Goal: Transaction & Acquisition: Book appointment/travel/reservation

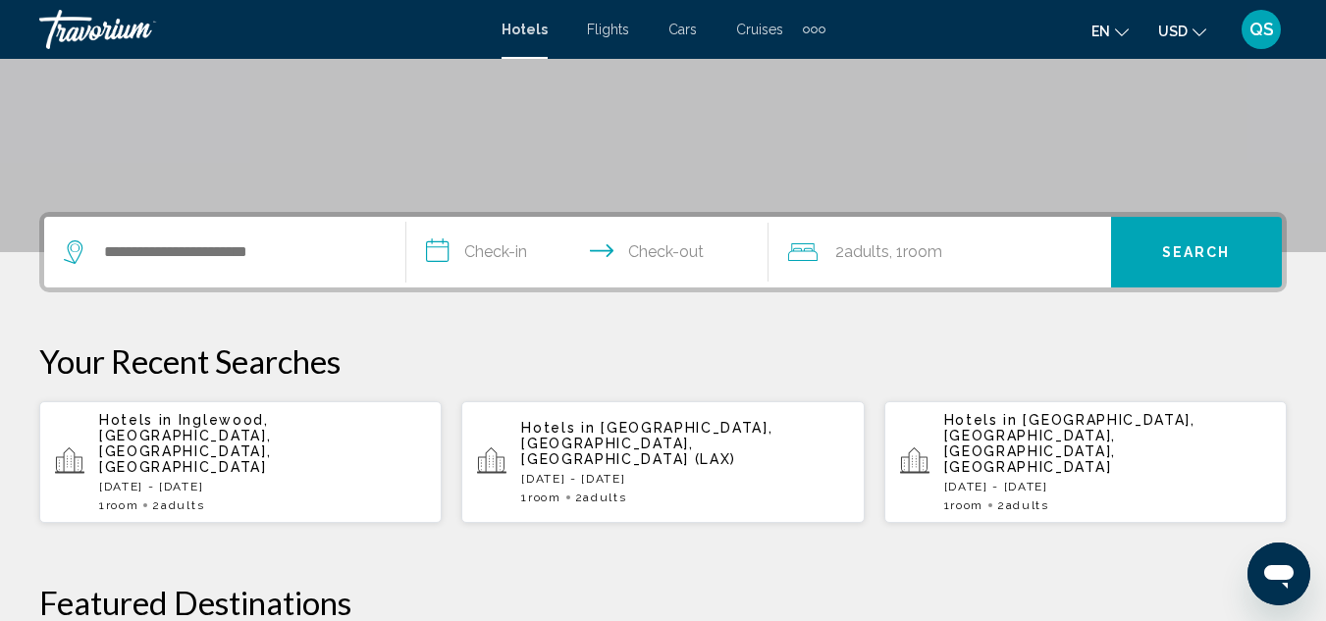
scroll to position [339, 0]
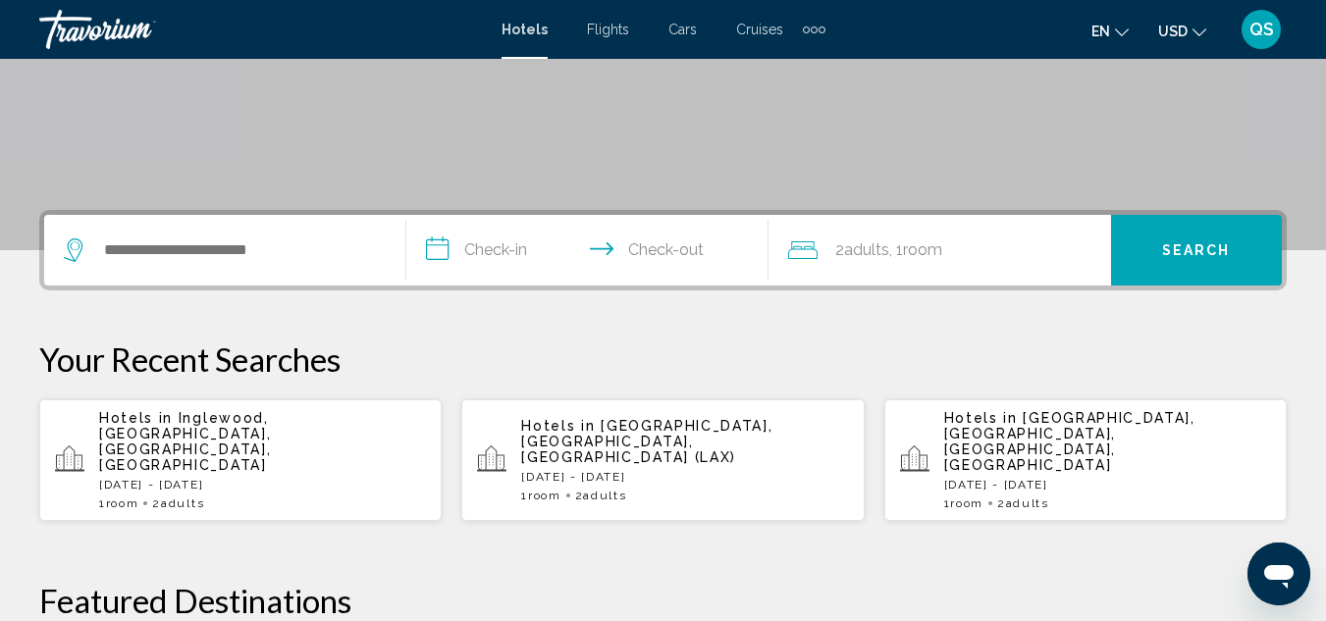
click at [321, 434] on p "Hotels in [GEOGRAPHIC_DATA], [GEOGRAPHIC_DATA], [GEOGRAPHIC_DATA], [GEOGRAPHIC_…" at bounding box center [262, 441] width 327 height 63
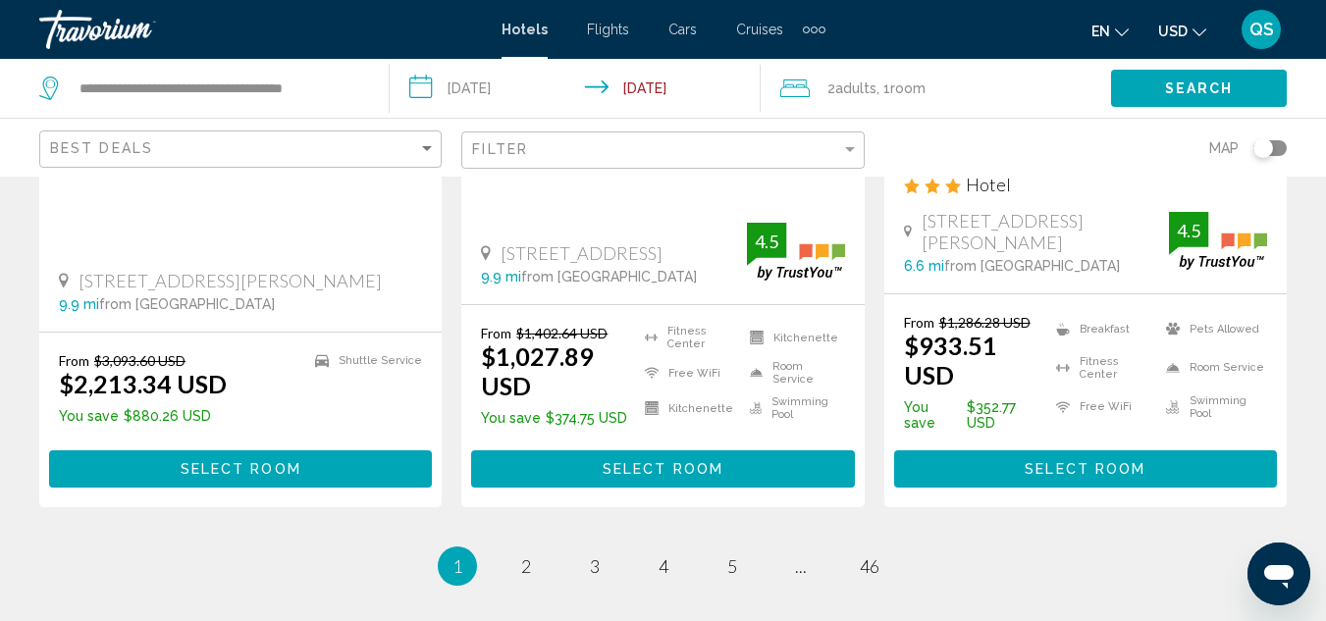
scroll to position [2845, 0]
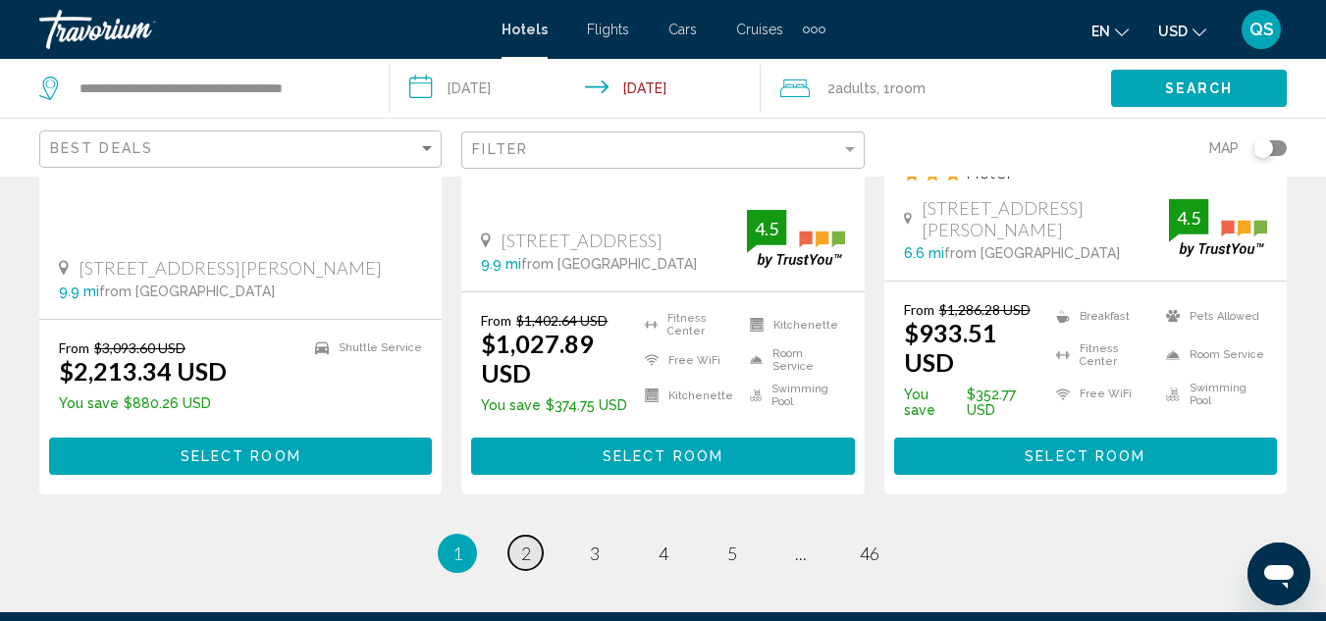
click at [525, 543] on span "2" at bounding box center [526, 554] width 10 height 22
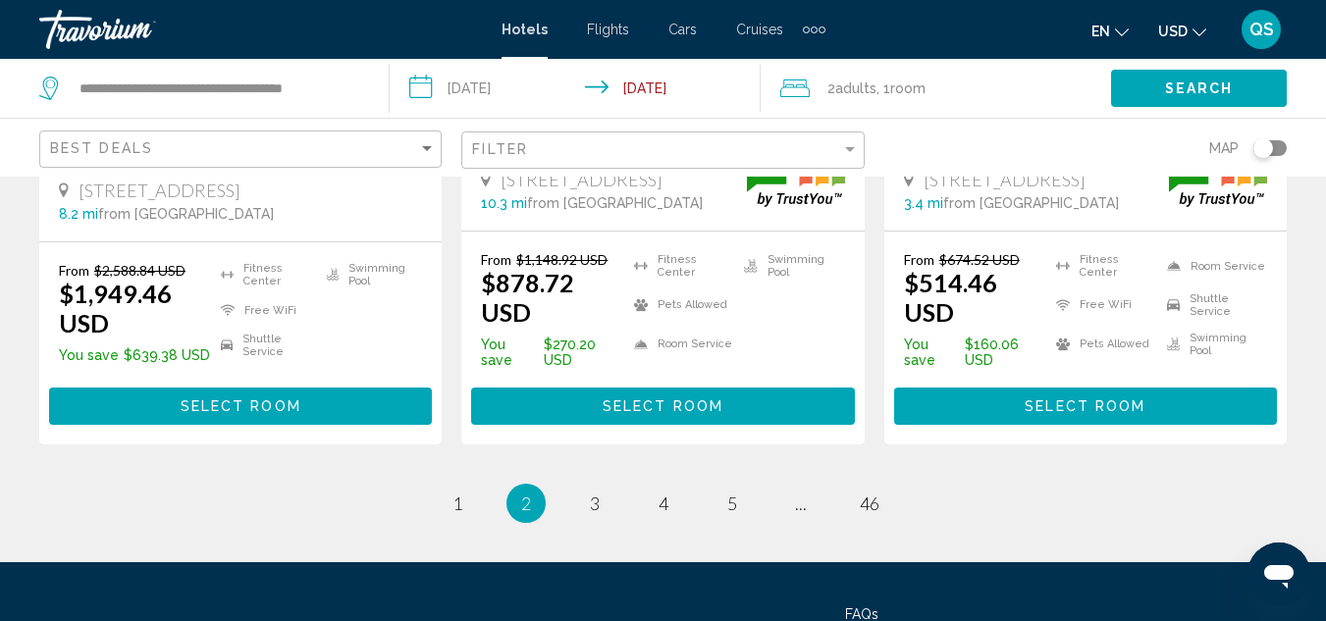
scroll to position [2804, 0]
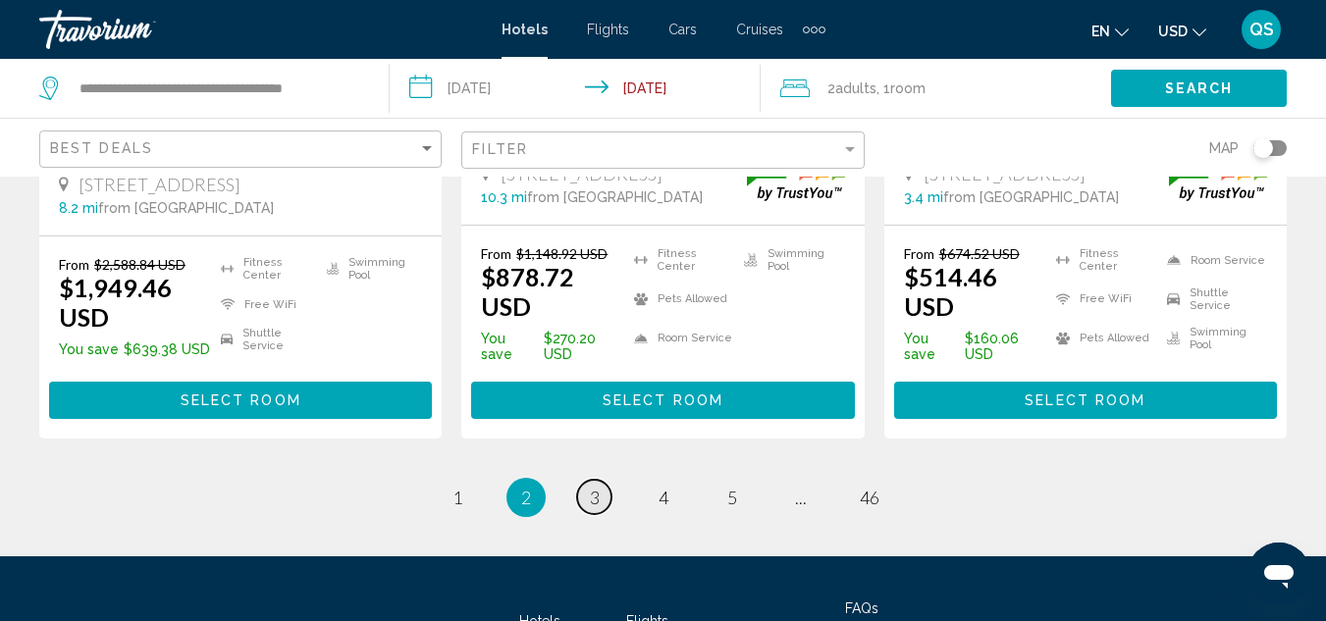
click at [598, 487] on span "3" at bounding box center [595, 498] width 10 height 22
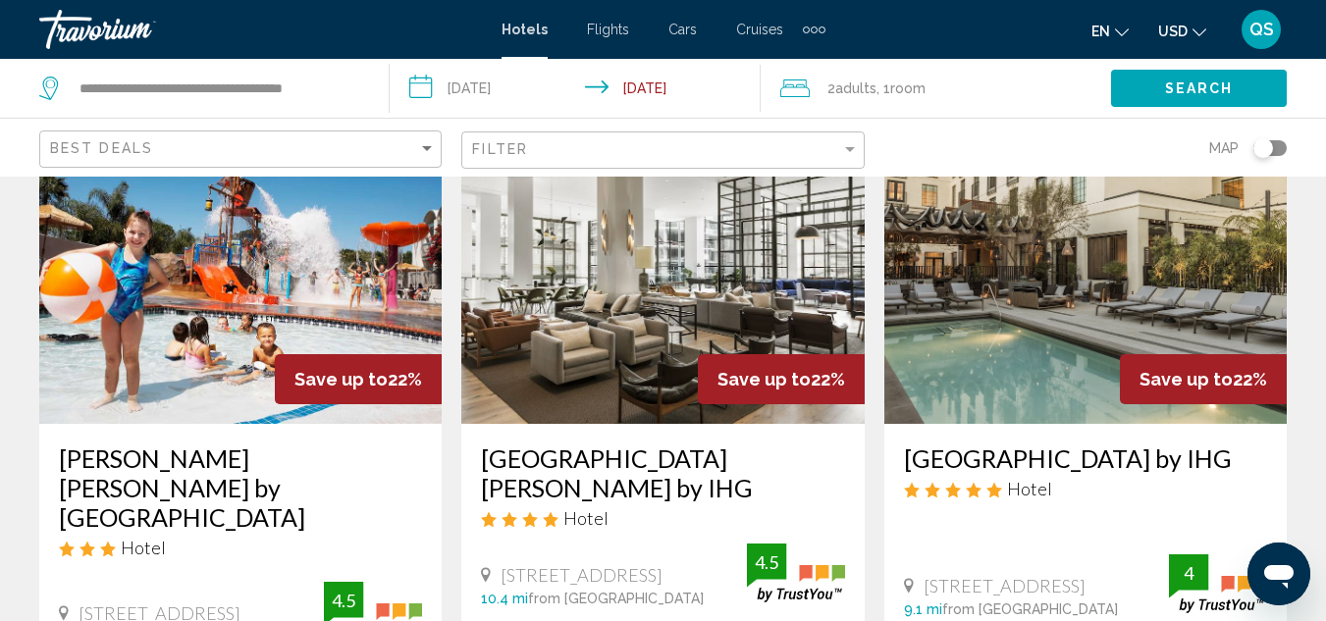
scroll to position [2471, 0]
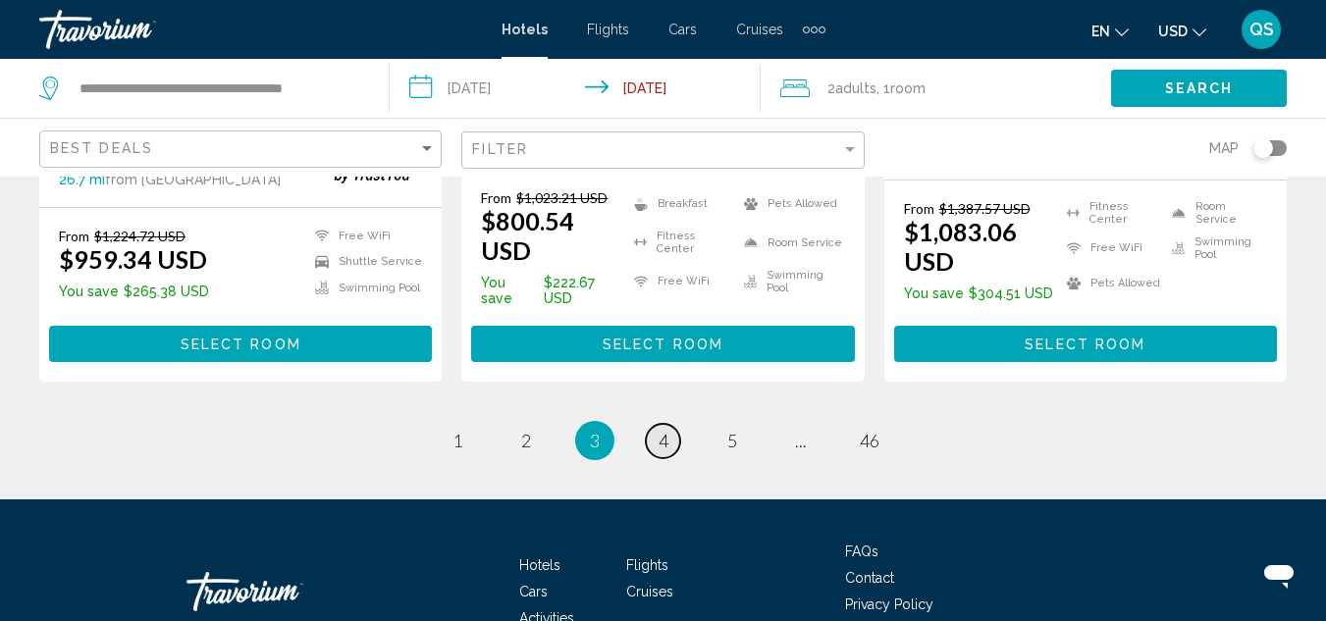
click at [658, 430] on span "4" at bounding box center [663, 441] width 10 height 22
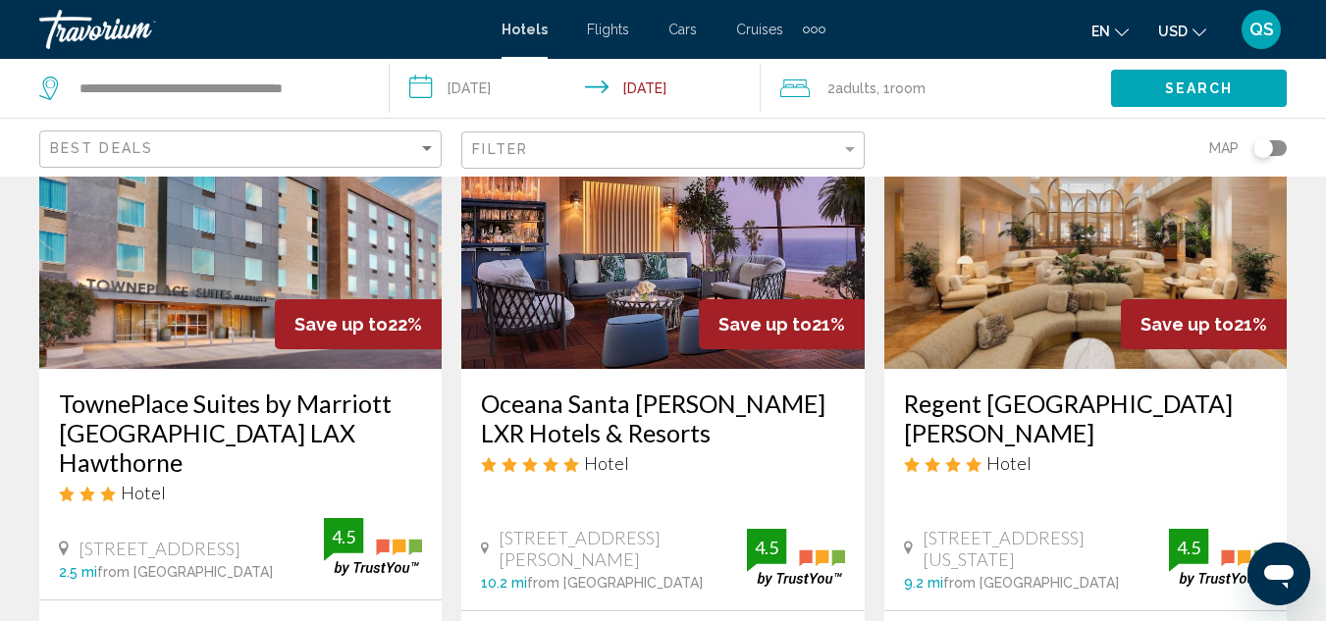
scroll to position [187, 0]
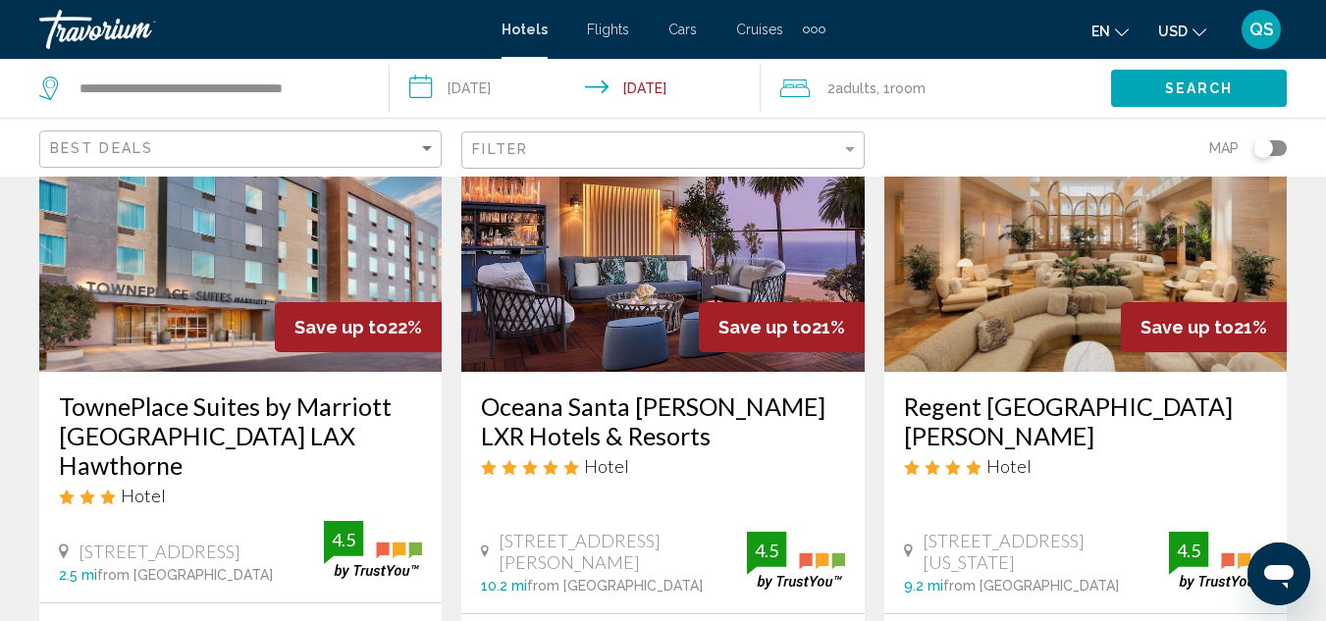
click at [238, 343] on img "Main content" at bounding box center [240, 215] width 402 height 314
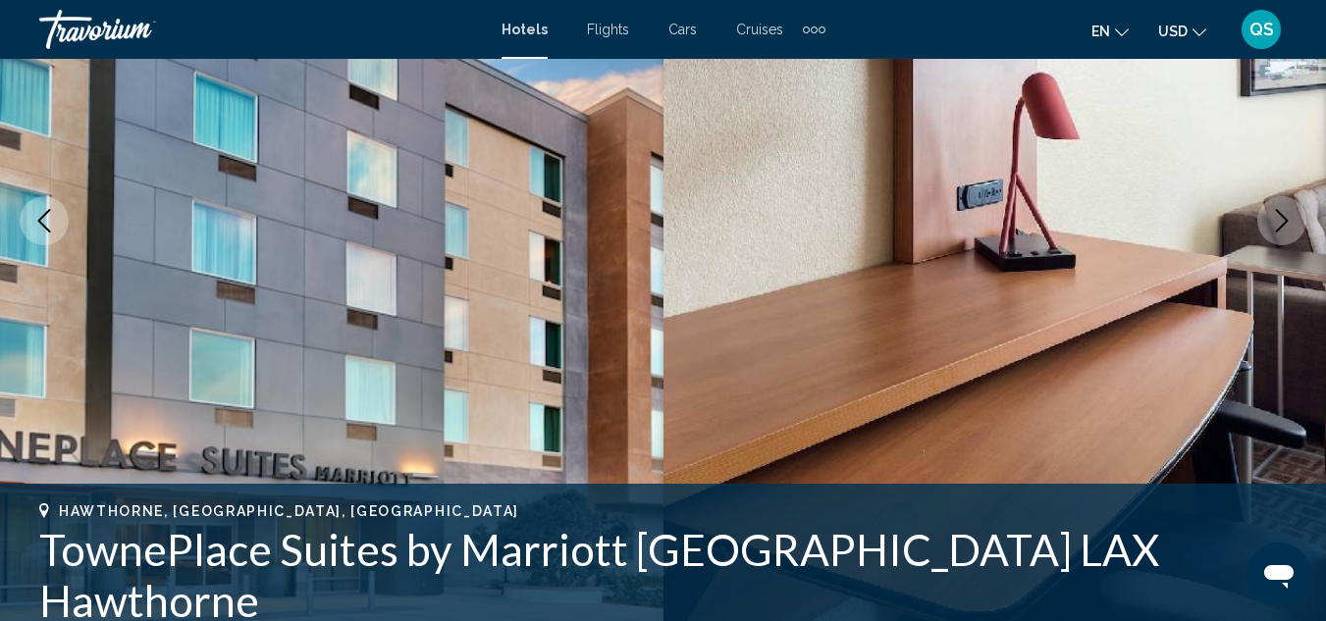
scroll to position [235, 0]
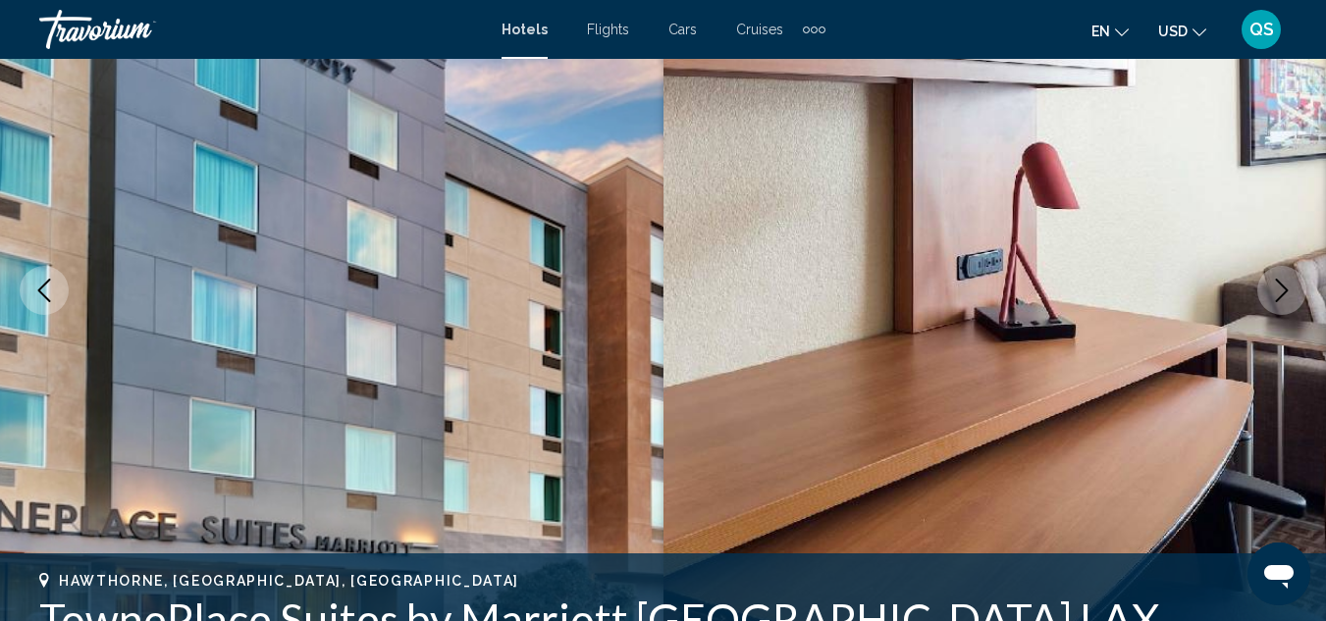
click at [1293, 297] on button "Next image" at bounding box center [1281, 290] width 49 height 49
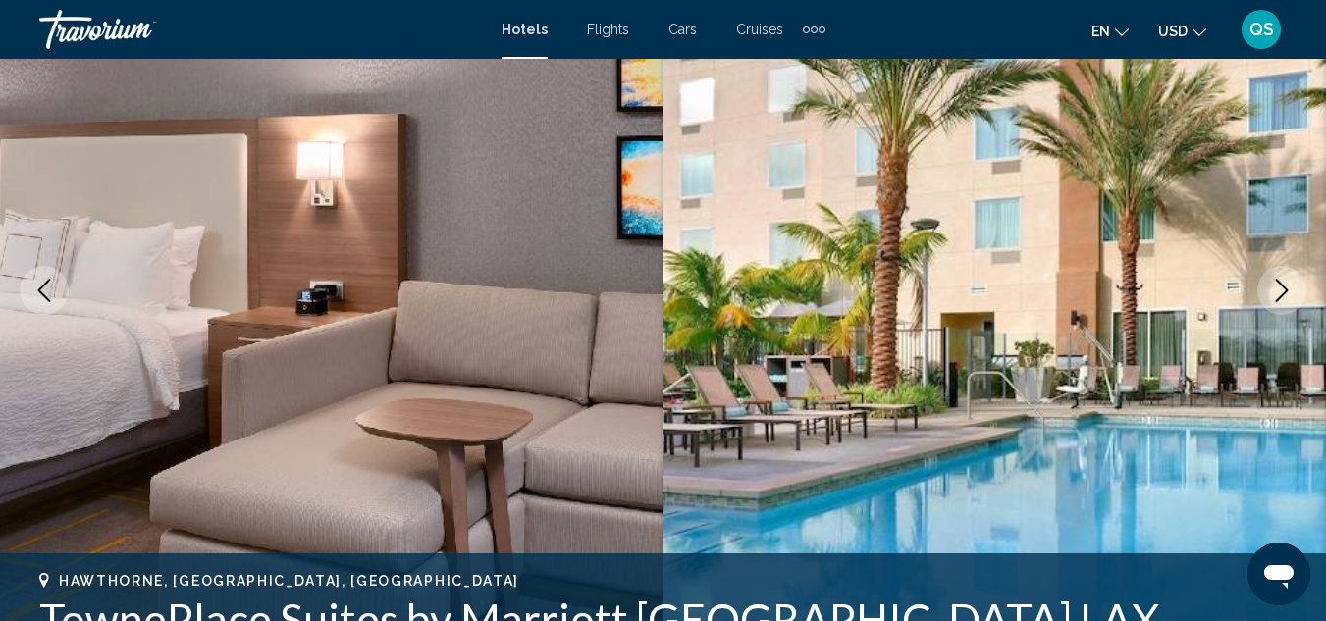
click at [1275, 306] on button "Next image" at bounding box center [1281, 290] width 49 height 49
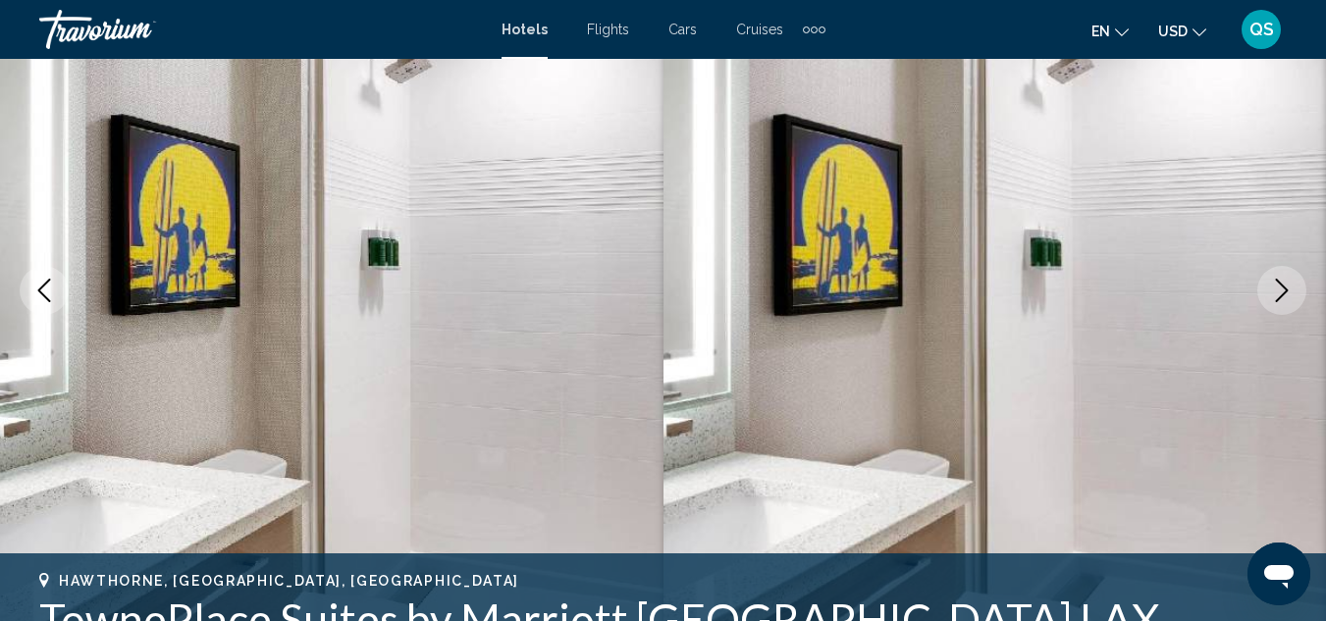
click at [1275, 306] on button "Next image" at bounding box center [1281, 290] width 49 height 49
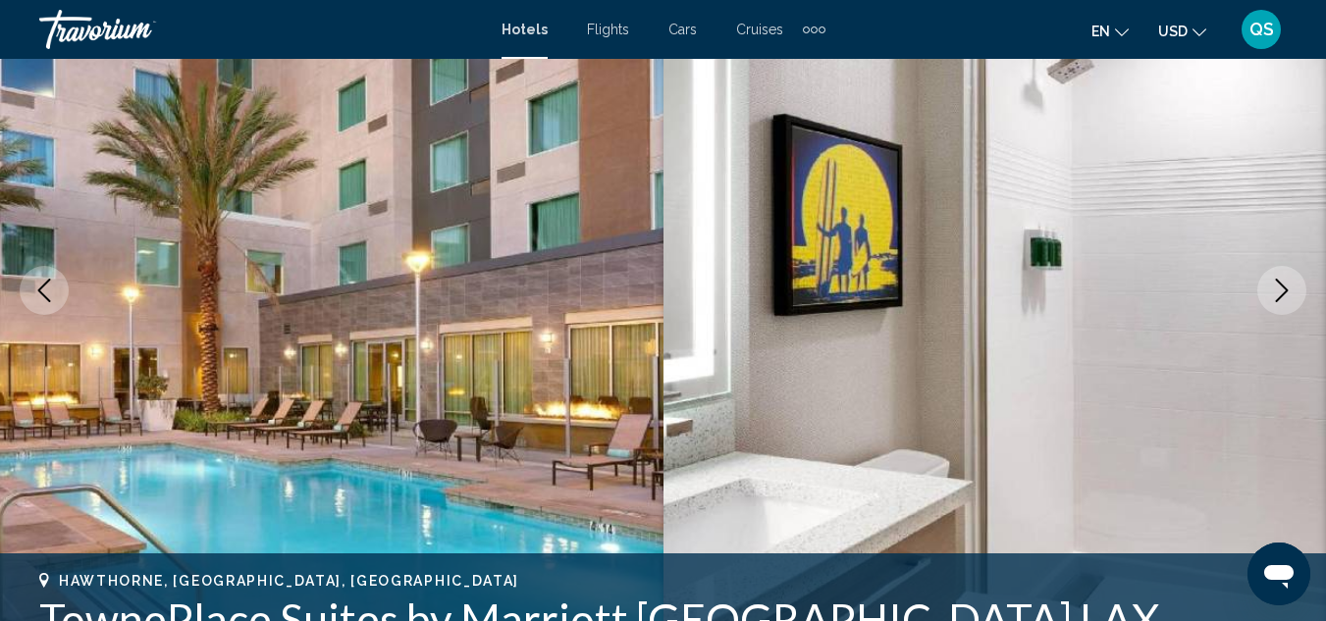
click at [1275, 306] on button "Next image" at bounding box center [1281, 290] width 49 height 49
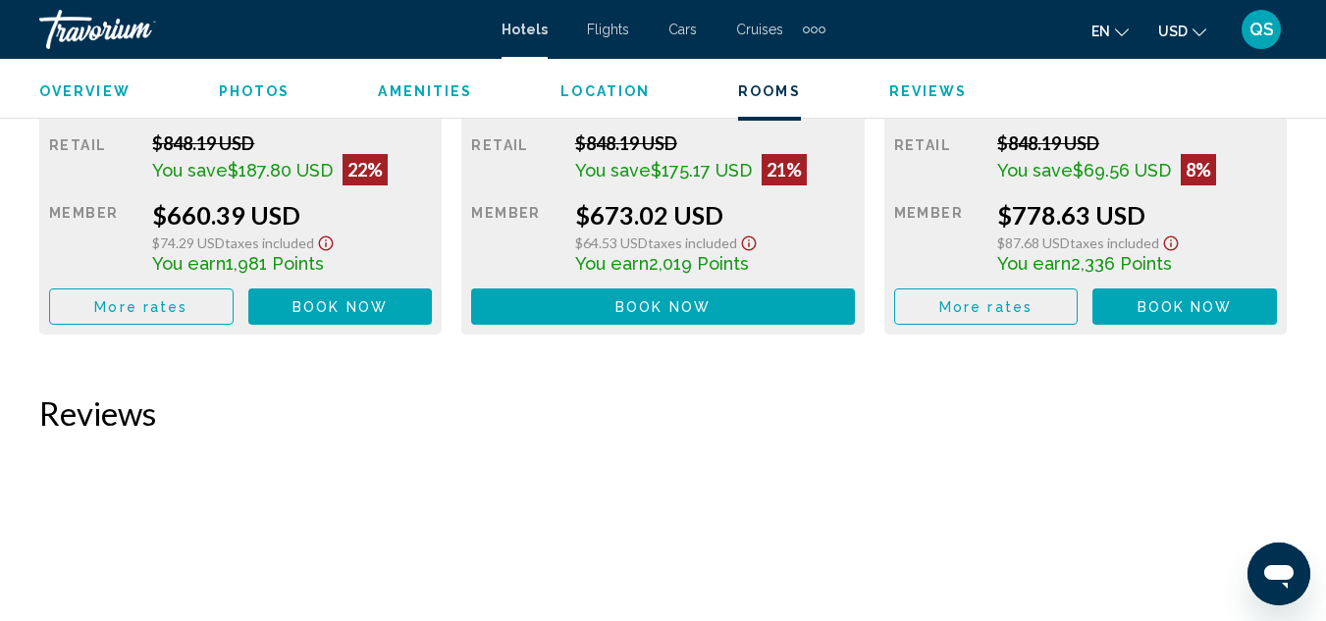
scroll to position [3503, 0]
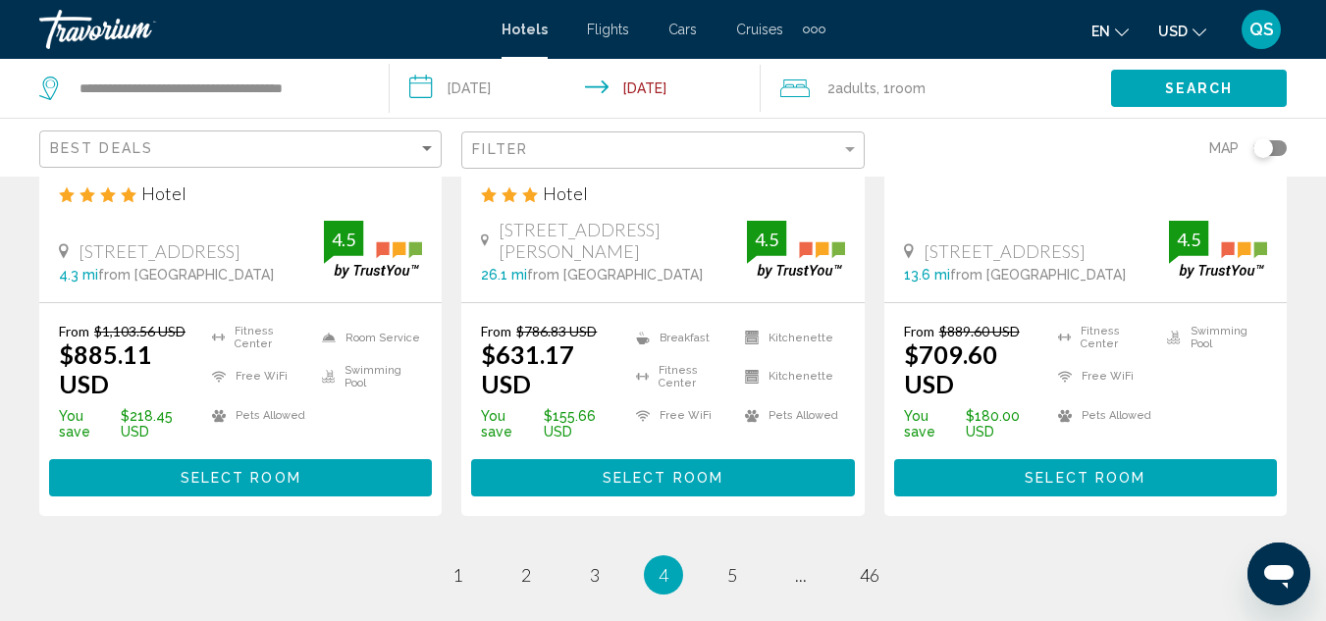
scroll to position [2855, 0]
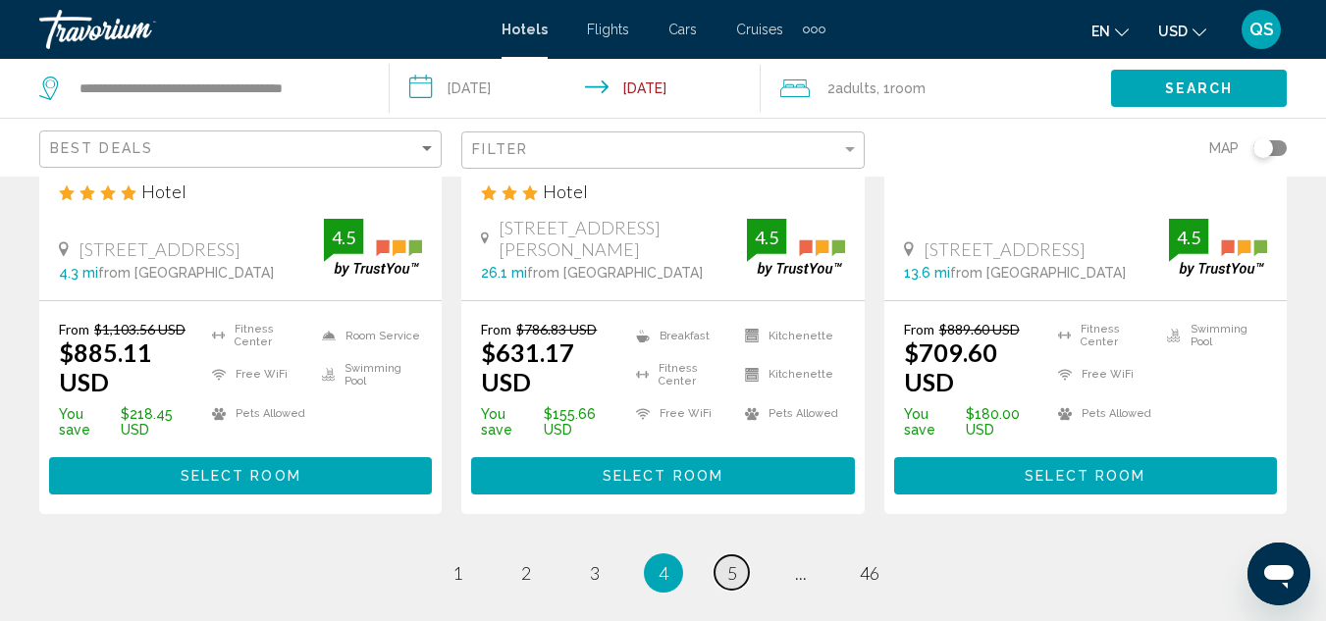
click at [735, 562] on span "5" at bounding box center [732, 573] width 10 height 22
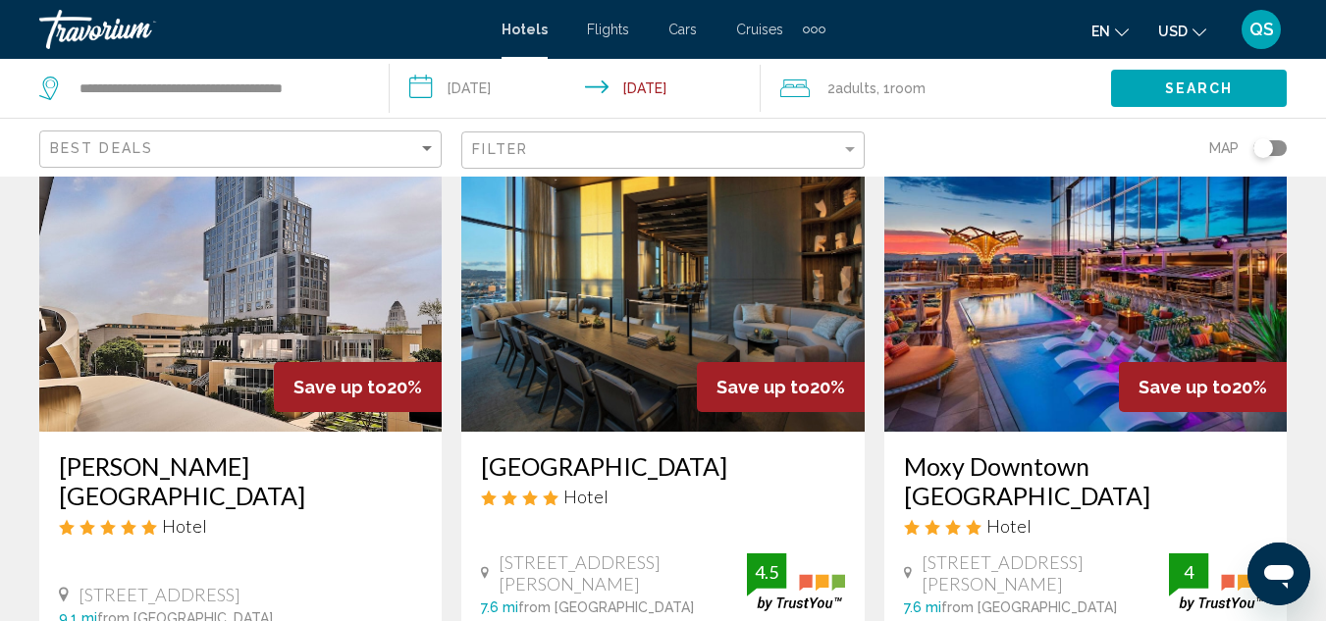
scroll to position [125, 0]
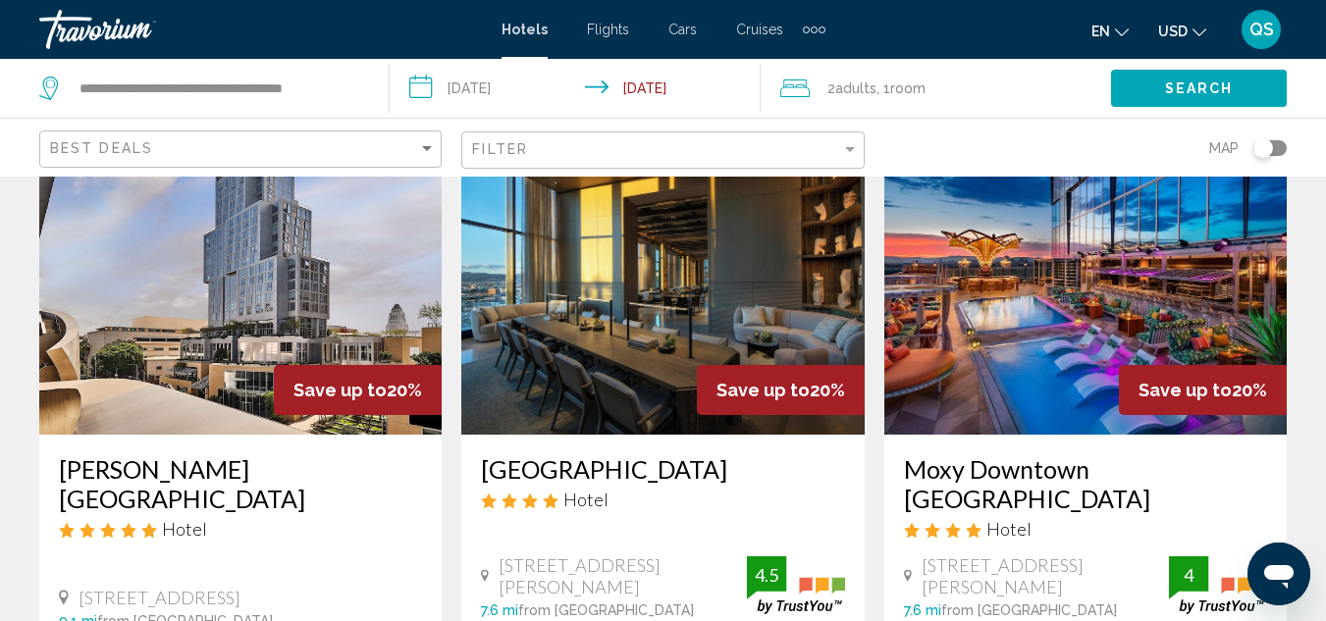
click at [636, 472] on h3 "[GEOGRAPHIC_DATA]" at bounding box center [662, 468] width 363 height 29
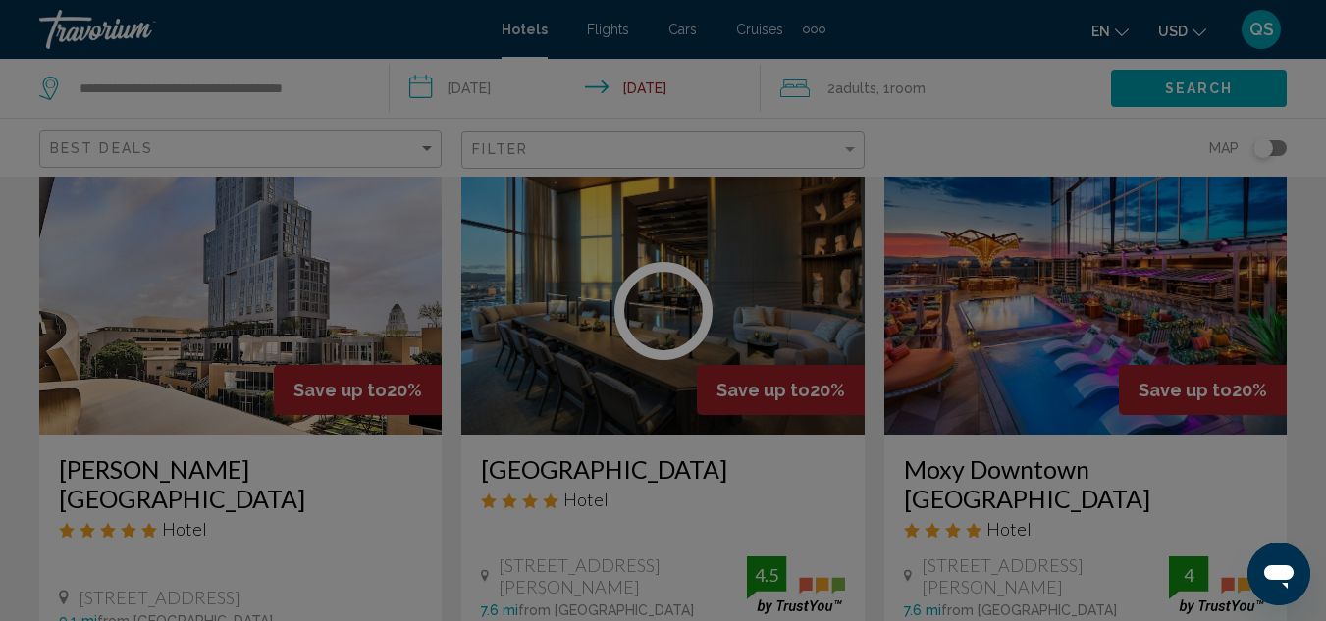
scroll to position [214, 0]
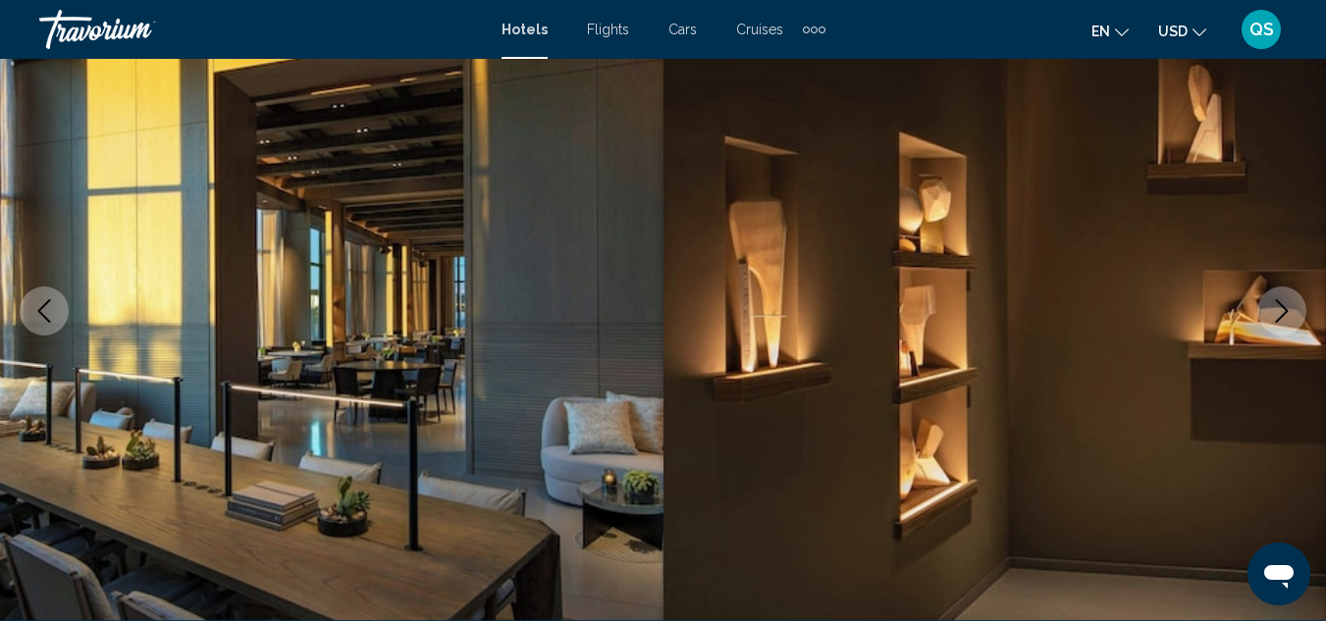
click at [1279, 328] on button "Next image" at bounding box center [1281, 311] width 49 height 49
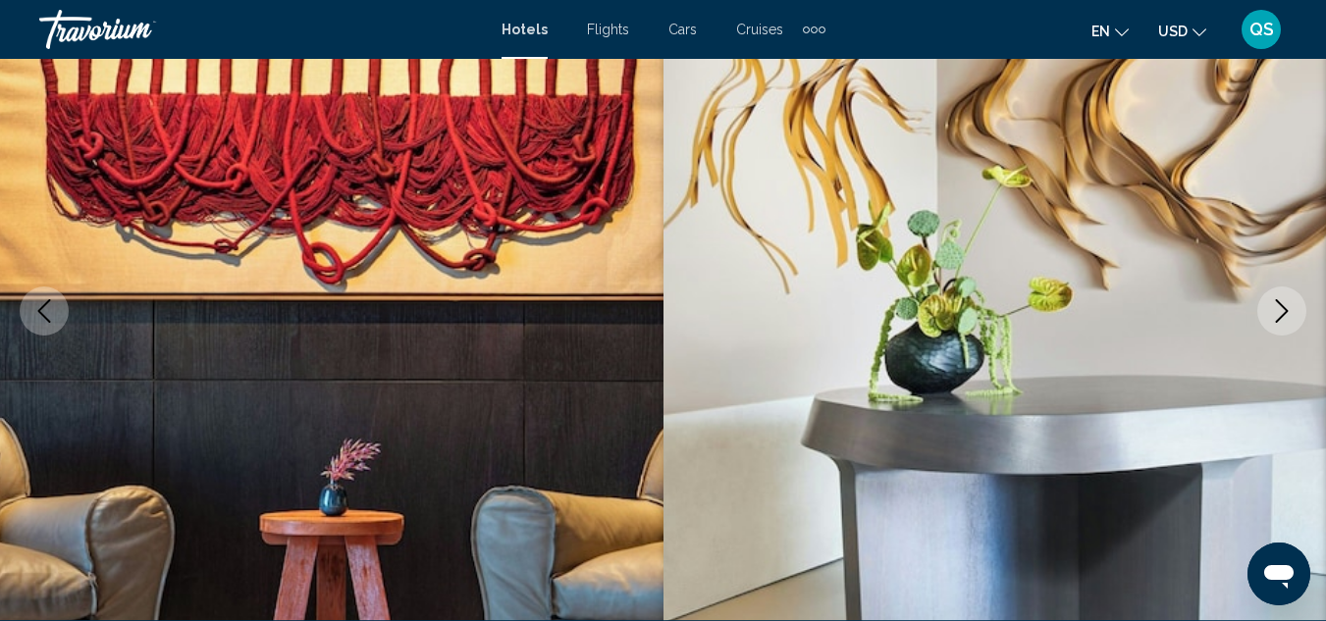
click at [1279, 328] on button "Next image" at bounding box center [1281, 311] width 49 height 49
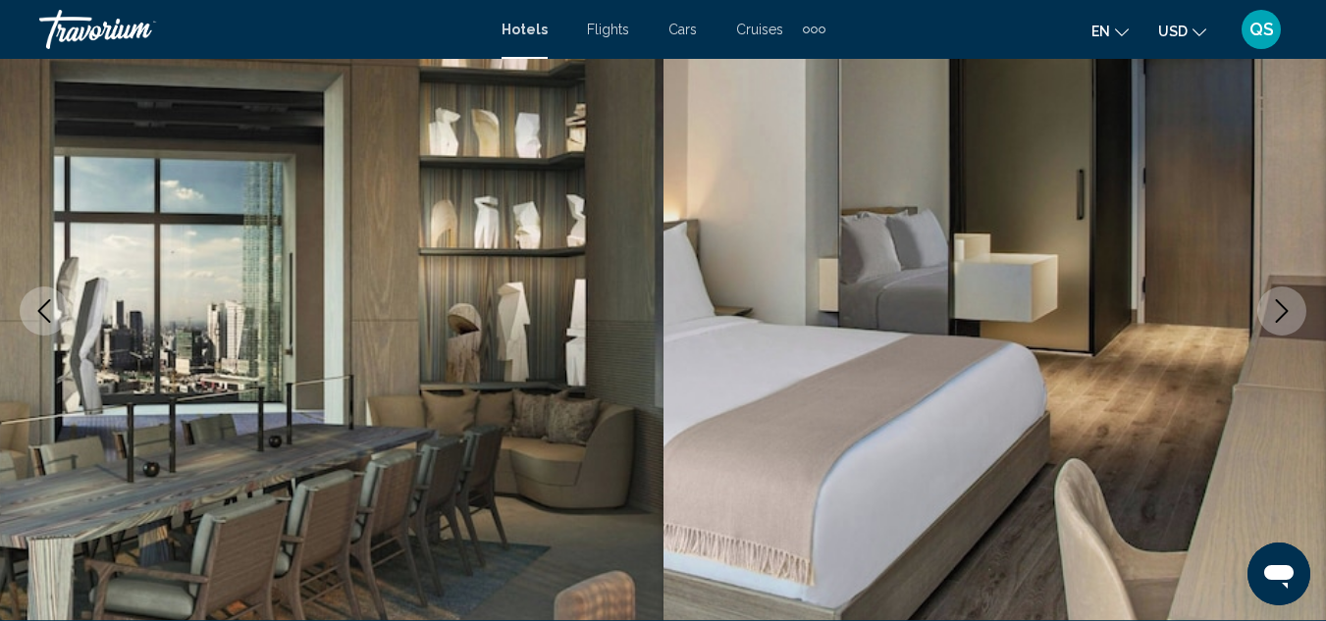
click at [1268, 325] on button "Next image" at bounding box center [1281, 311] width 49 height 49
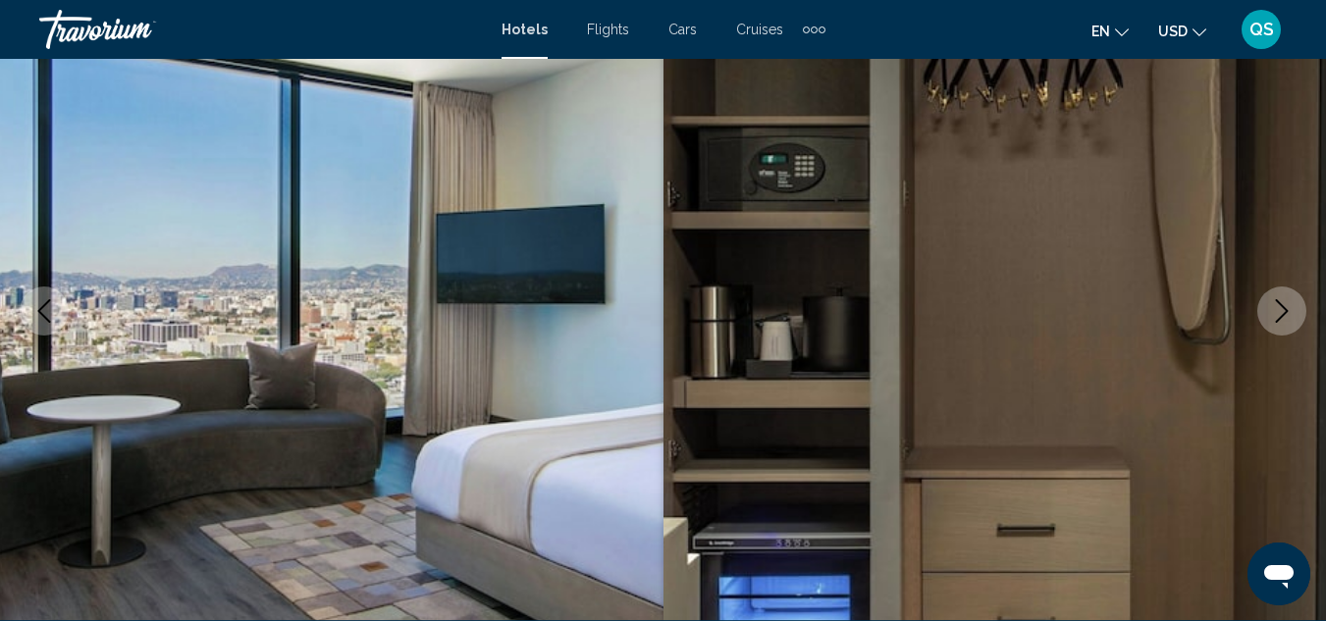
click at [1263, 325] on button "Next image" at bounding box center [1281, 311] width 49 height 49
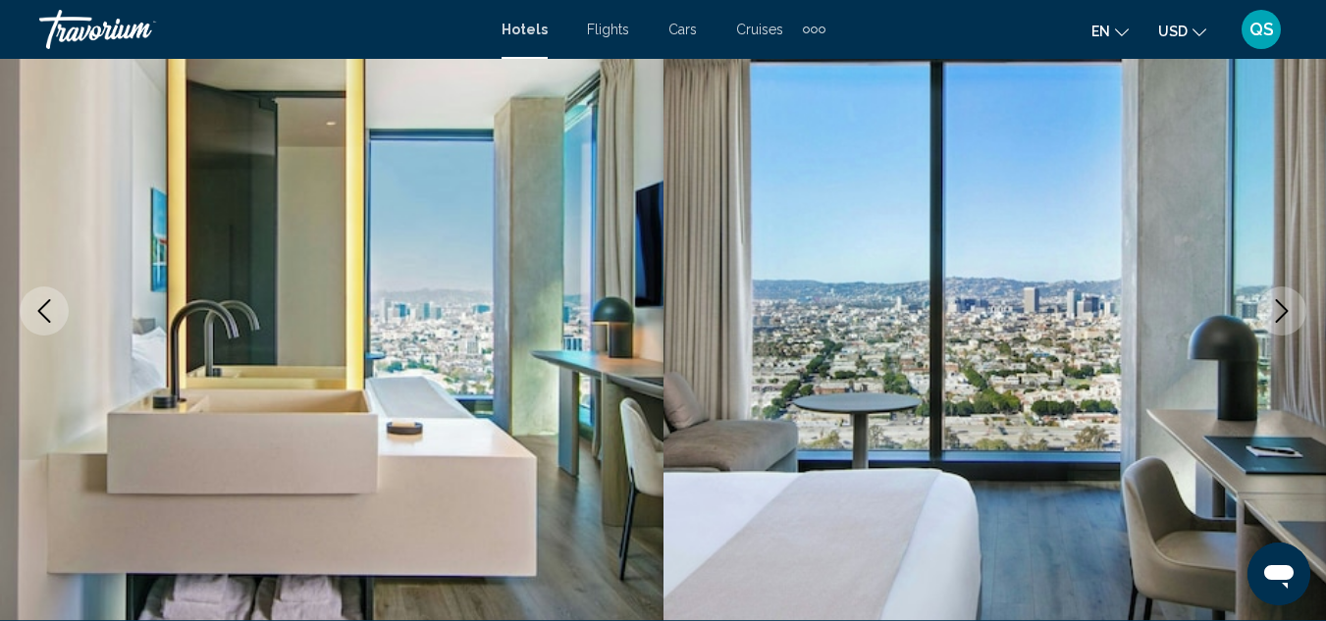
click at [1289, 324] on button "Next image" at bounding box center [1281, 311] width 49 height 49
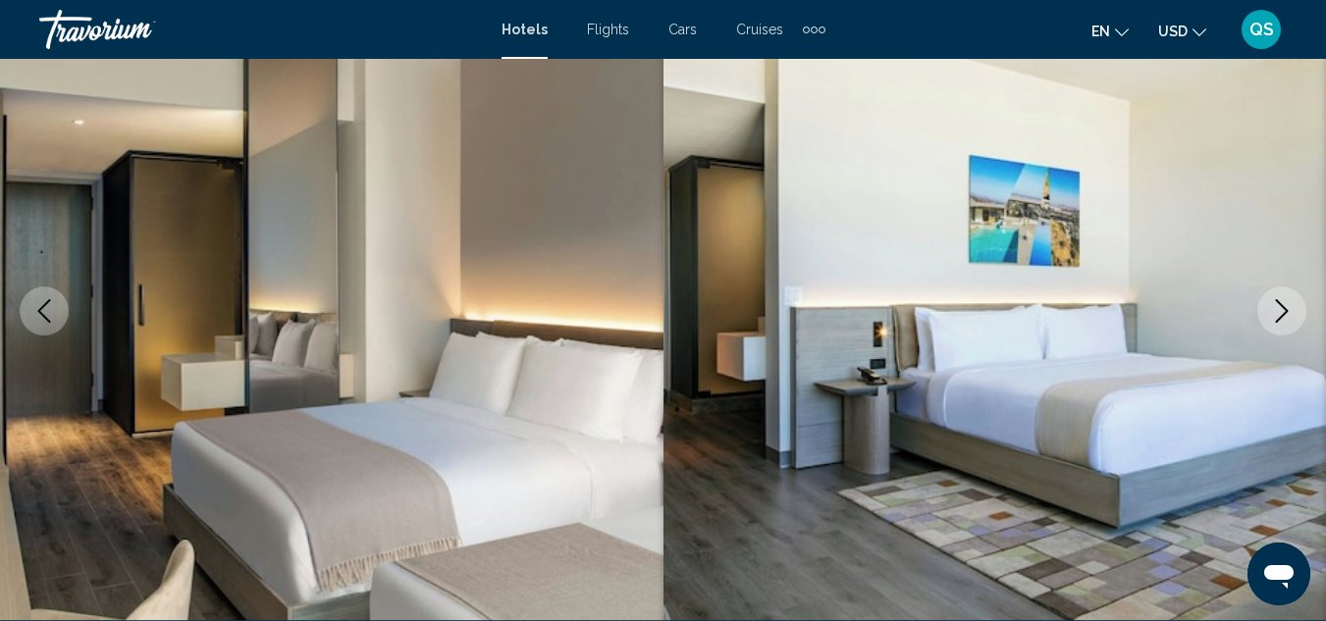
click at [1274, 325] on button "Next image" at bounding box center [1281, 311] width 49 height 49
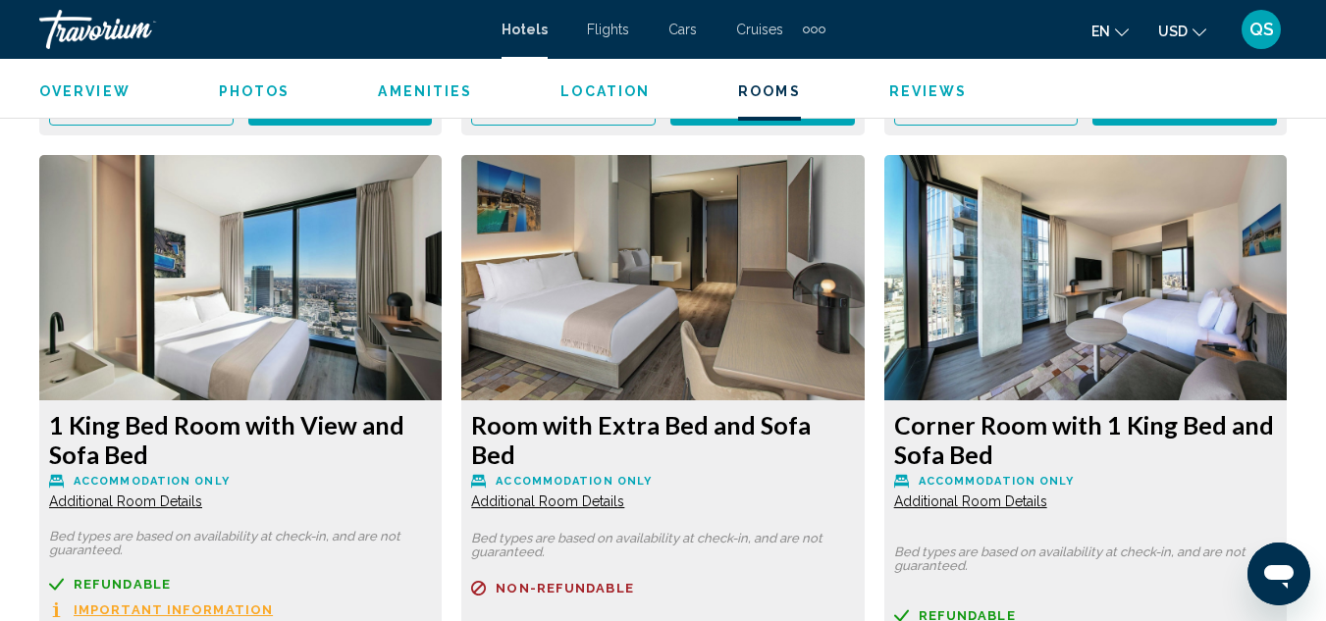
scroll to position [3635, 0]
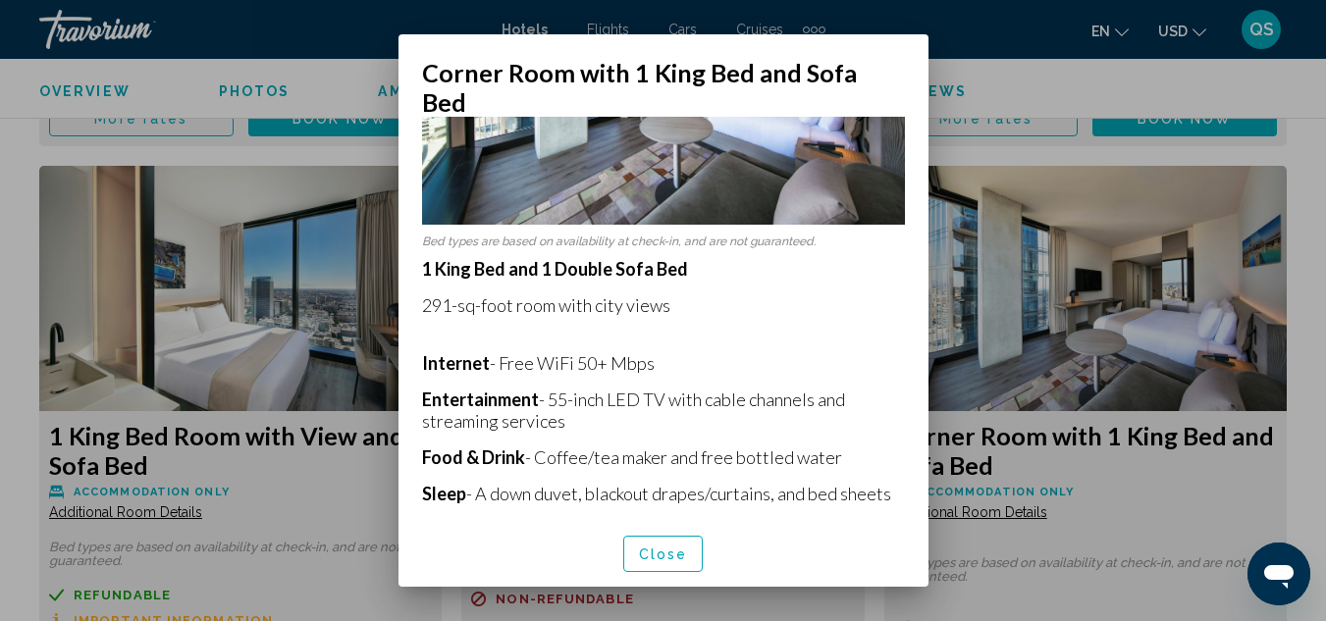
scroll to position [225, 0]
click at [677, 556] on button "Close" at bounding box center [663, 554] width 80 height 36
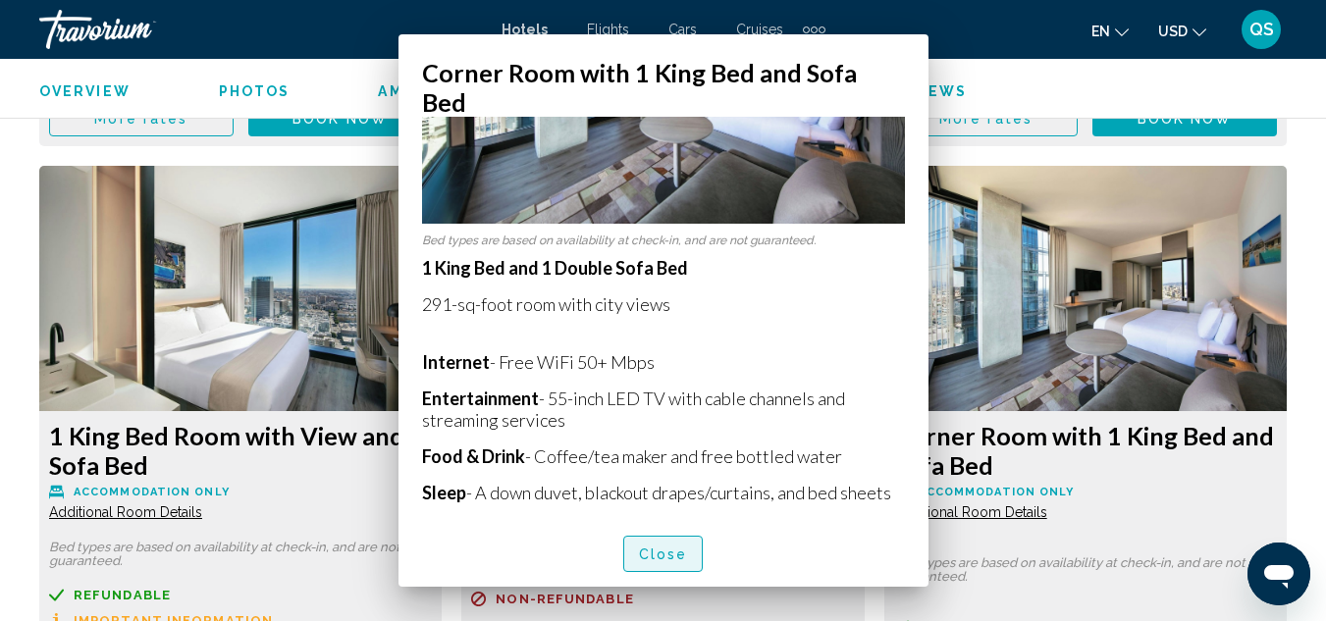
scroll to position [3635, 0]
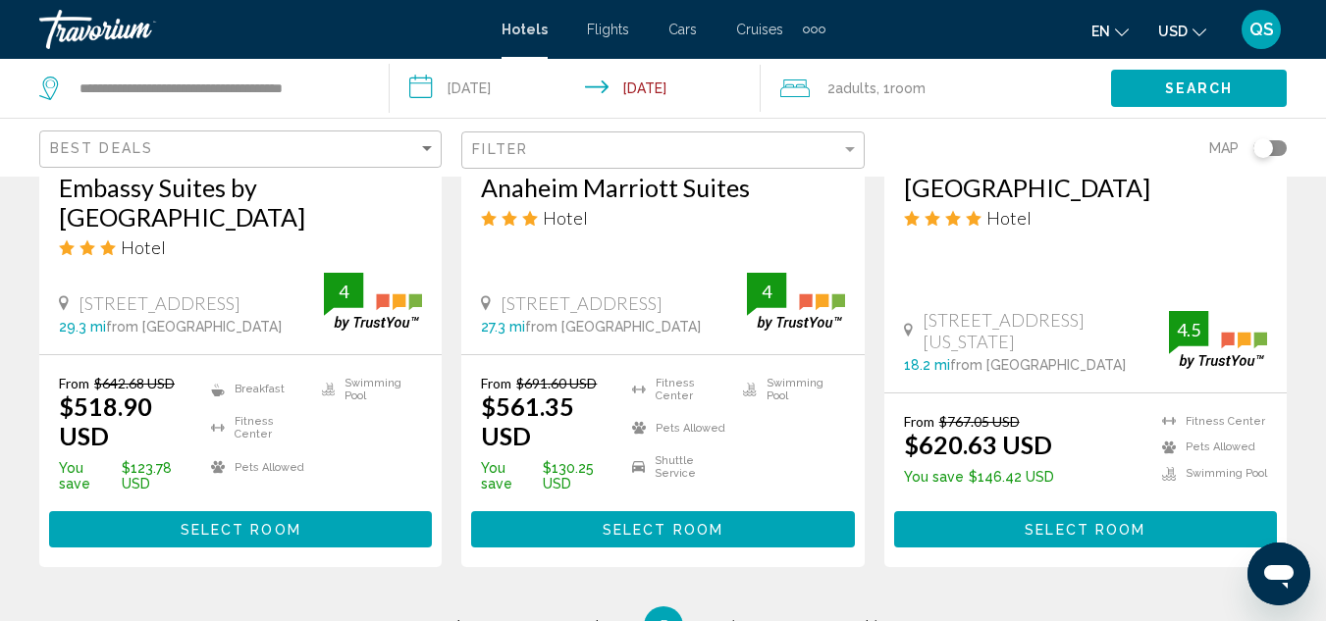
scroll to position [2794, 0]
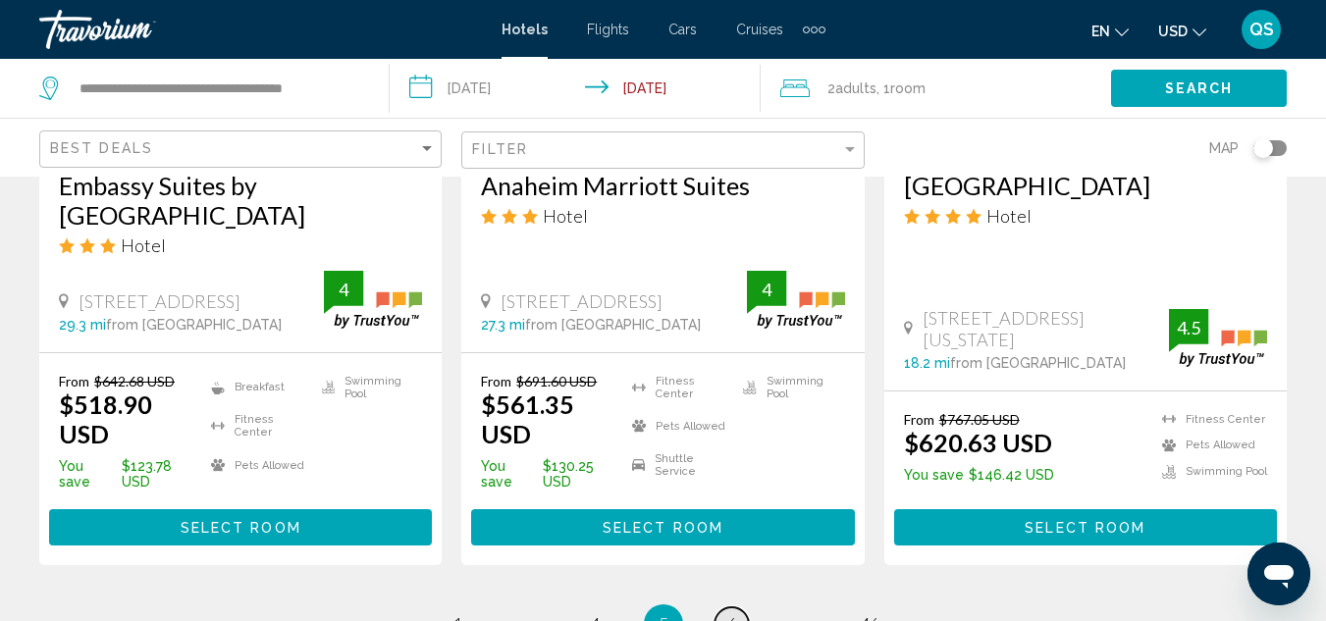
click at [730, 613] on span "6" at bounding box center [732, 624] width 10 height 22
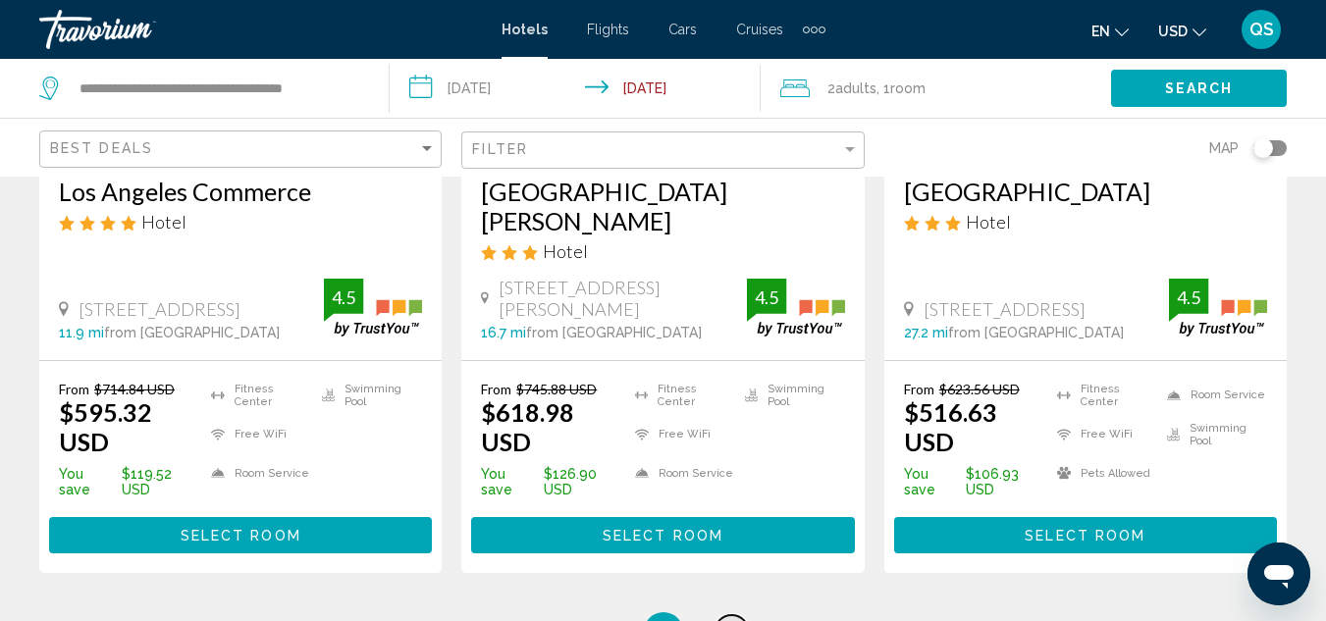
scroll to position [2782, 0]
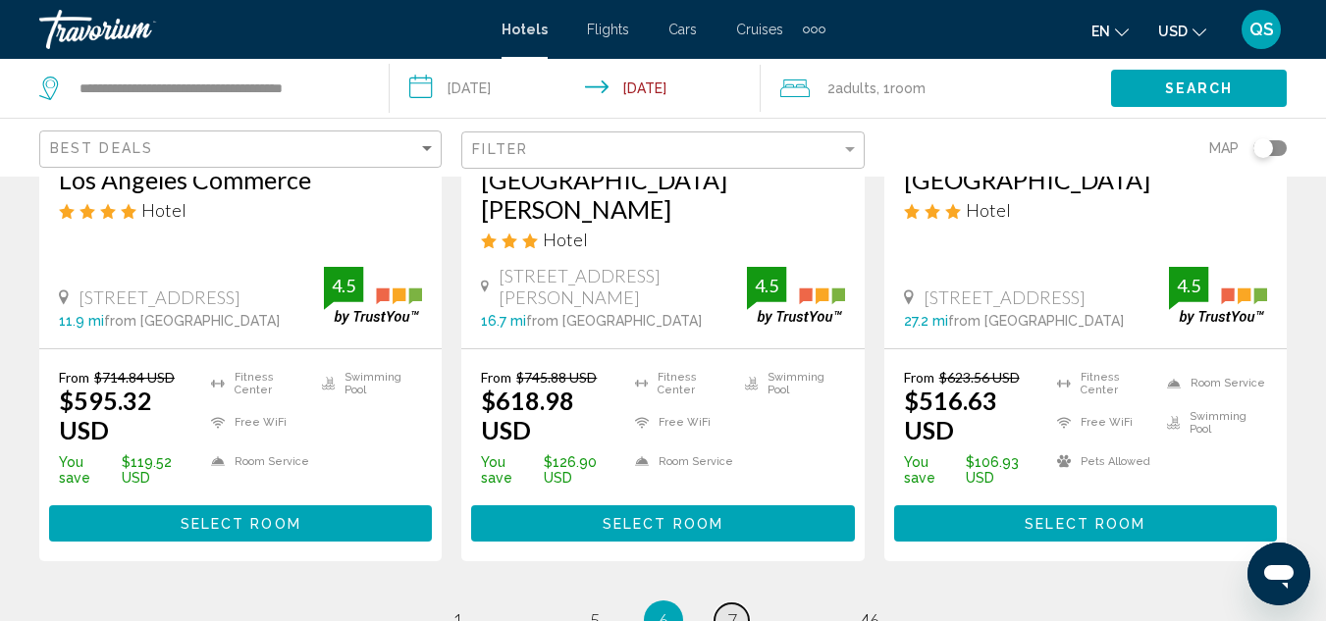
click at [733, 609] on span "7" at bounding box center [732, 620] width 10 height 22
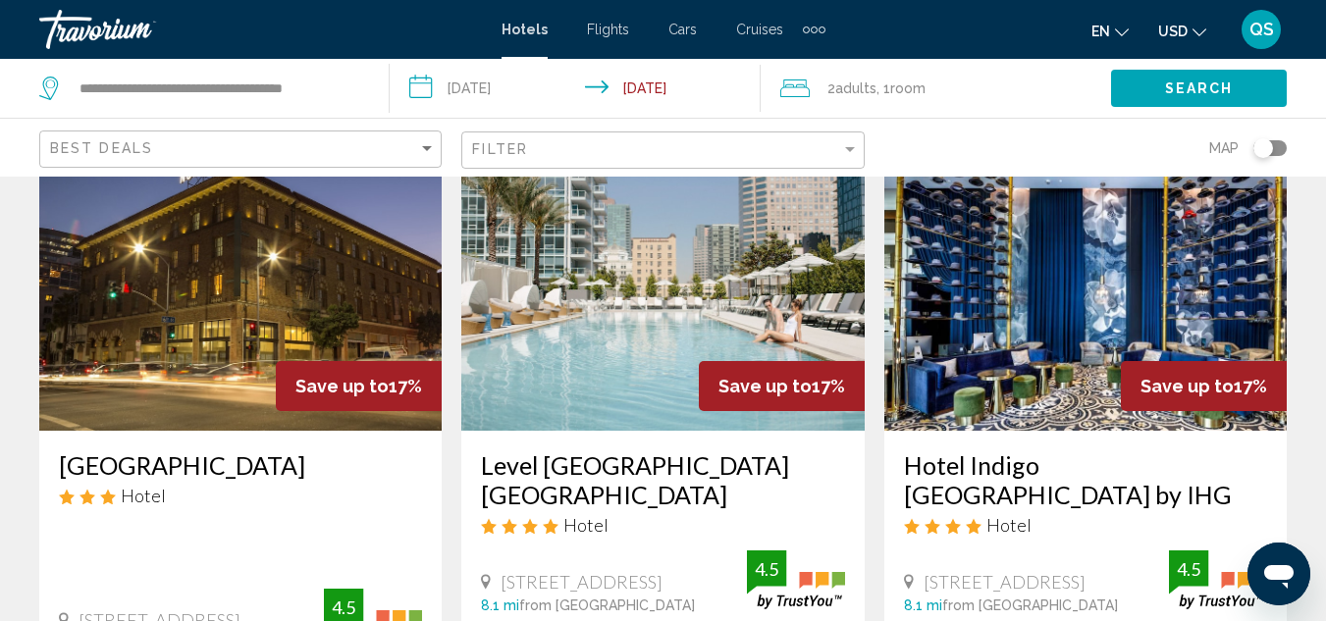
scroll to position [860, 0]
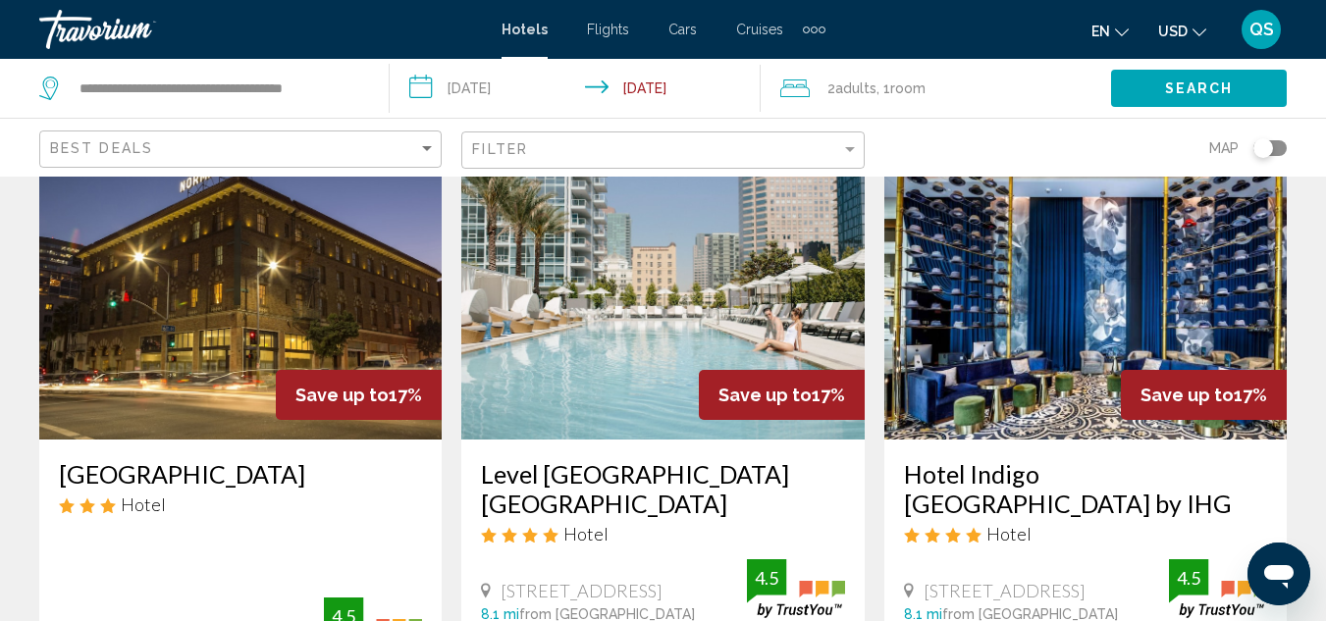
click at [1079, 470] on h3 "Hotel Indigo [GEOGRAPHIC_DATA] by IHG" at bounding box center [1085, 488] width 363 height 59
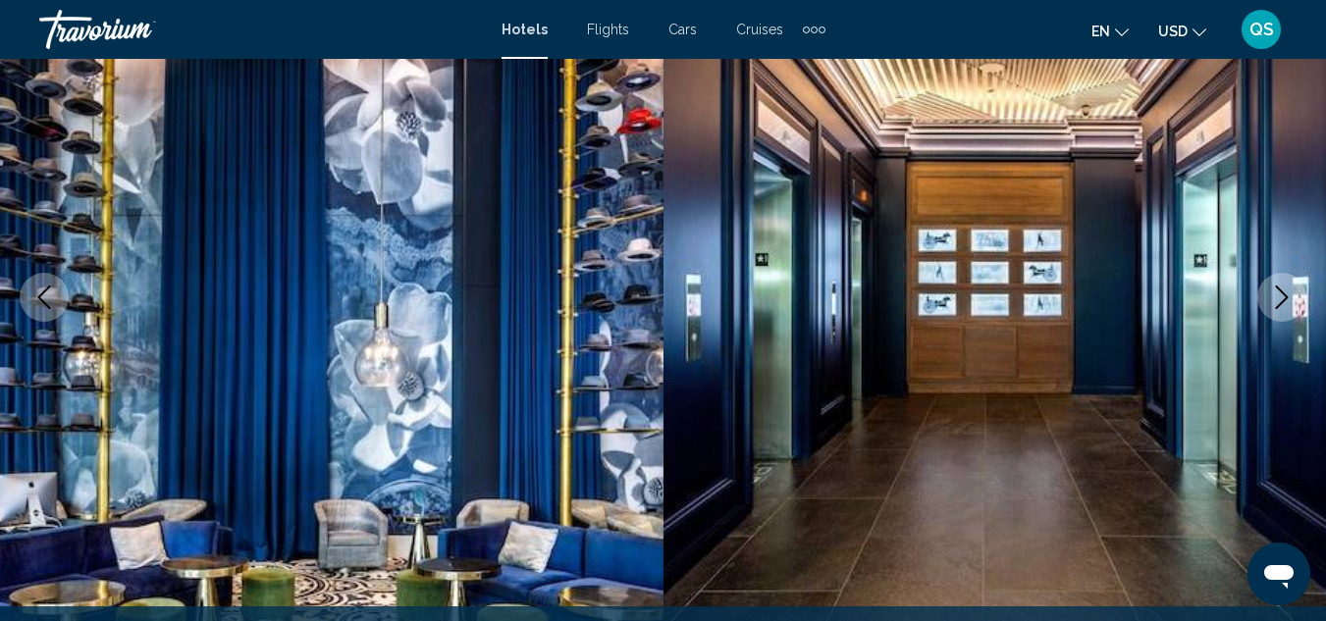
scroll to position [223, 0]
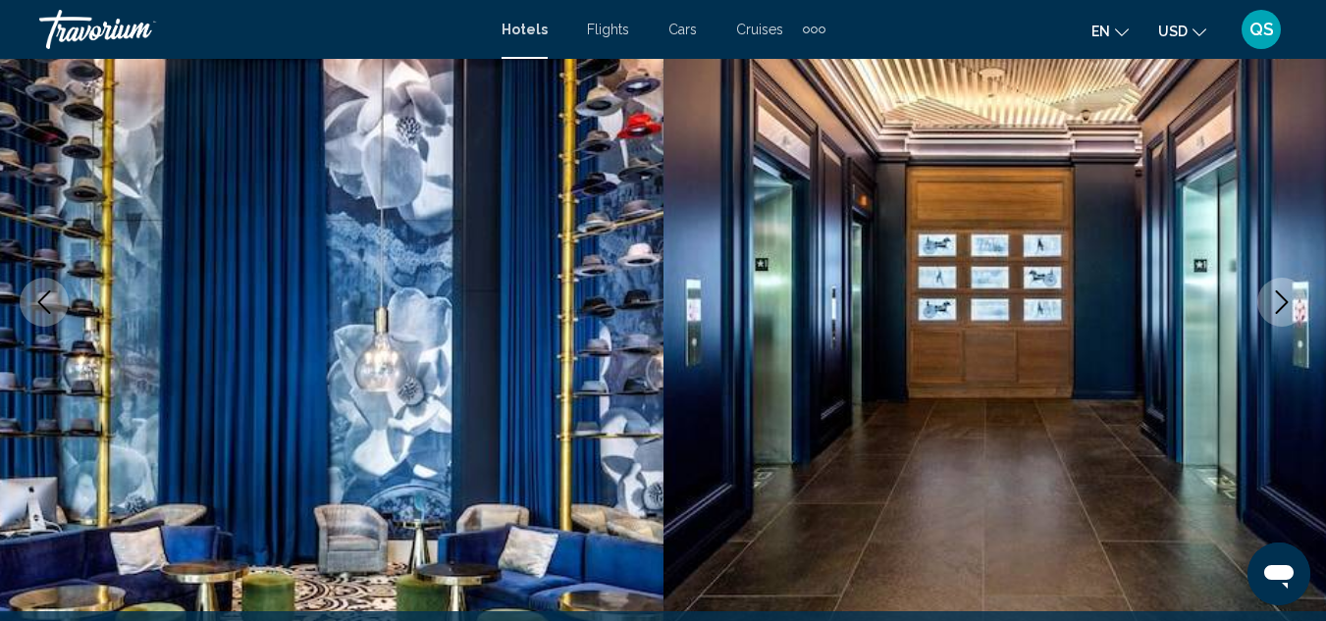
click at [1280, 305] on icon "Next image" at bounding box center [1282, 302] width 24 height 24
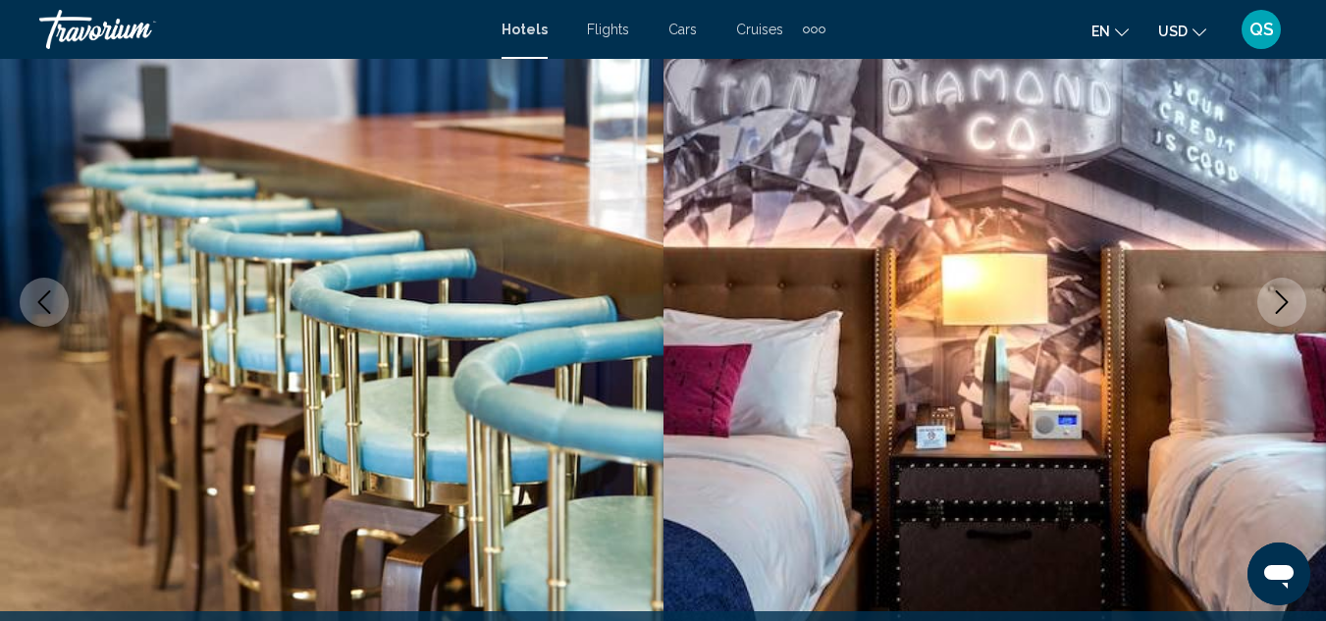
click at [1274, 316] on button "Next image" at bounding box center [1281, 302] width 49 height 49
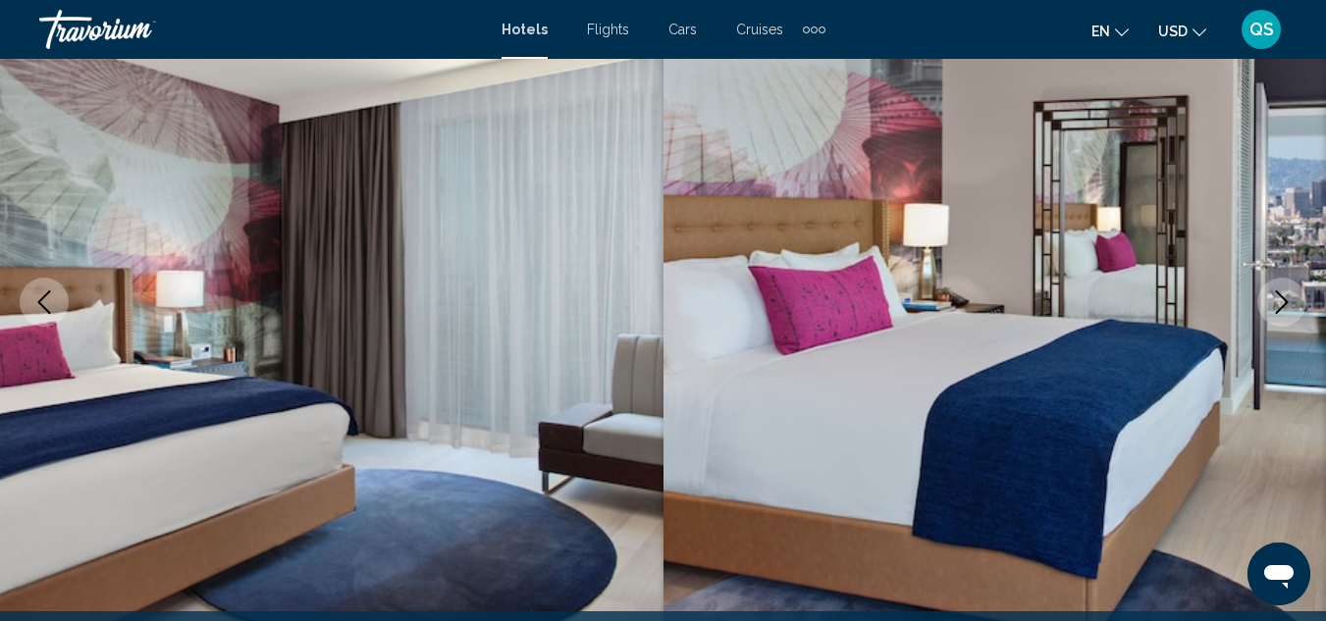
click at [1274, 316] on button "Next image" at bounding box center [1281, 302] width 49 height 49
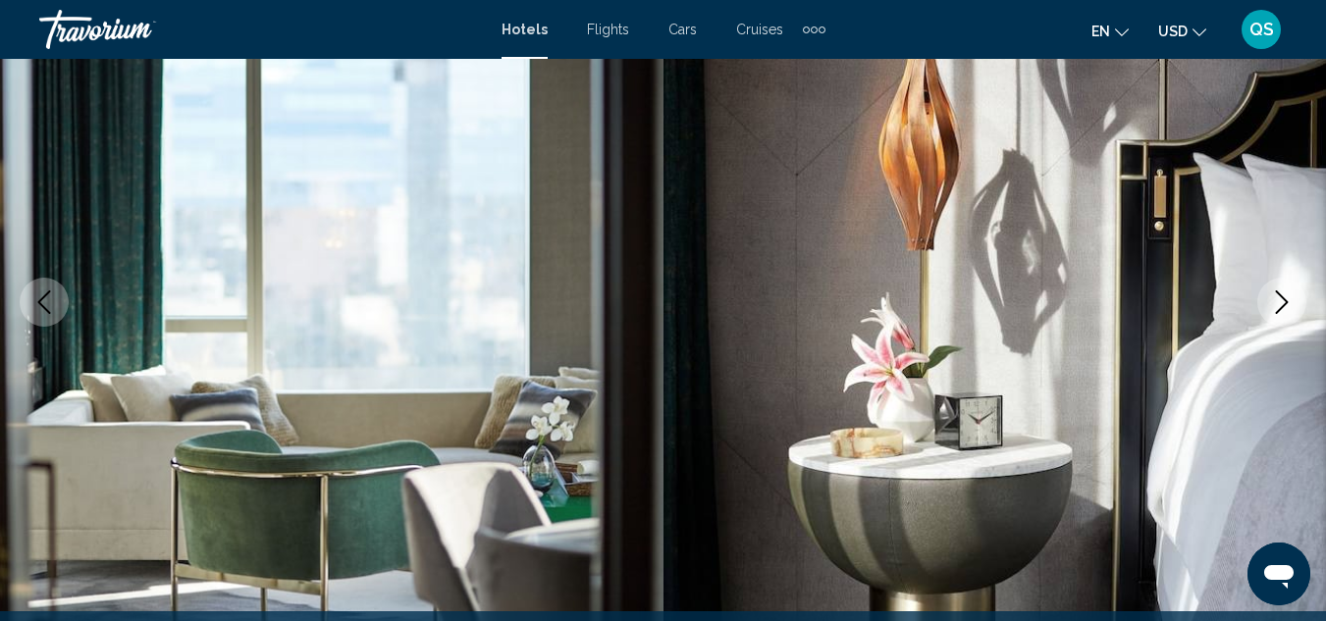
click at [1274, 316] on button "Next image" at bounding box center [1281, 302] width 49 height 49
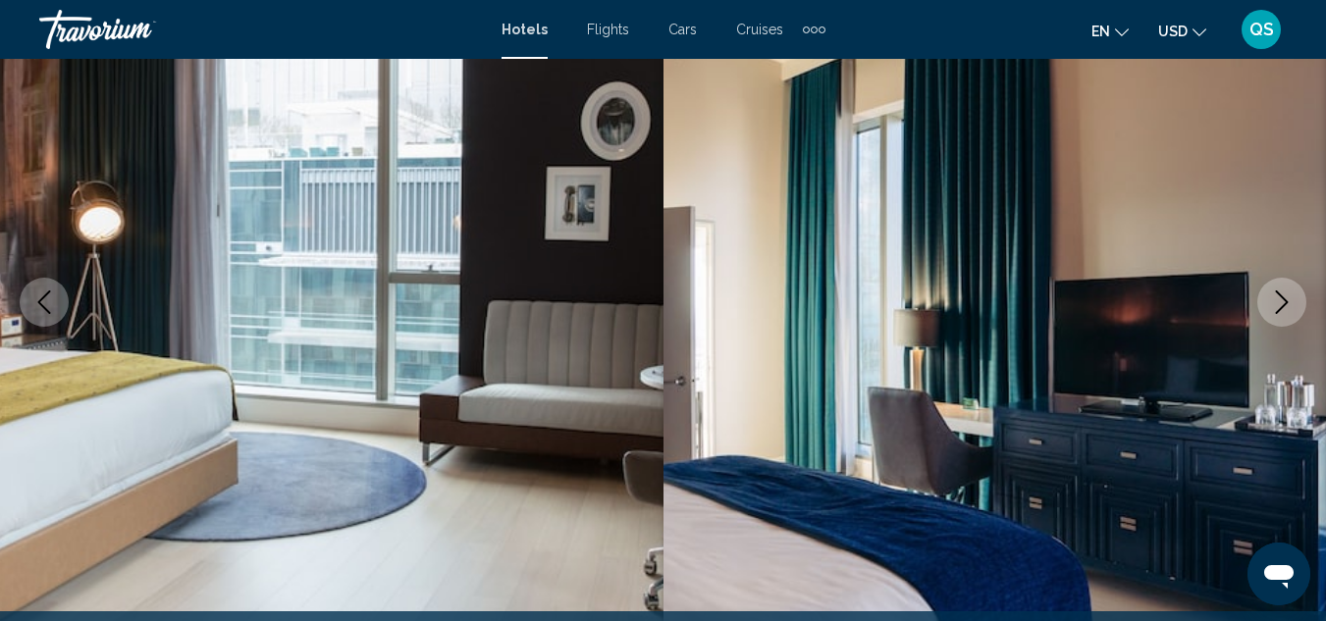
click at [1288, 314] on button "Next image" at bounding box center [1281, 302] width 49 height 49
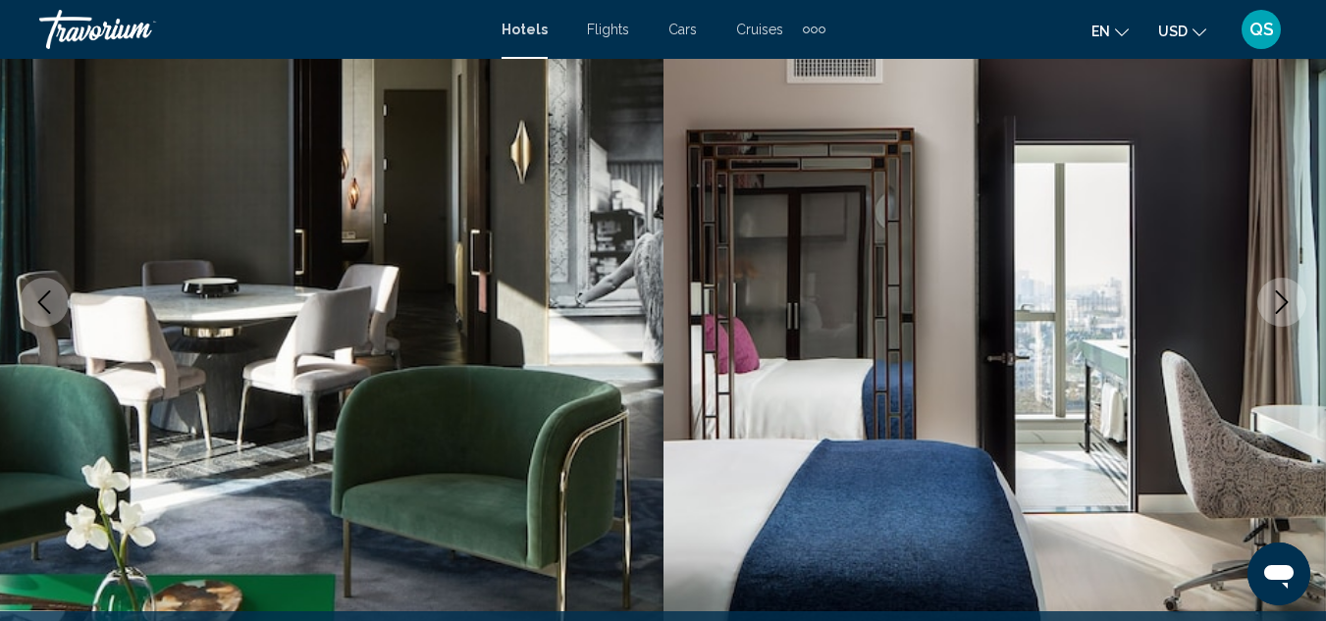
click at [1278, 303] on icon "Next image" at bounding box center [1282, 302] width 24 height 24
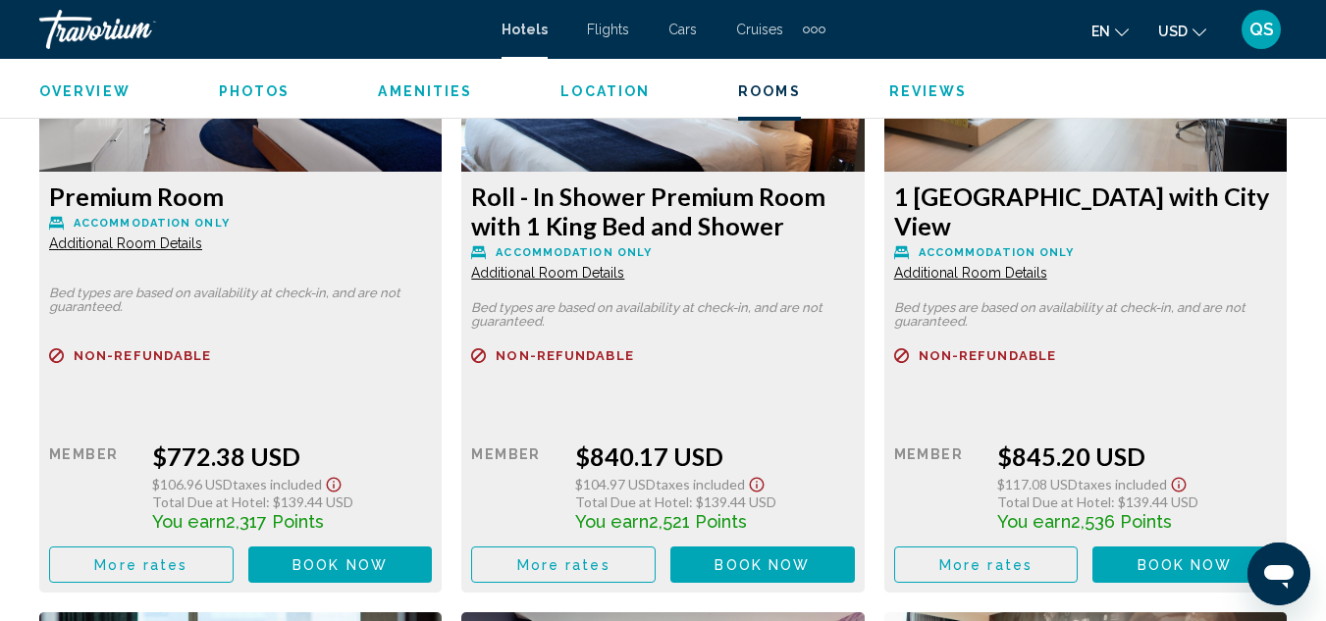
scroll to position [5357, 0]
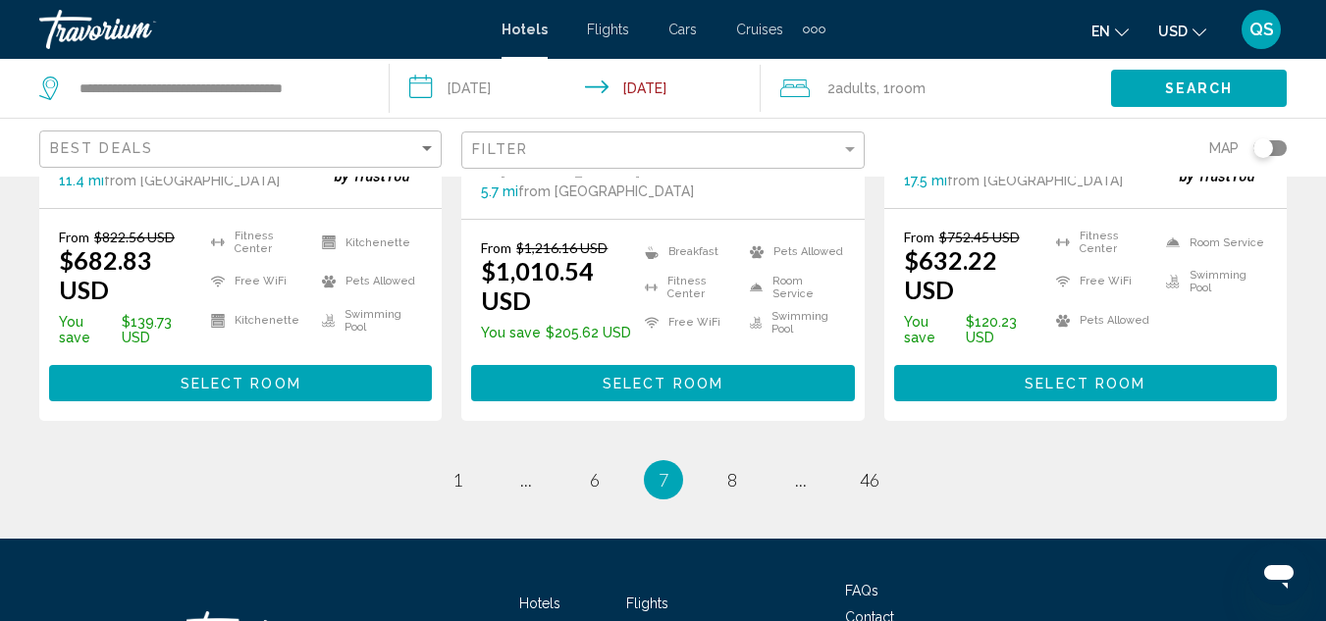
scroll to position [2956, 0]
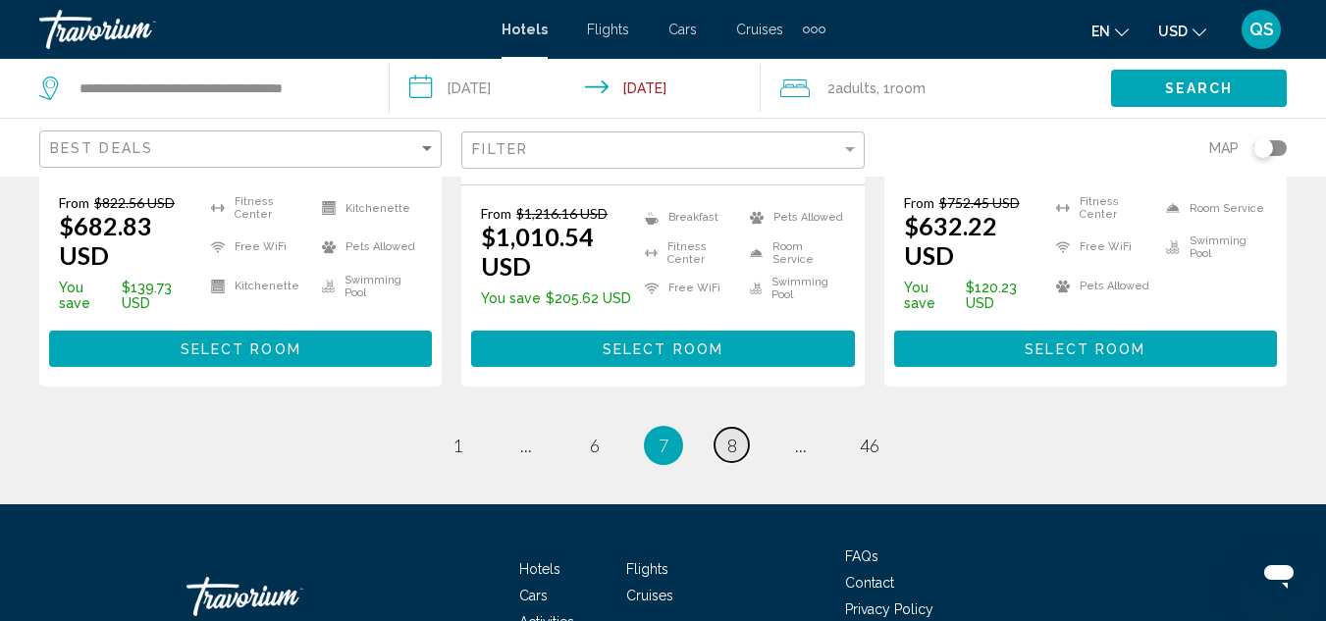
click at [726, 428] on link "page 8" at bounding box center [731, 445] width 34 height 34
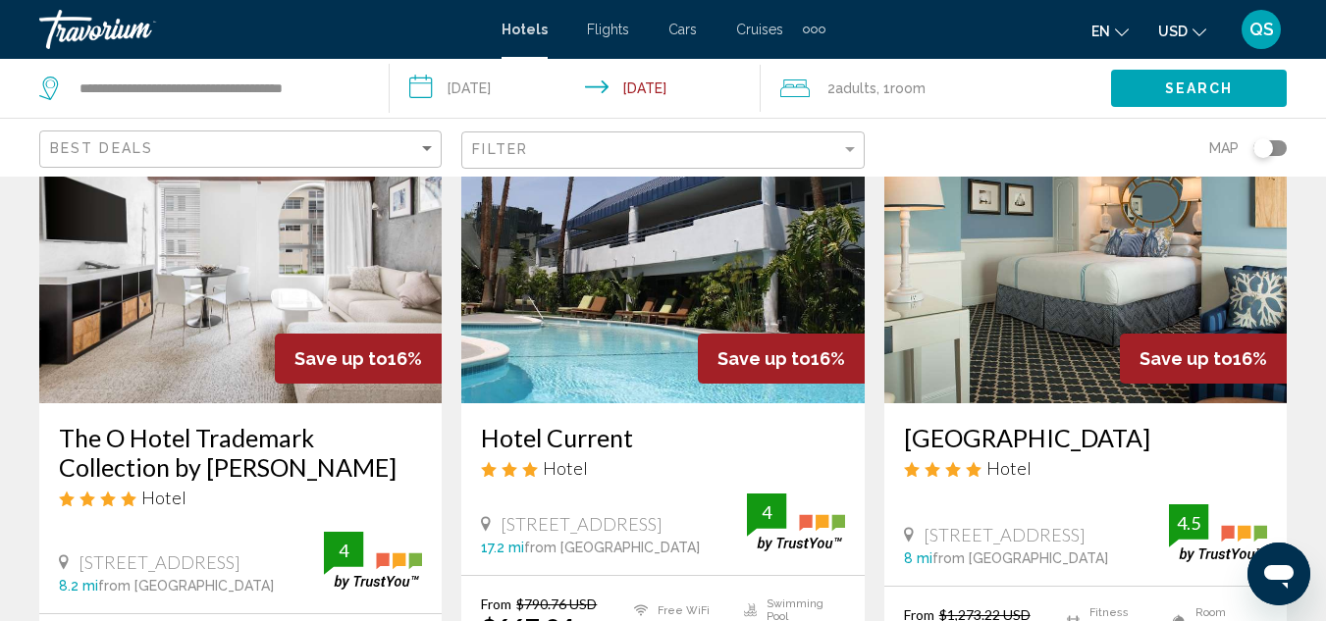
scroll to position [154, 0]
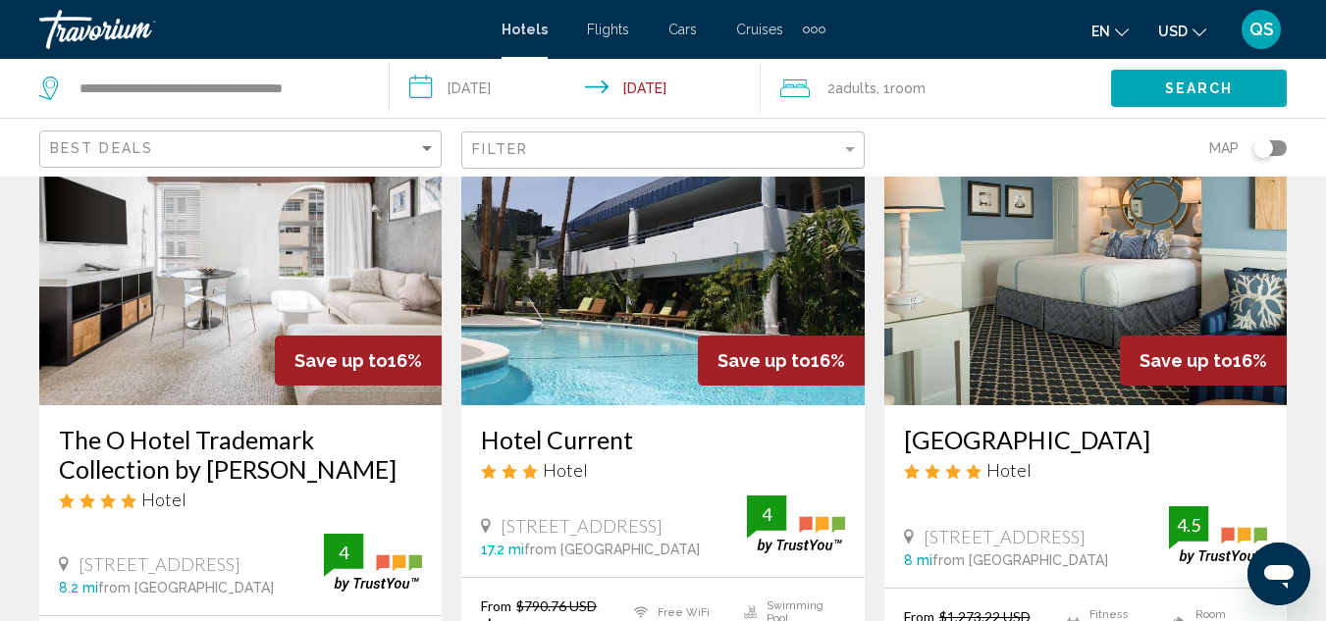
click at [263, 470] on h3 "The O Hotel Trademark Collection by [PERSON_NAME]" at bounding box center [240, 454] width 363 height 59
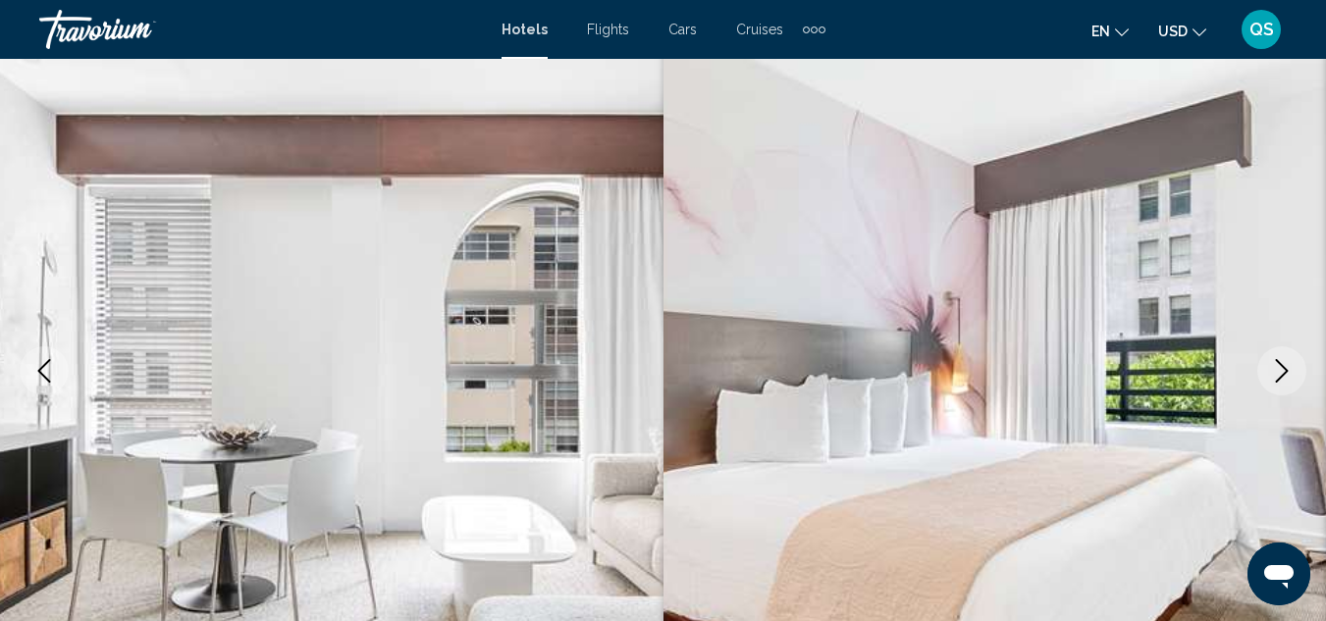
scroll to position [215, 0]
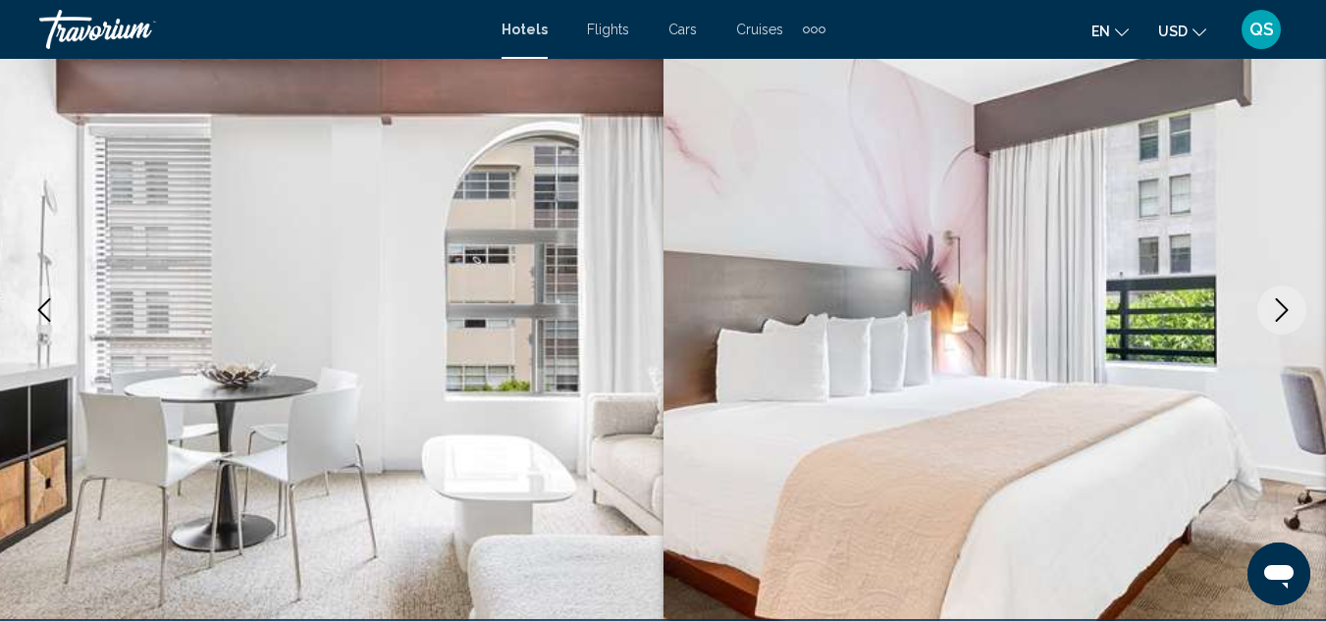
click at [1277, 325] on button "Next image" at bounding box center [1281, 310] width 49 height 49
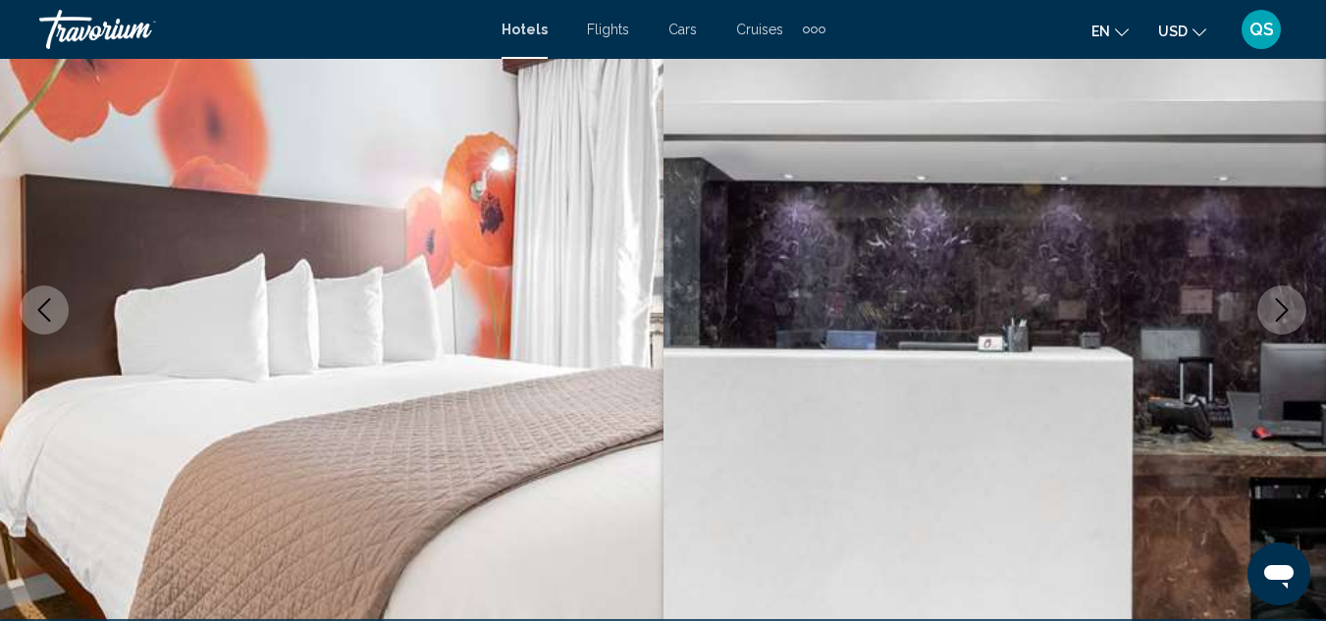
click at [1277, 325] on button "Next image" at bounding box center [1281, 310] width 49 height 49
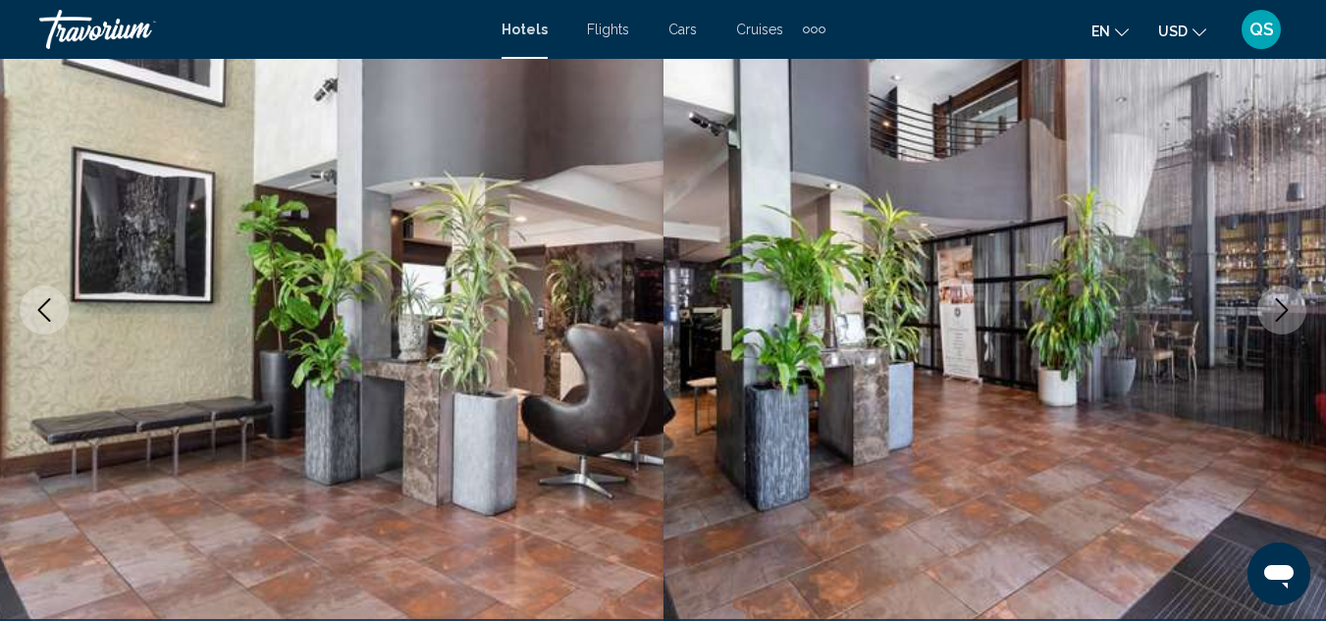
click at [1277, 325] on button "Next image" at bounding box center [1281, 310] width 49 height 49
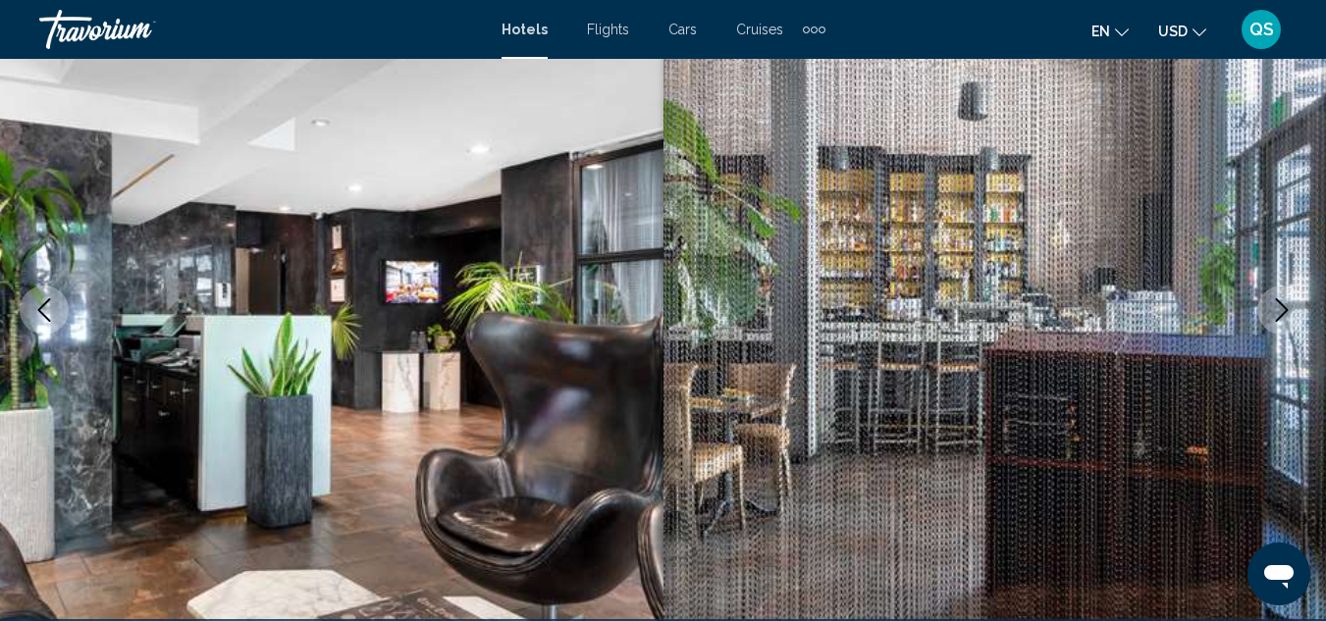
click at [1277, 325] on button "Next image" at bounding box center [1281, 310] width 49 height 49
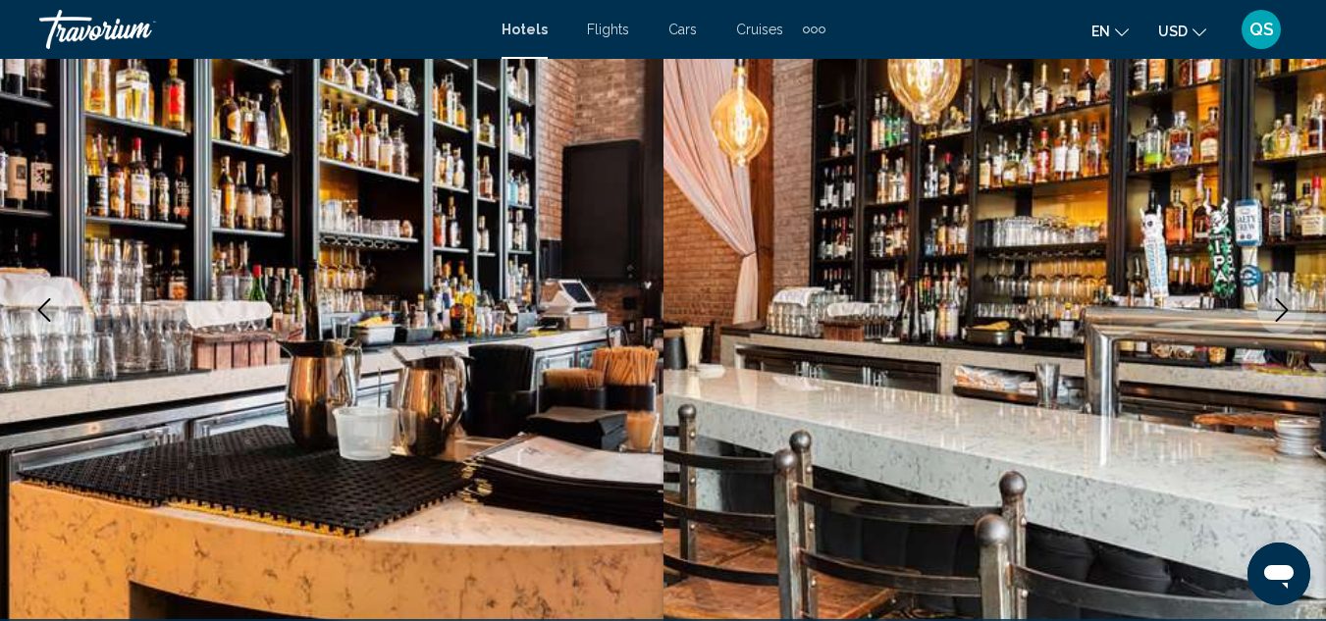
click at [1277, 325] on button "Next image" at bounding box center [1281, 310] width 49 height 49
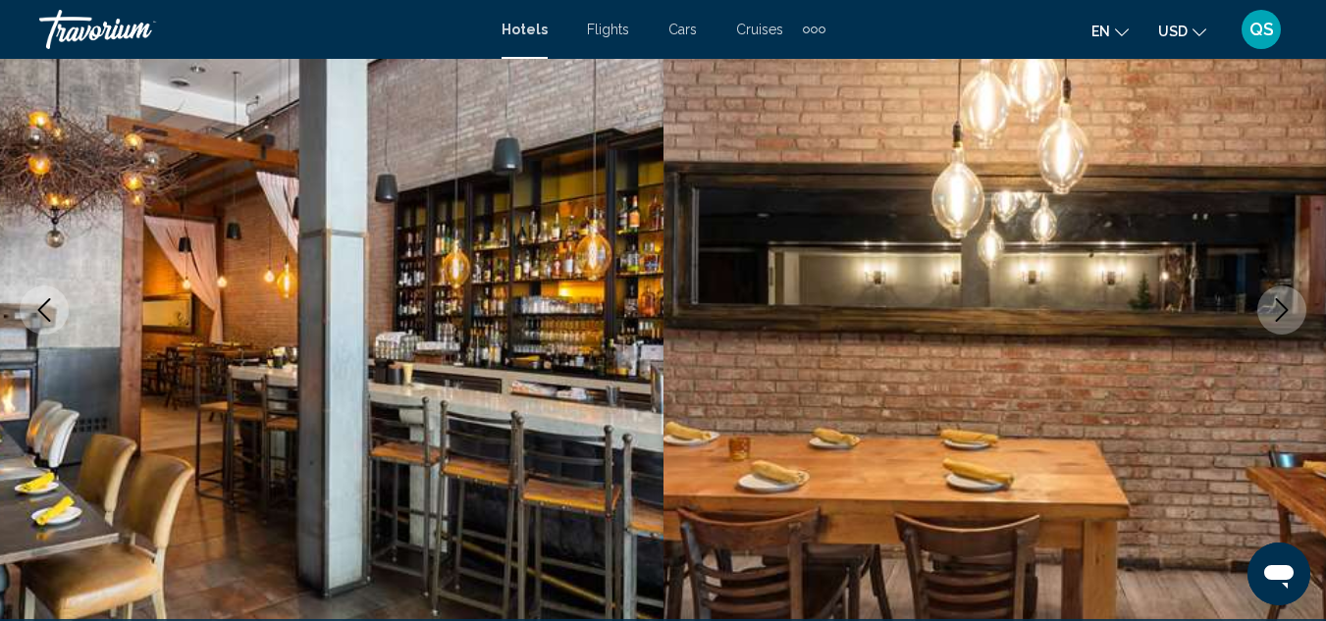
click at [1277, 325] on button "Next image" at bounding box center [1281, 310] width 49 height 49
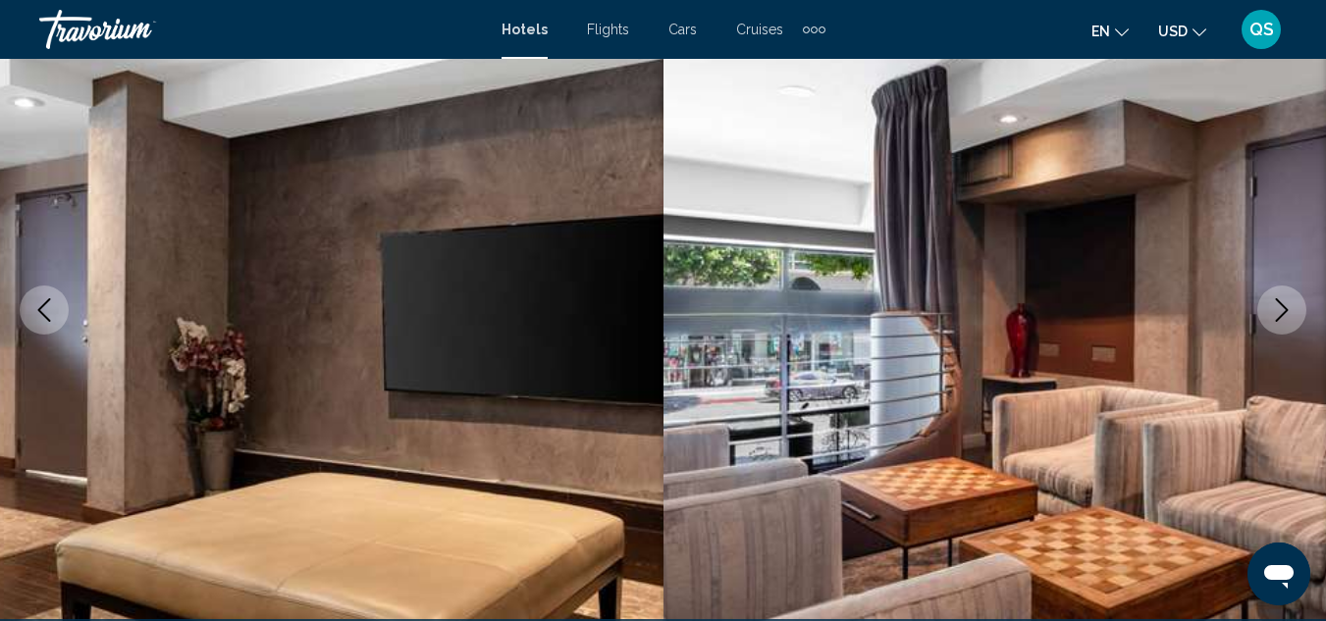
click at [1277, 325] on button "Next image" at bounding box center [1281, 310] width 49 height 49
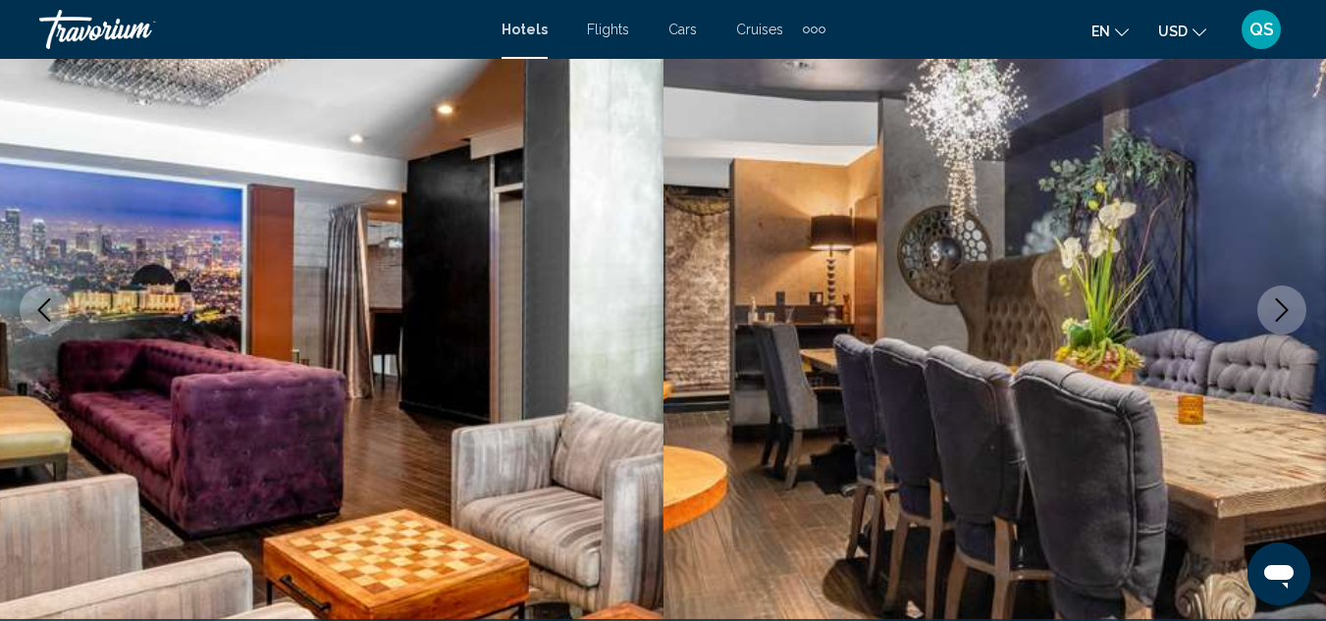
click at [1277, 325] on button "Next image" at bounding box center [1281, 310] width 49 height 49
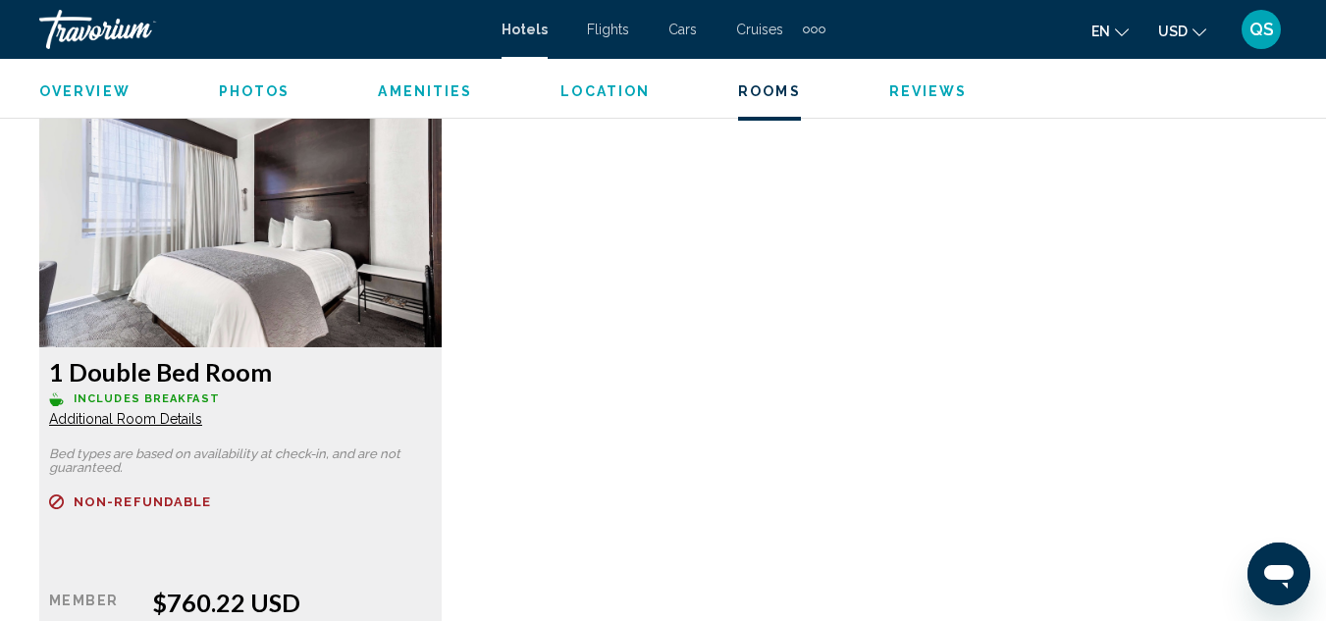
scroll to position [3770, 0]
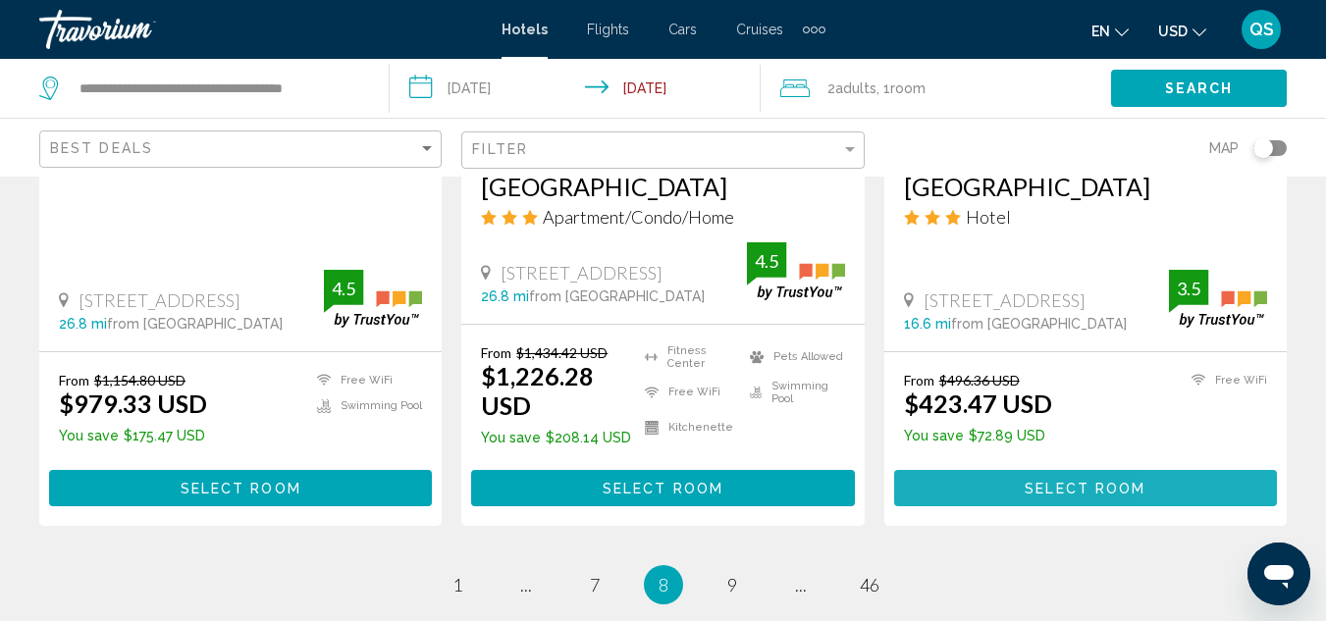
scroll to position [2813, 0]
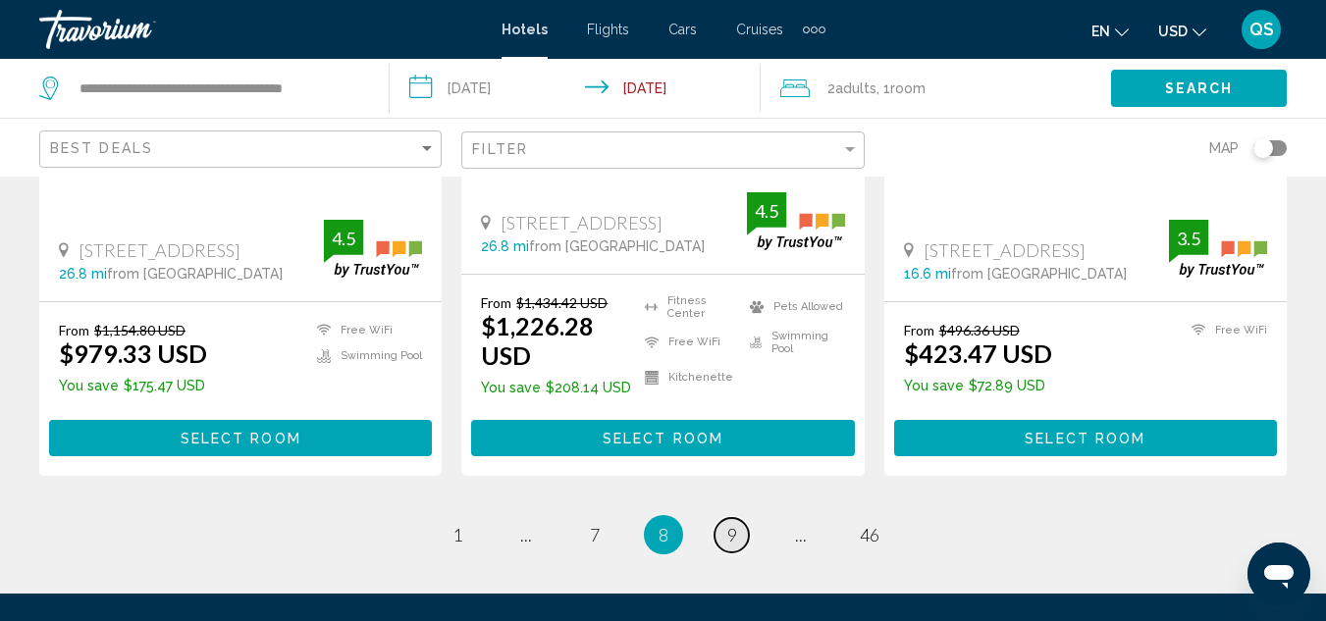
click at [728, 524] on span "9" at bounding box center [732, 535] width 10 height 22
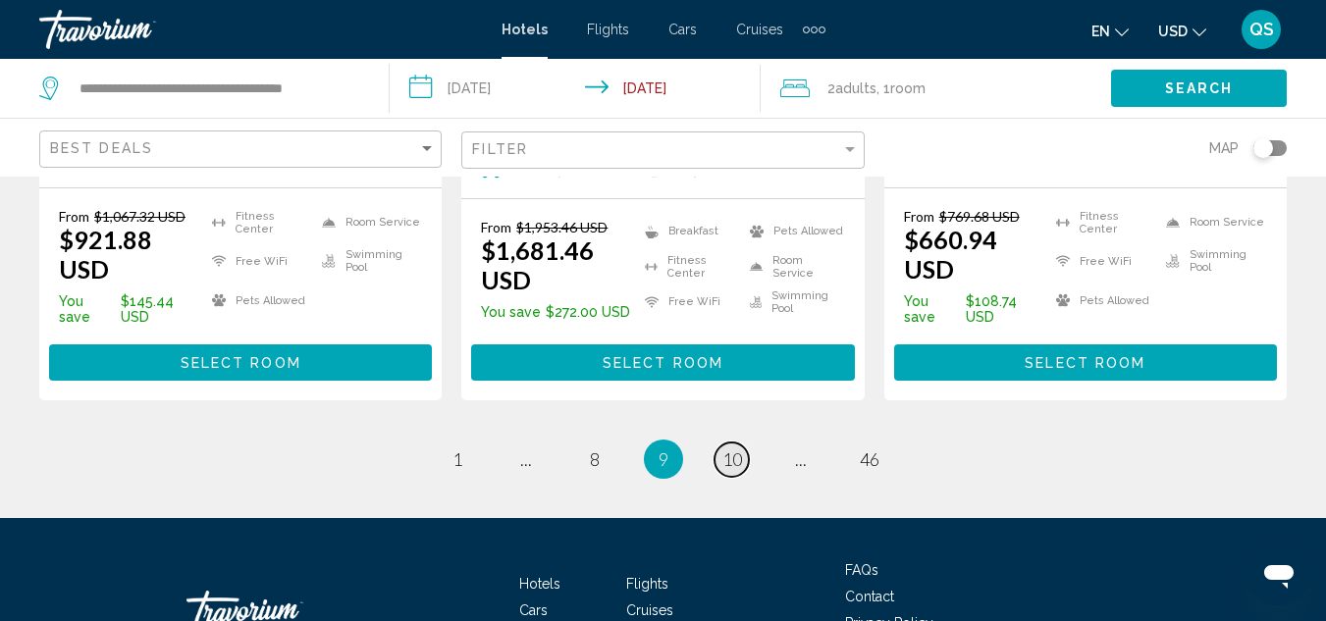
scroll to position [2933, 0]
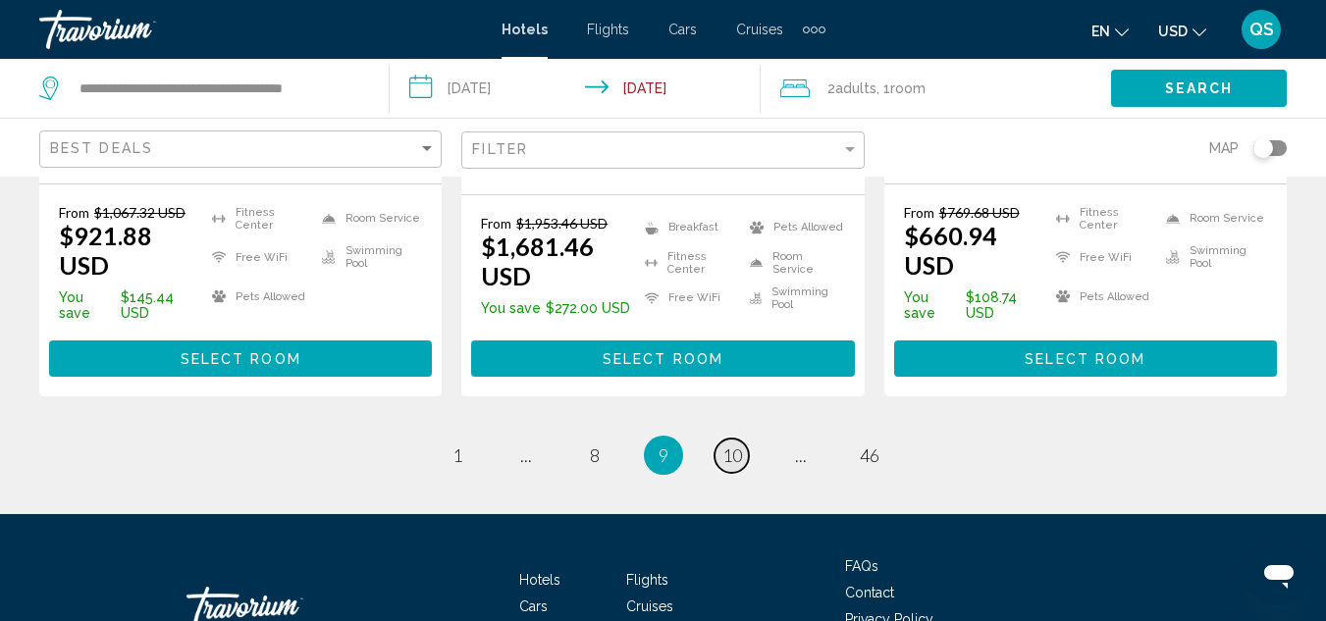
click at [728, 445] on span "10" at bounding box center [732, 456] width 20 height 22
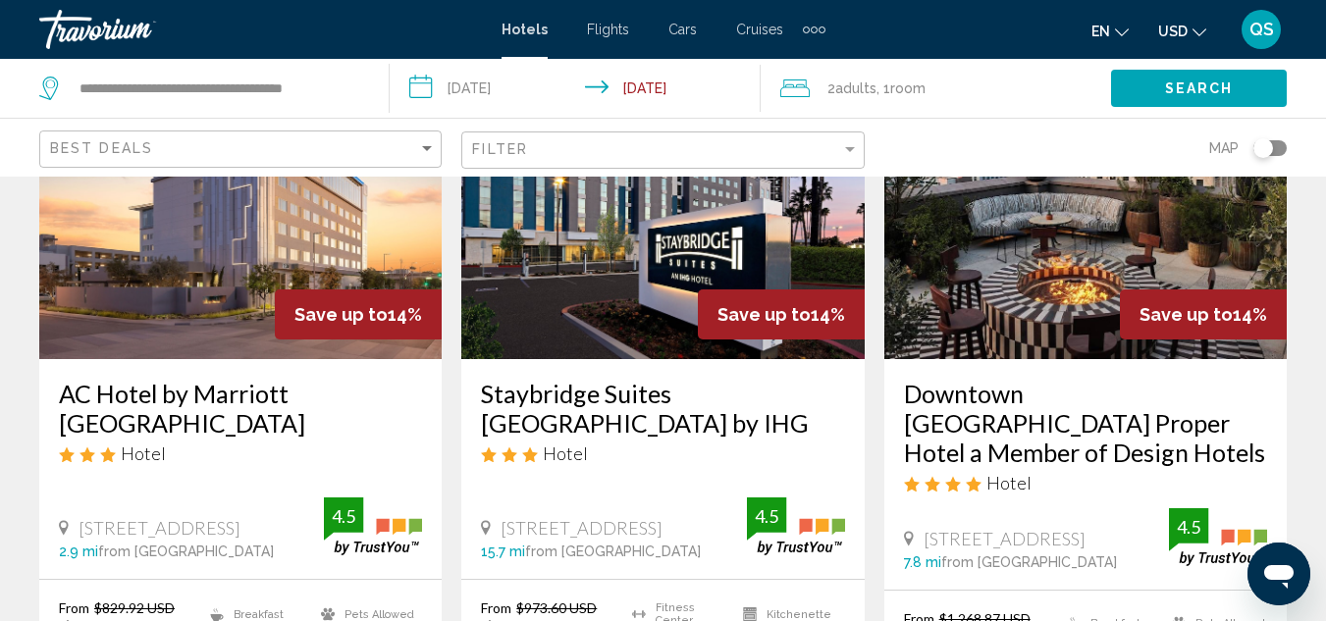
scroll to position [205, 0]
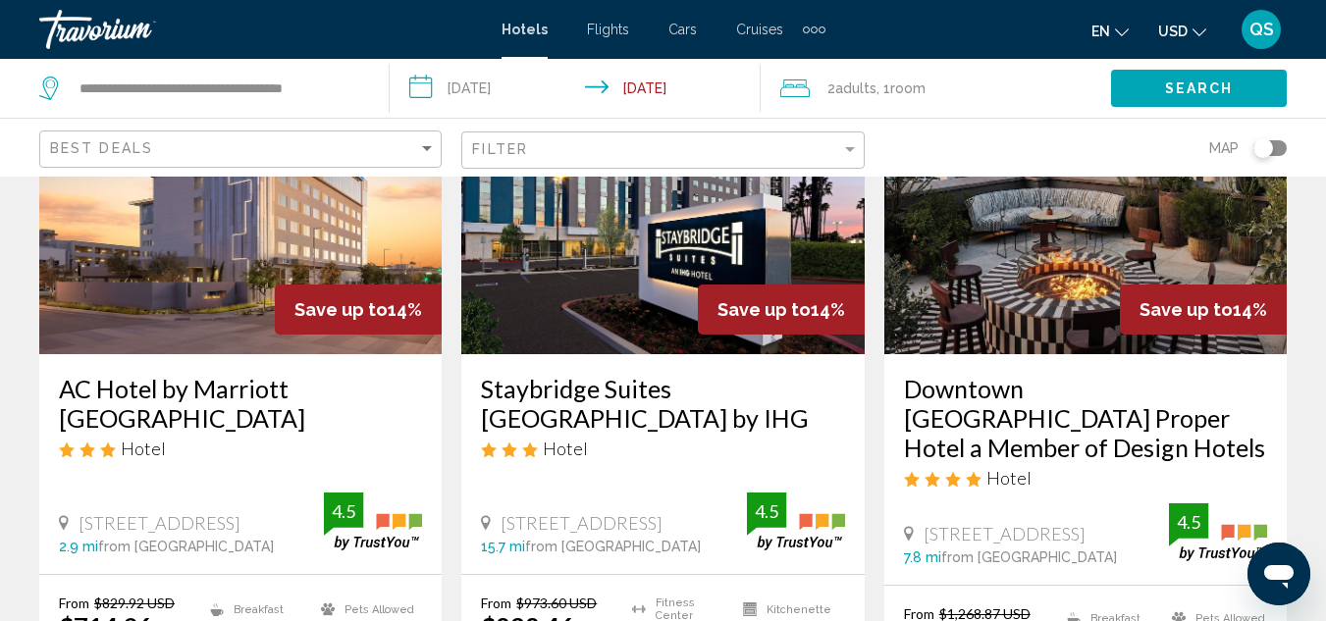
click at [303, 399] on h3 "AC Hotel by Marriott [GEOGRAPHIC_DATA]" at bounding box center [240, 403] width 363 height 59
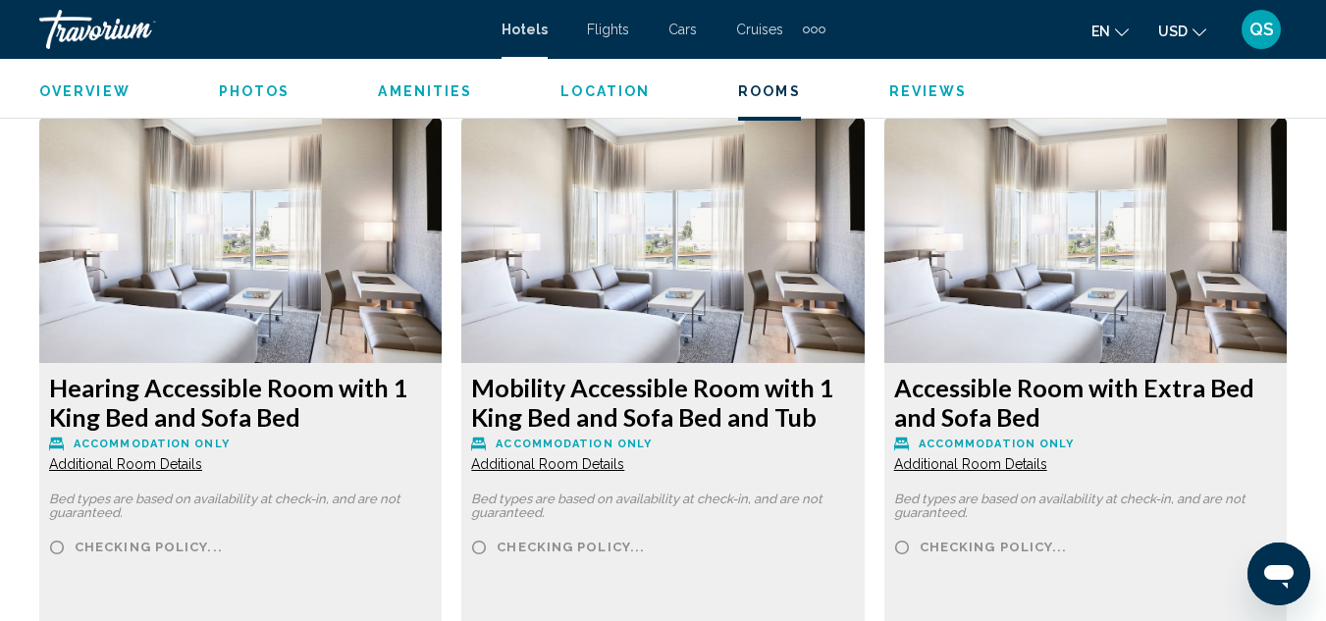
scroll to position [4383, 0]
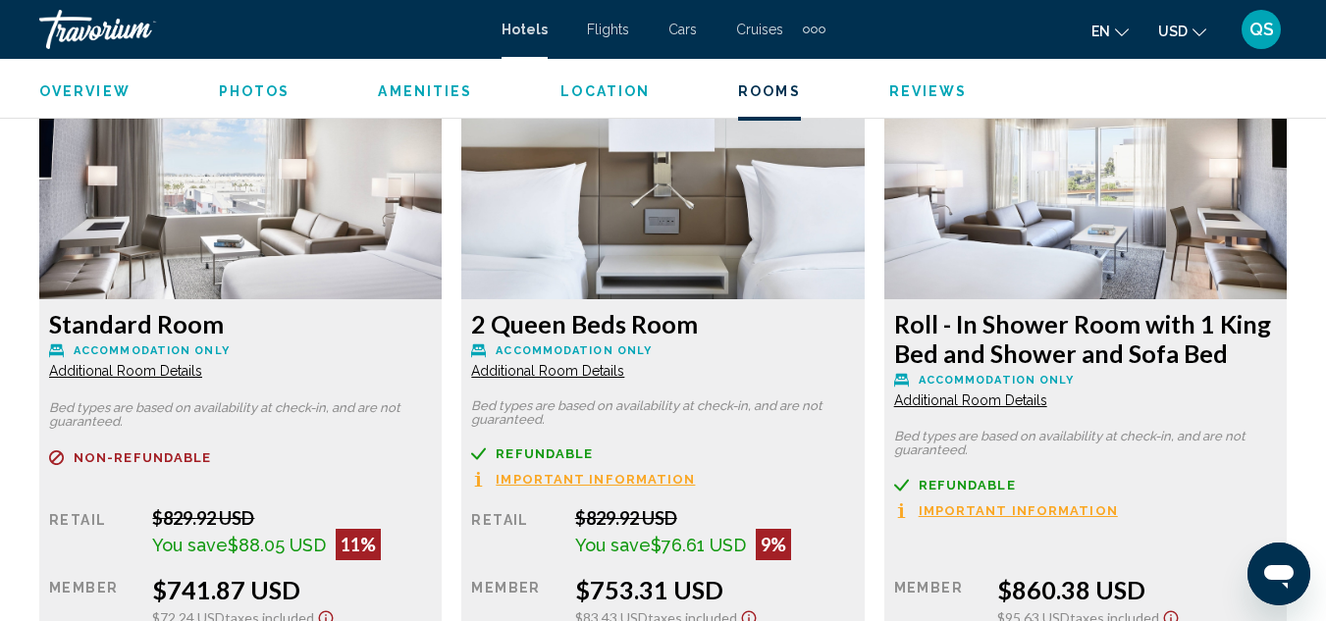
scroll to position [3770, 0]
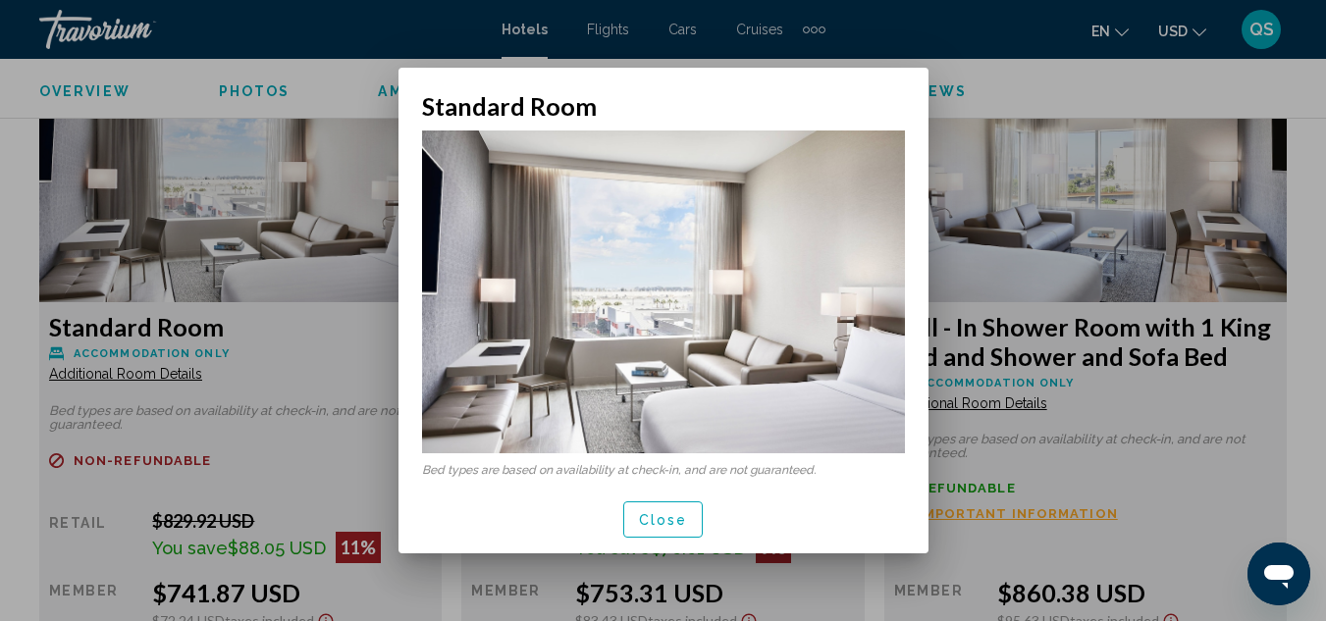
click at [655, 515] on span "Close" at bounding box center [663, 520] width 49 height 16
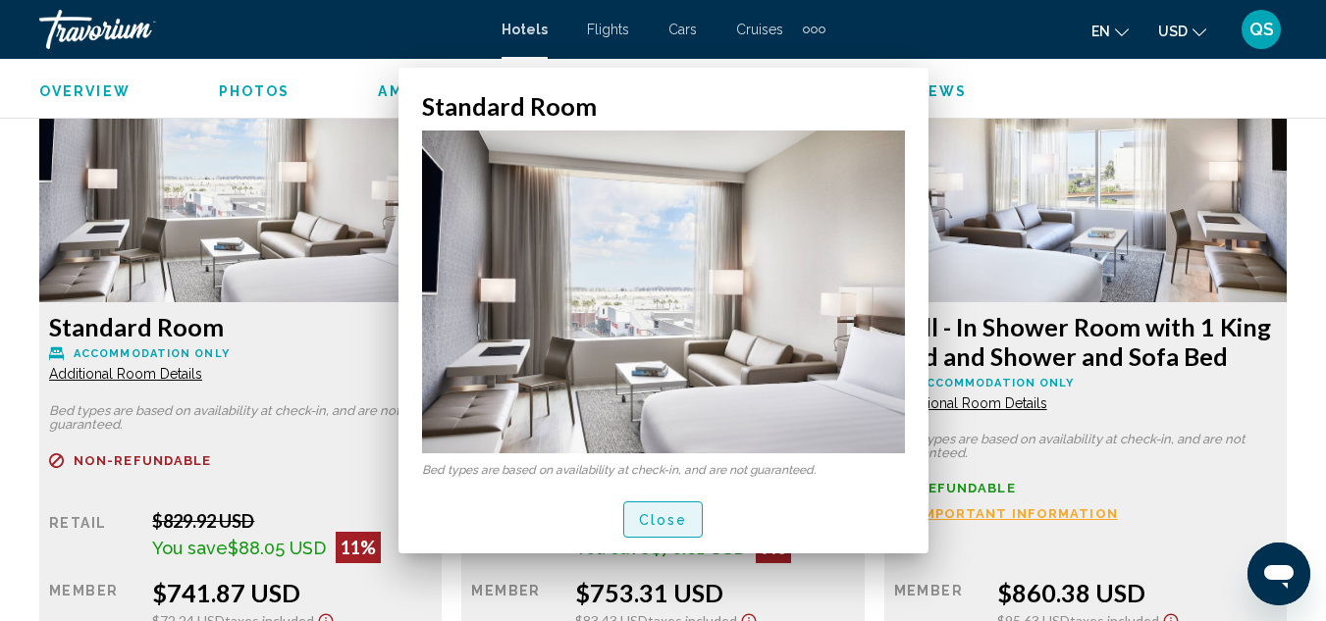
scroll to position [3770, 0]
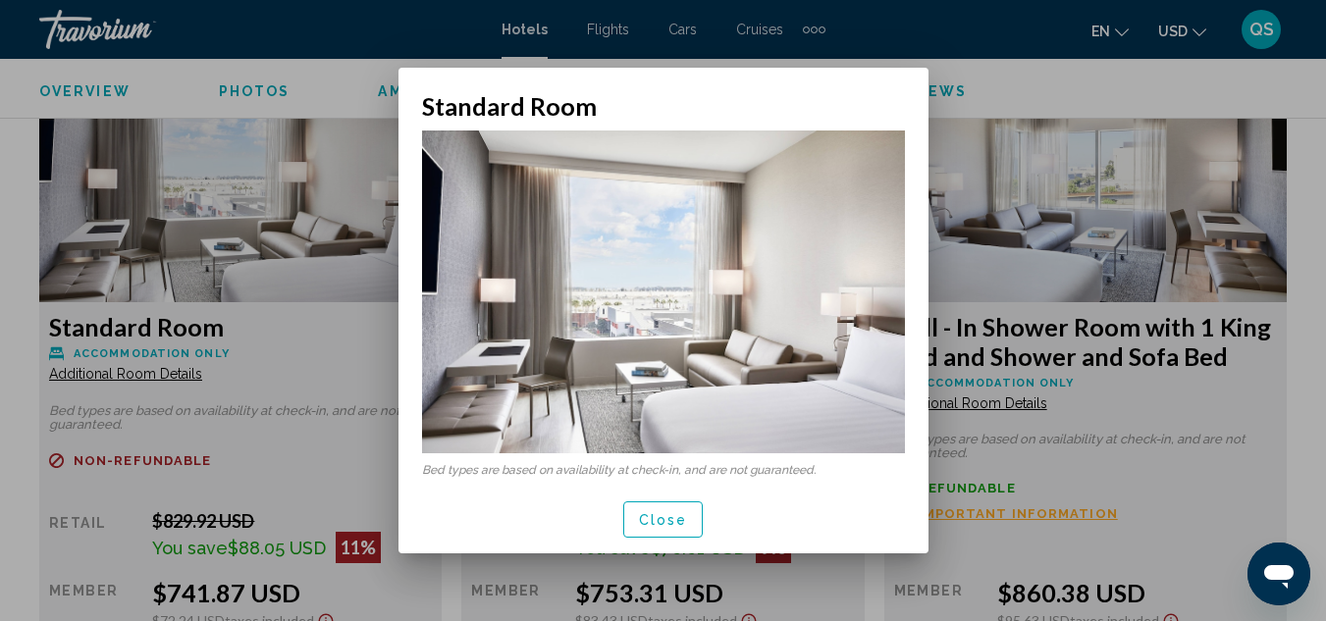
click at [665, 527] on span "Close" at bounding box center [663, 520] width 49 height 16
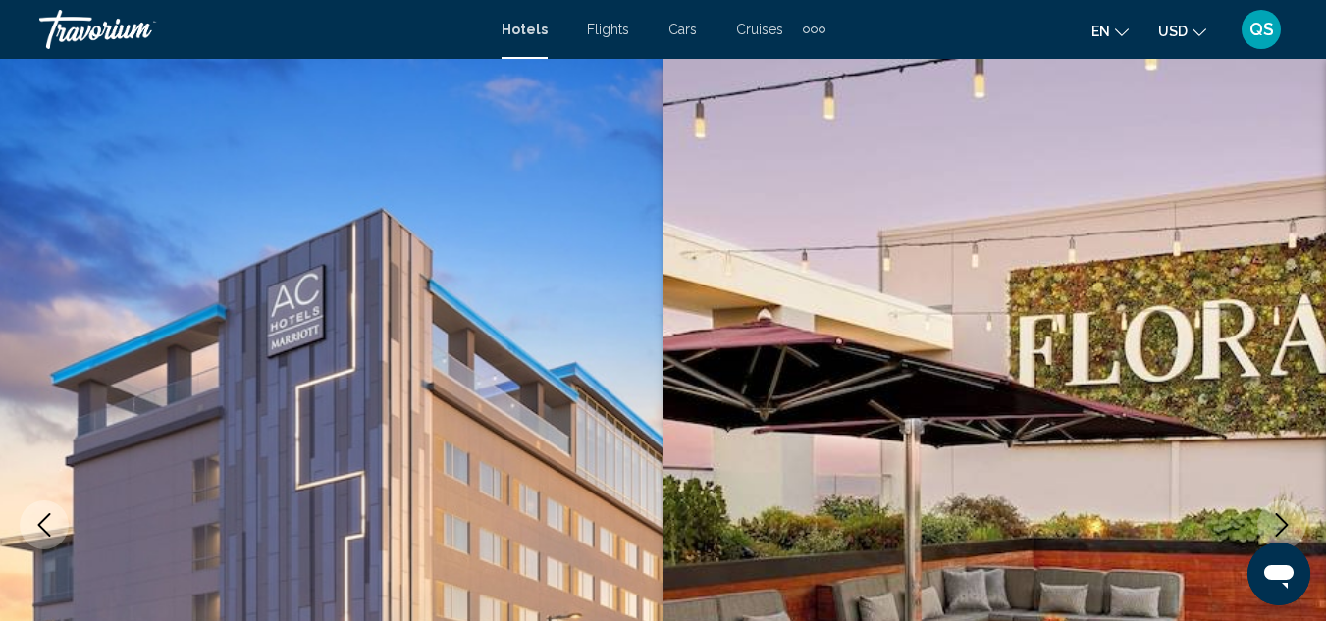
scroll to position [3770, 0]
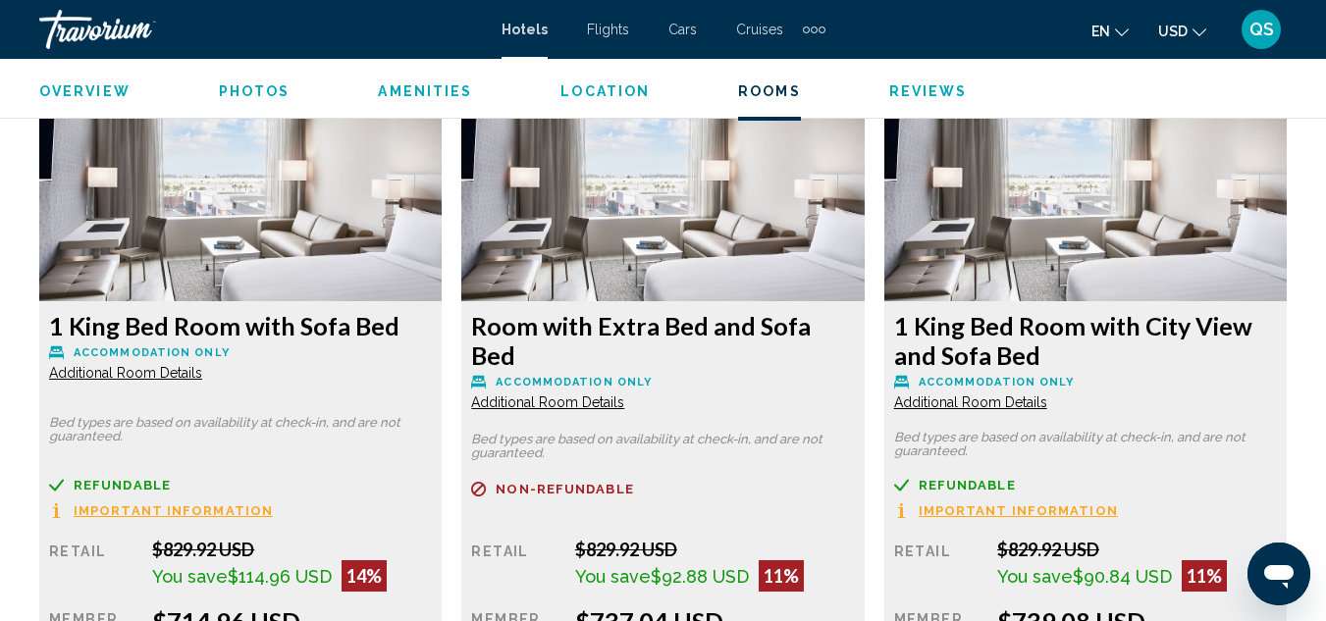
scroll to position [3076, 0]
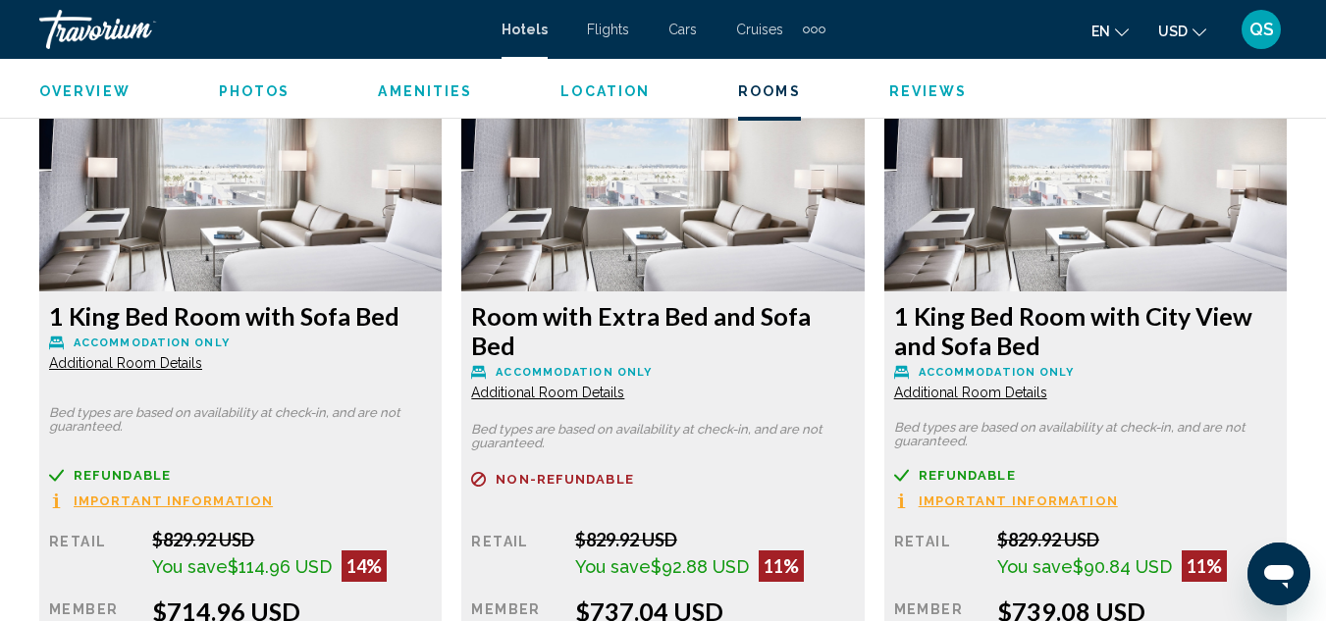
click at [250, 507] on span "Important Information" at bounding box center [173, 501] width 199 height 13
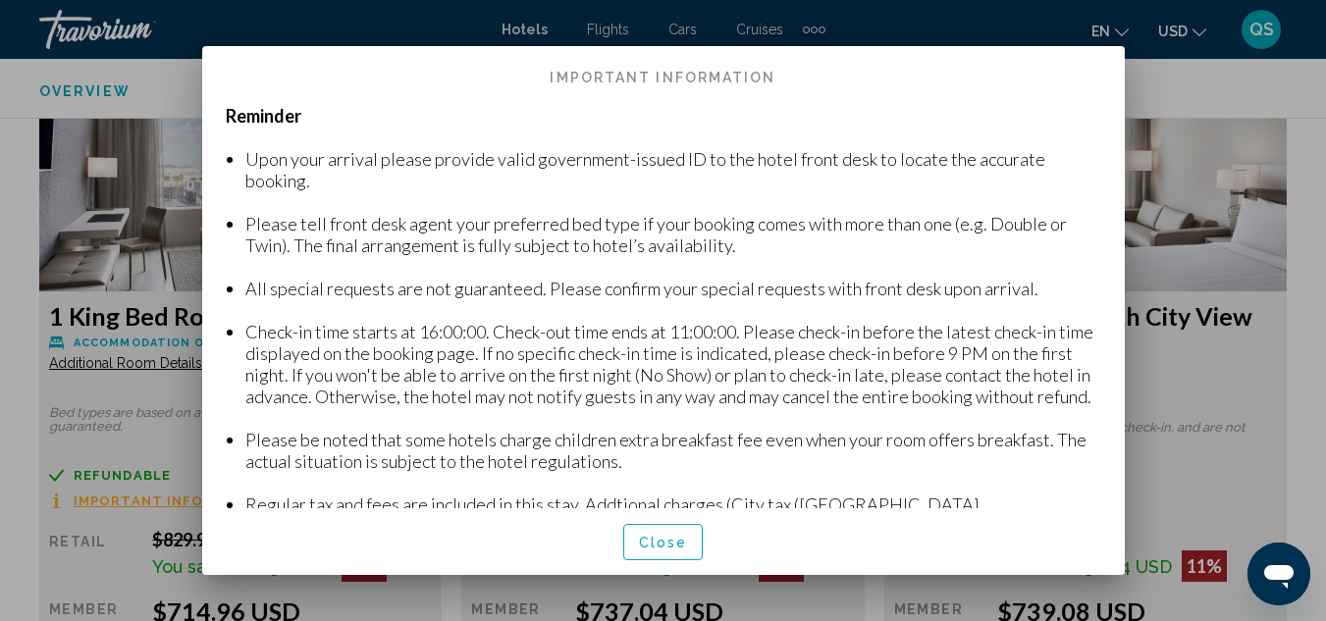
scroll to position [0, 0]
click at [669, 547] on span "Close" at bounding box center [663, 543] width 49 height 16
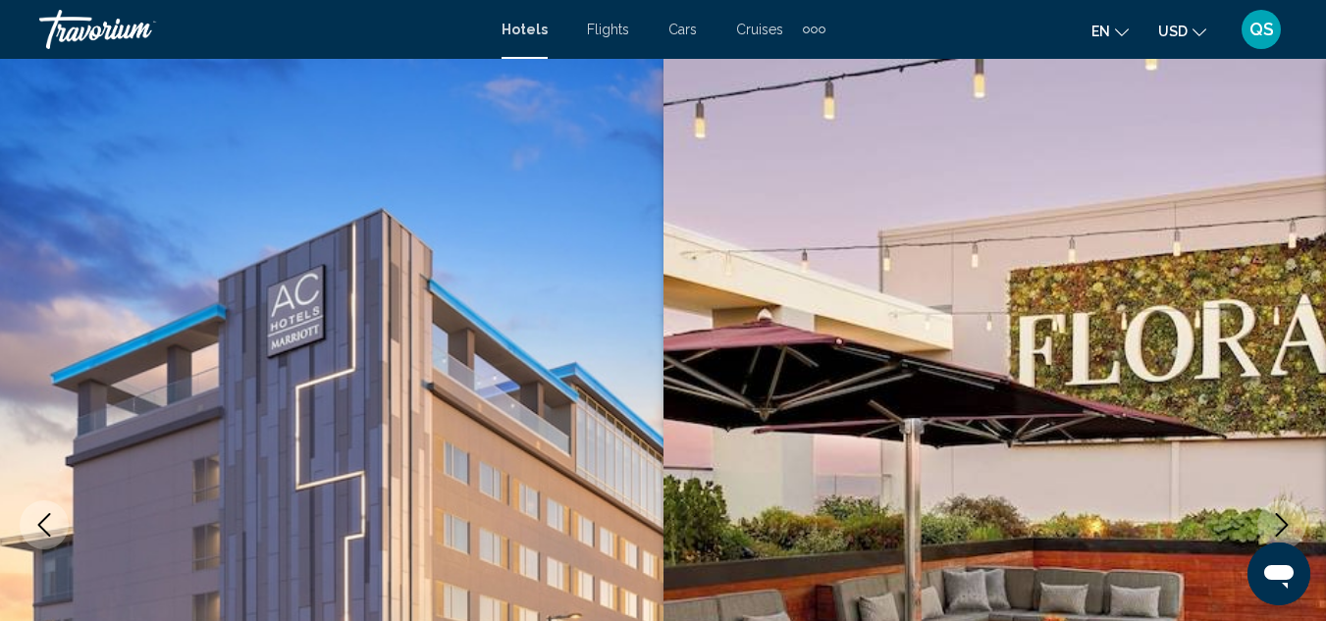
scroll to position [3076, 0]
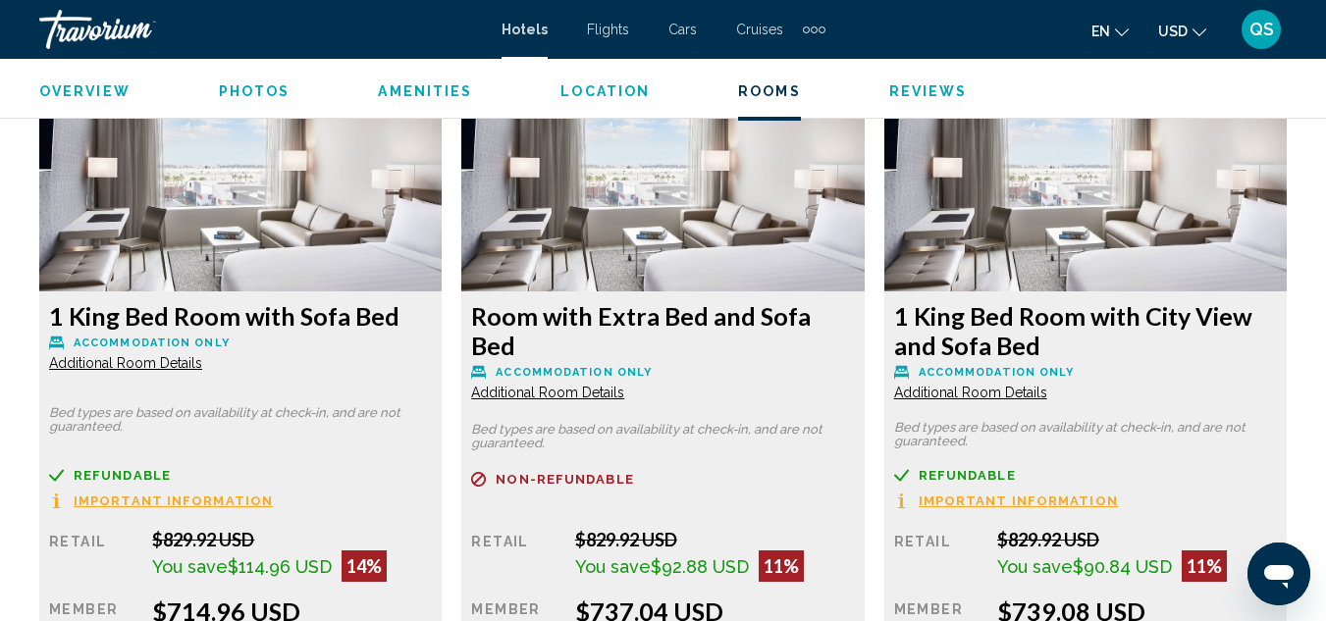
click at [181, 364] on span "Additional Room Details" at bounding box center [125, 363] width 153 height 16
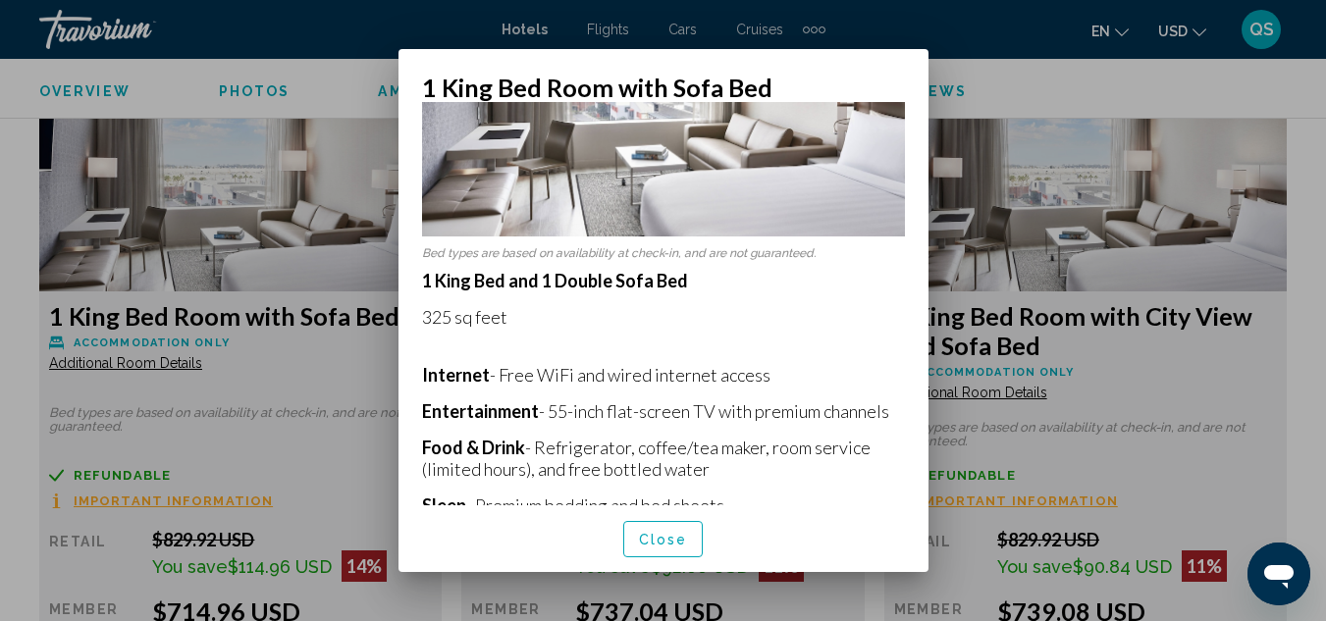
scroll to position [218, 0]
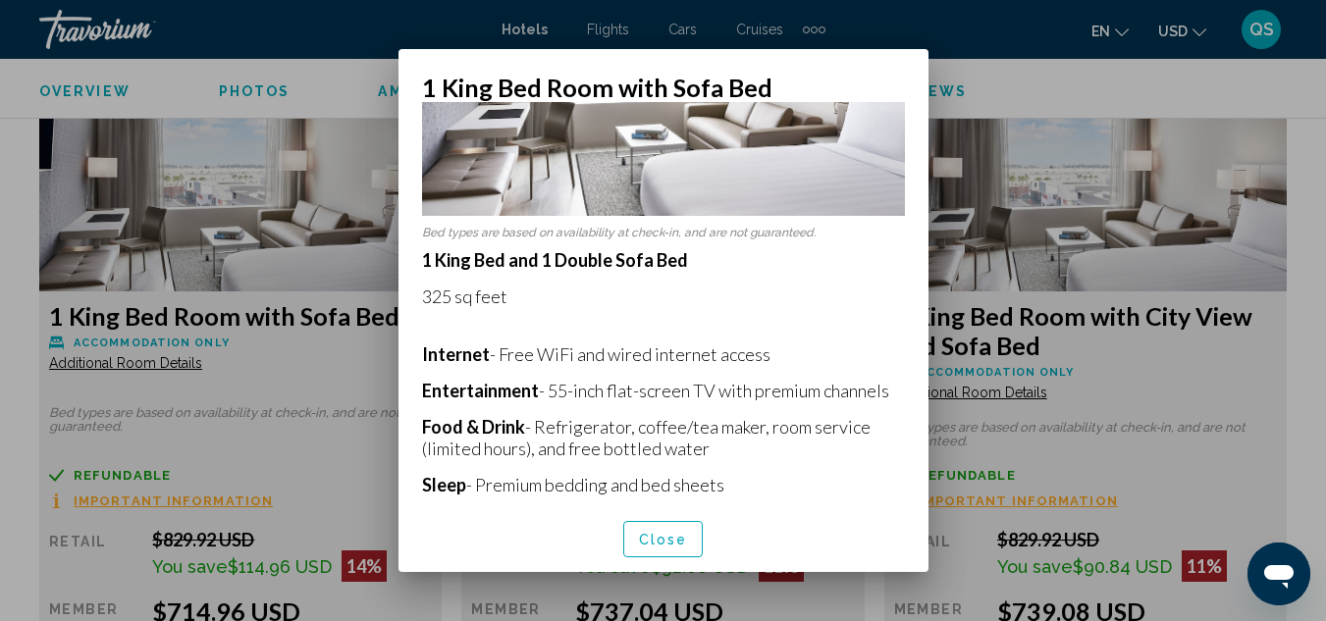
click at [647, 563] on div "Close" at bounding box center [663, 538] width 483 height 67
click at [662, 557] on div "Close" at bounding box center [663, 538] width 483 height 67
click at [663, 540] on span "Close" at bounding box center [663, 540] width 49 height 16
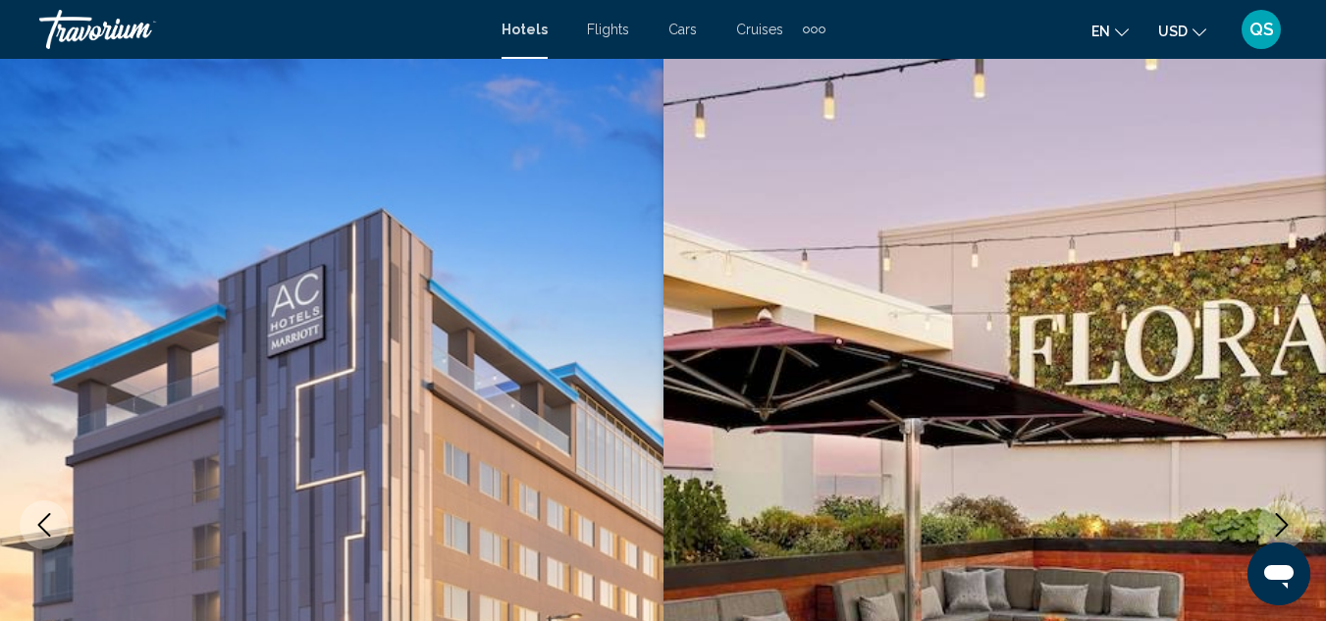
scroll to position [3076, 0]
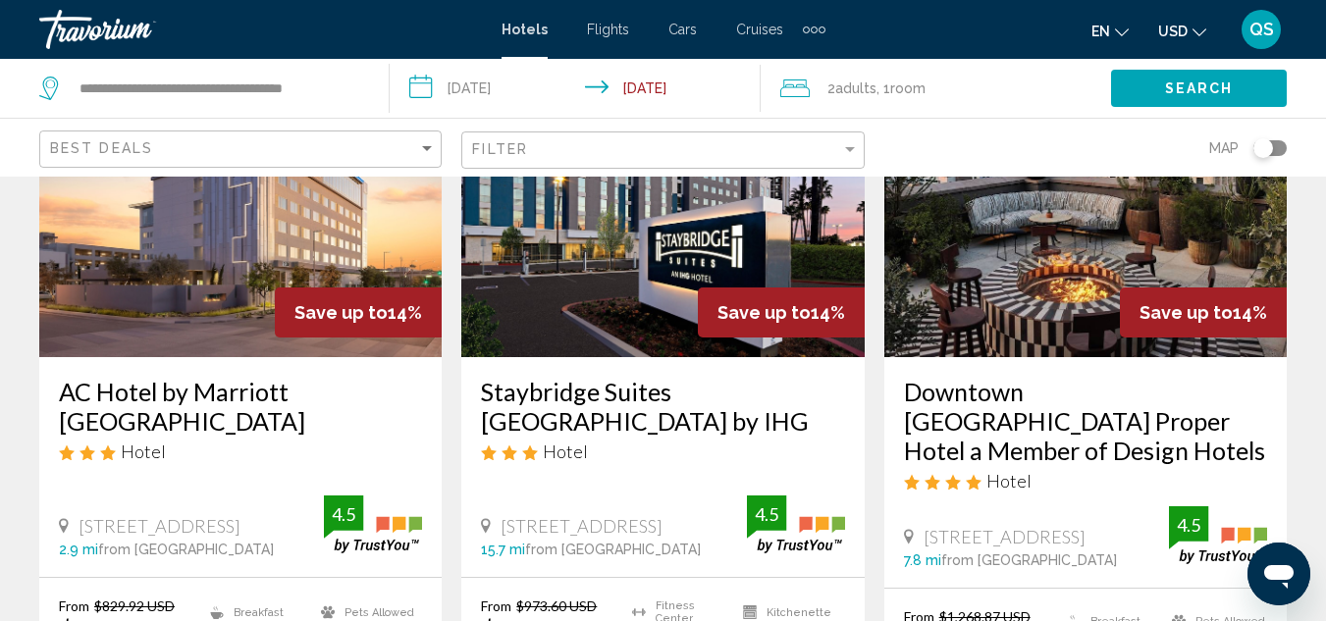
scroll to position [204, 0]
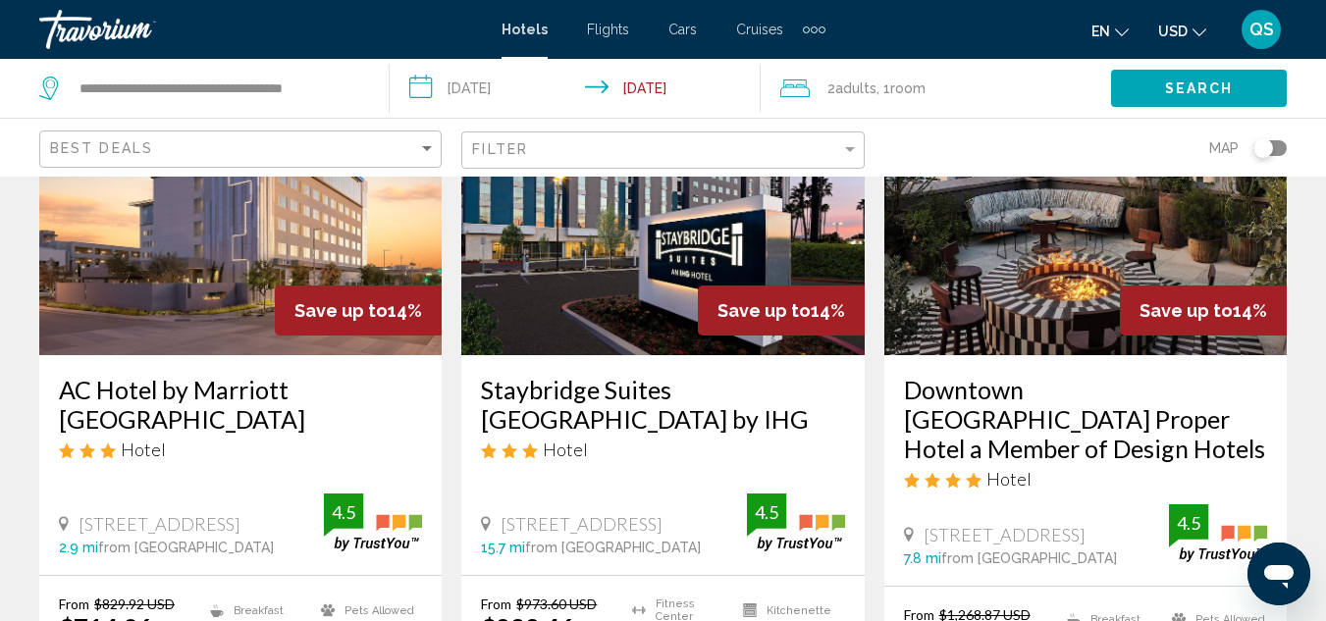
click at [245, 346] on img "Main content" at bounding box center [240, 198] width 402 height 314
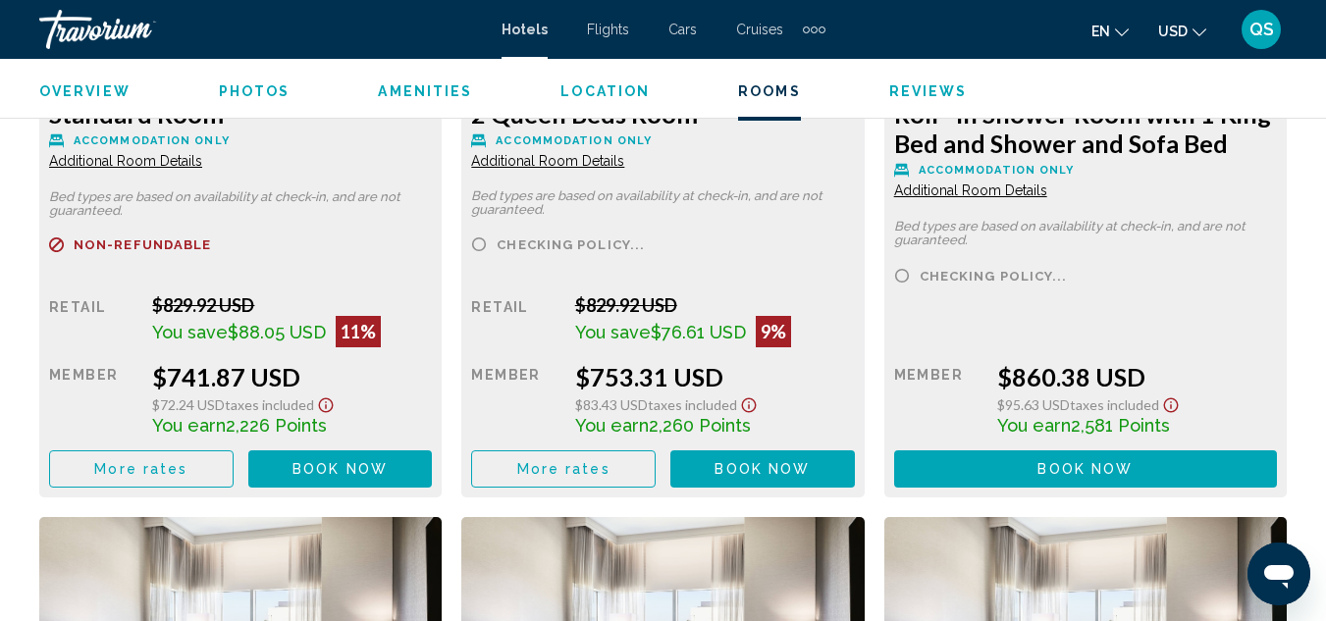
scroll to position [3986, 0]
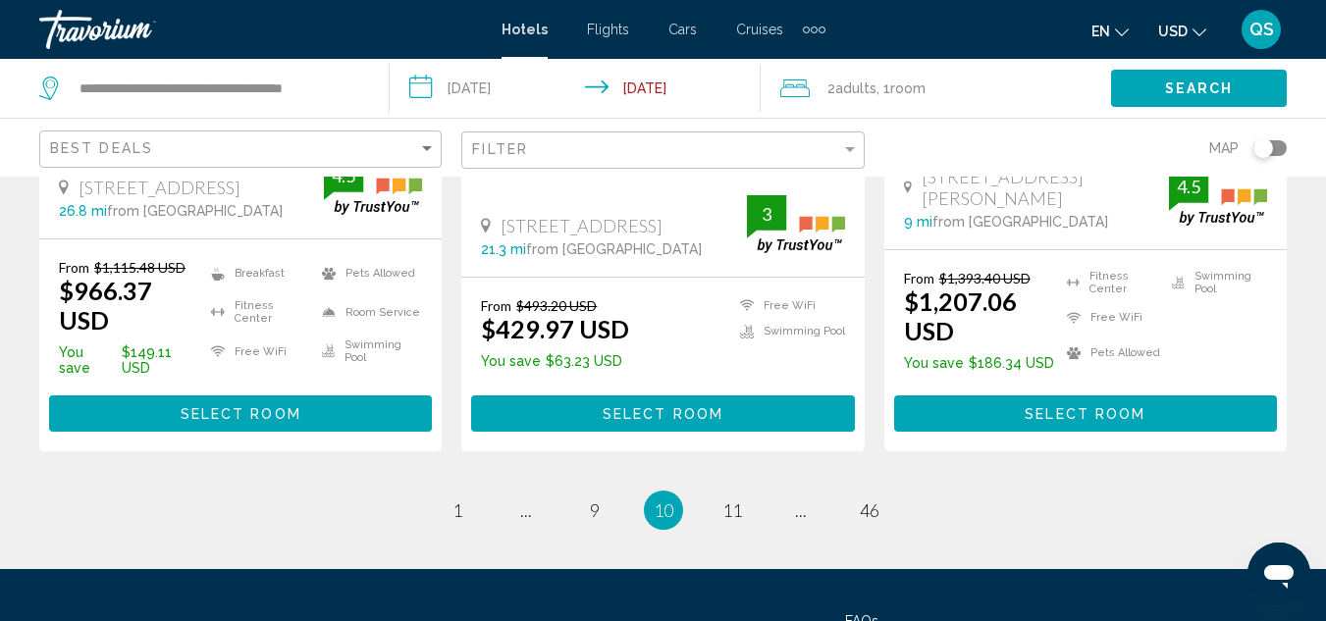
scroll to position [2822, 0]
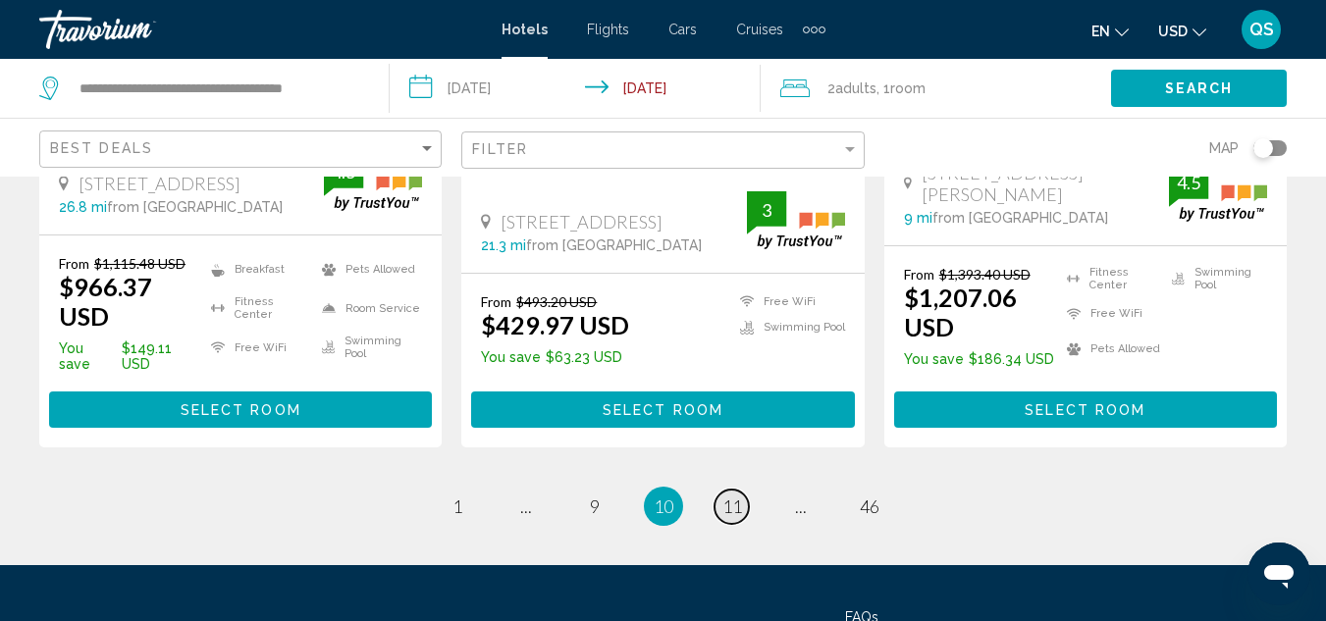
click at [748, 490] on link "page 11" at bounding box center [731, 507] width 34 height 34
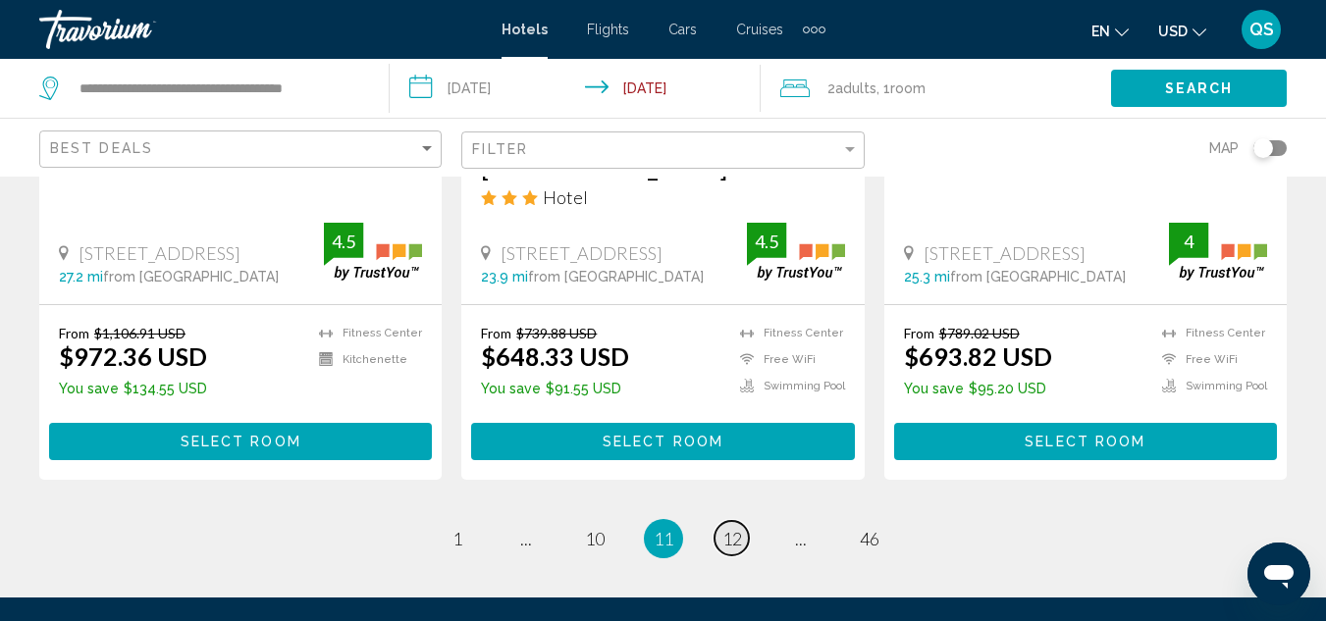
scroll to position [2819, 0]
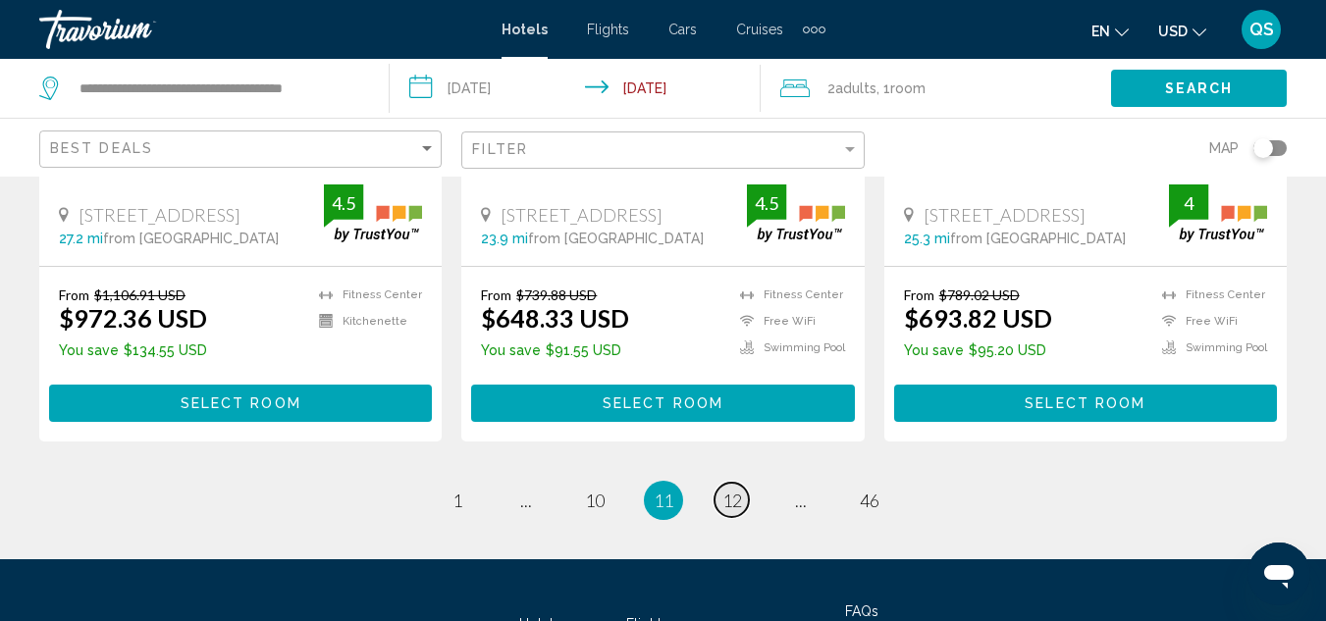
click at [748, 483] on link "page 12" at bounding box center [731, 500] width 34 height 34
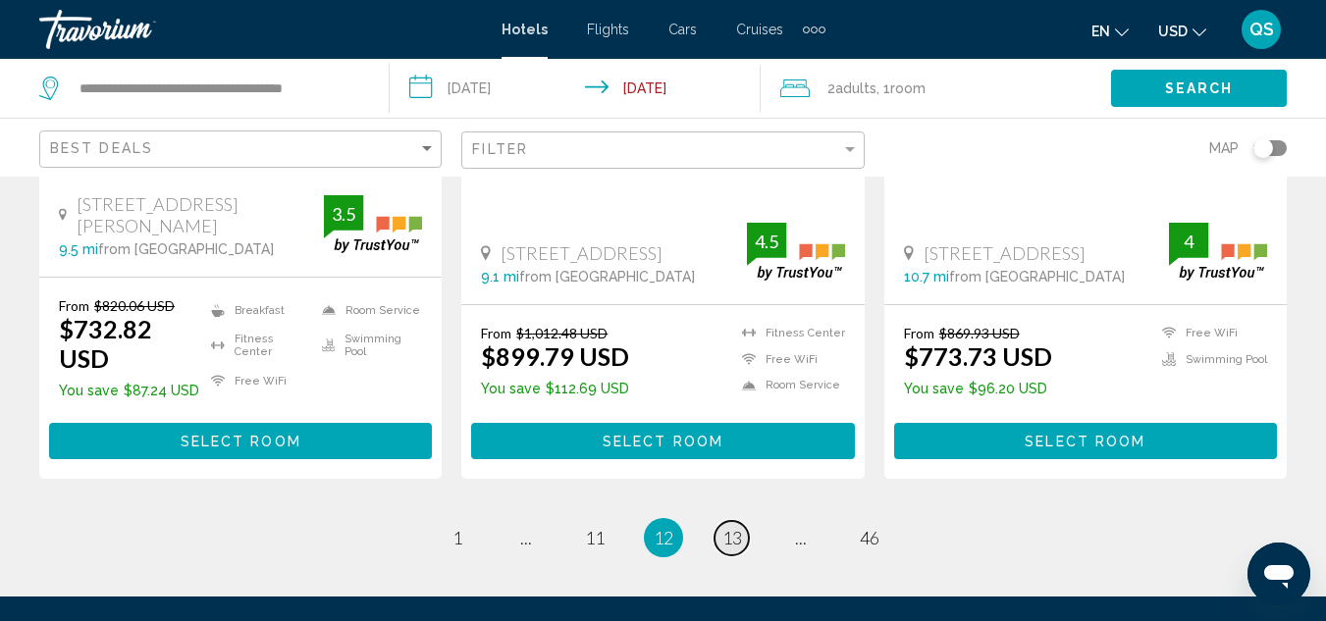
scroll to position [2789, 0]
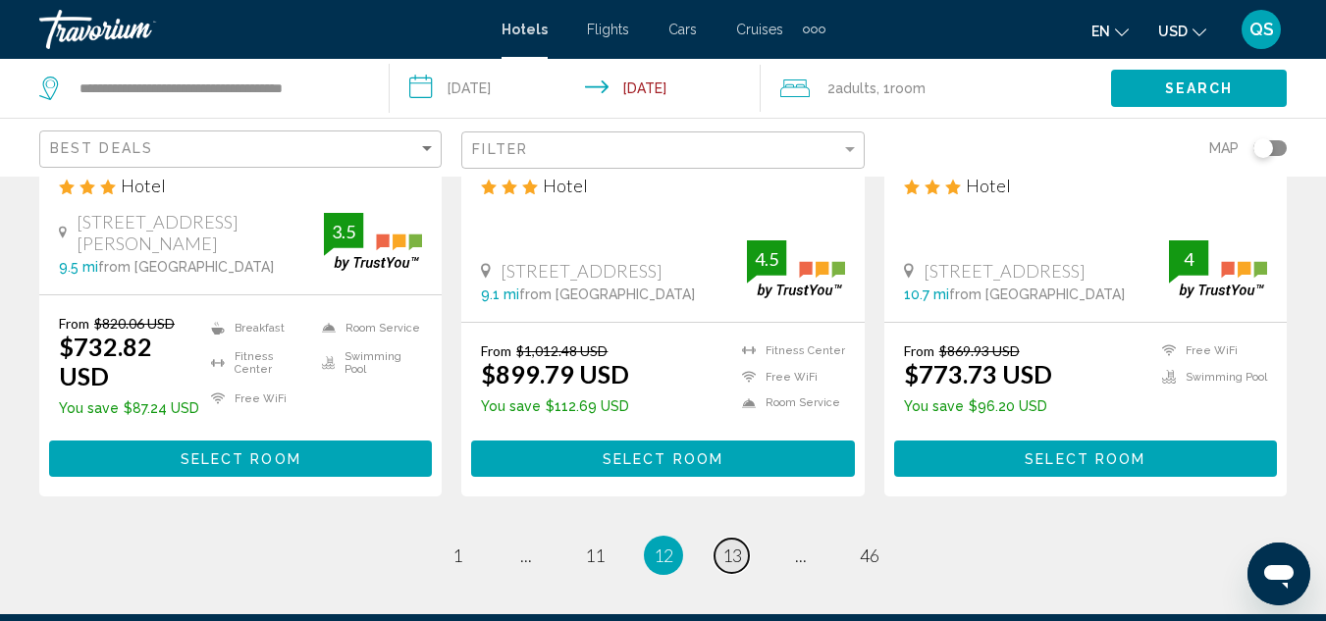
click at [735, 545] on span "13" at bounding box center [732, 556] width 20 height 22
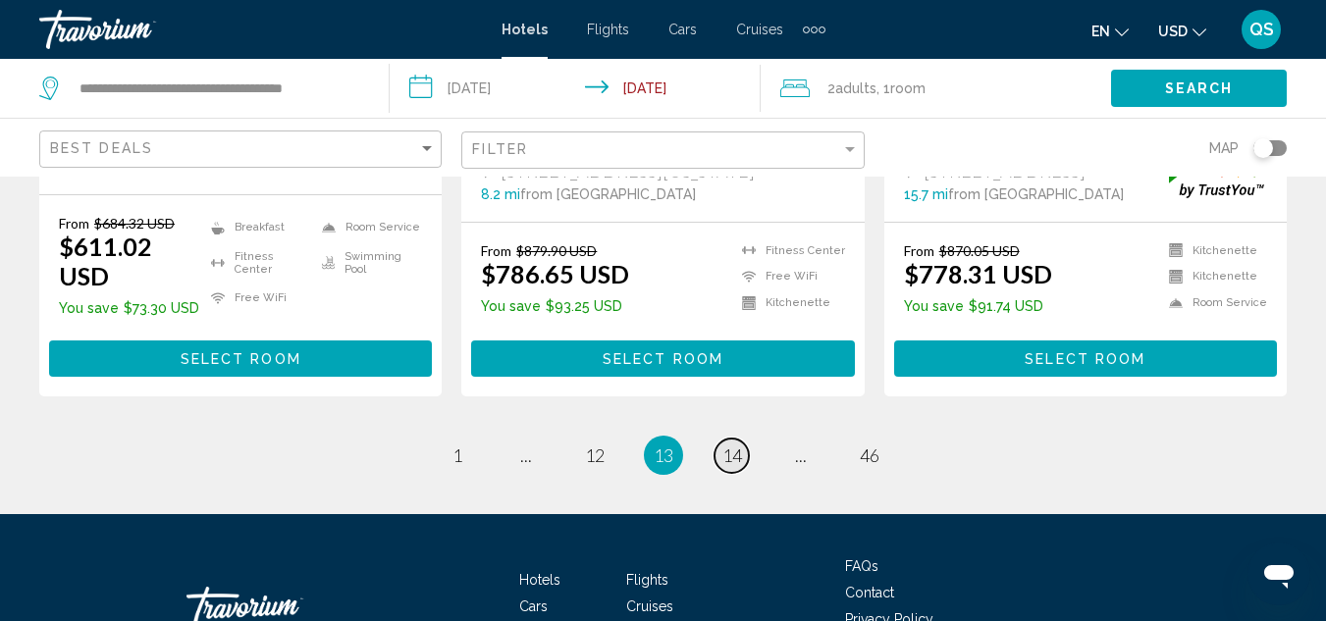
scroll to position [2876, 0]
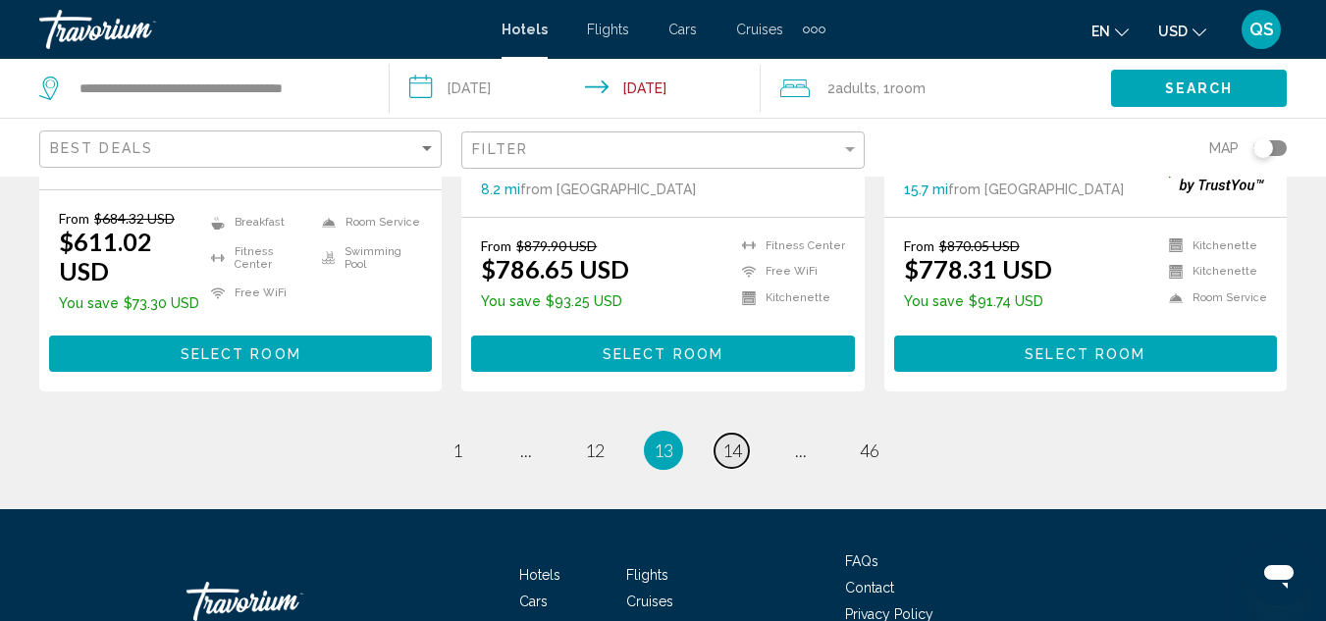
click at [732, 440] on span "14" at bounding box center [732, 451] width 20 height 22
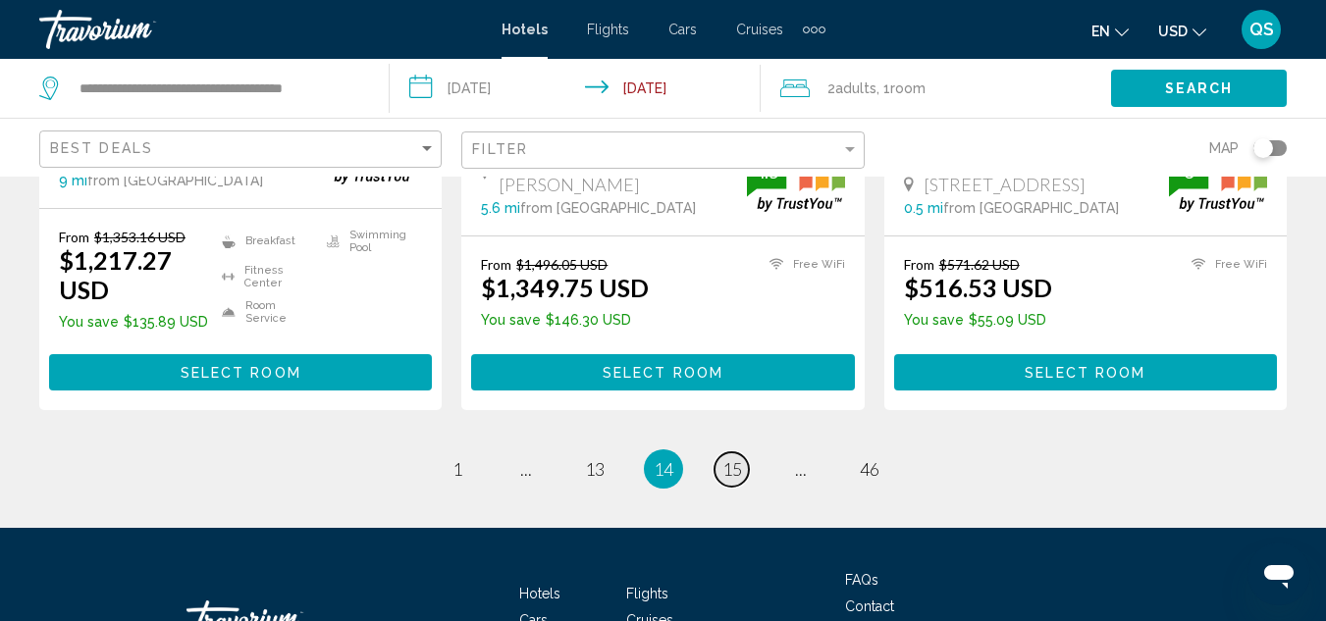
scroll to position [2851, 0]
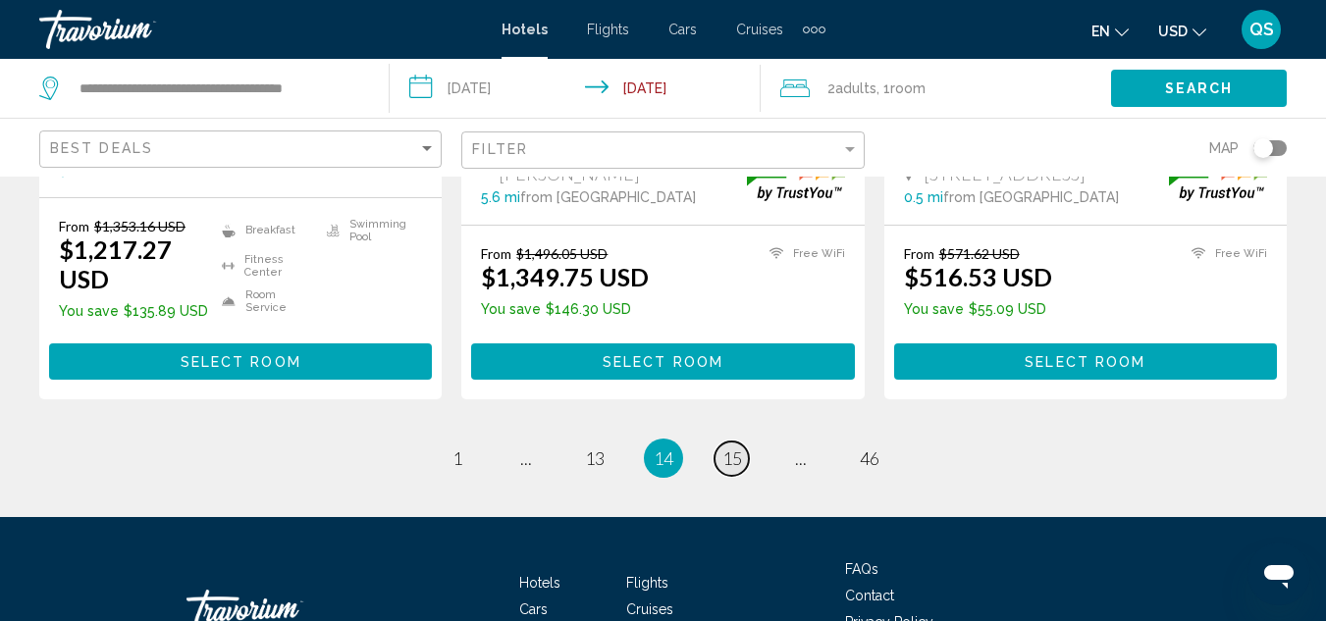
click at [726, 447] on span "15" at bounding box center [732, 458] width 20 height 22
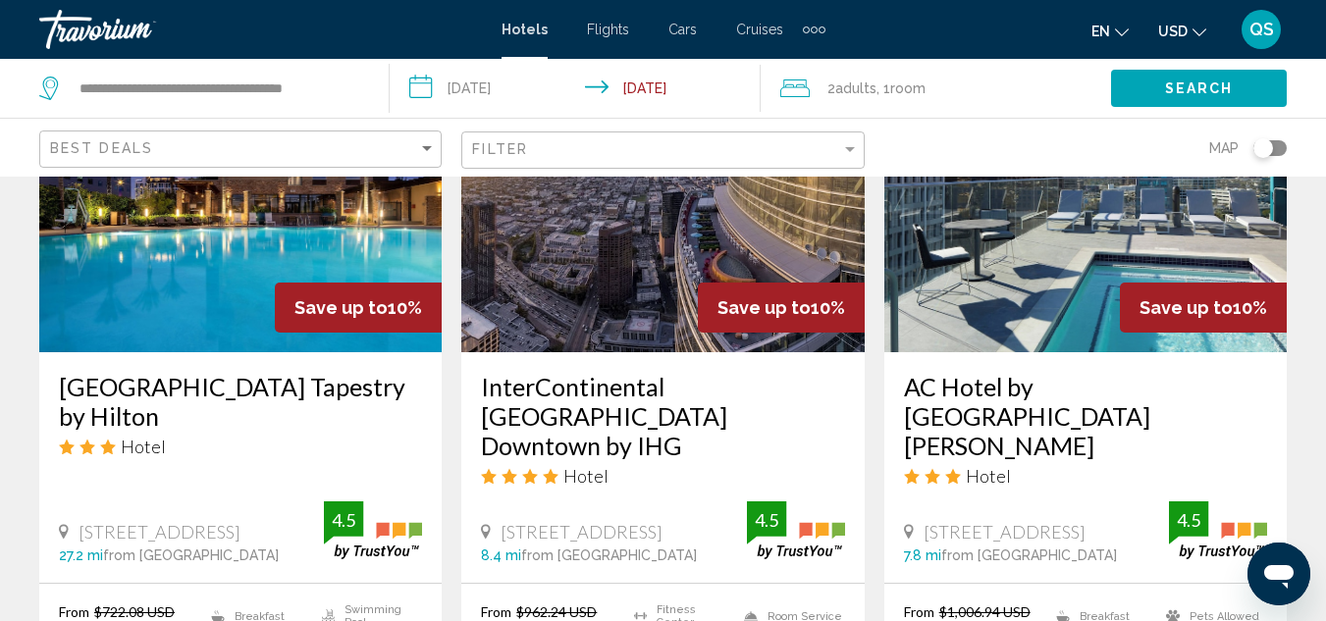
scroll to position [972, 0]
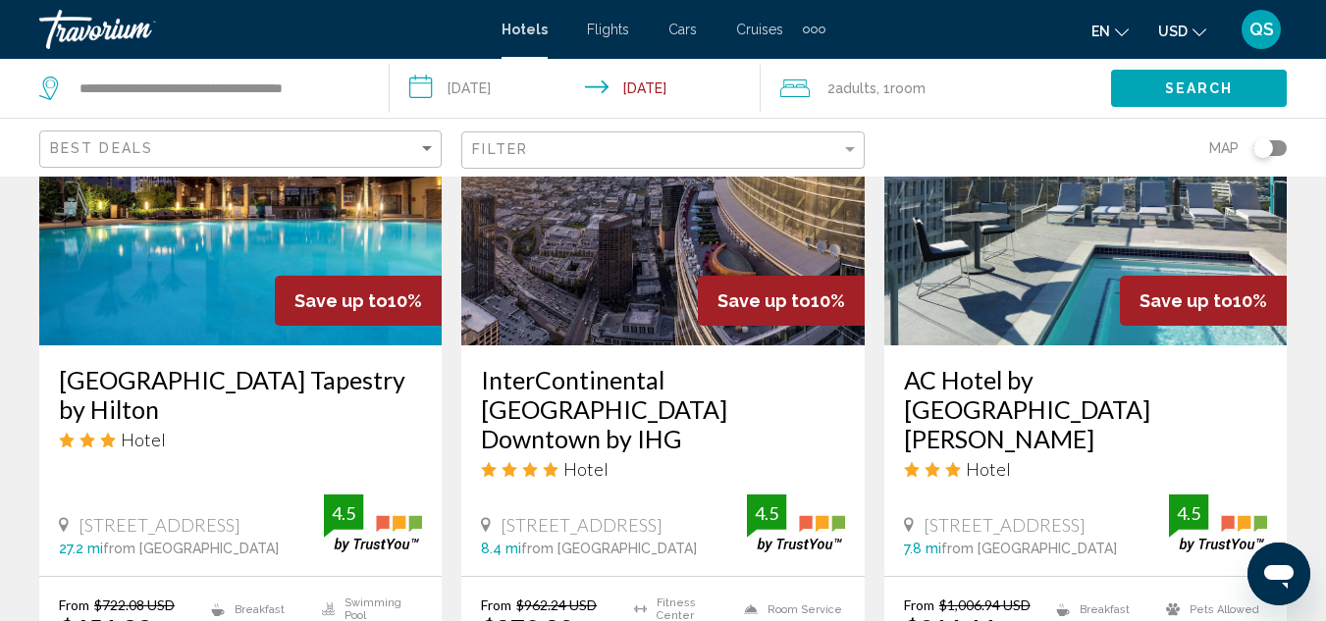
click at [591, 396] on h3 "InterContinental [GEOGRAPHIC_DATA] Downtown by IHG" at bounding box center [662, 409] width 363 height 88
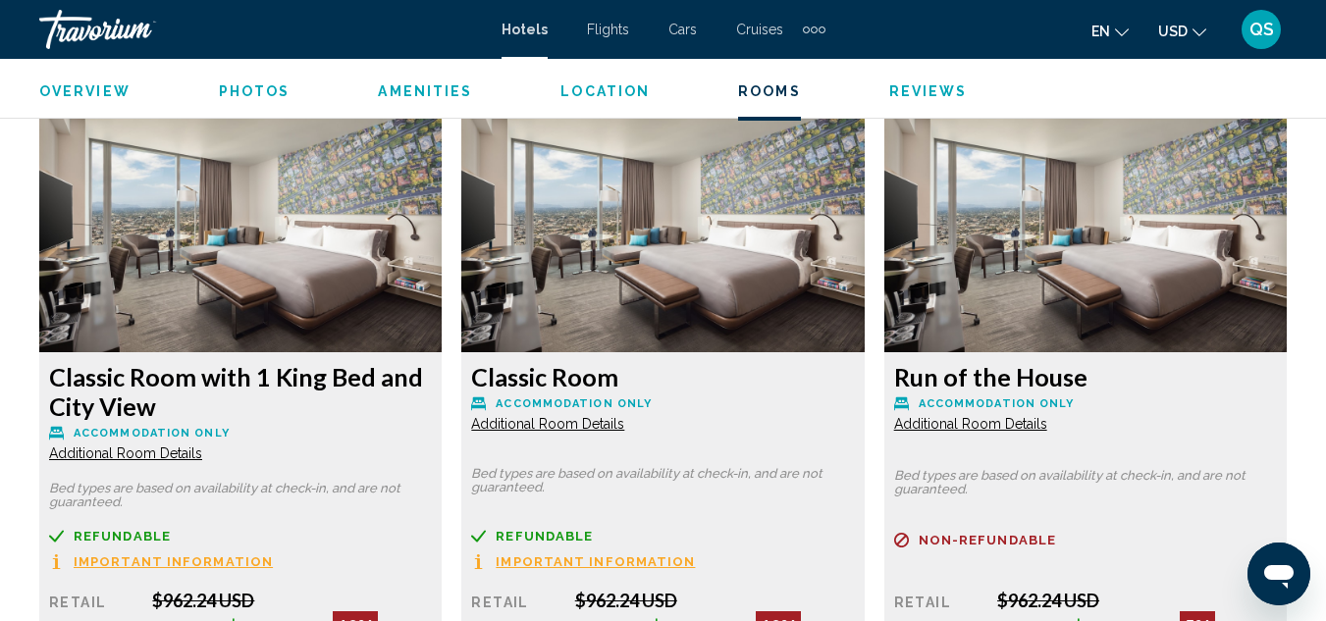
scroll to position [3011, 0]
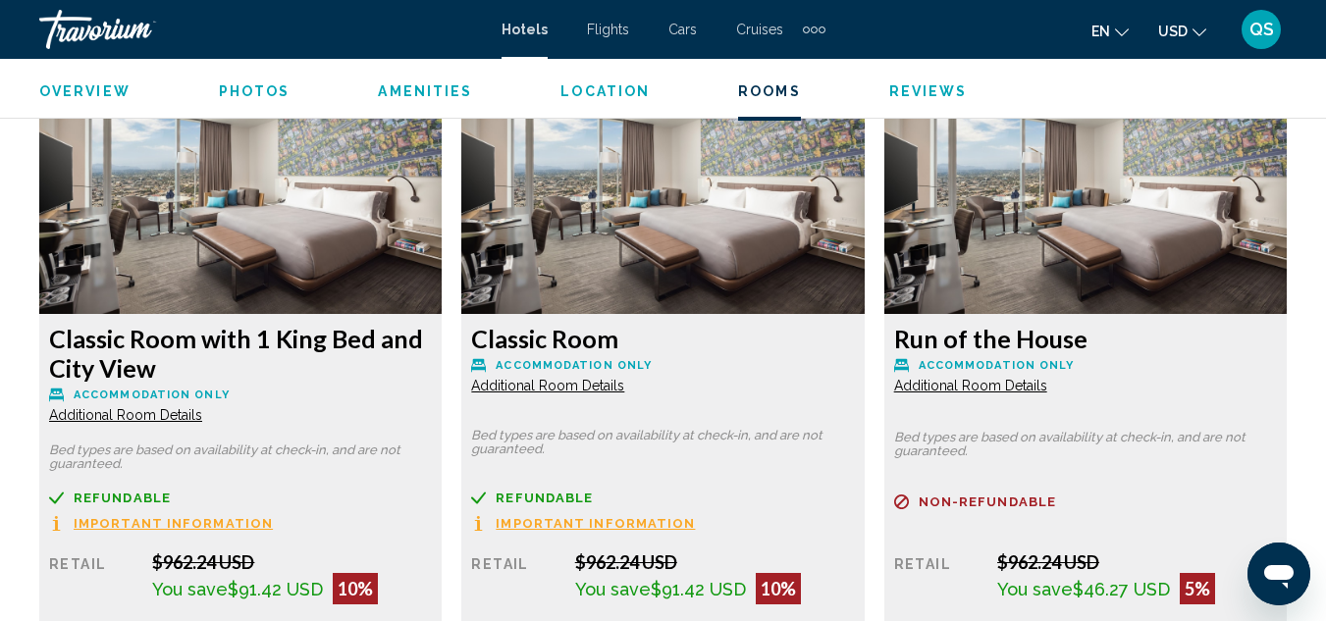
click at [138, 407] on span "Additional Room Details" at bounding box center [125, 415] width 153 height 16
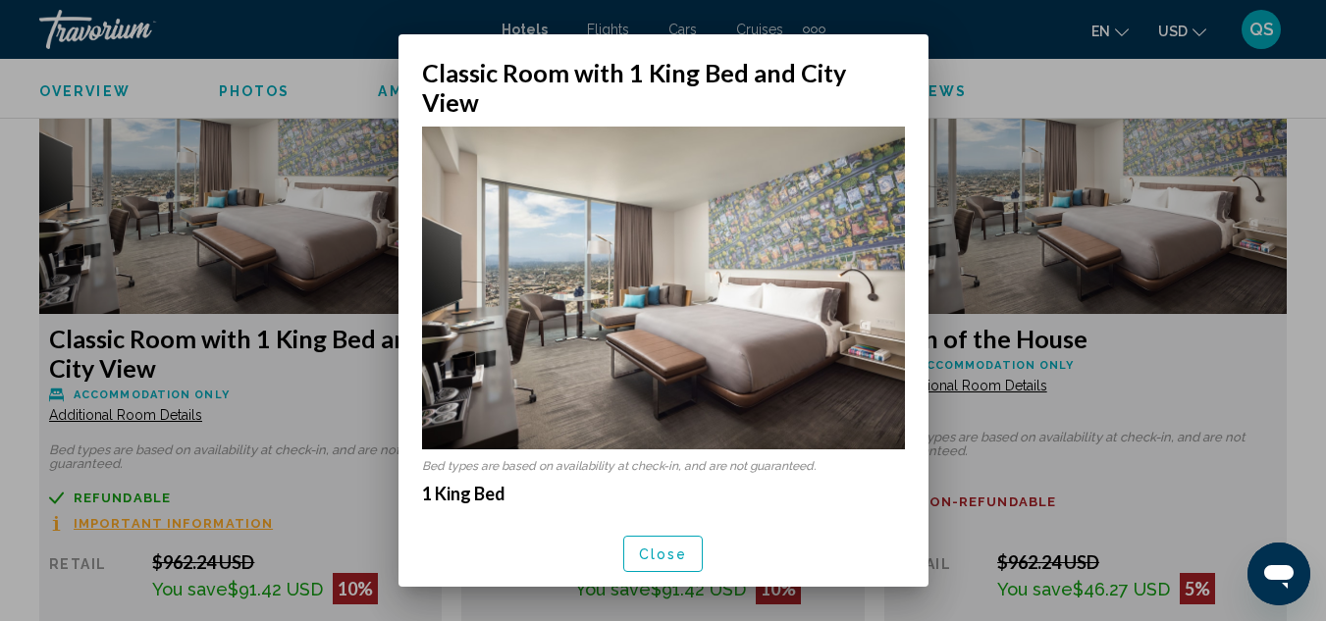
scroll to position [0, 0]
click at [104, 411] on div at bounding box center [663, 310] width 1326 height 621
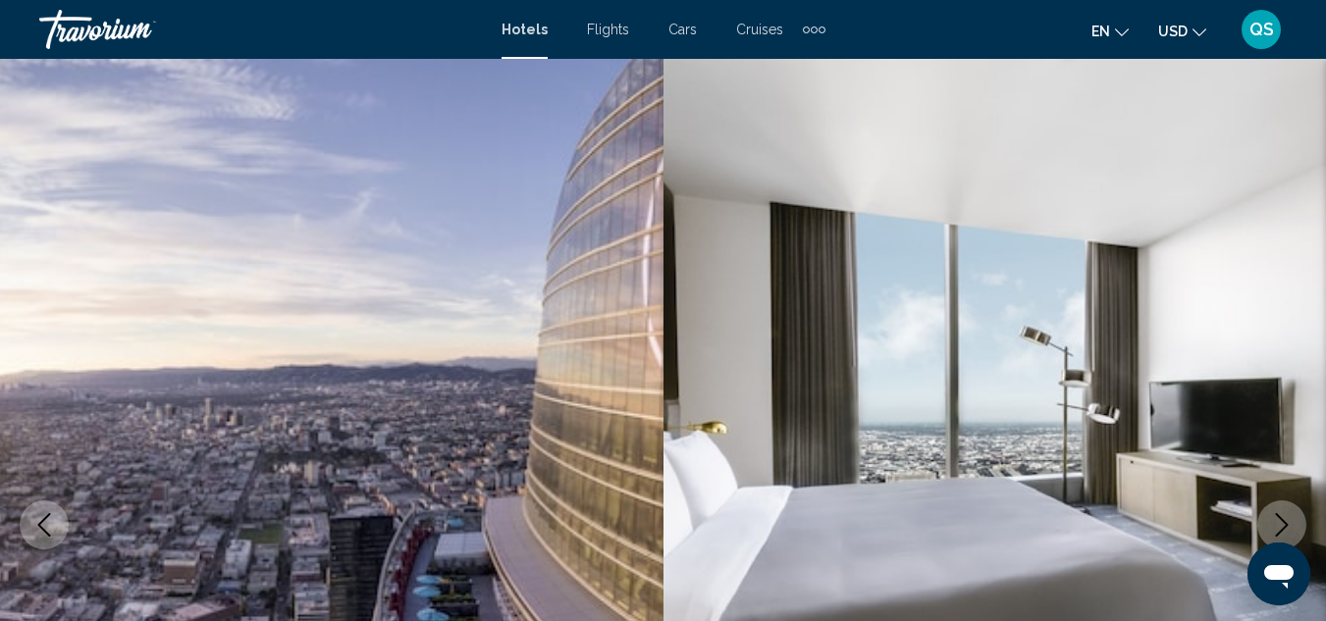
scroll to position [3011, 0]
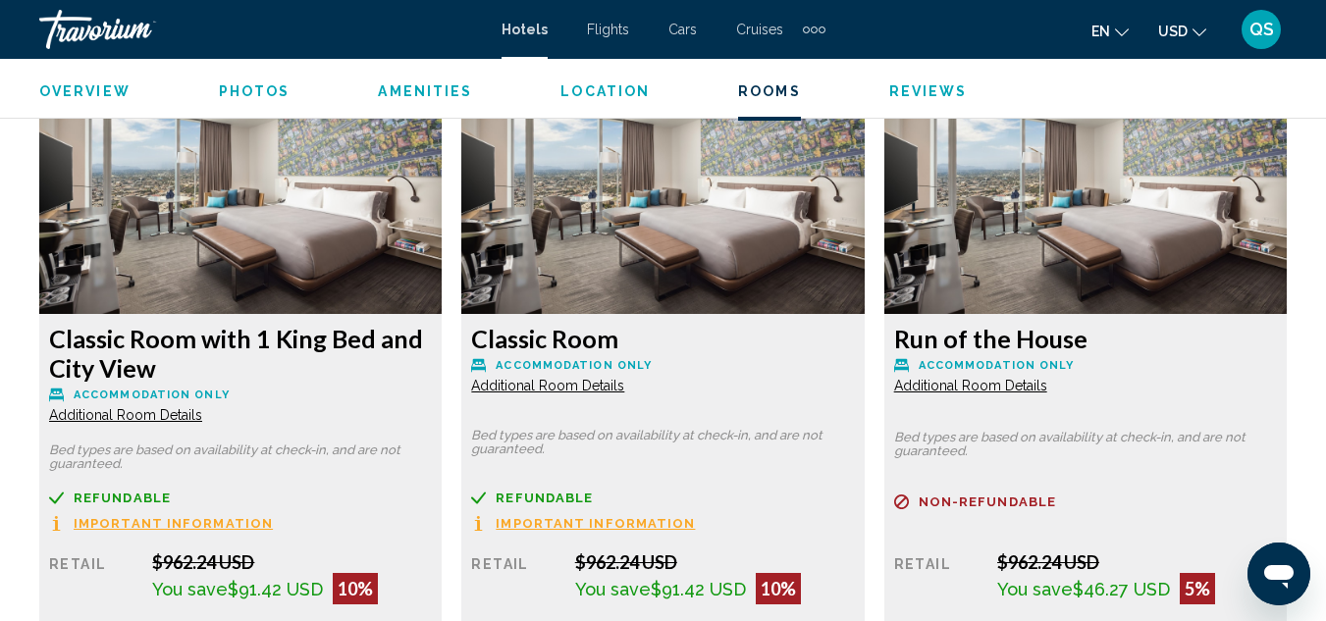
click at [130, 407] on span "Additional Room Details" at bounding box center [125, 415] width 153 height 16
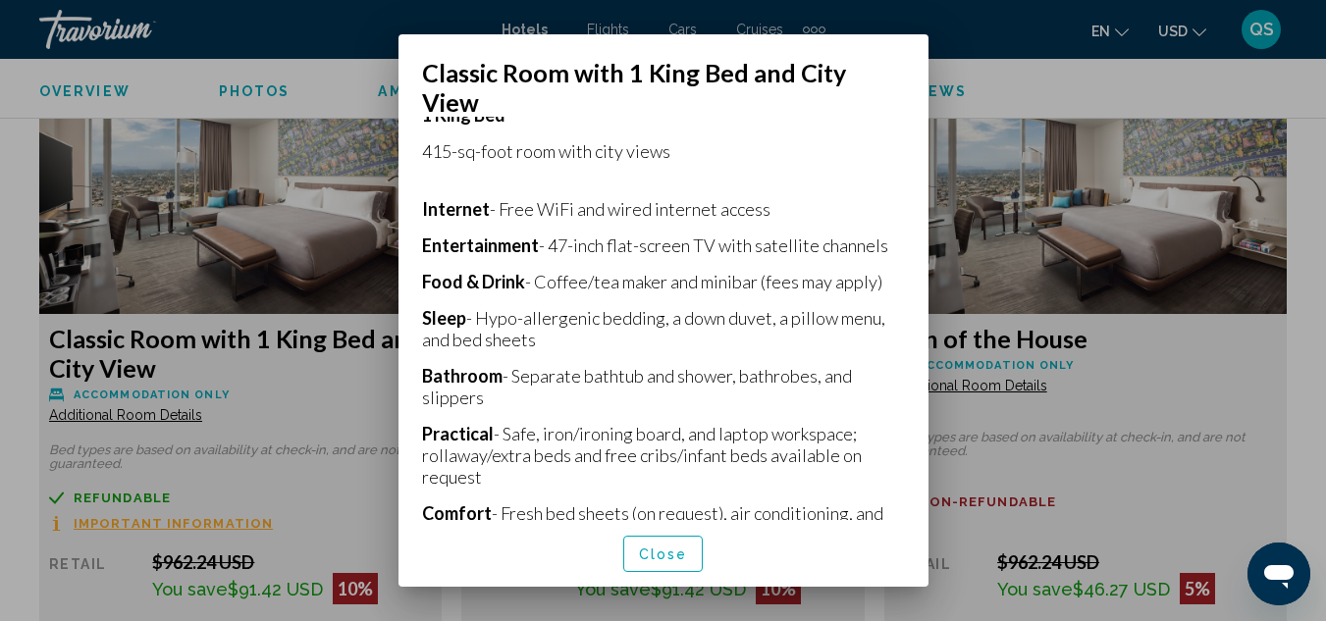
scroll to position [382, 0]
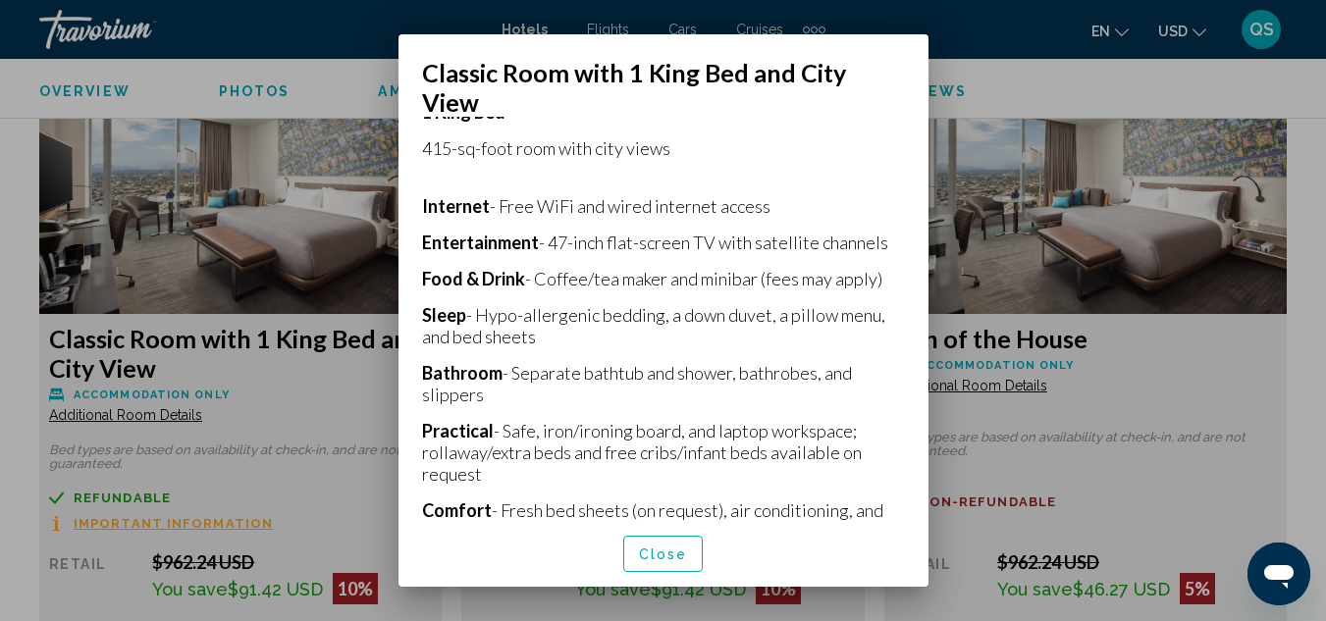
click at [640, 548] on button "Close" at bounding box center [663, 554] width 80 height 36
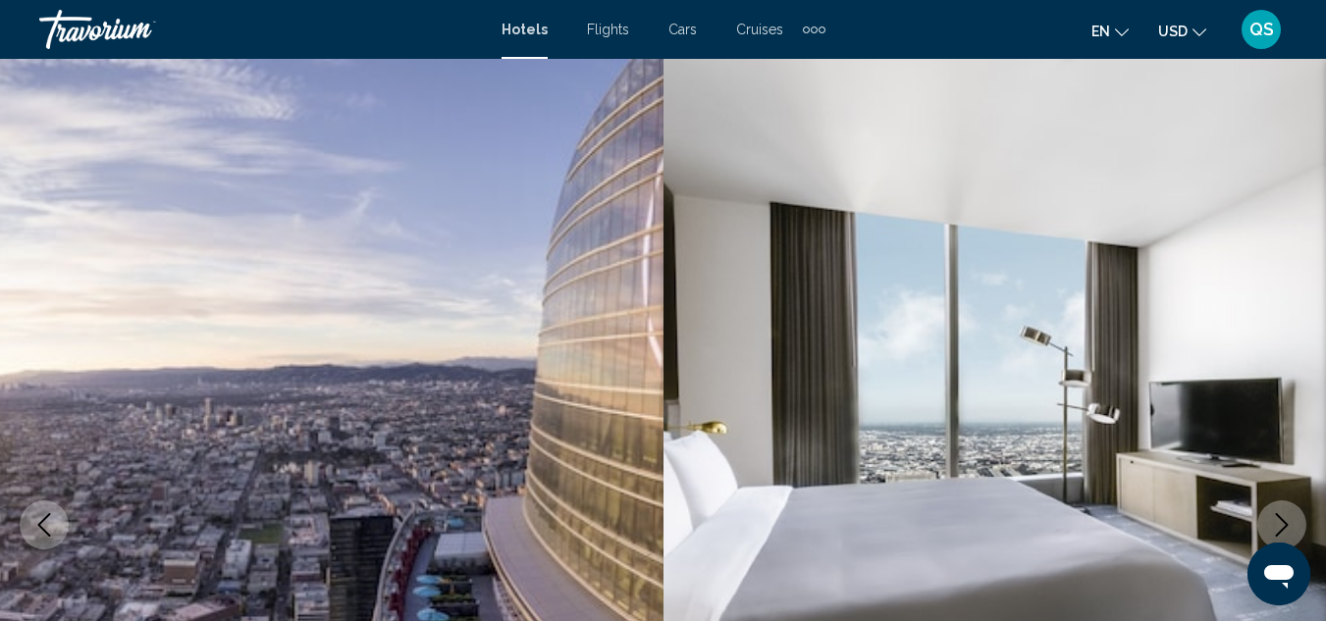
scroll to position [3011, 0]
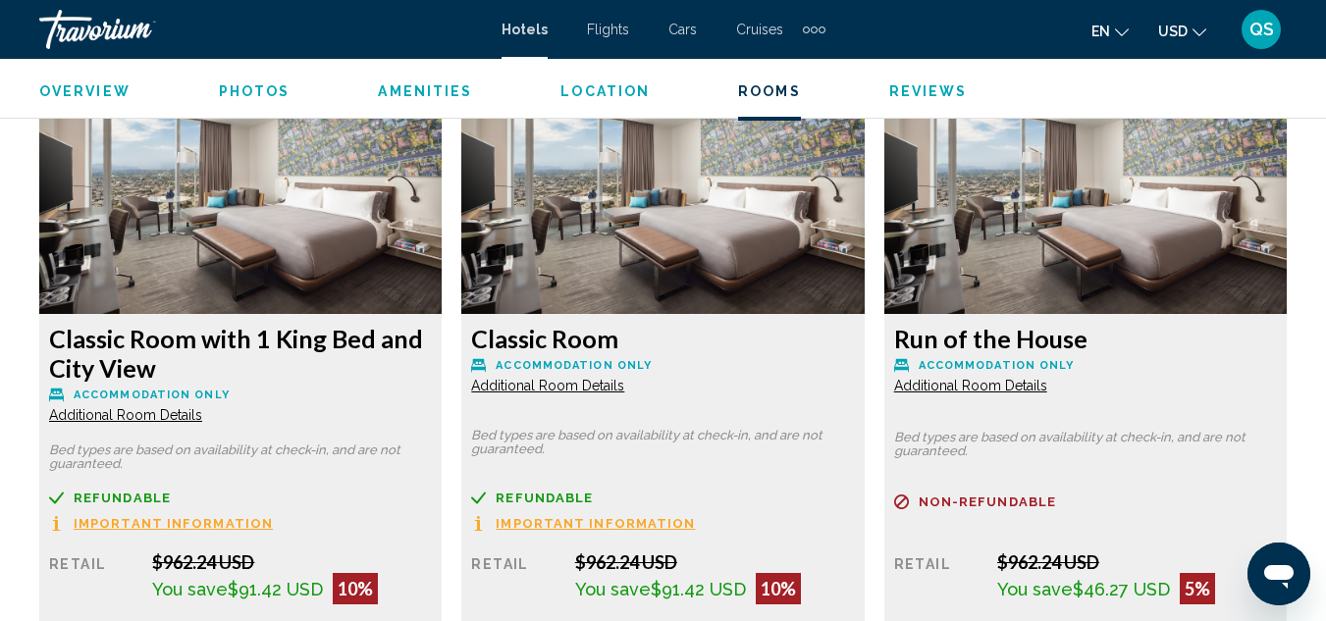
click at [275, 282] on img "Main content" at bounding box center [240, 191] width 402 height 245
click at [310, 337] on h3 "Classic Room with 1 King Bed and City View" at bounding box center [240, 353] width 383 height 59
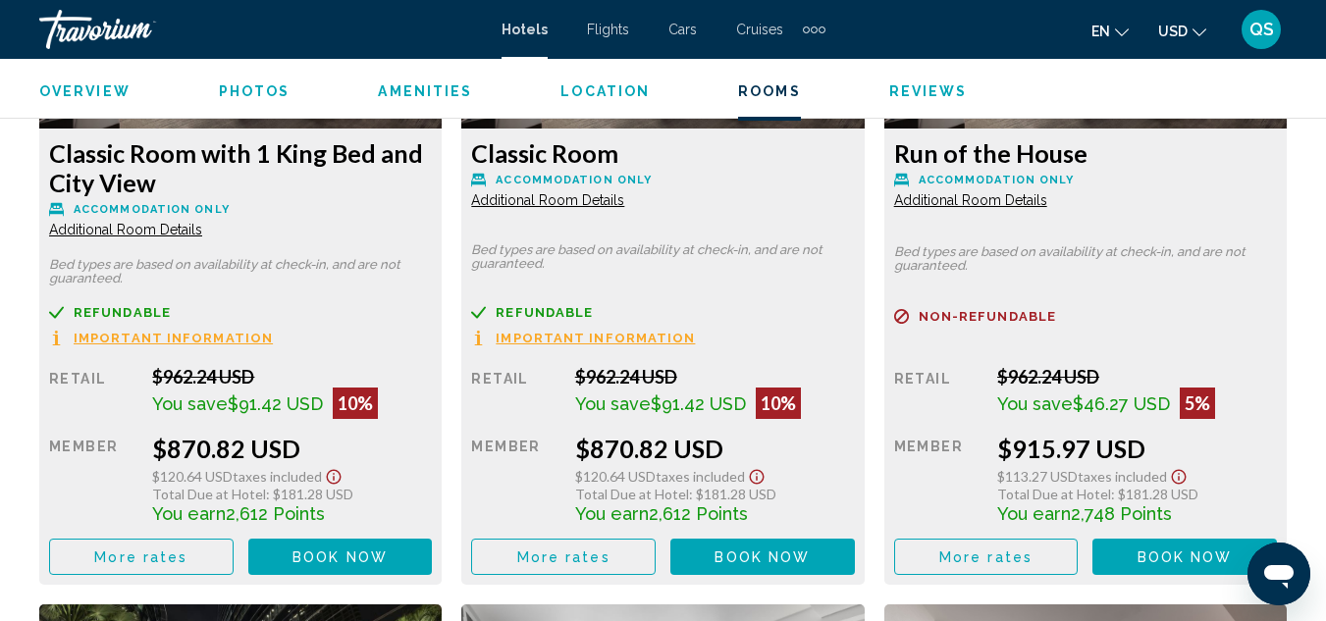
scroll to position [3221, 0]
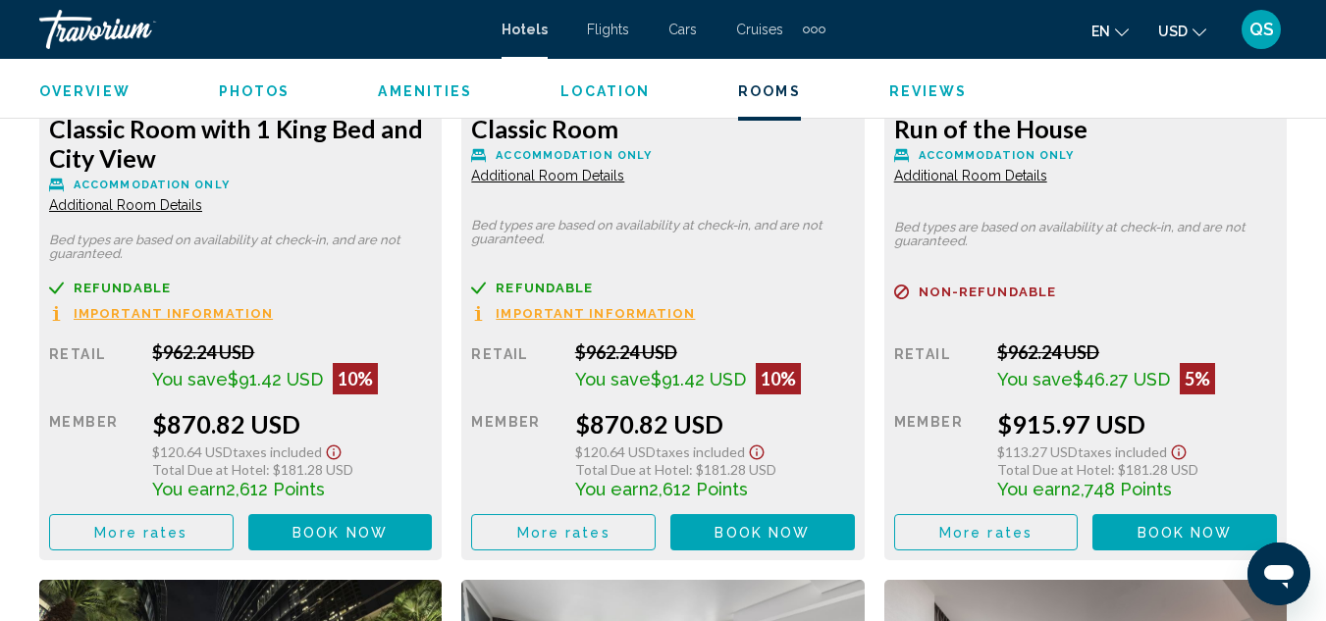
click at [171, 525] on span "More rates" at bounding box center [140, 533] width 93 height 16
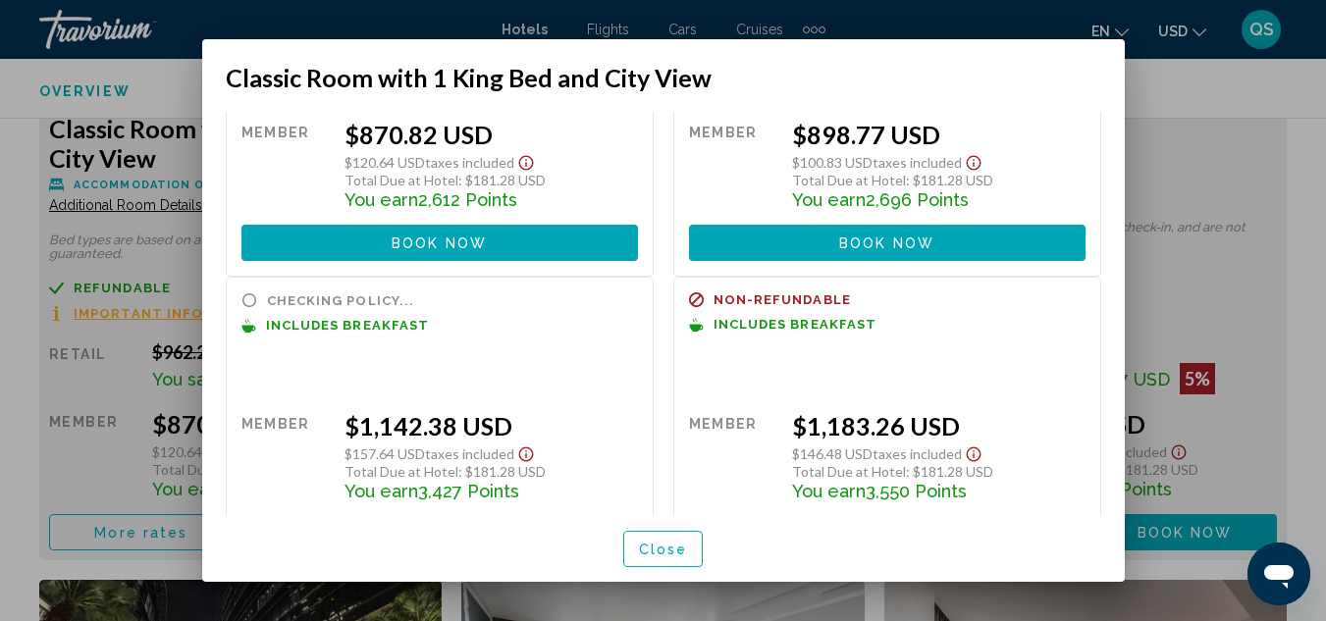
scroll to position [0, 0]
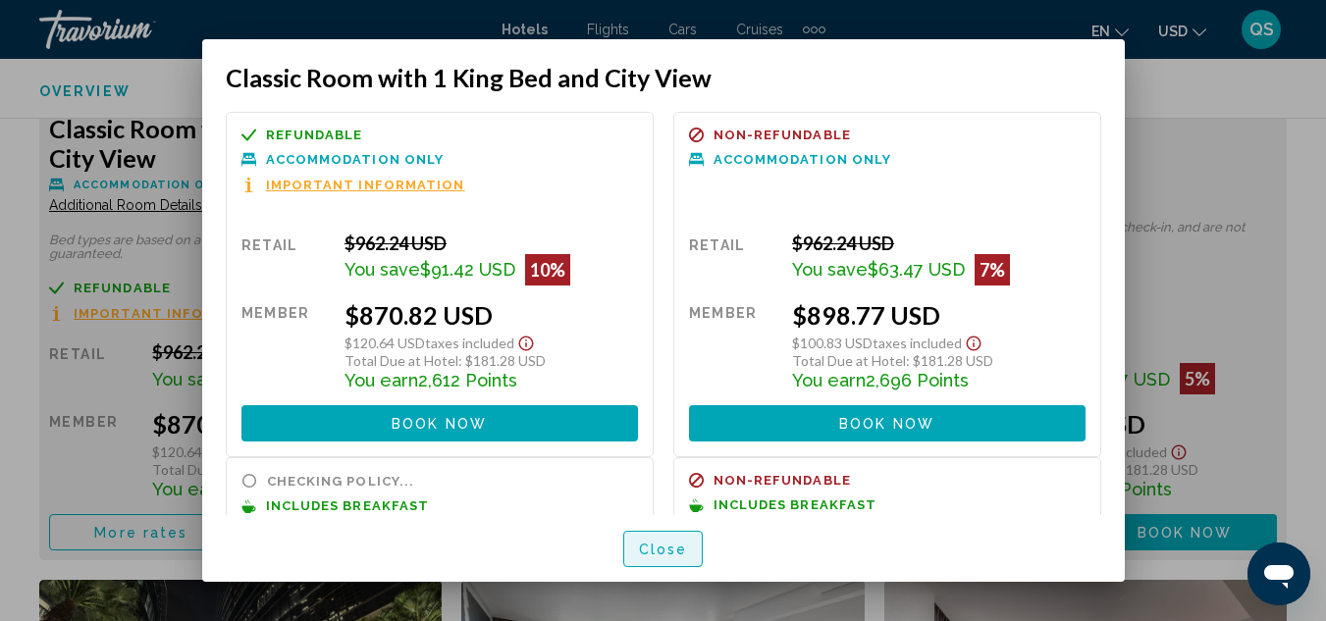
click at [652, 547] on span "Close" at bounding box center [663, 550] width 49 height 16
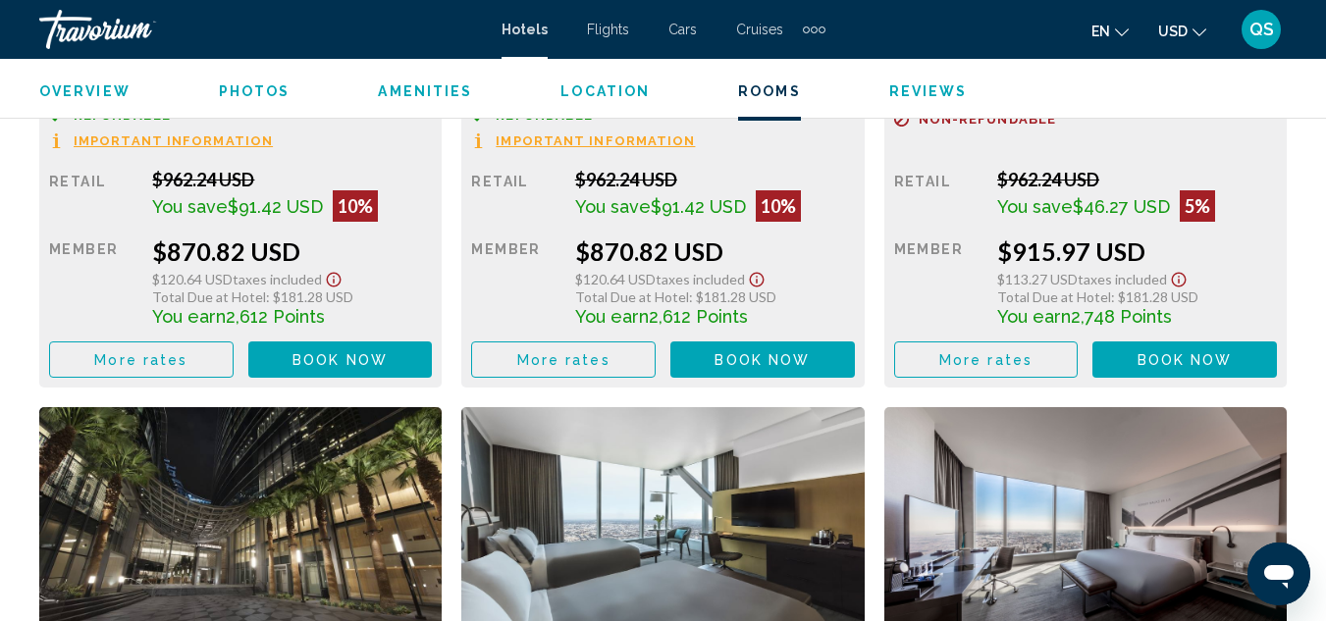
scroll to position [3392, 0]
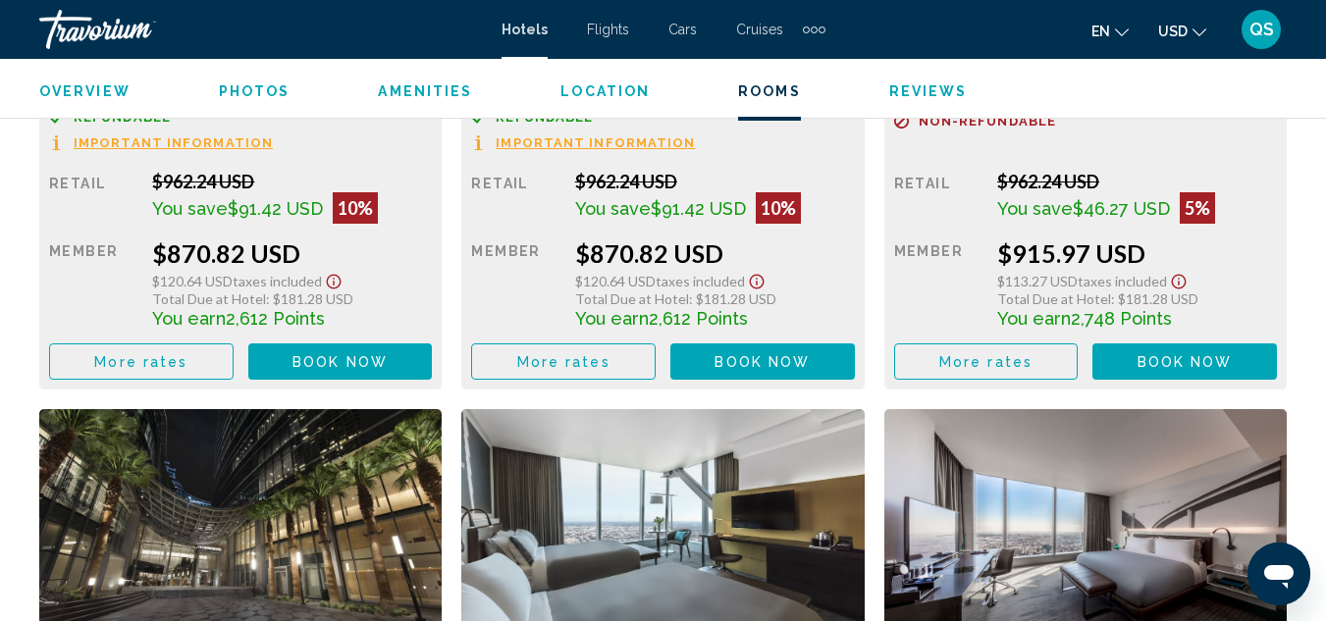
click at [313, 354] on span "Book now" at bounding box center [339, 362] width 95 height 16
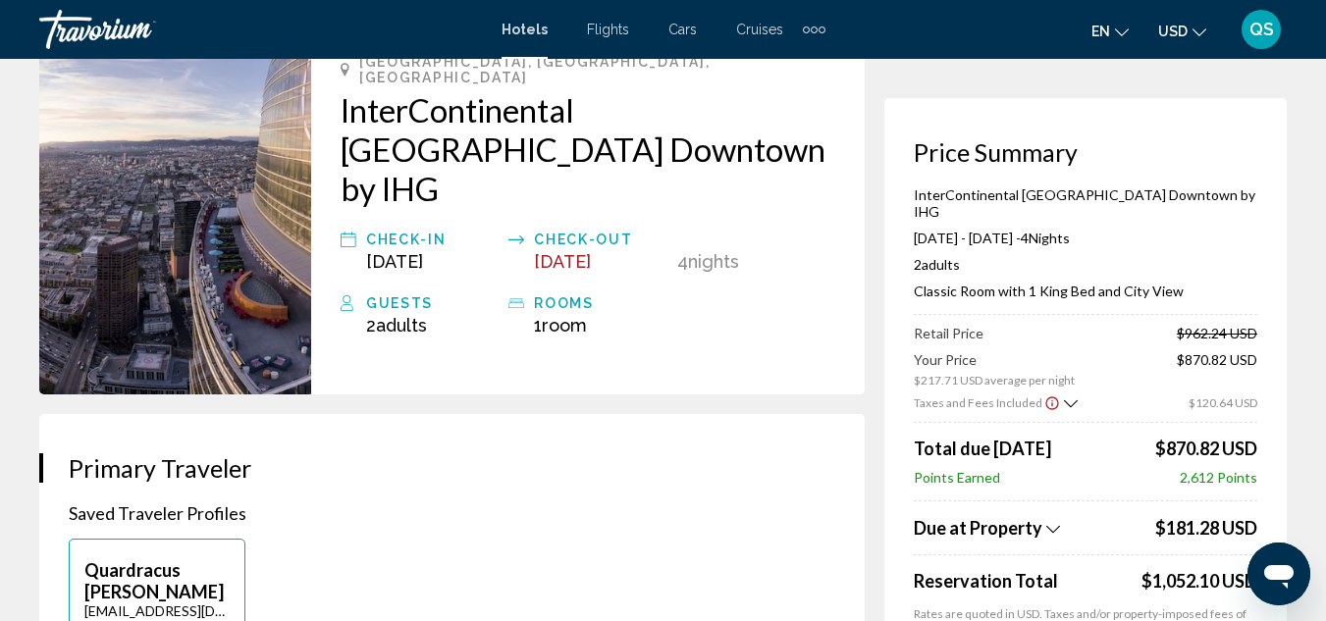
scroll to position [141, 0]
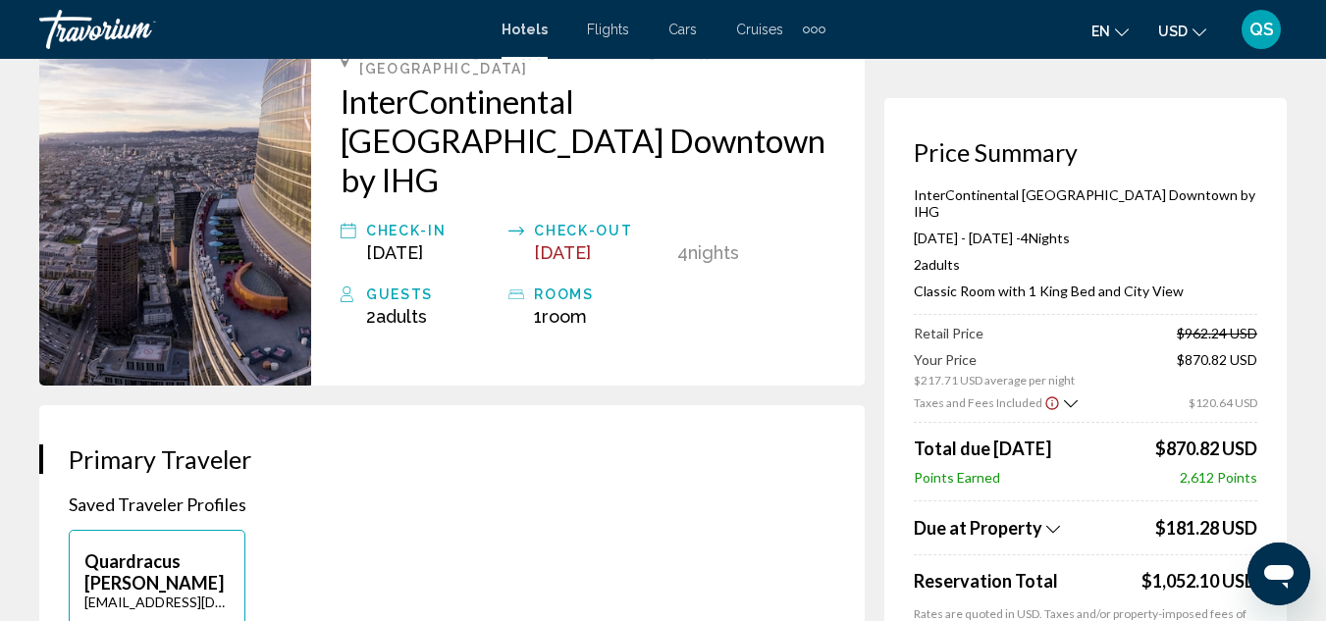
click at [1048, 521] on icon "Show Taxes and Fees breakdown" at bounding box center [1053, 529] width 14 height 17
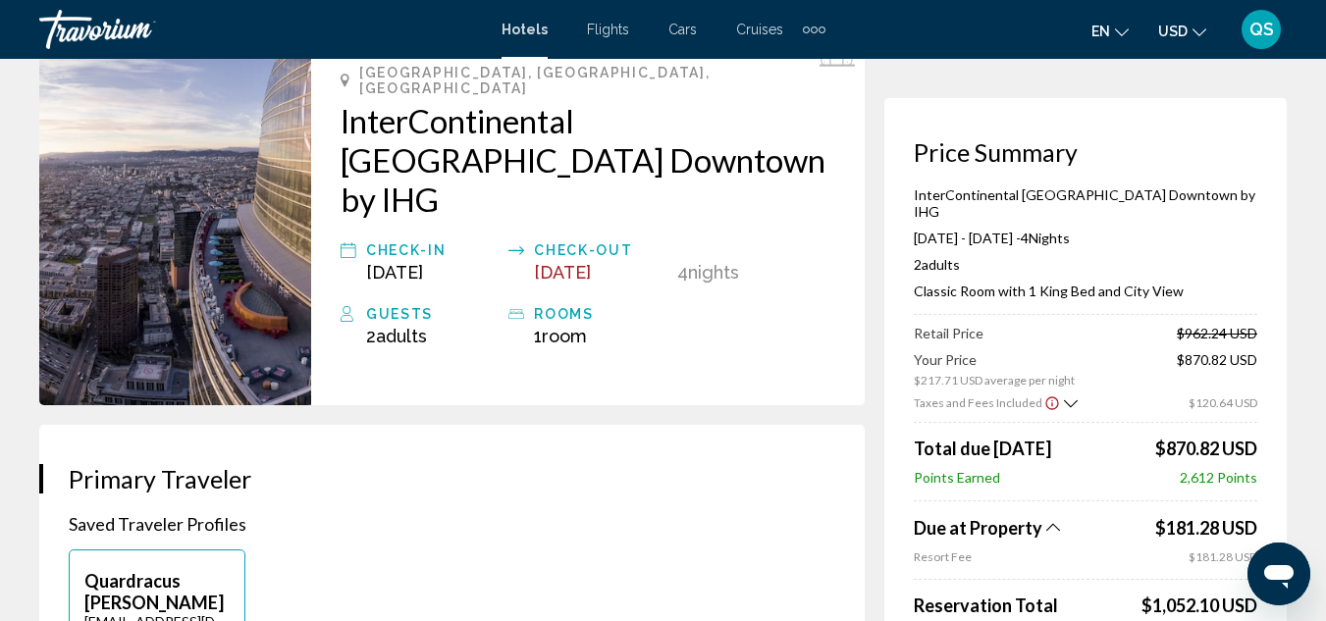
scroll to position [118, 0]
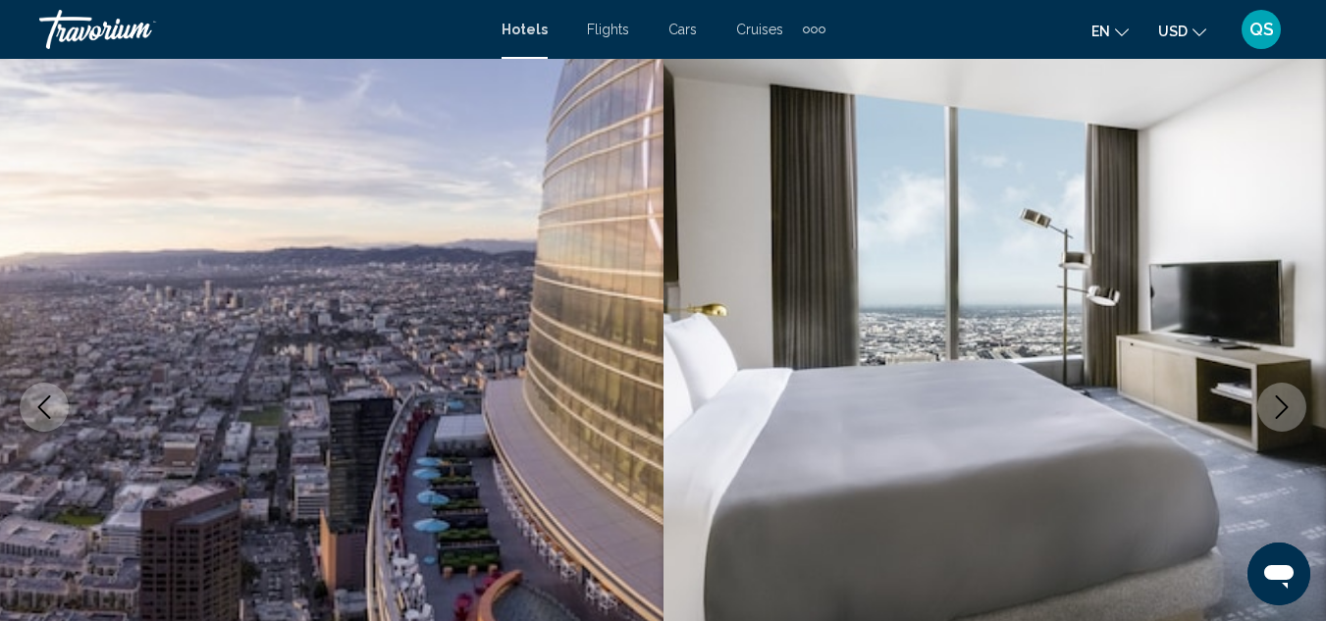
scroll to position [214, 0]
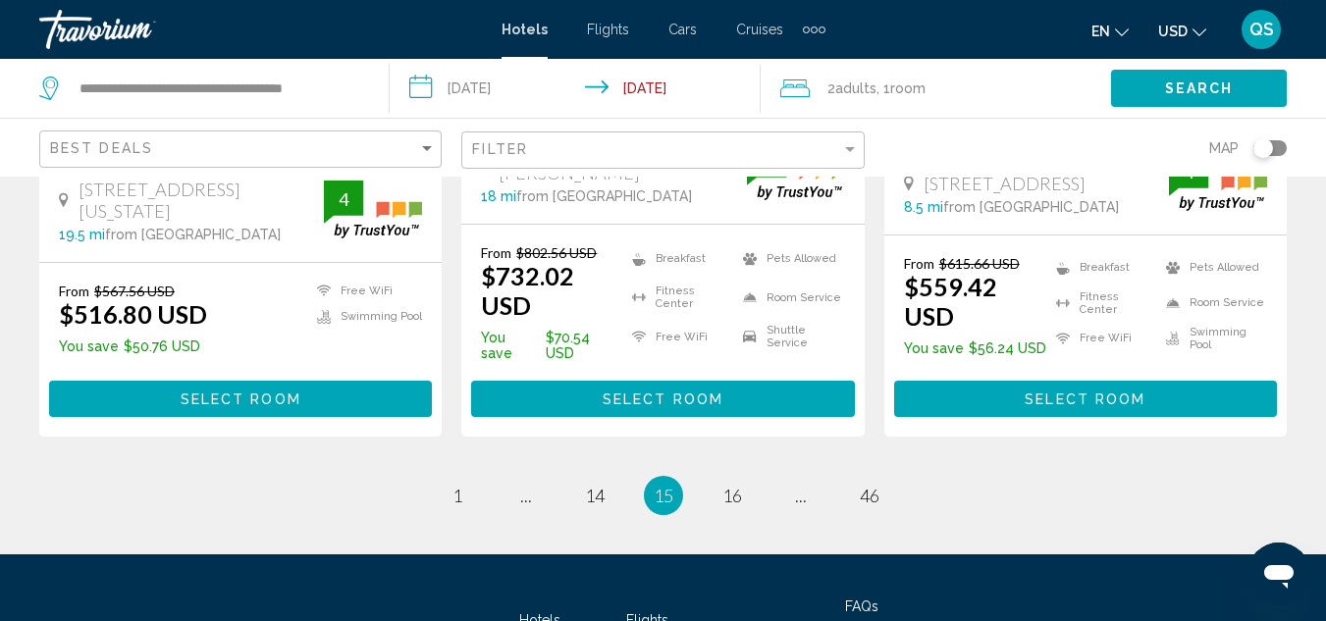
scroll to position [2828, 0]
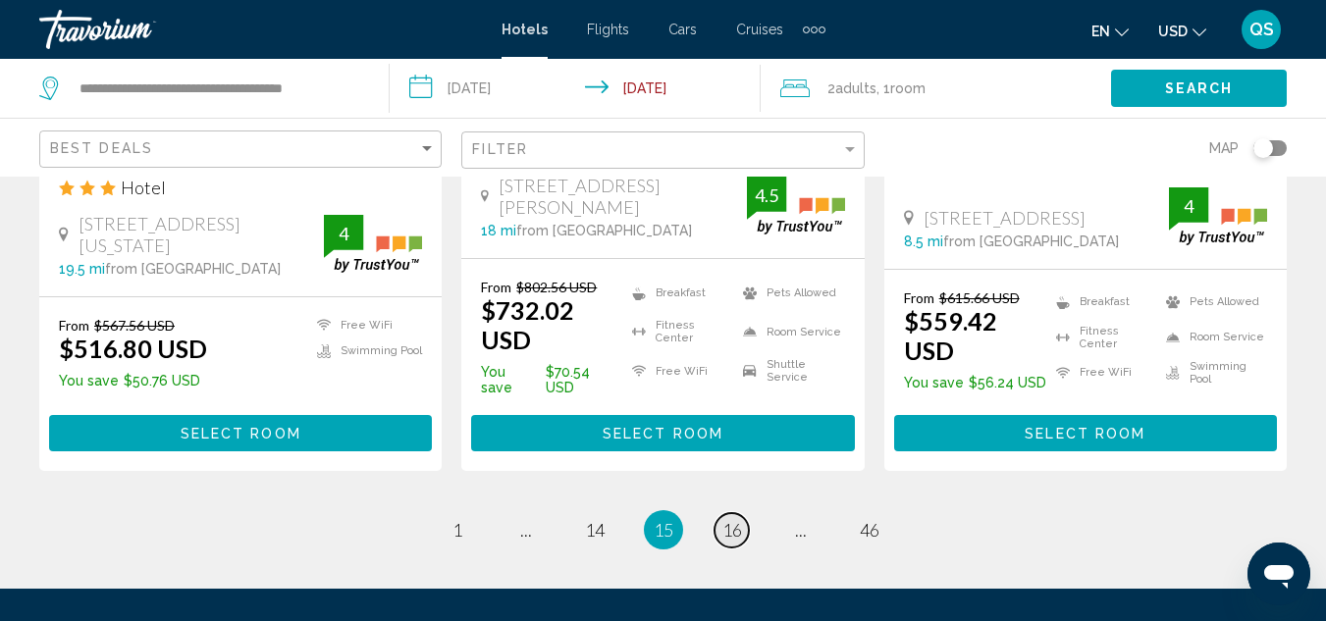
click at [733, 519] on span "16" at bounding box center [732, 530] width 20 height 22
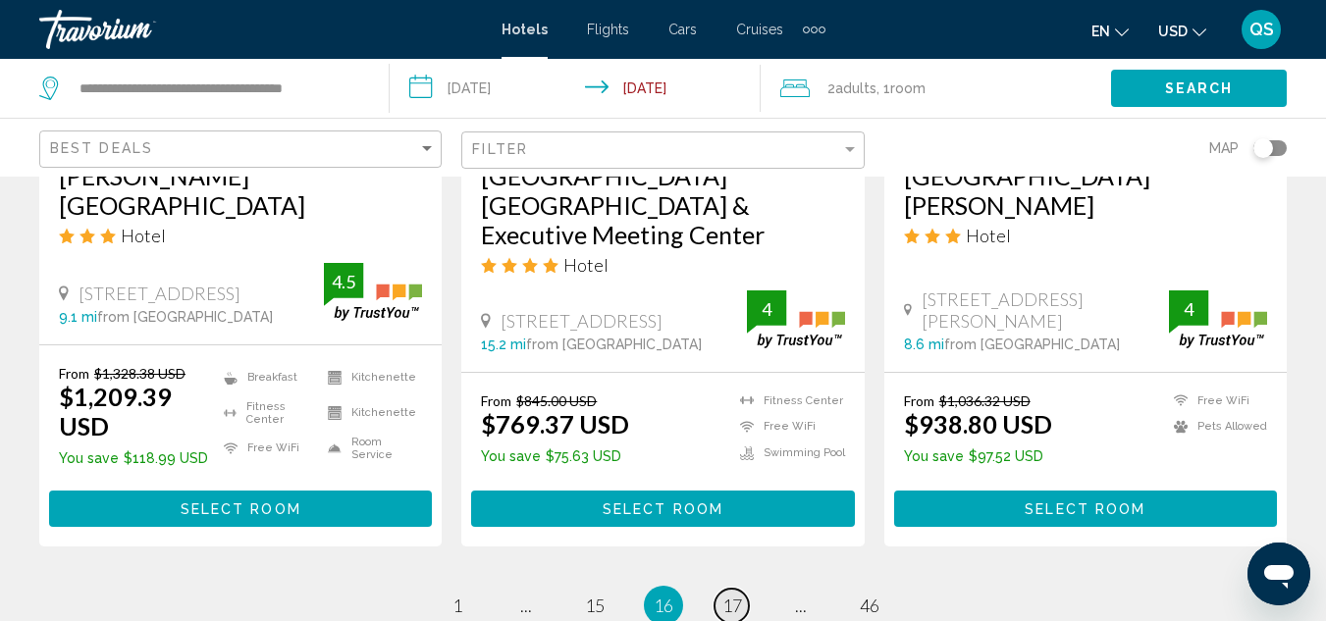
scroll to position [2794, 0]
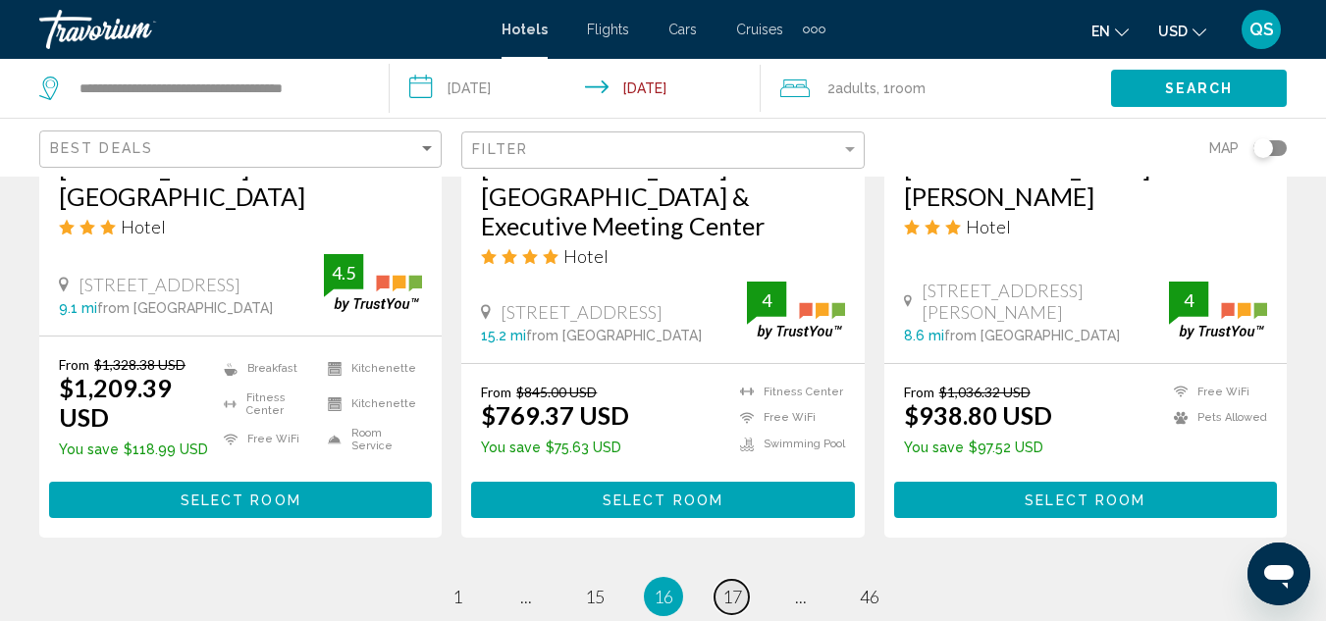
click at [735, 586] on span "17" at bounding box center [732, 597] width 20 height 22
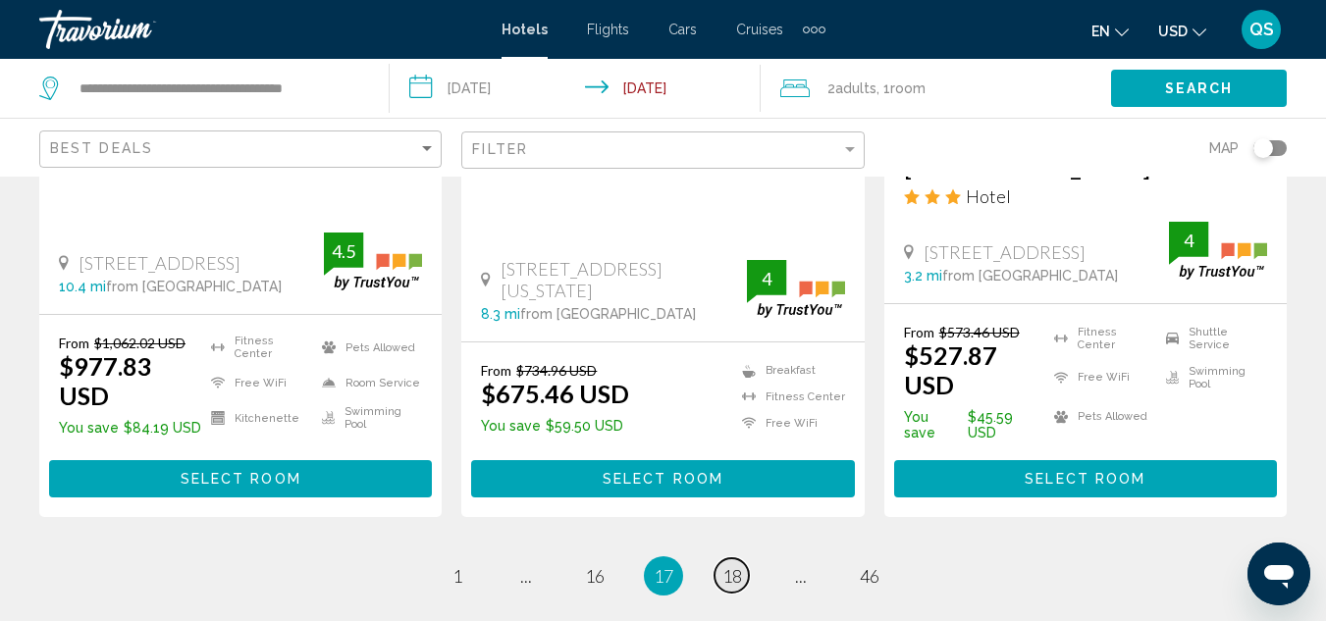
scroll to position [2795, 0]
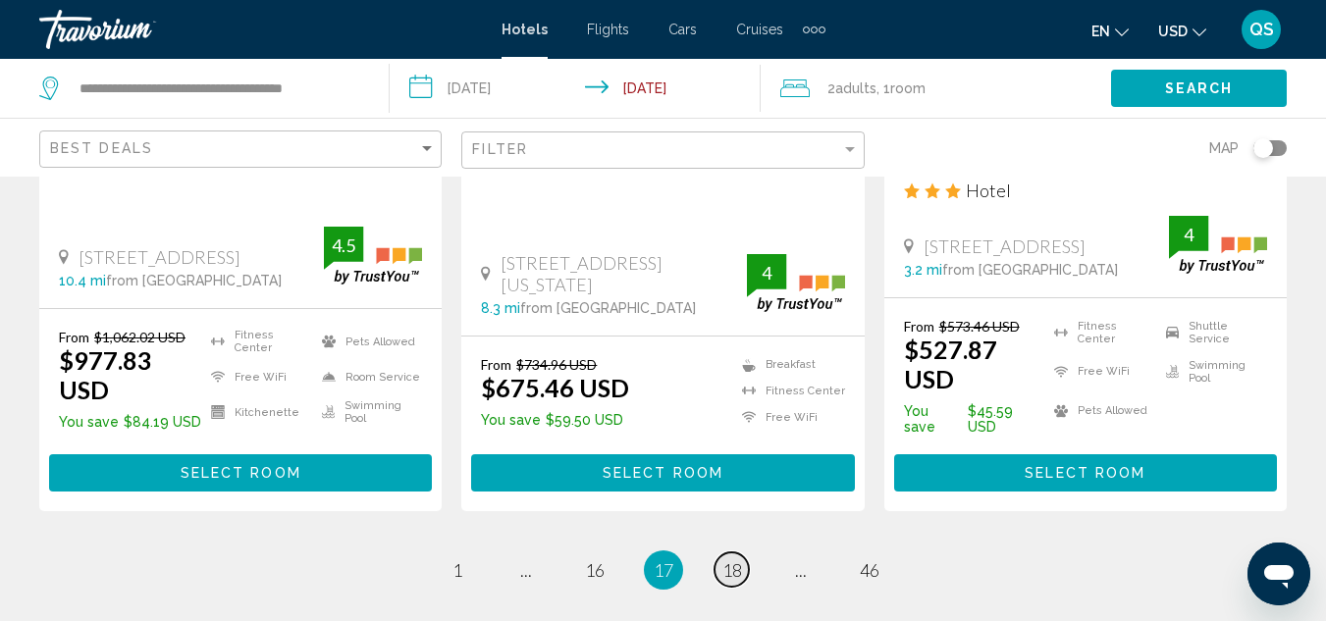
click at [738, 559] on span "18" at bounding box center [732, 570] width 20 height 22
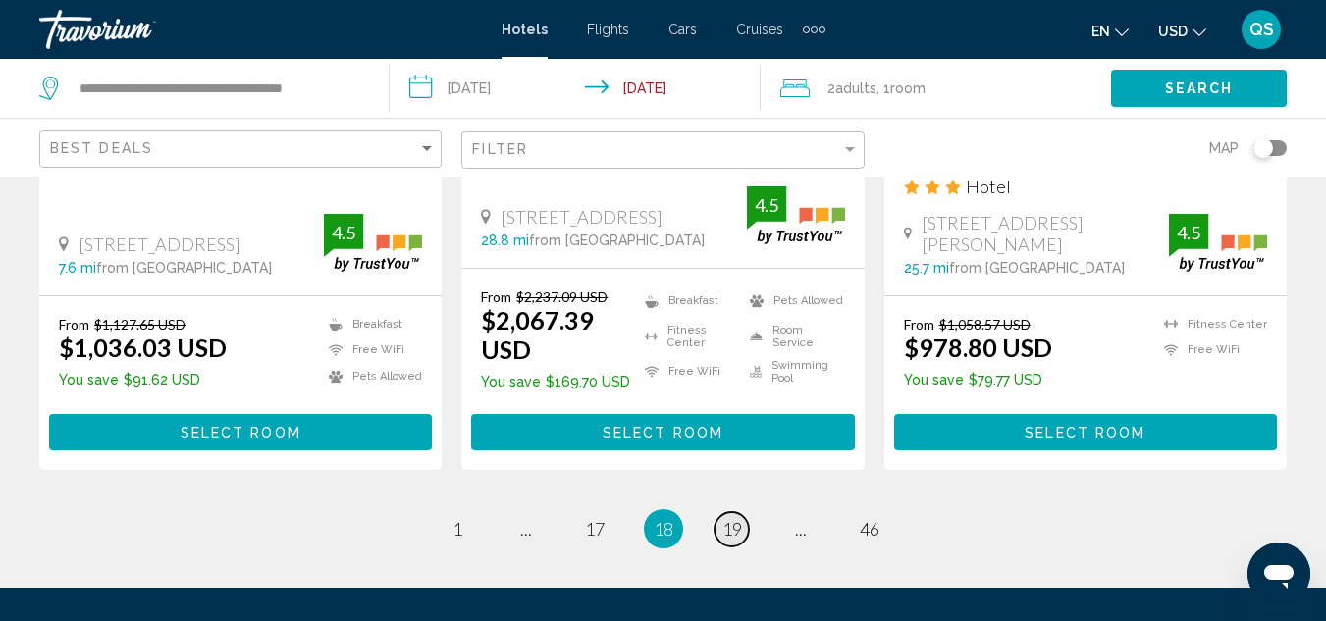
scroll to position [2847, 0]
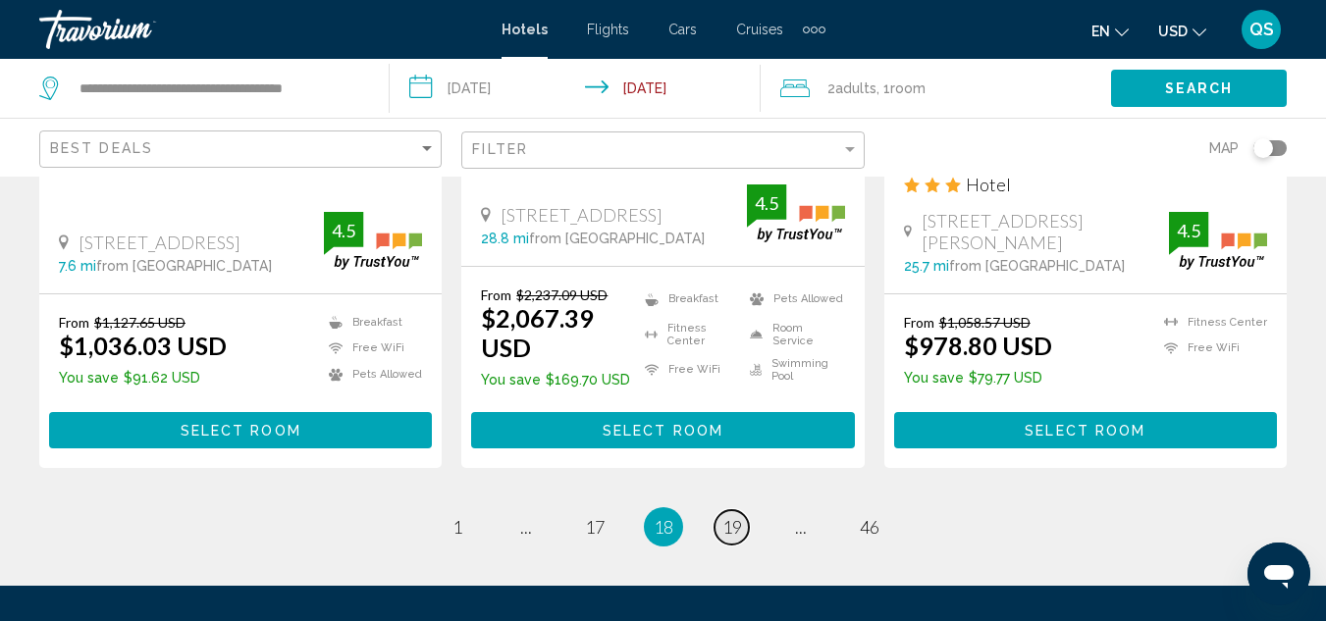
click at [726, 516] on span "19" at bounding box center [732, 527] width 20 height 22
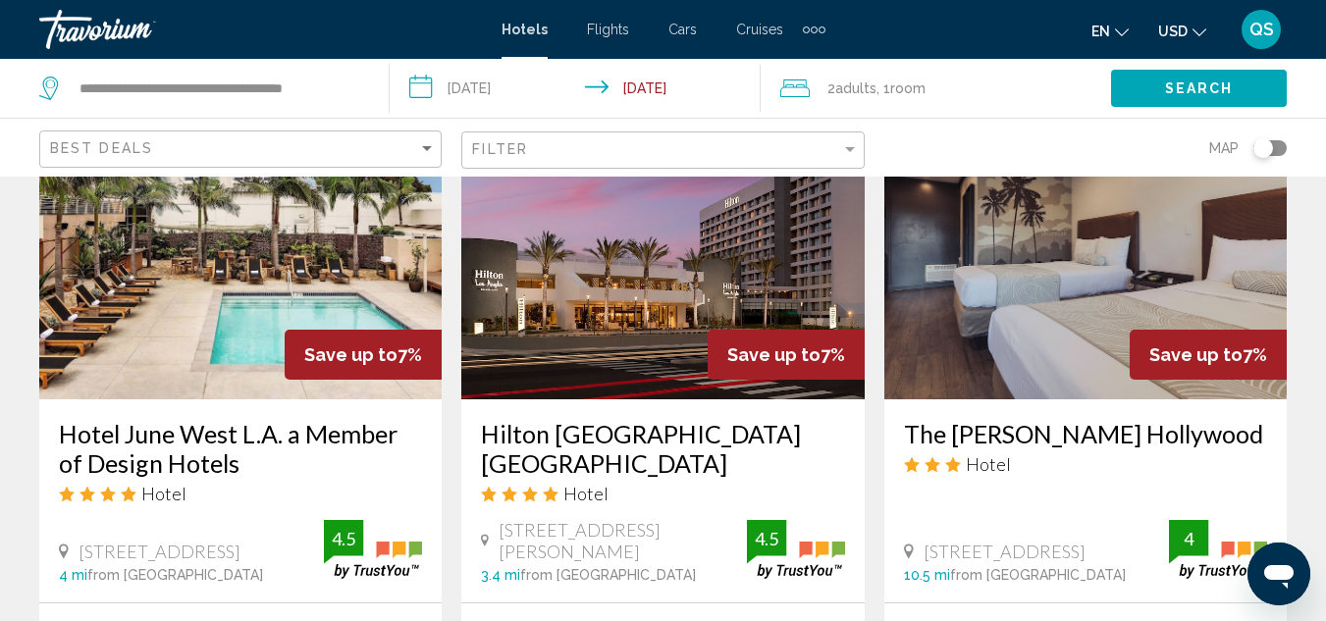
scroll to position [923, 0]
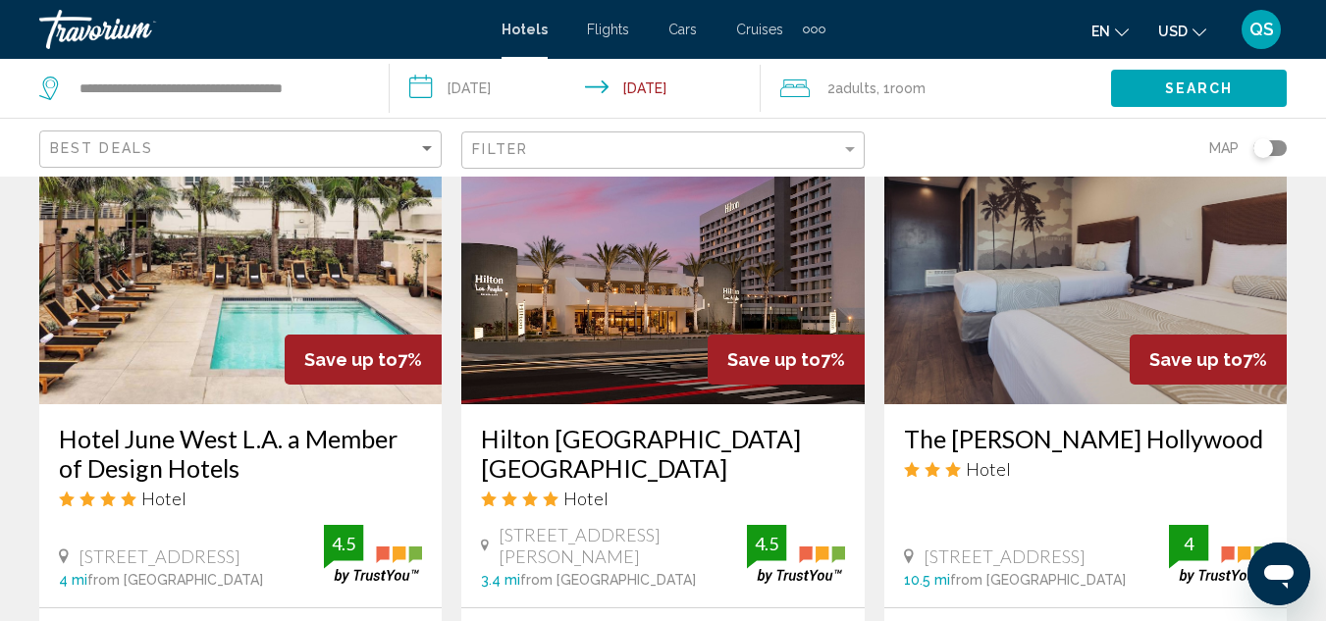
click at [759, 424] on h3 "Hilton [GEOGRAPHIC_DATA] [GEOGRAPHIC_DATA]" at bounding box center [662, 453] width 363 height 59
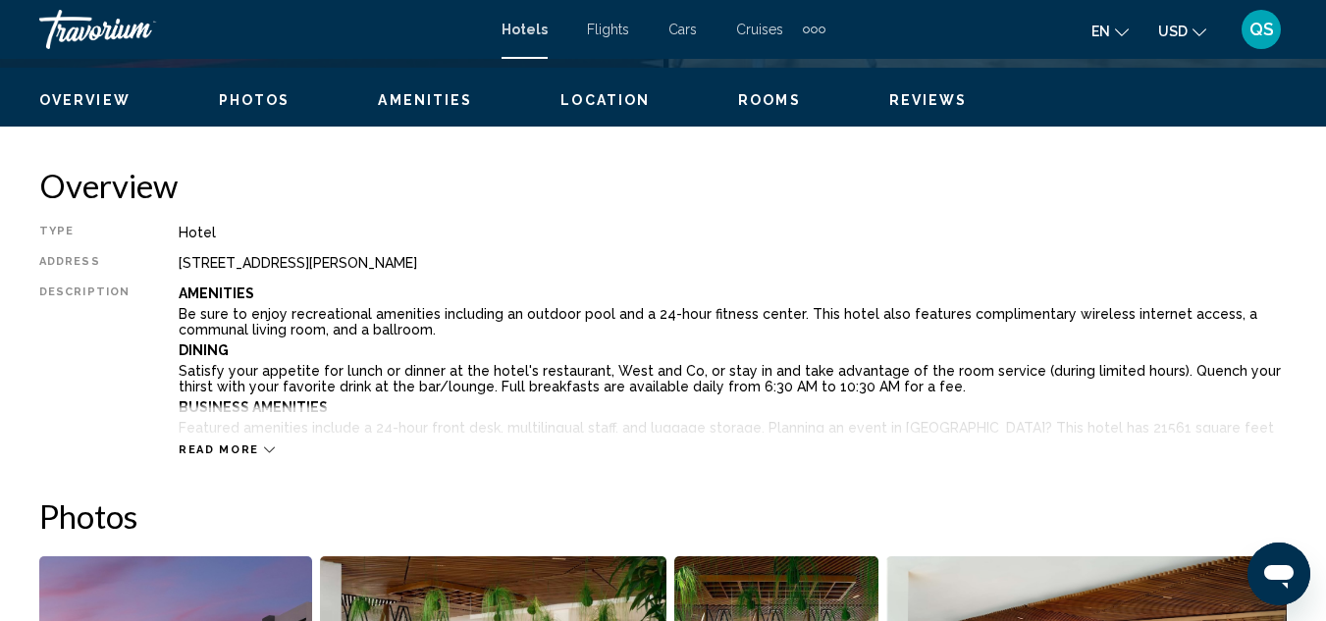
scroll to position [215, 0]
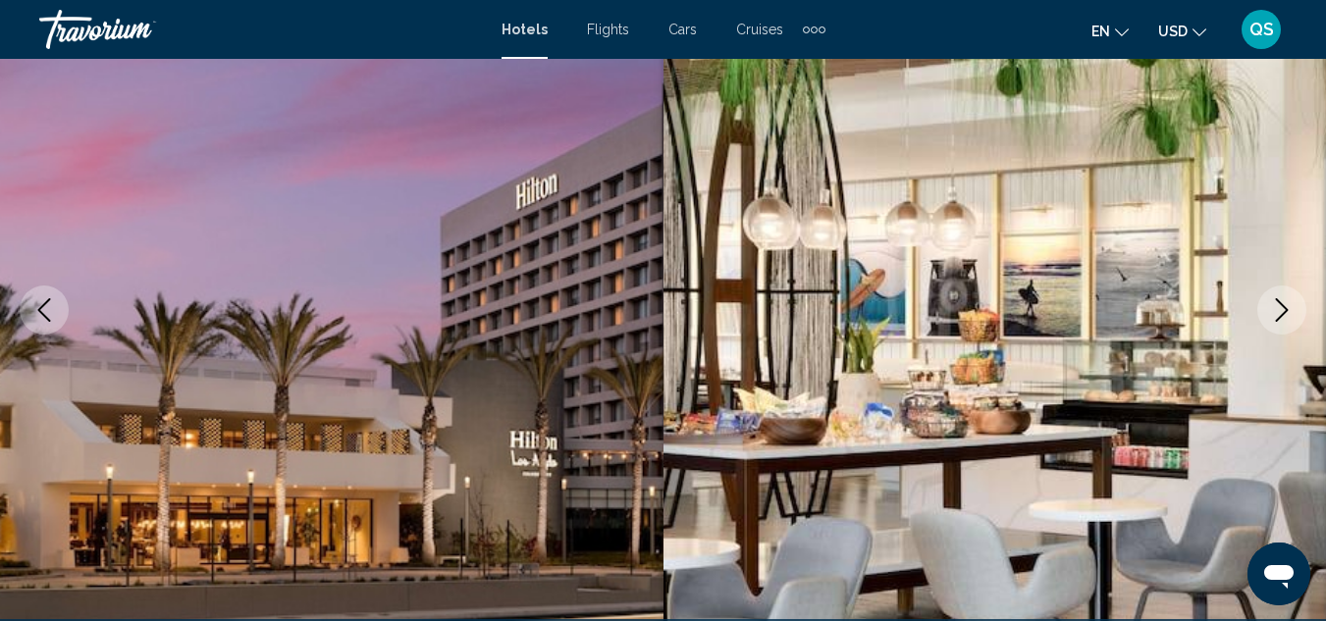
click at [1273, 324] on button "Next image" at bounding box center [1281, 310] width 49 height 49
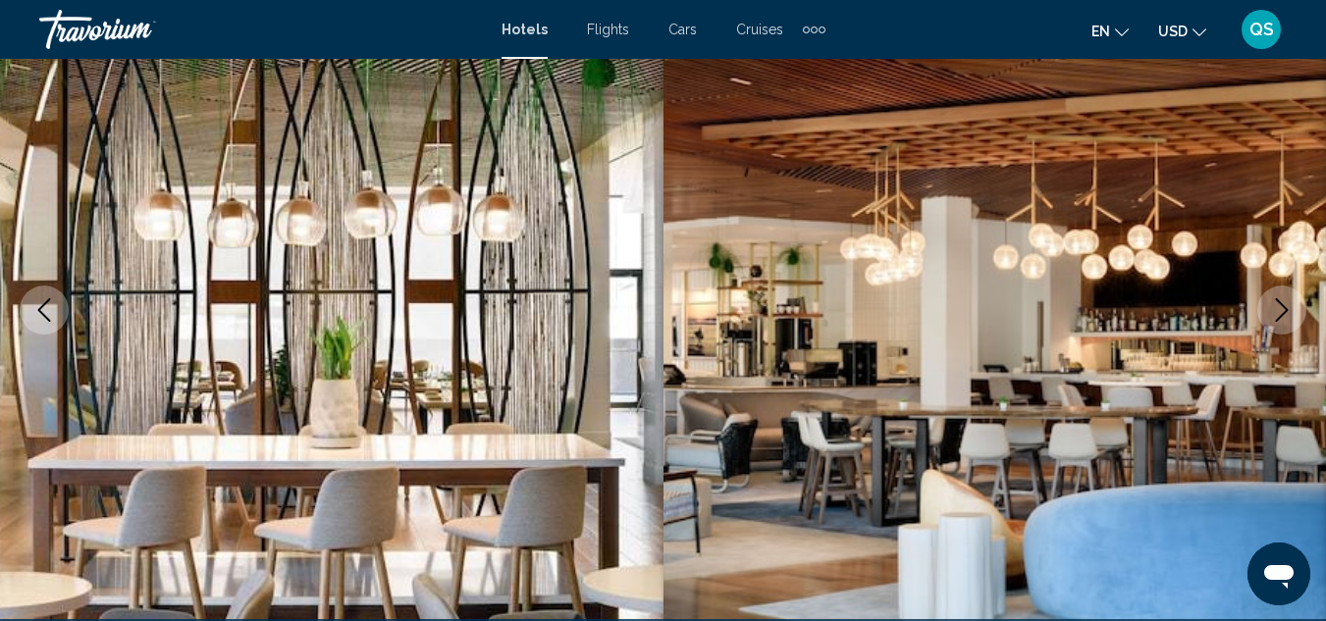
click at [1286, 322] on button "Next image" at bounding box center [1281, 310] width 49 height 49
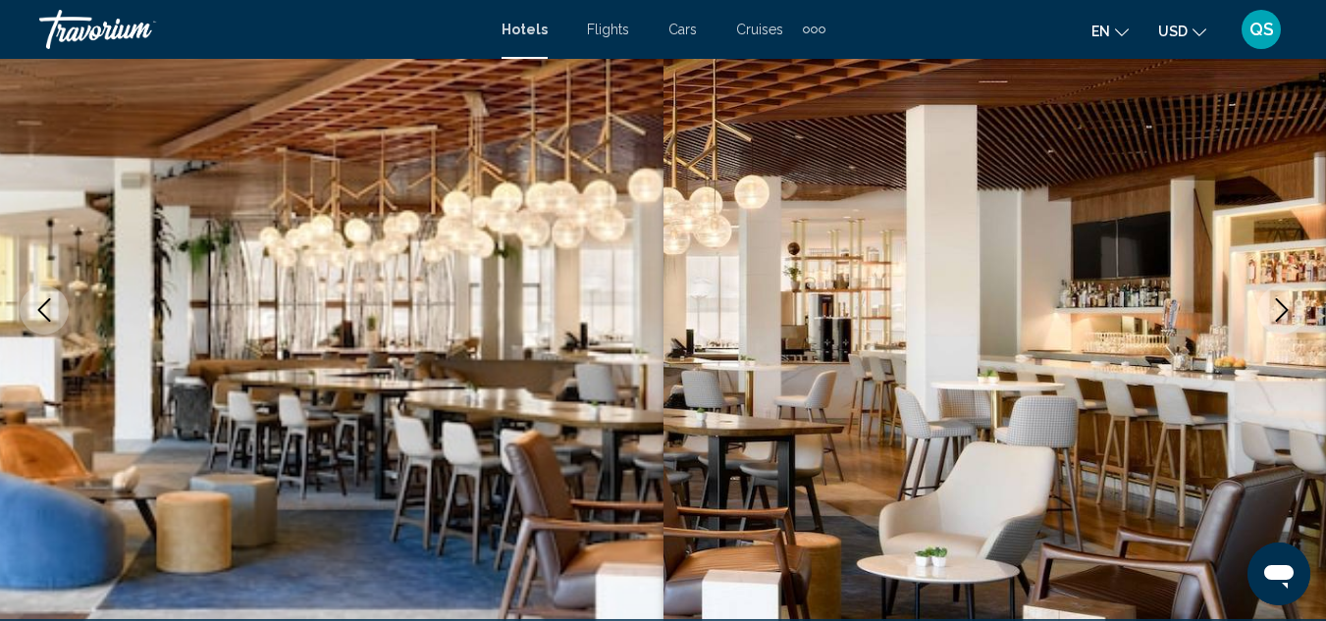
click at [1297, 317] on button "Next image" at bounding box center [1281, 310] width 49 height 49
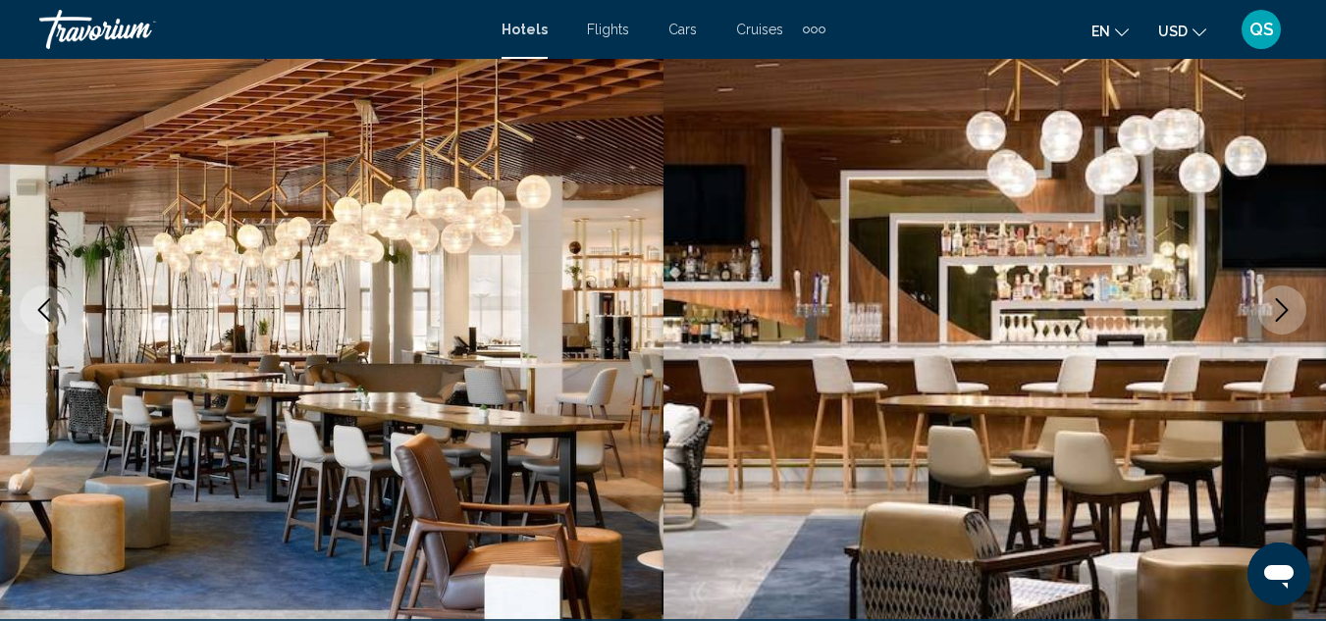
click at [1291, 330] on button "Next image" at bounding box center [1281, 310] width 49 height 49
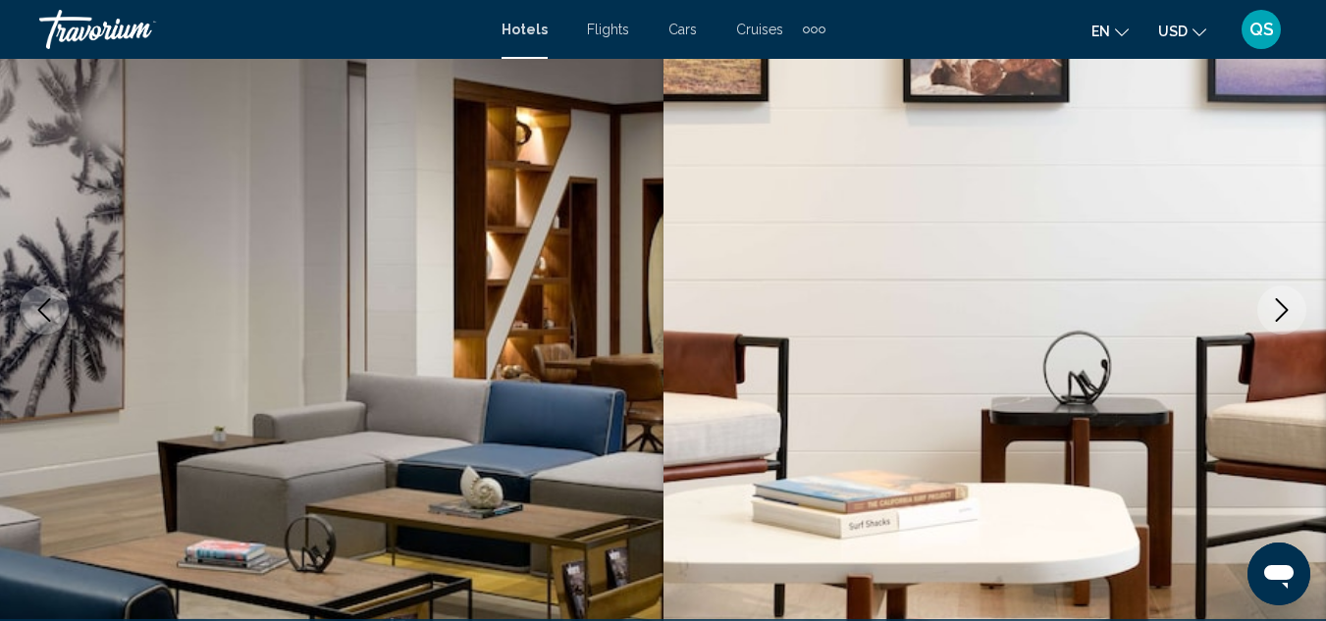
click at [1291, 330] on button "Next image" at bounding box center [1281, 310] width 49 height 49
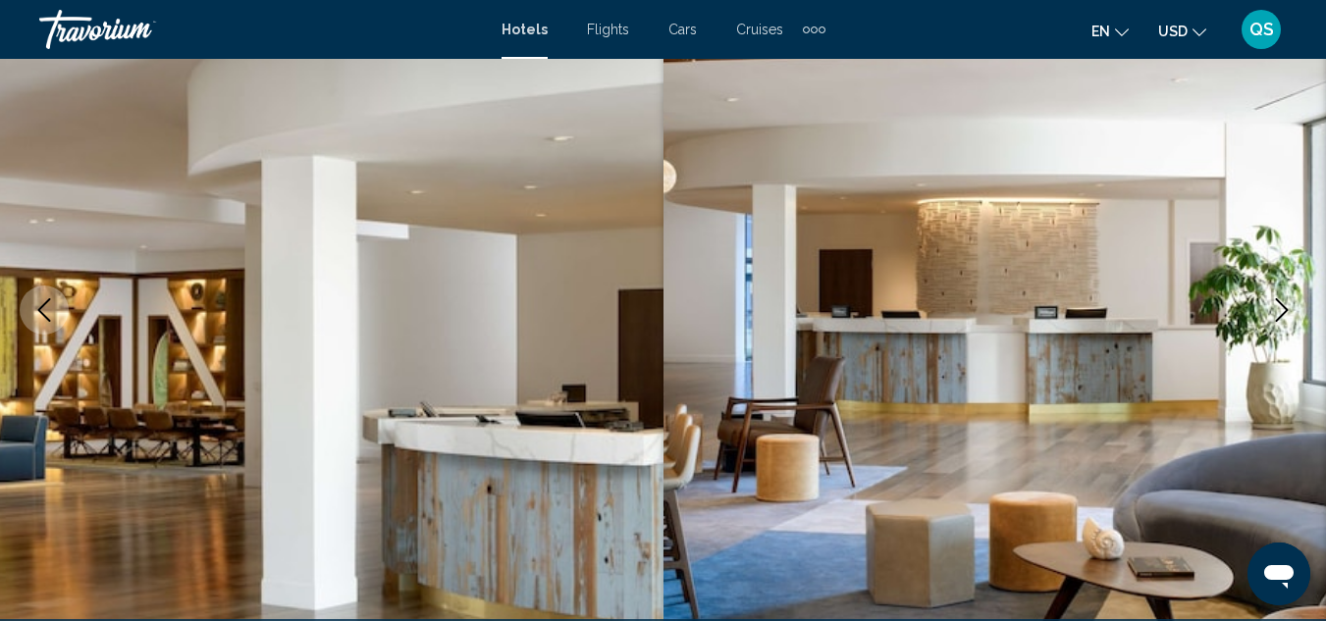
click at [1286, 330] on button "Next image" at bounding box center [1281, 310] width 49 height 49
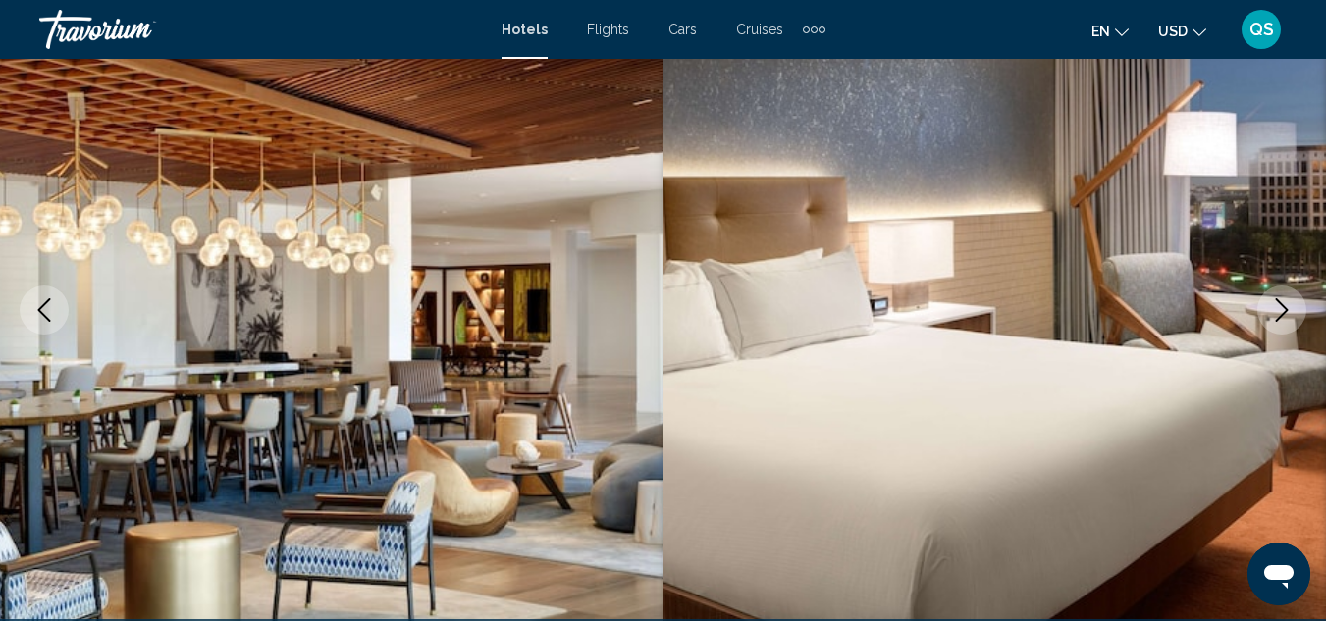
click at [1286, 330] on button "Next image" at bounding box center [1281, 310] width 49 height 49
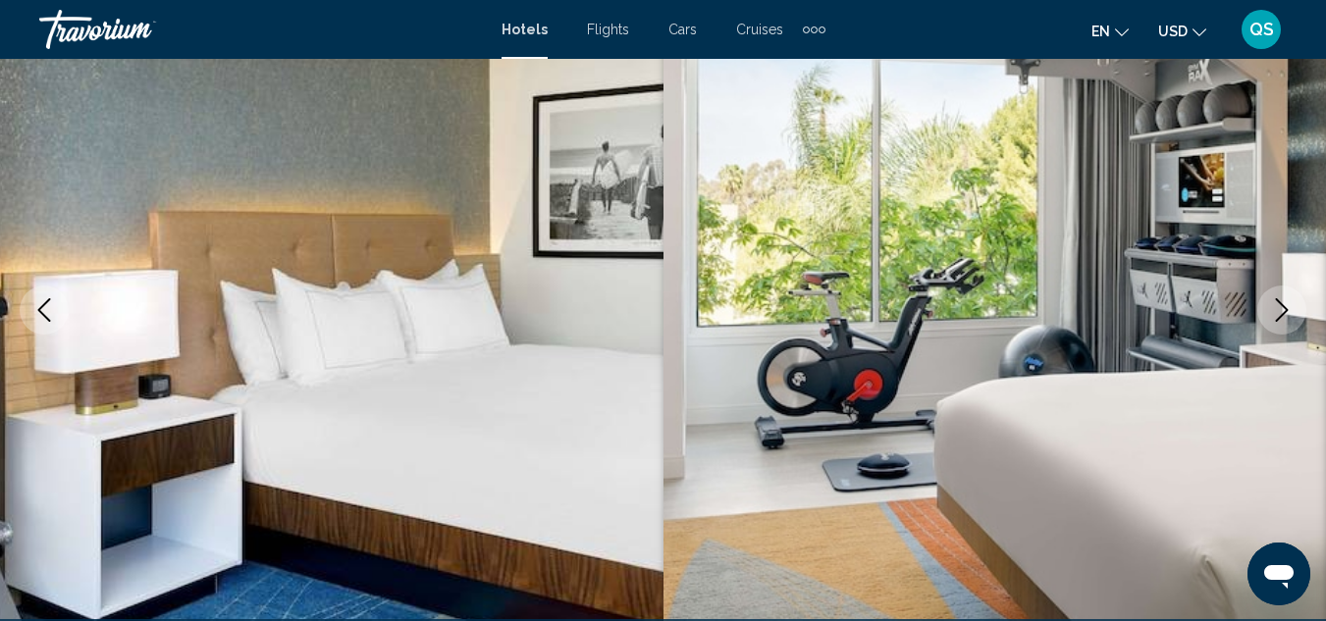
click at [1288, 328] on button "Next image" at bounding box center [1281, 310] width 49 height 49
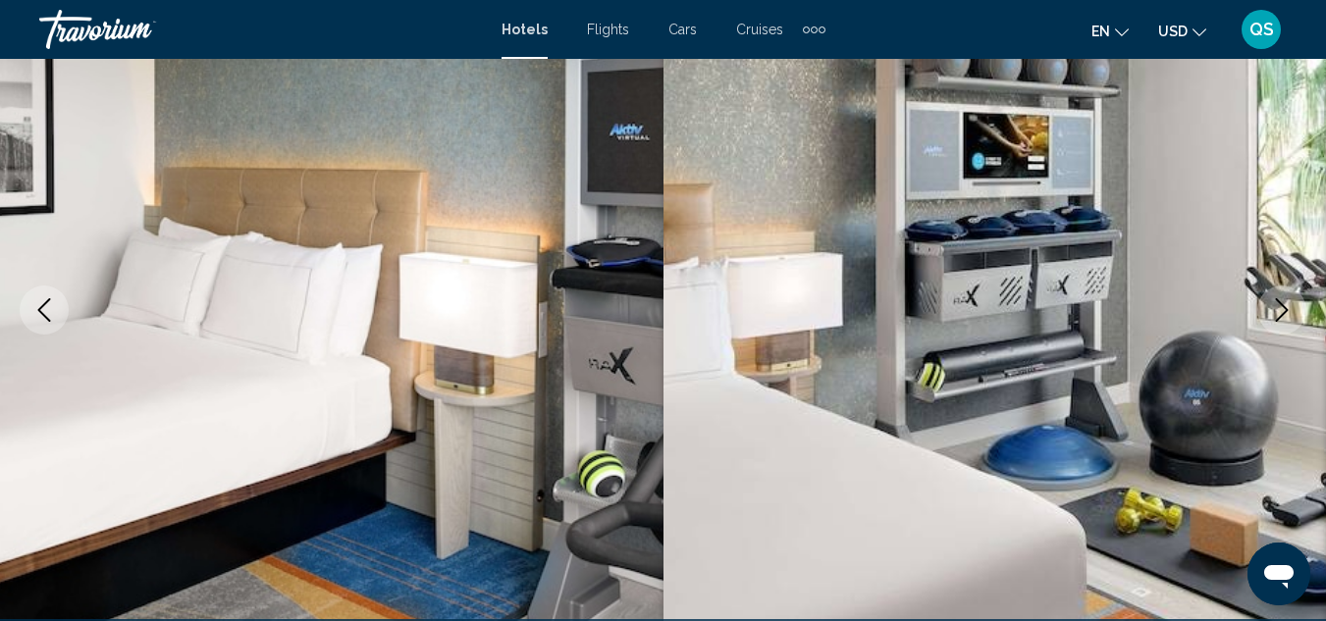
click at [1288, 328] on button "Next image" at bounding box center [1281, 310] width 49 height 49
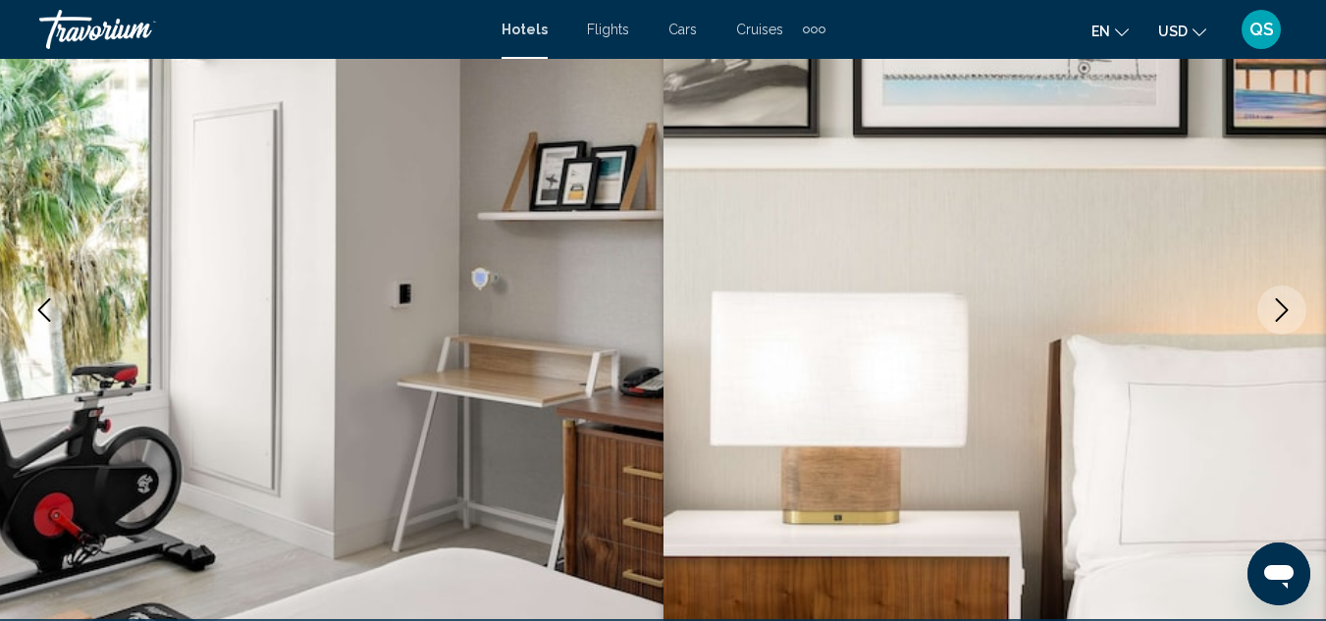
click at [1288, 328] on button "Next image" at bounding box center [1281, 310] width 49 height 49
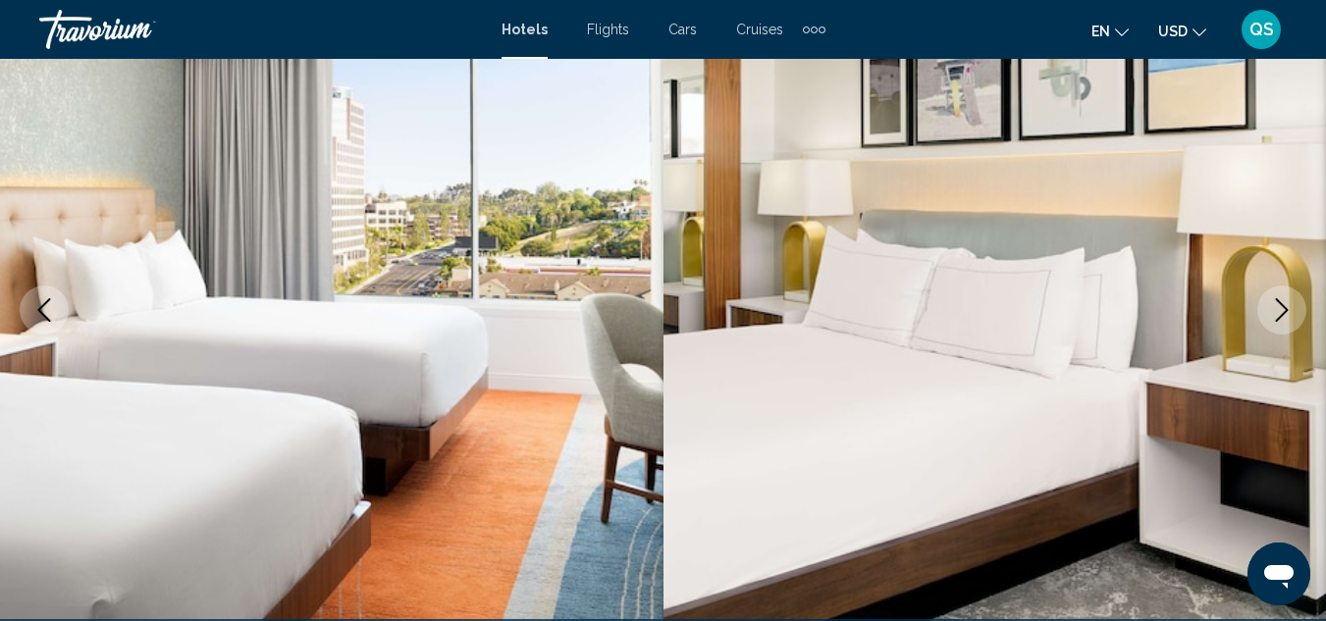
click at [1288, 328] on button "Next image" at bounding box center [1281, 310] width 49 height 49
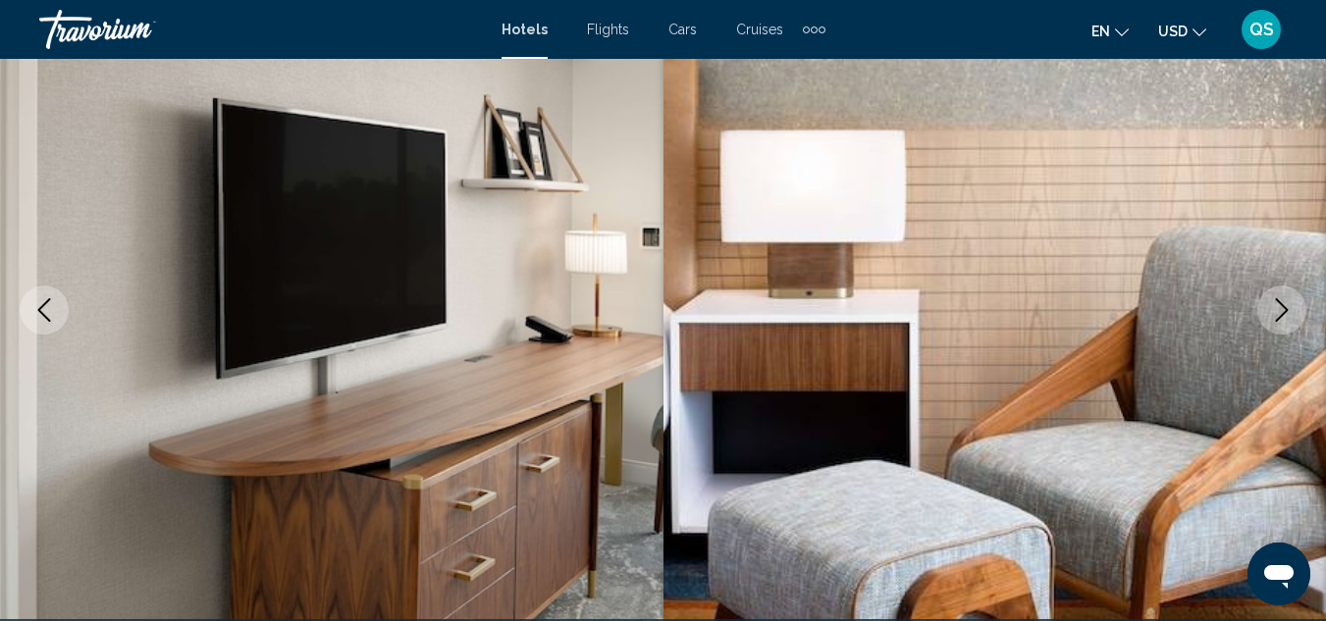
click at [1290, 311] on icon "Next image" at bounding box center [1282, 310] width 24 height 24
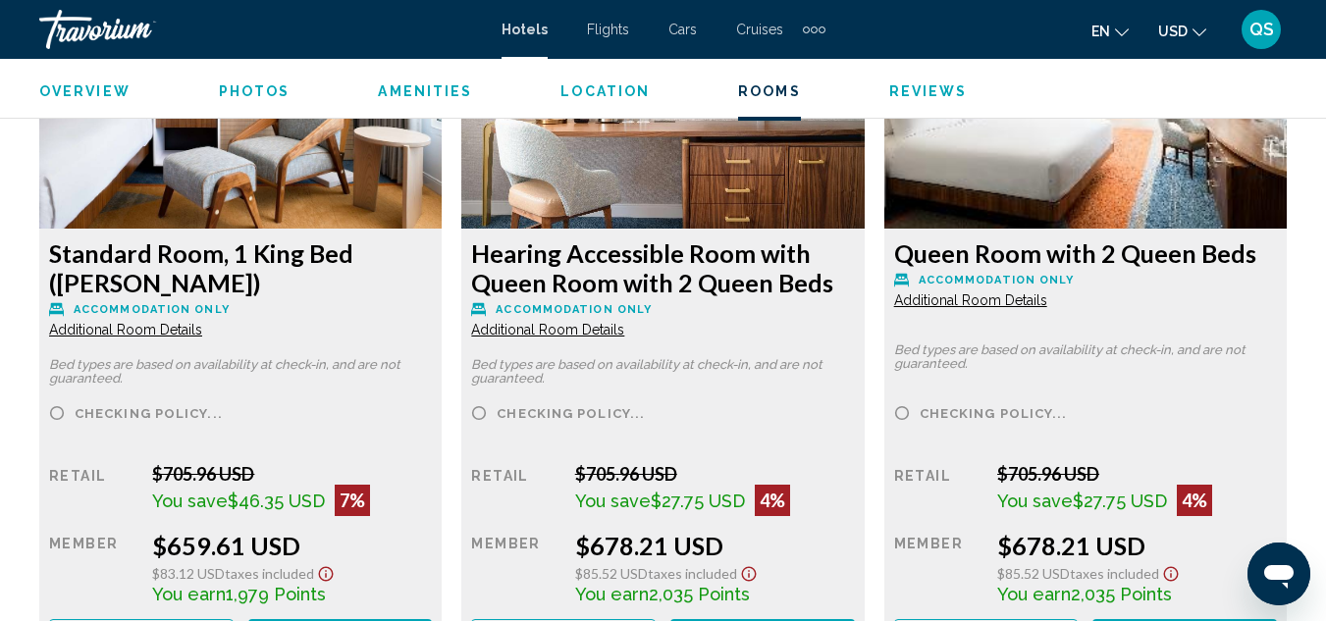
scroll to position [3142, 0]
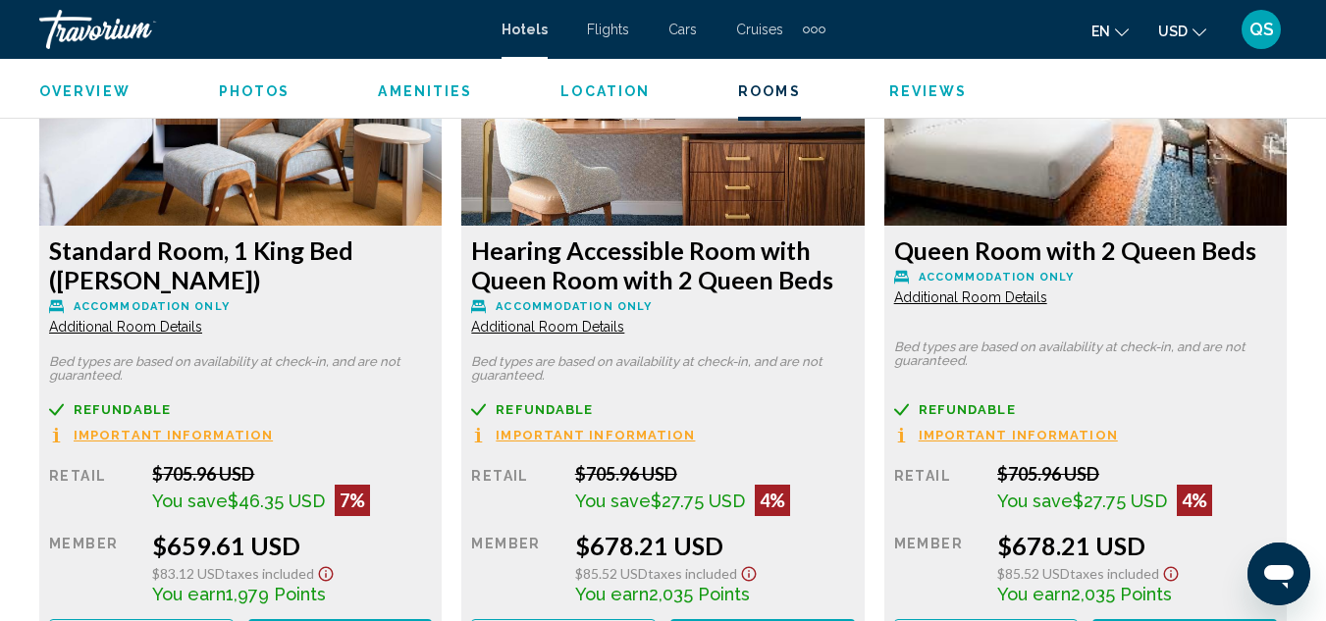
click at [183, 327] on span "Additional Room Details" at bounding box center [125, 327] width 153 height 16
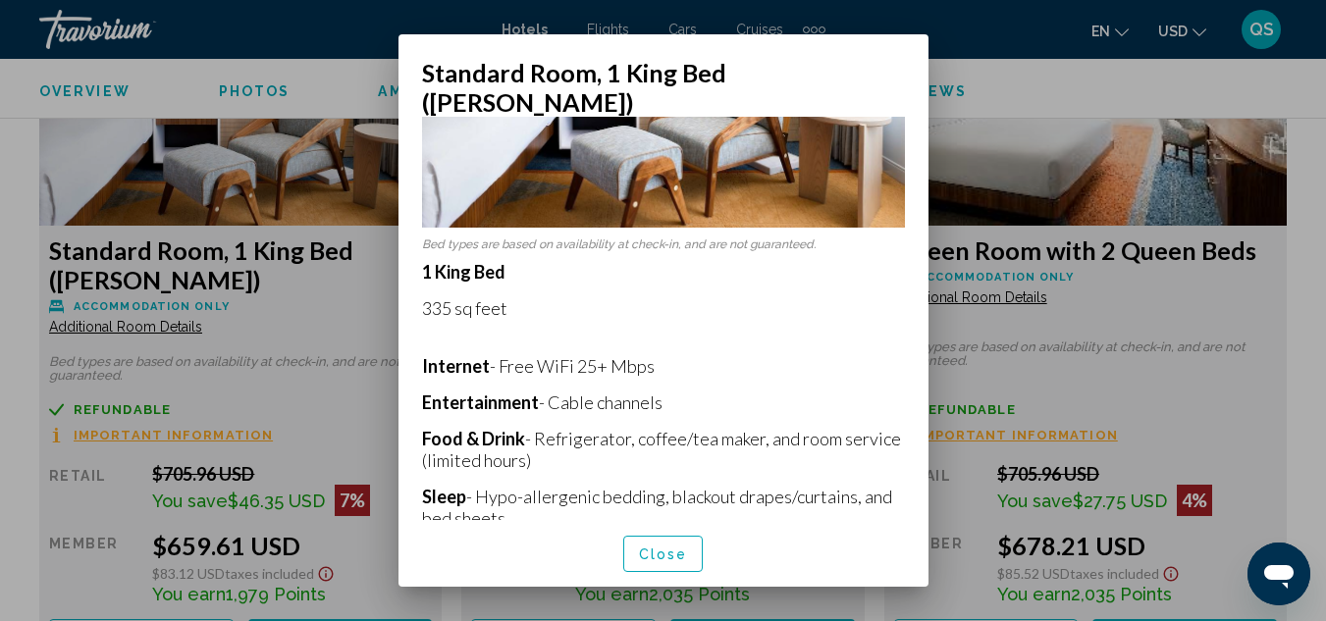
scroll to position [207, 0]
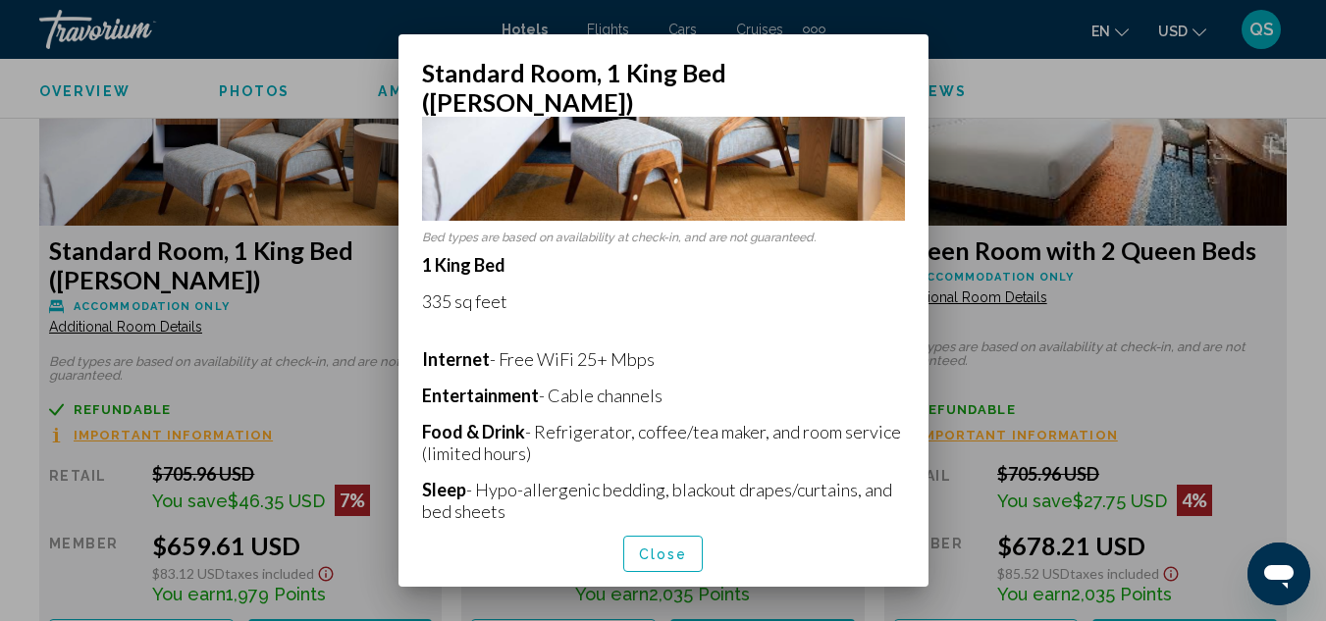
click at [663, 554] on button "Close" at bounding box center [663, 554] width 80 height 36
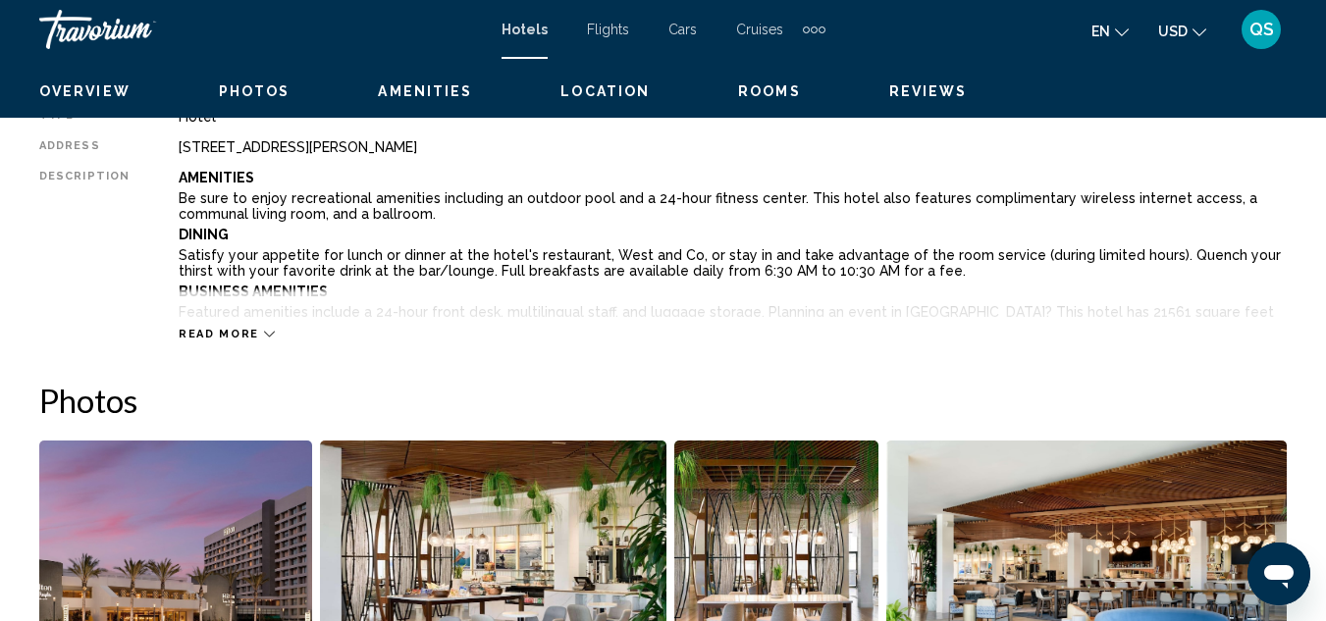
scroll to position [912, 0]
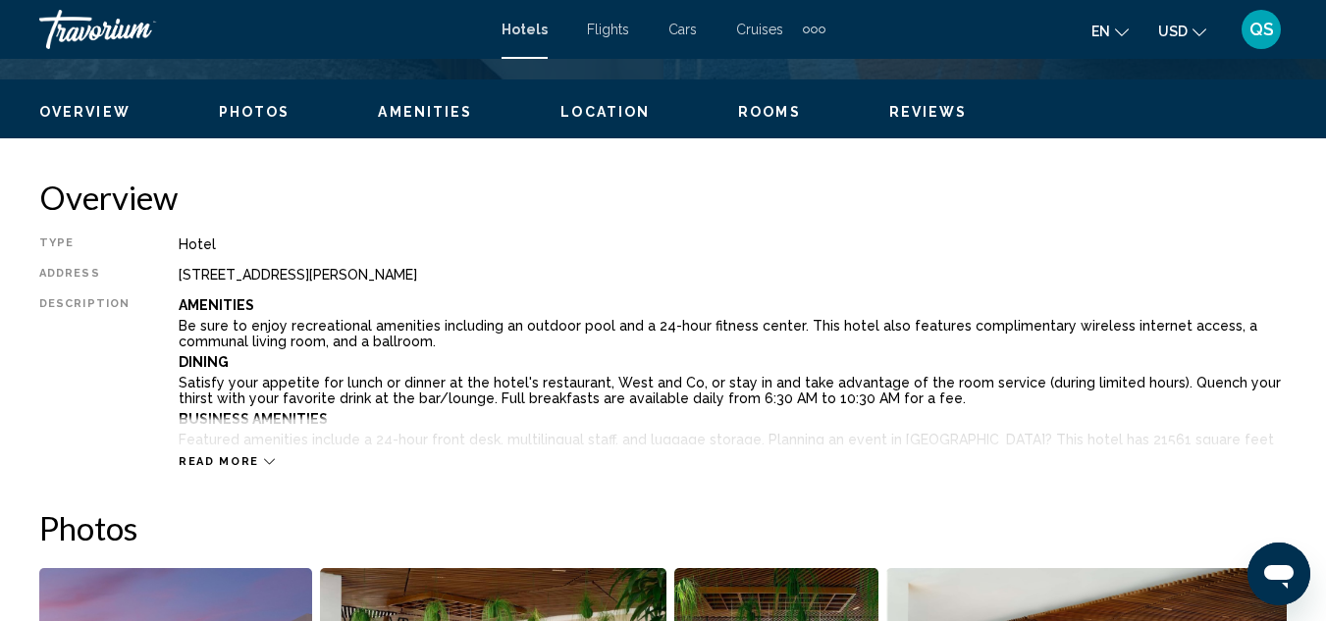
click at [264, 461] on icon "Main content" at bounding box center [269, 461] width 11 height 11
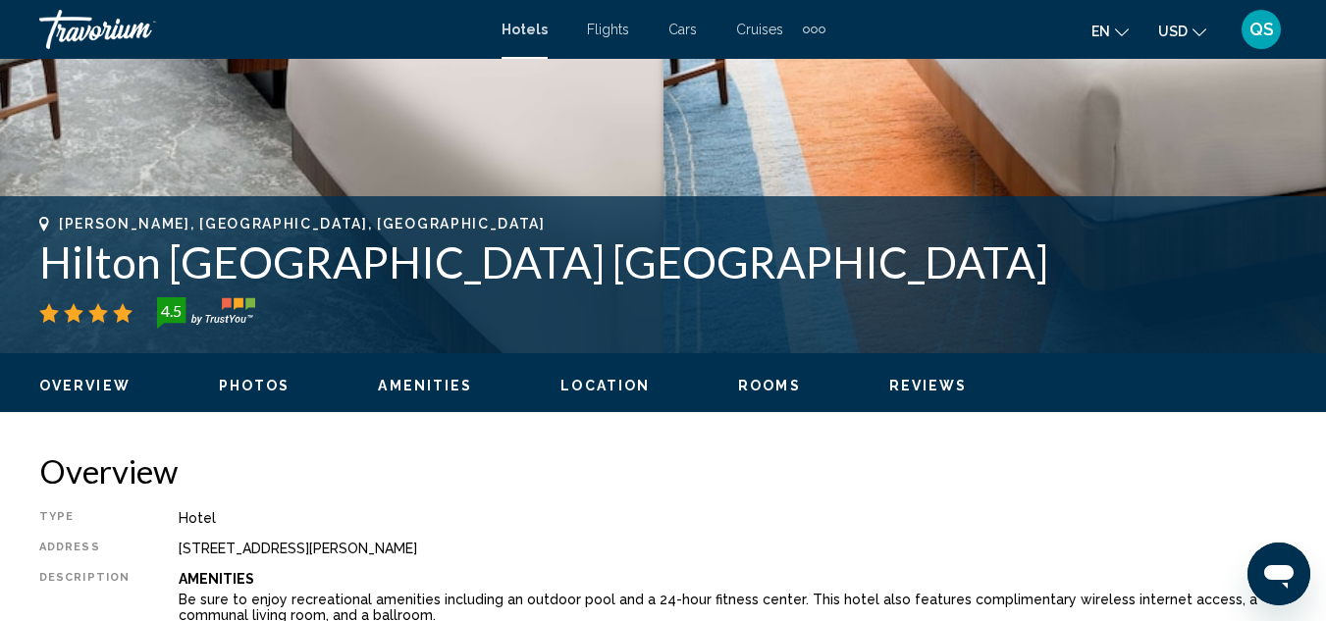
scroll to position [621, 0]
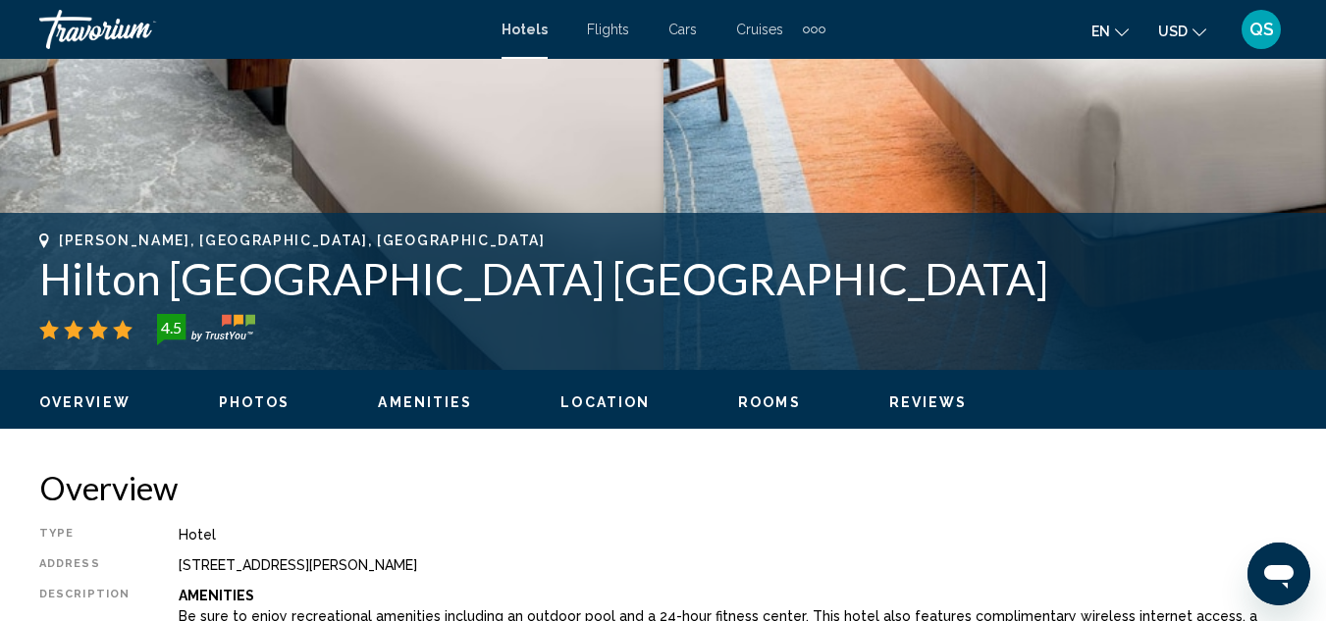
click at [765, 402] on span "Rooms" at bounding box center [769, 402] width 63 height 16
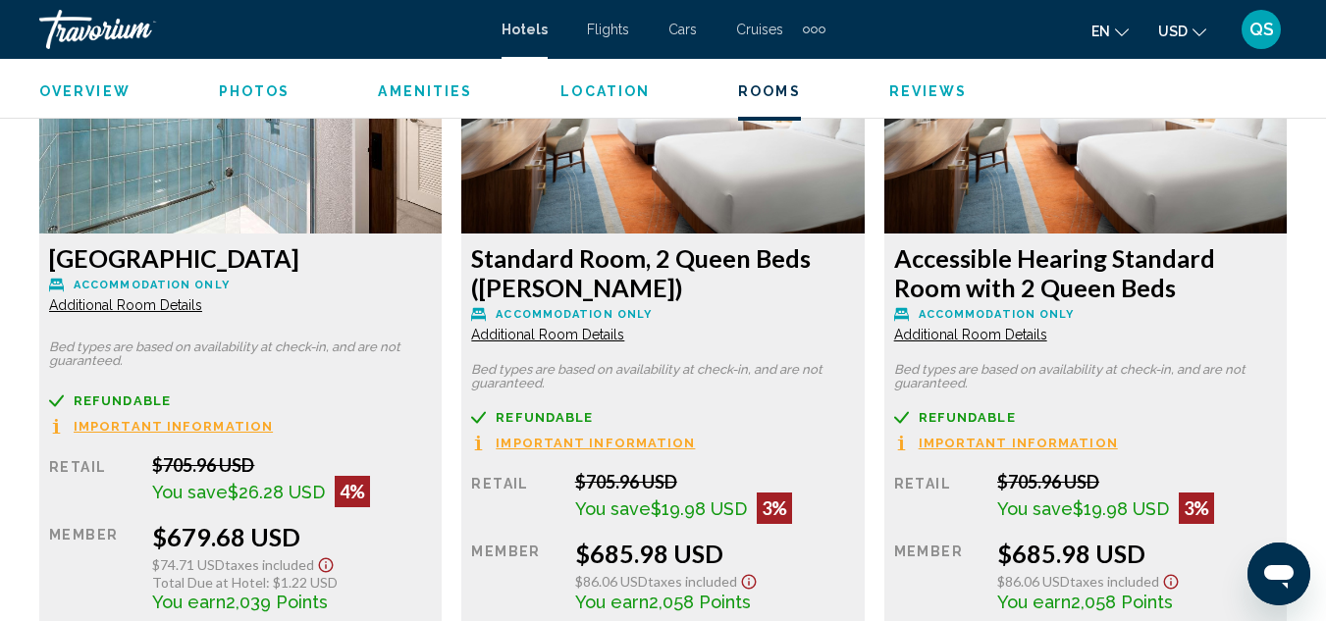
scroll to position [4865, 0]
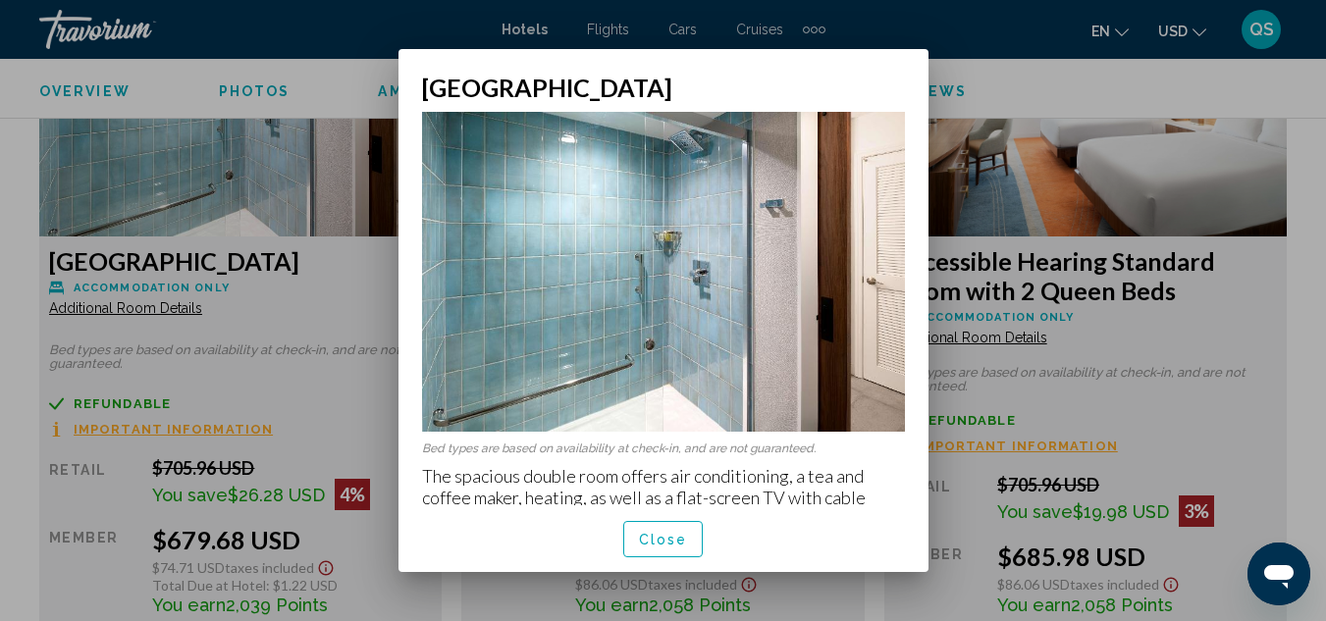
scroll to position [15, 0]
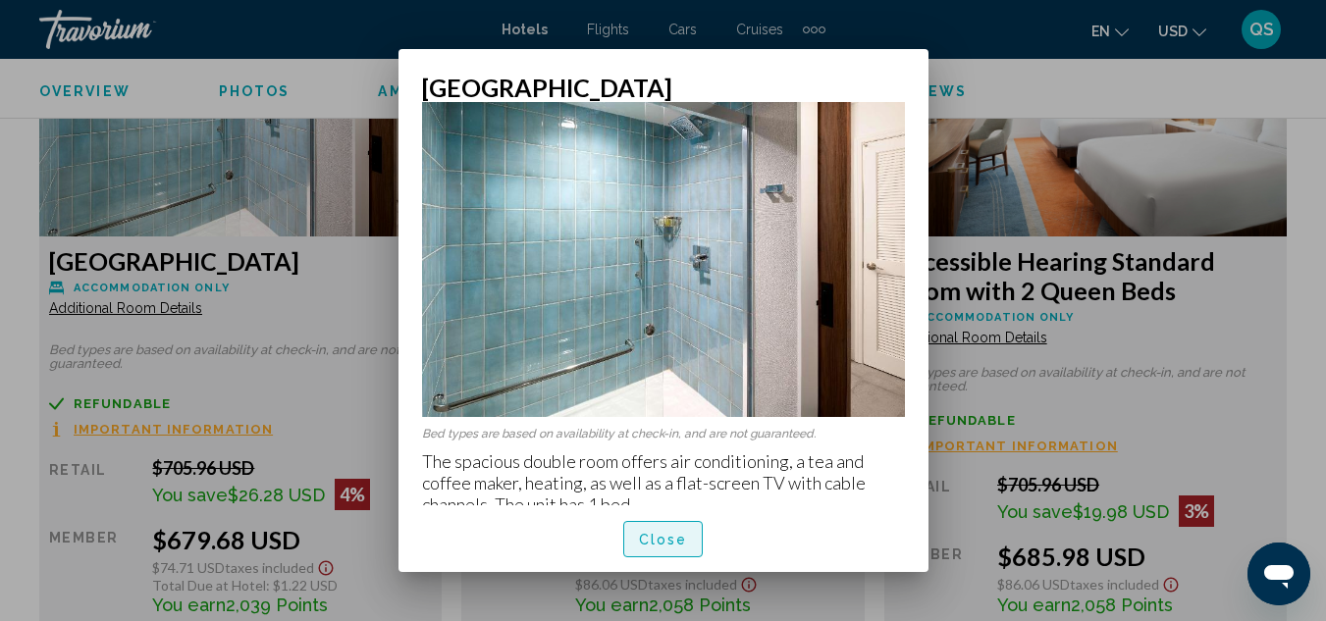
click at [665, 553] on button "Close" at bounding box center [663, 539] width 80 height 36
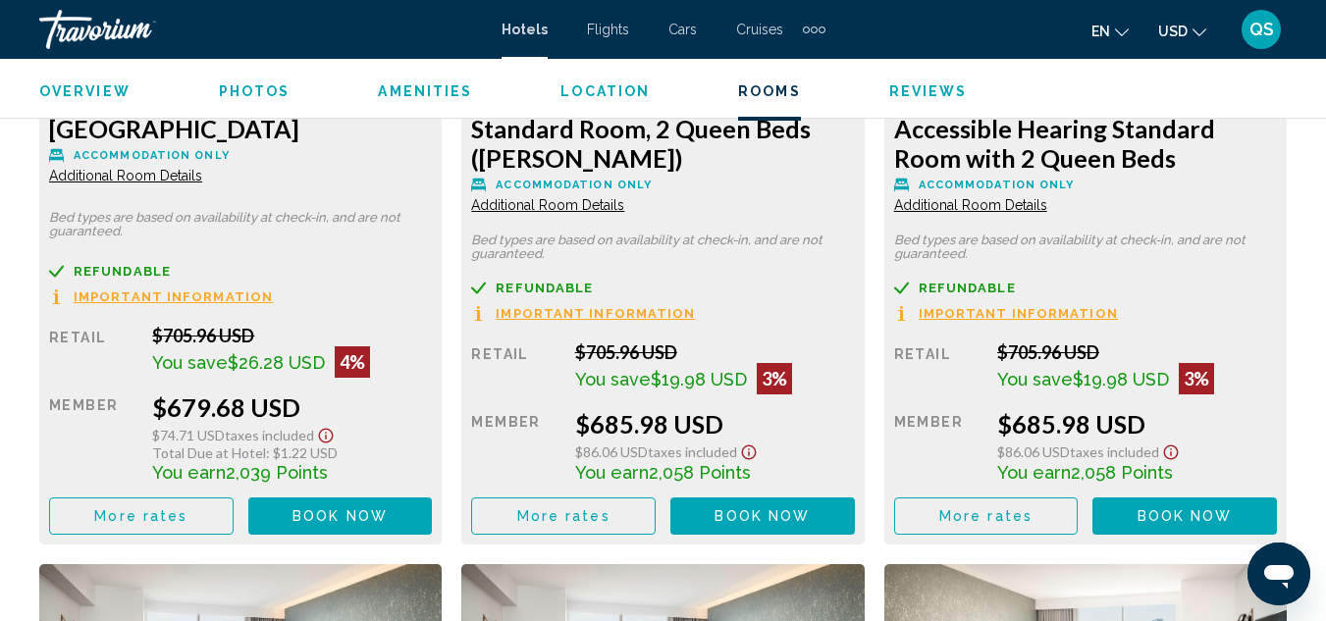
scroll to position [5000, 0]
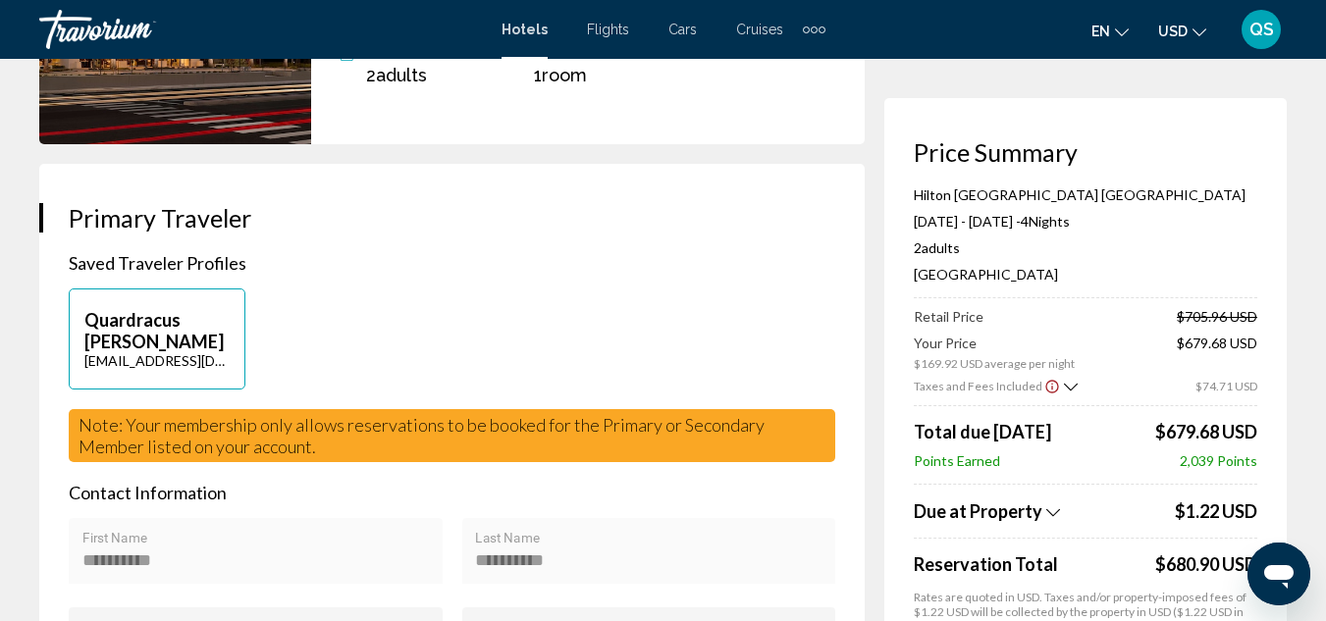
scroll to position [349, 0]
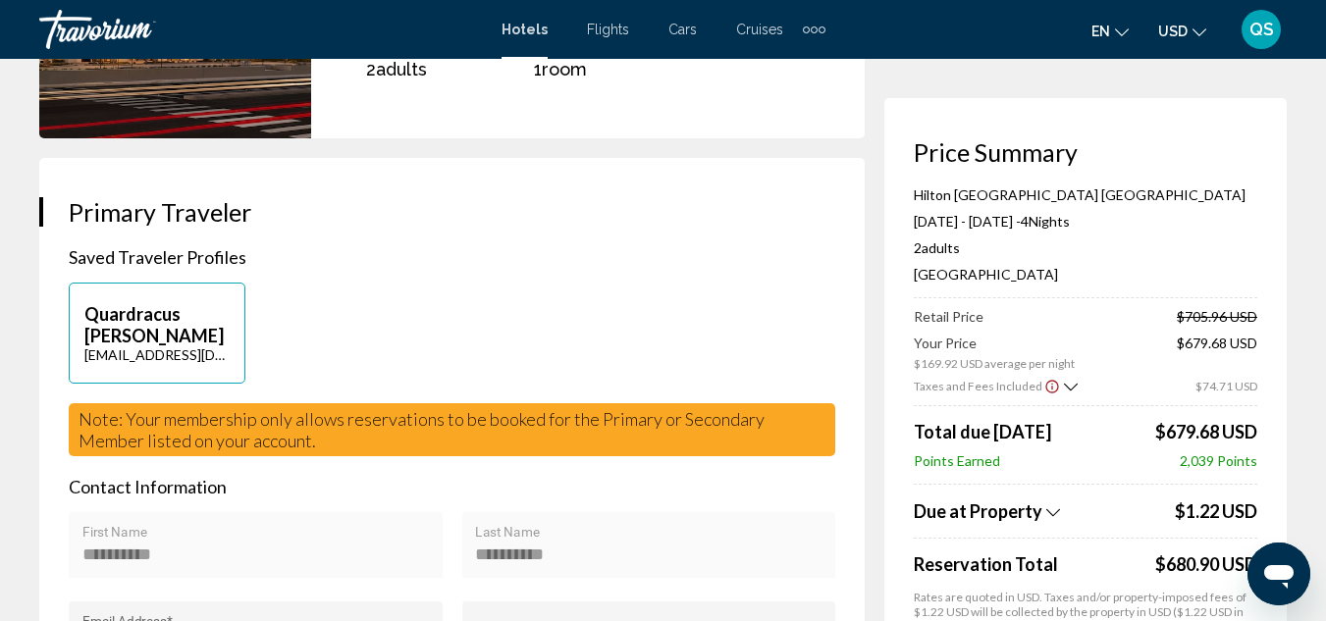
click at [1051, 512] on icon "Show Taxes and Fees breakdown" at bounding box center [1053, 512] width 14 height 17
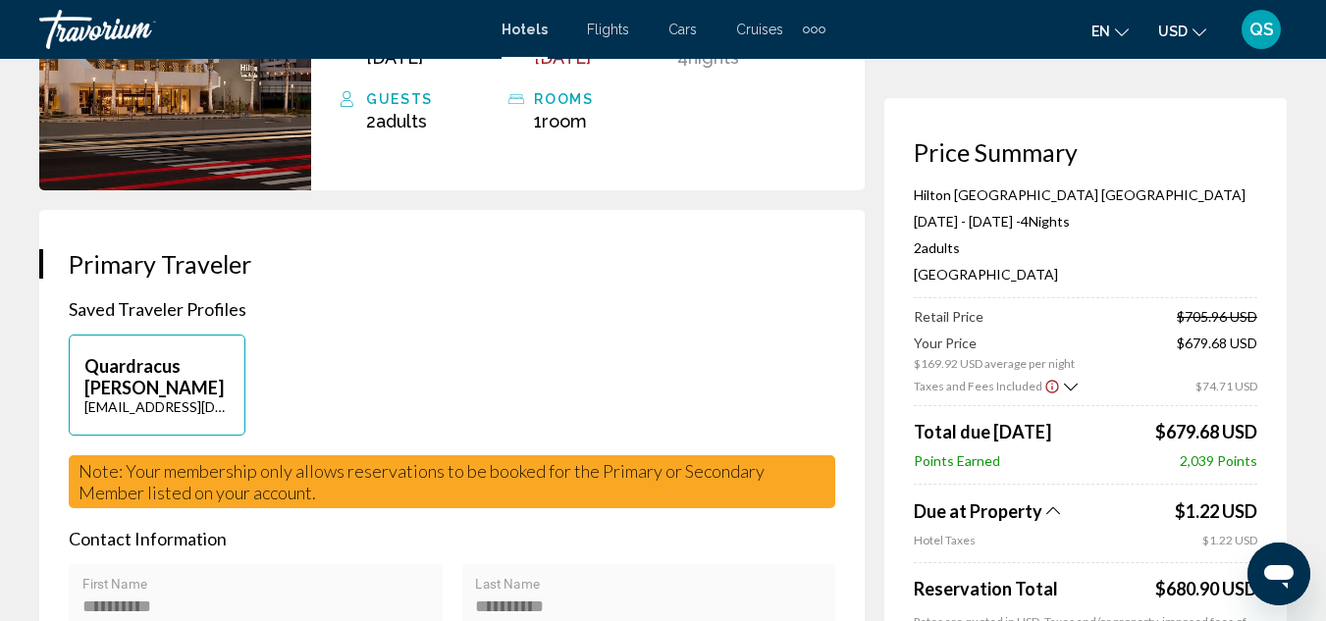
scroll to position [0, 0]
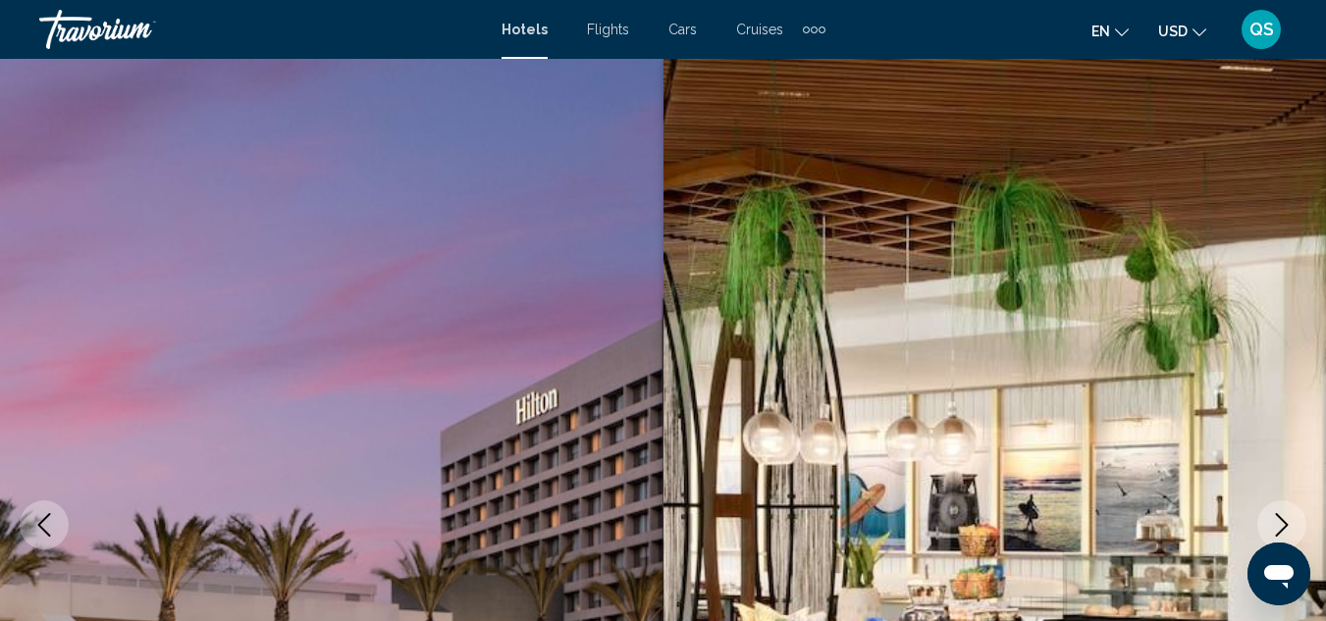
scroll to position [214, 0]
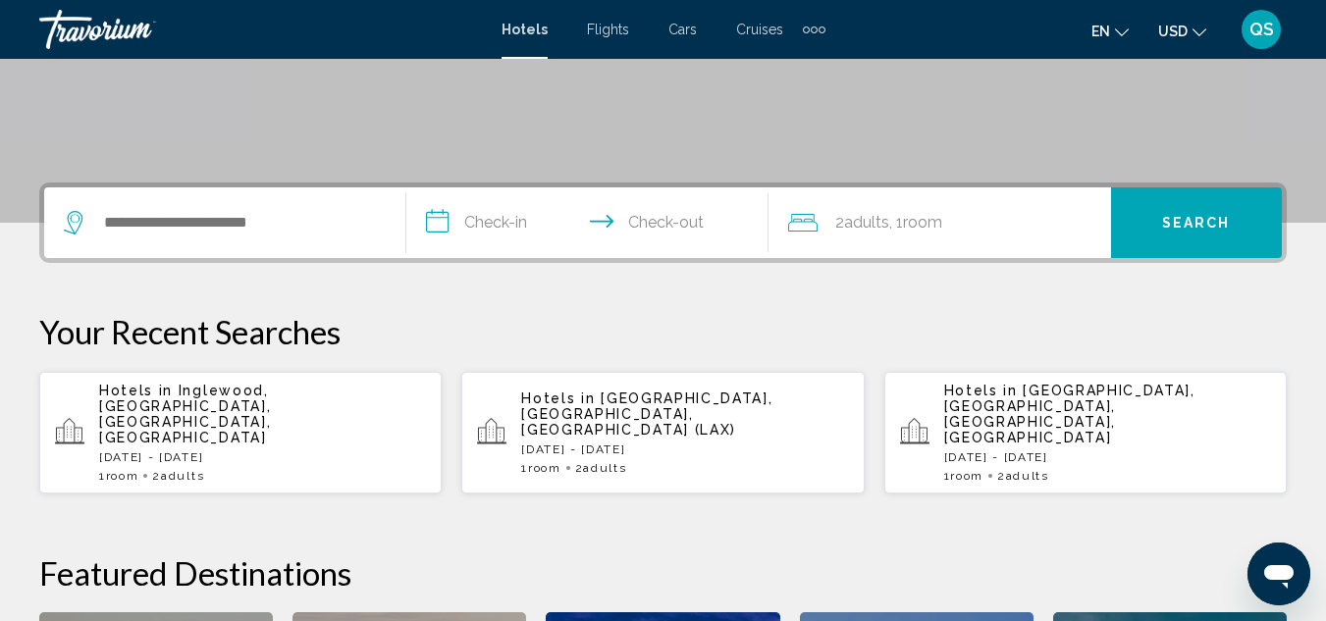
scroll to position [367, 0]
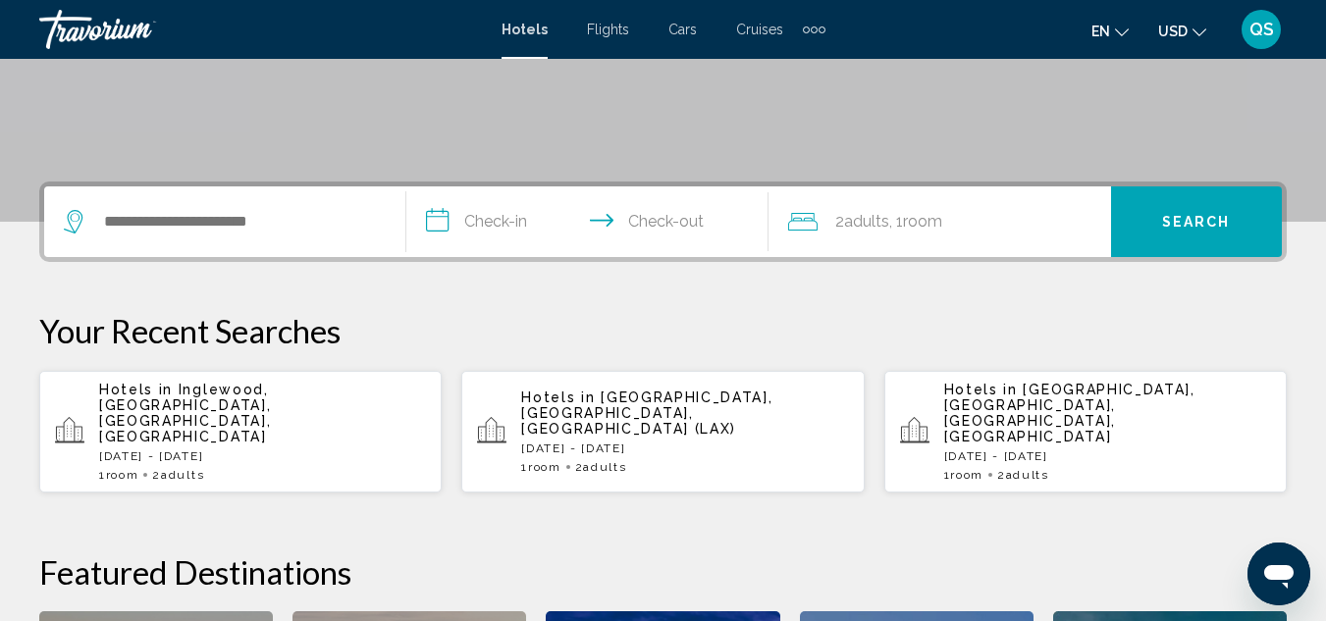
click at [359, 468] on div "1 Room rooms 2 Adult Adults" at bounding box center [262, 475] width 327 height 14
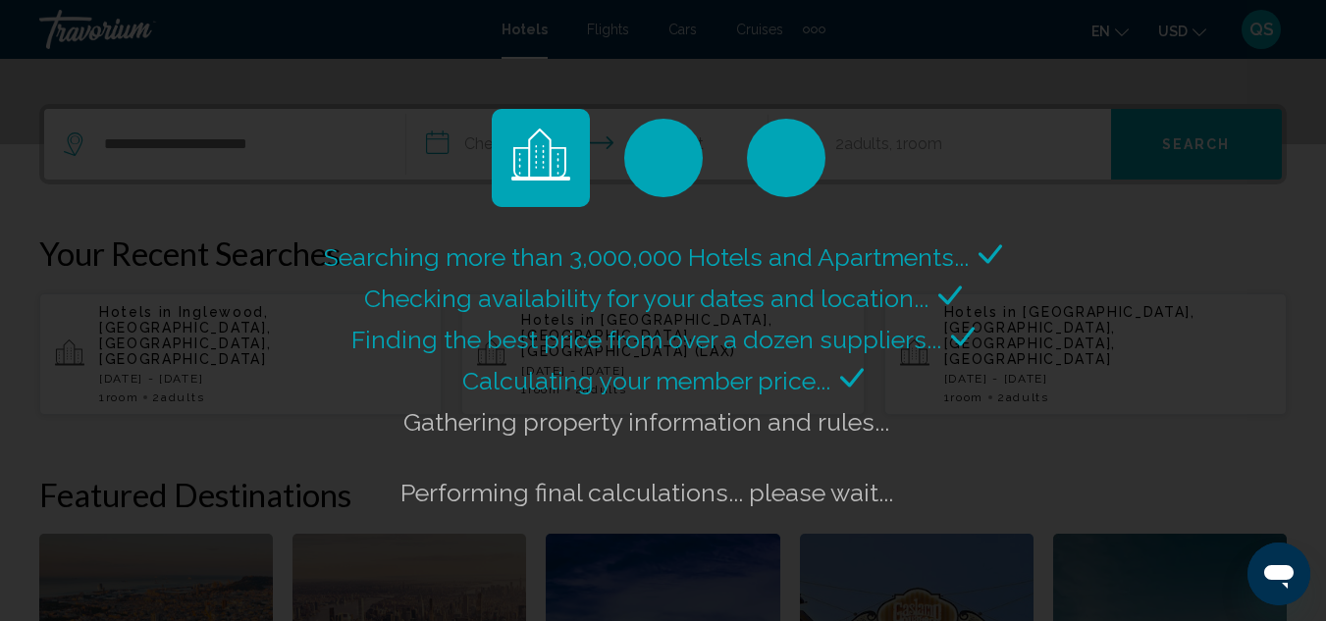
scroll to position [451, 0]
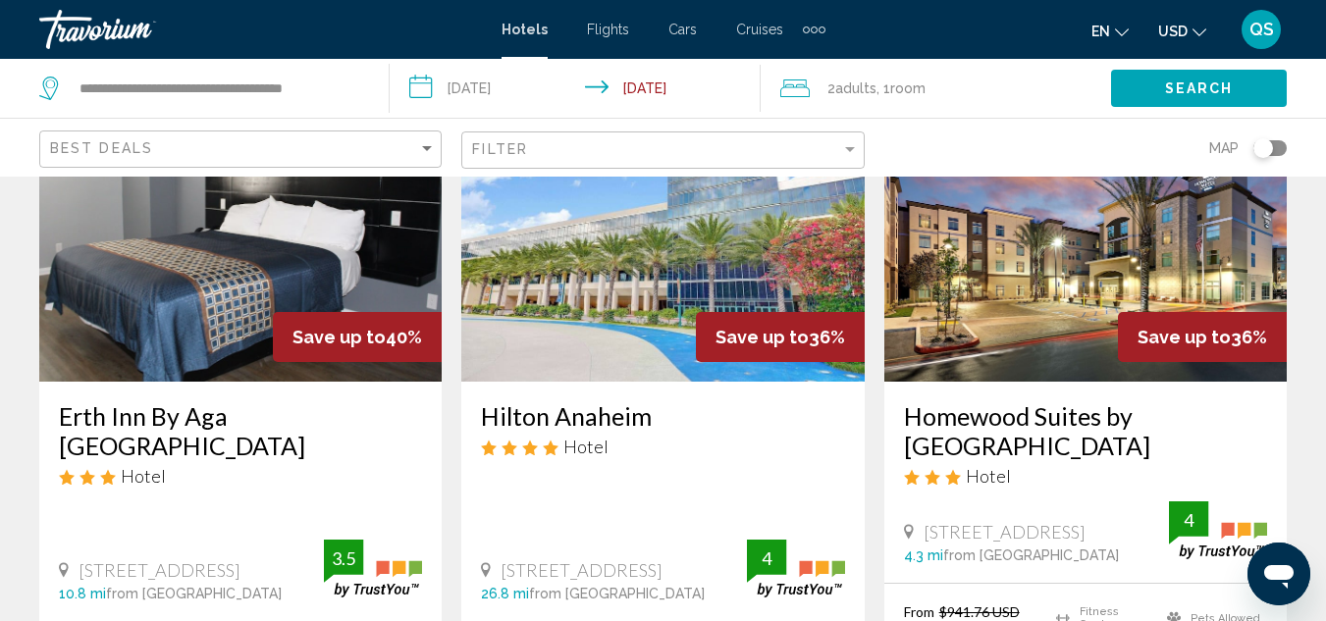
scroll to position [176, 0]
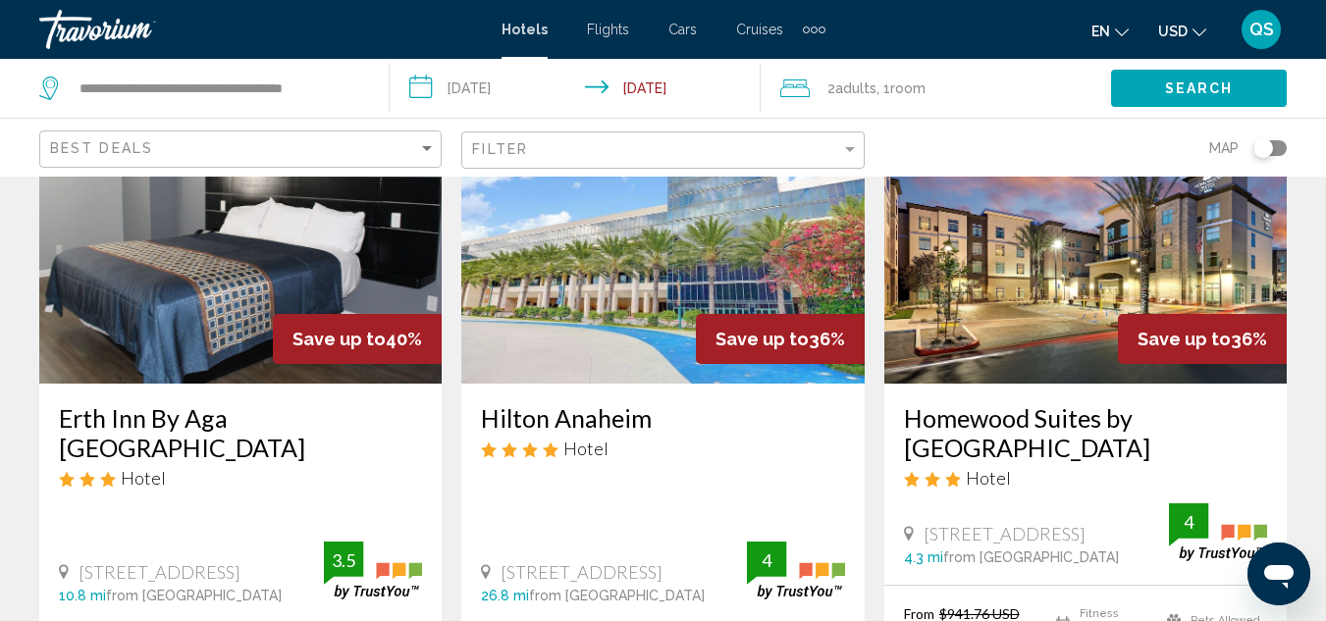
click at [1101, 363] on img "Main content" at bounding box center [1085, 227] width 402 height 314
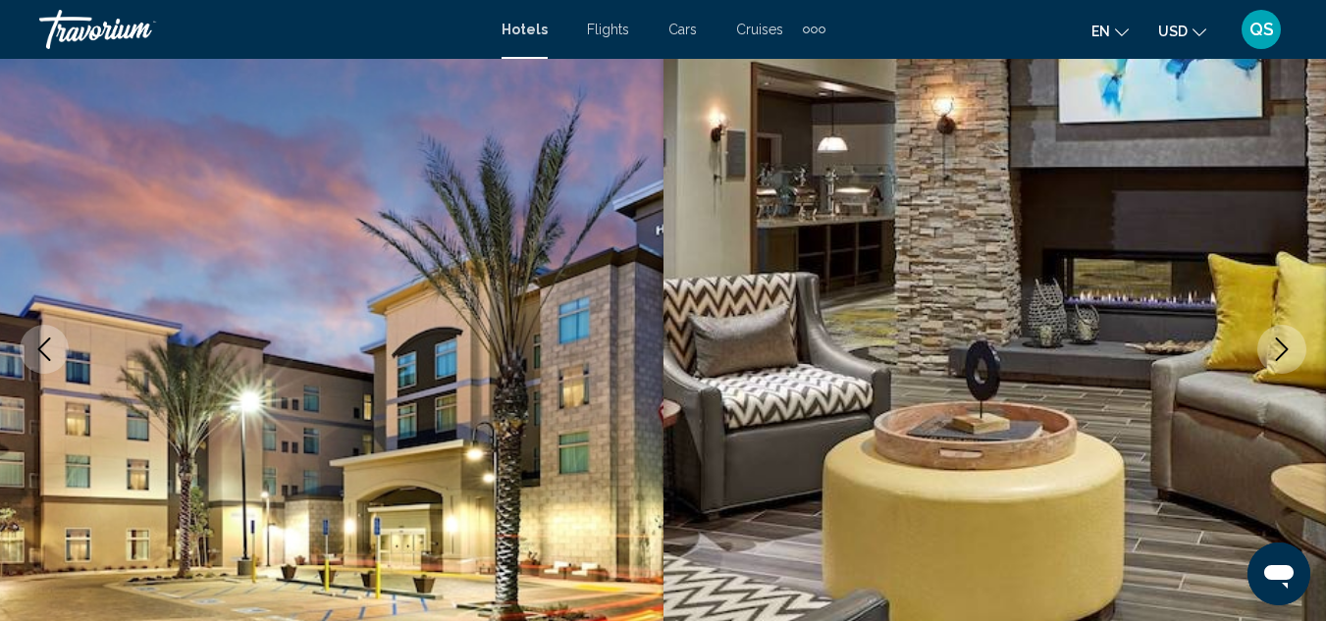
scroll to position [215, 0]
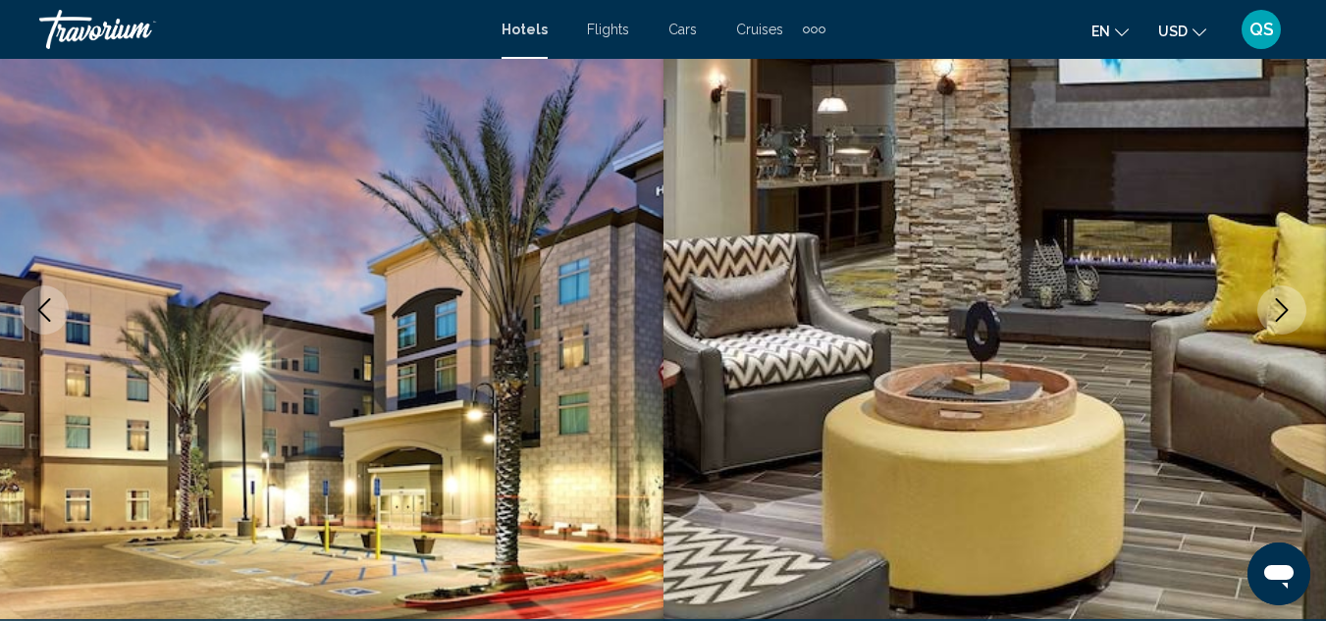
click at [1282, 320] on icon "Next image" at bounding box center [1282, 310] width 24 height 24
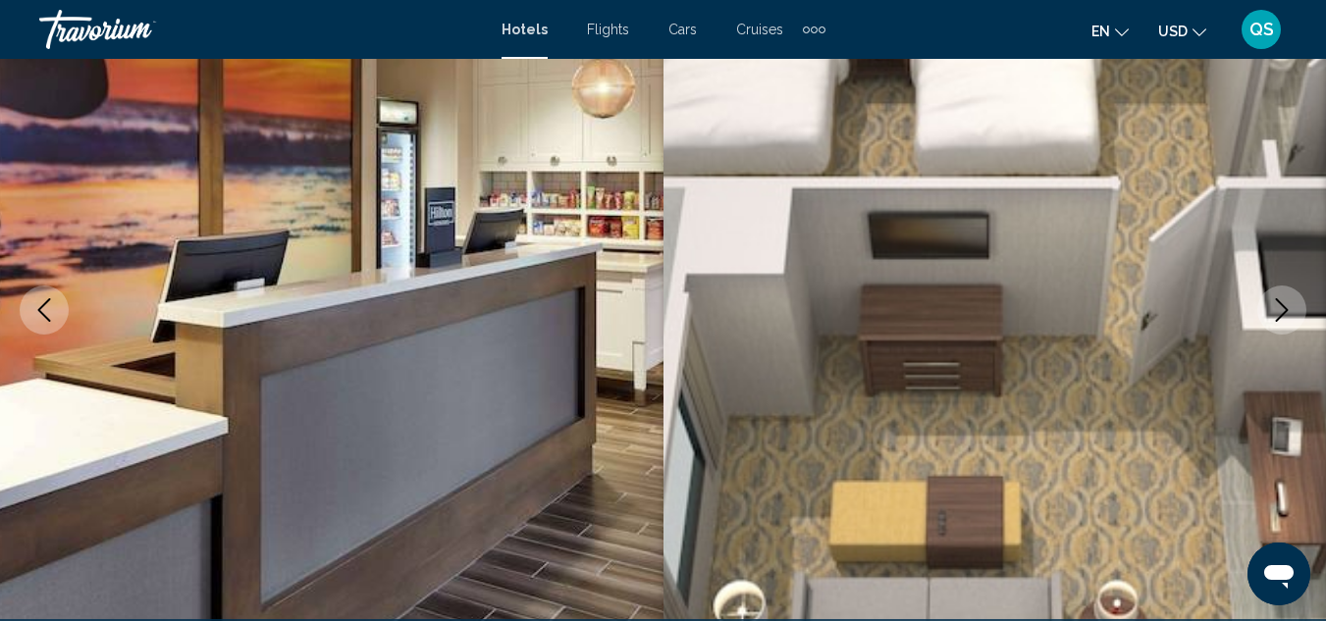
click at [1282, 320] on icon "Next image" at bounding box center [1282, 310] width 24 height 24
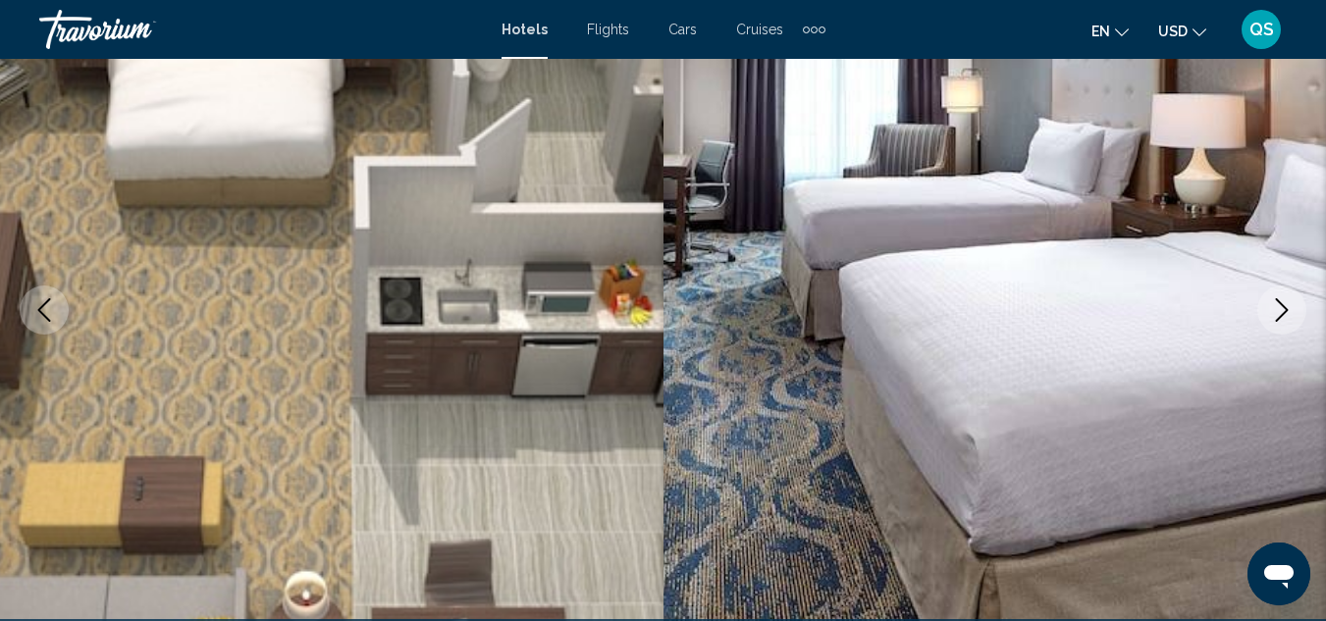
click at [1262, 311] on button "Next image" at bounding box center [1281, 310] width 49 height 49
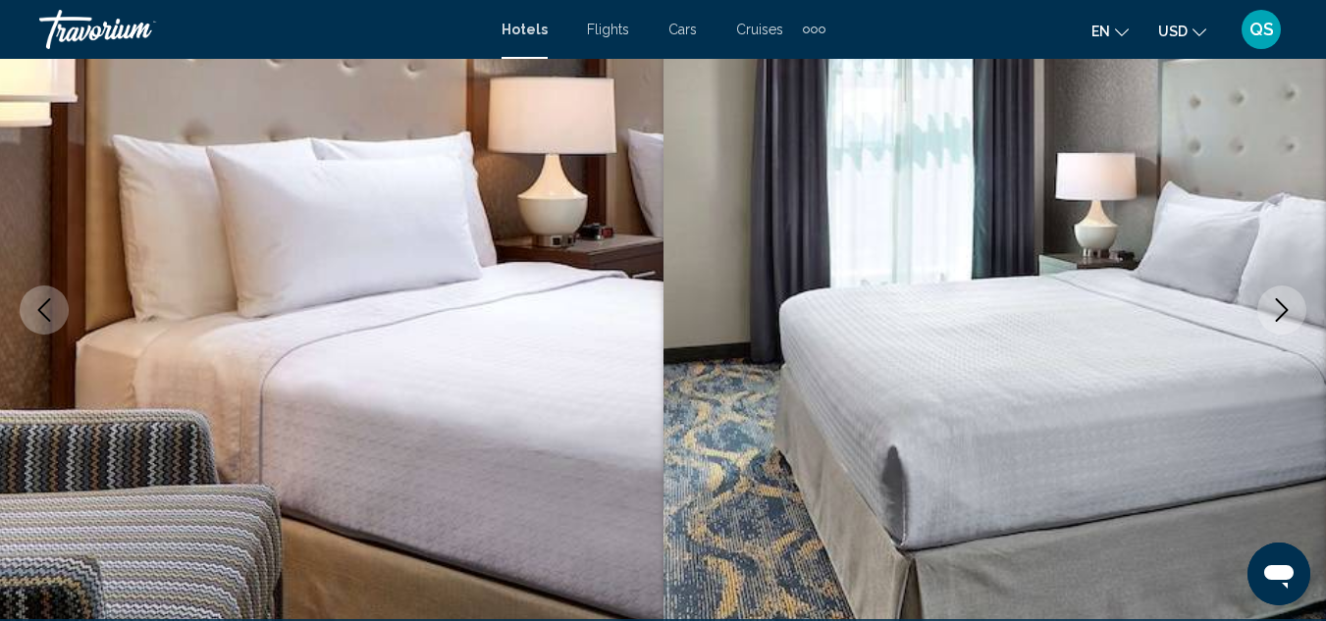
click at [1262, 311] on button "Next image" at bounding box center [1281, 310] width 49 height 49
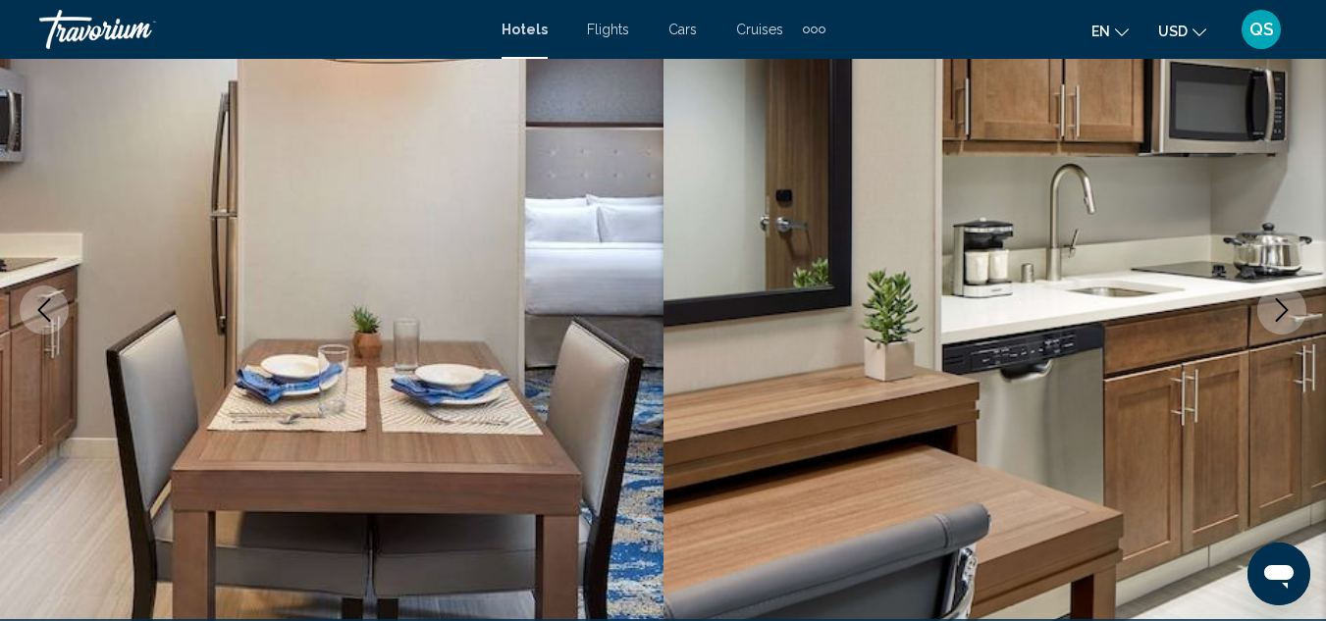
click at [1262, 311] on button "Next image" at bounding box center [1281, 310] width 49 height 49
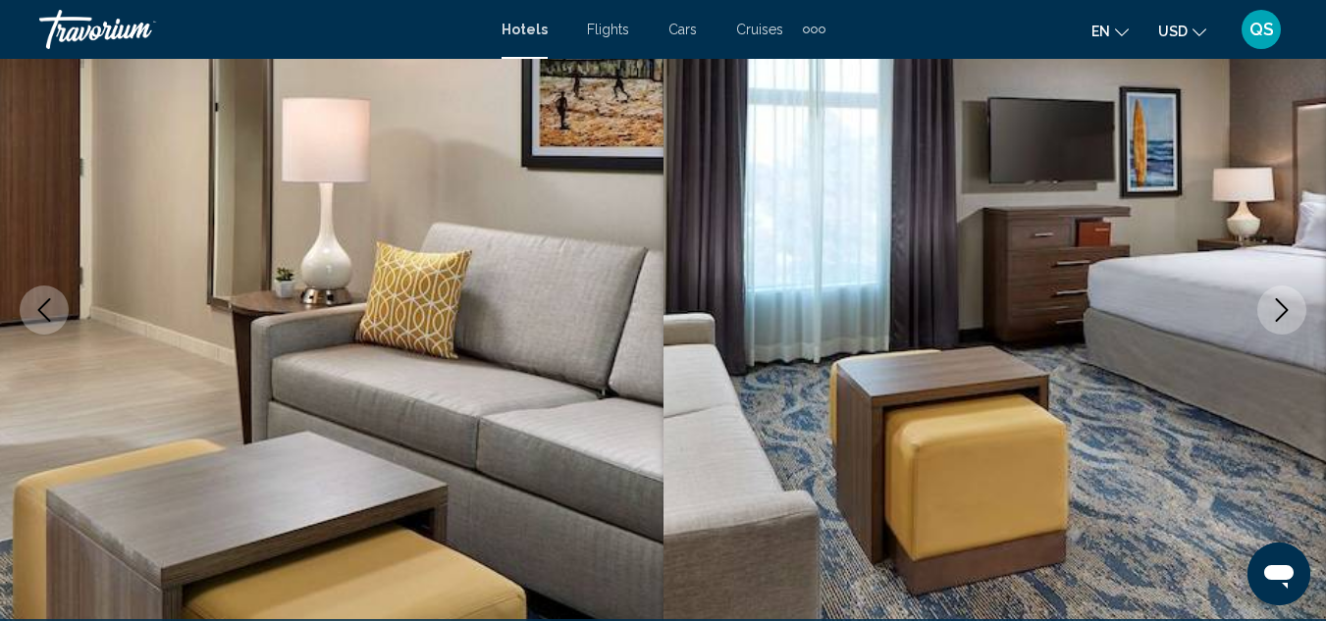
click at [1262, 311] on button "Next image" at bounding box center [1281, 310] width 49 height 49
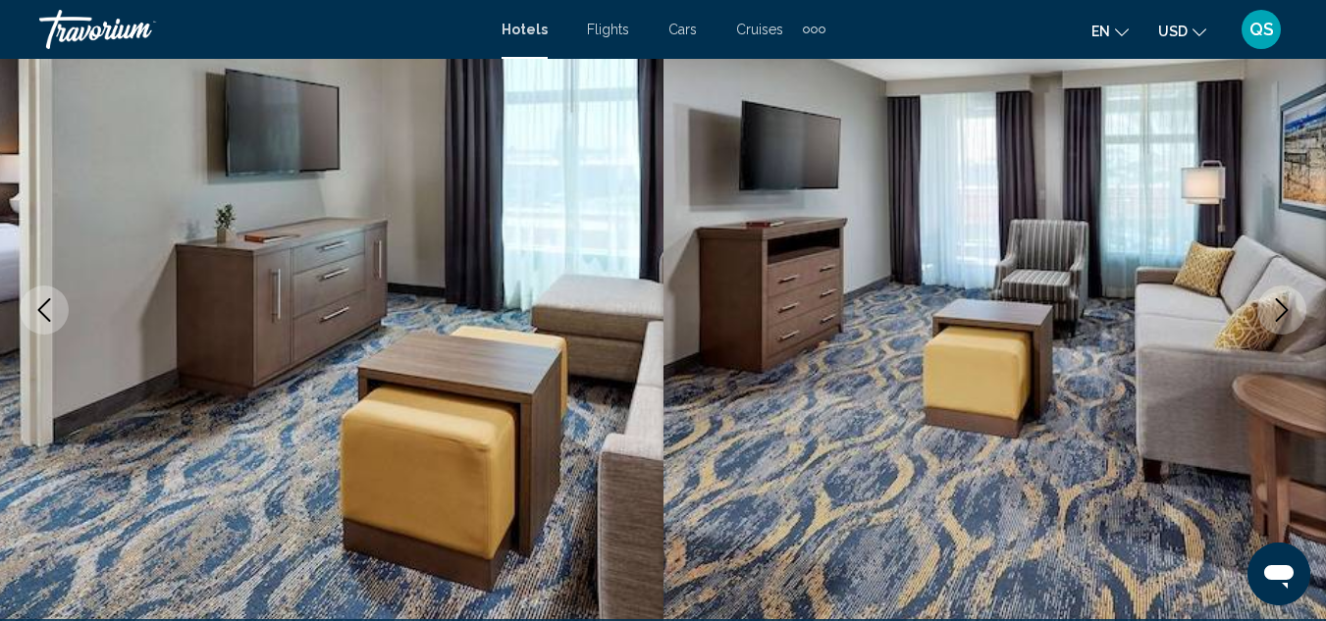
click at [1261, 316] on button "Next image" at bounding box center [1281, 310] width 49 height 49
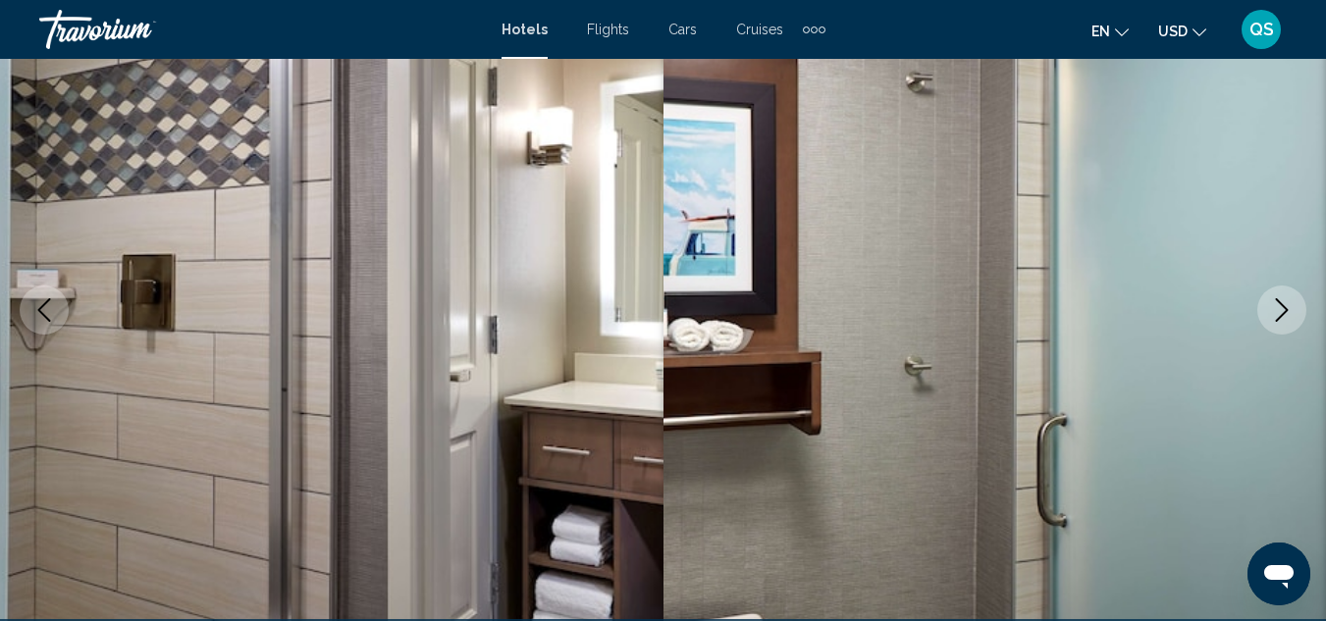
click at [1261, 316] on button "Next image" at bounding box center [1281, 310] width 49 height 49
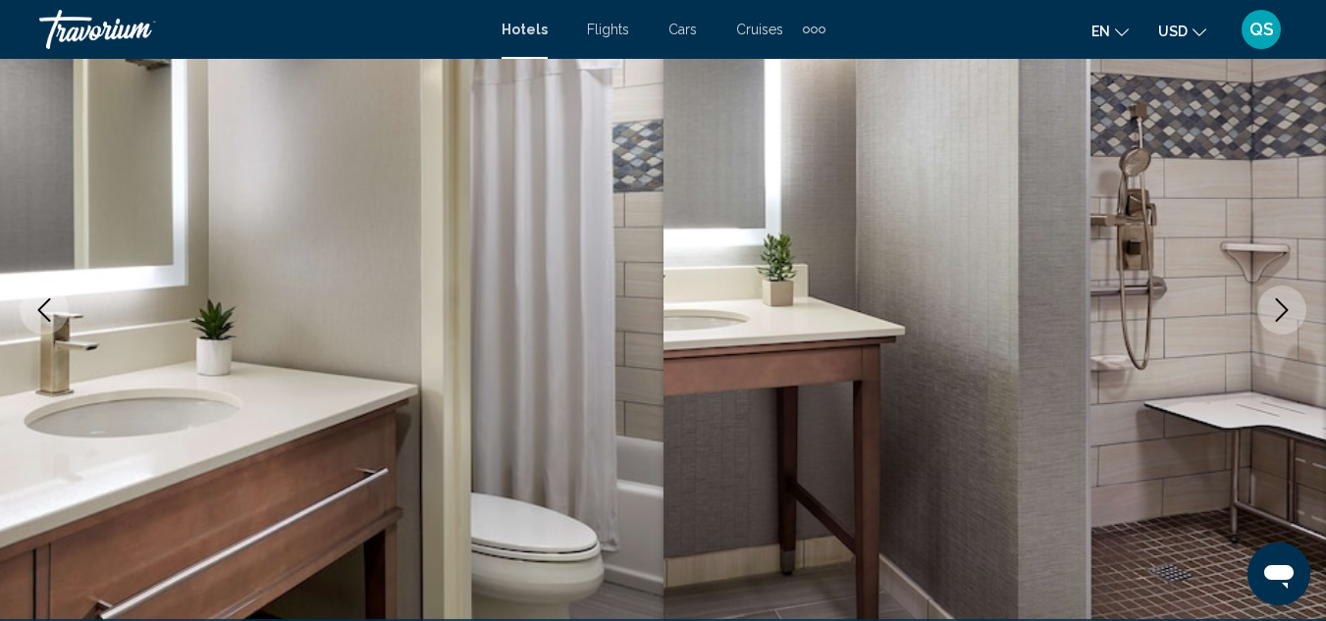
click at [1264, 311] on button "Next image" at bounding box center [1281, 310] width 49 height 49
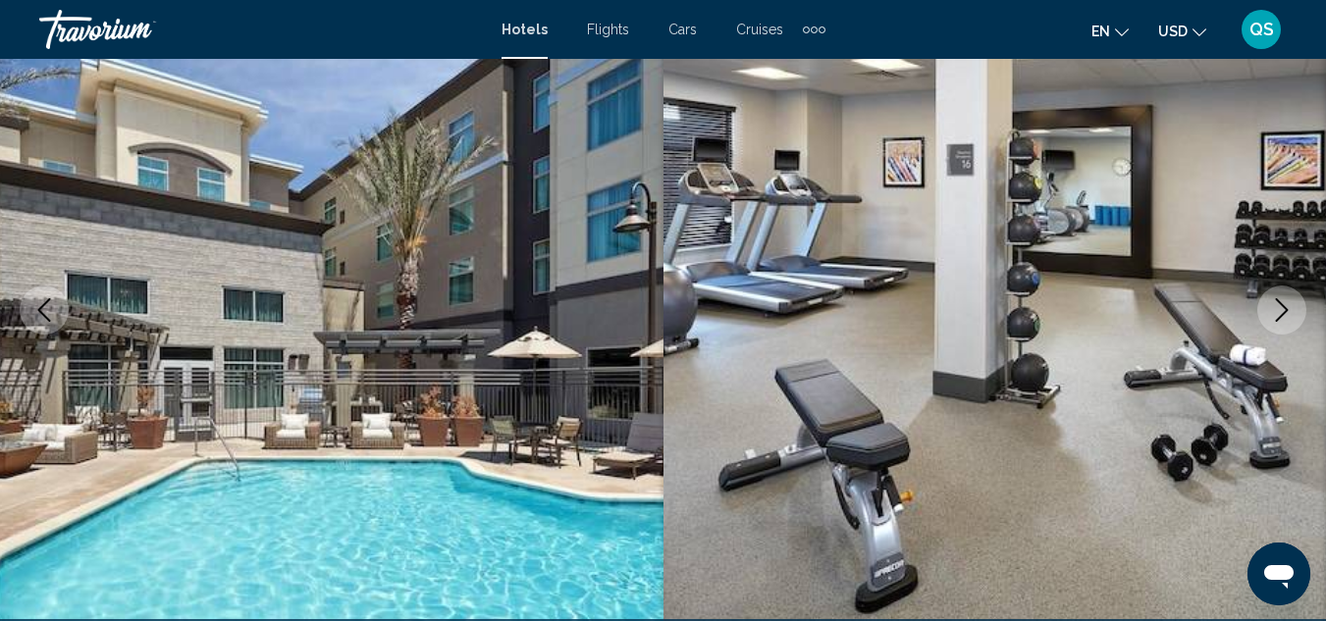
click at [1264, 311] on button "Next image" at bounding box center [1281, 310] width 49 height 49
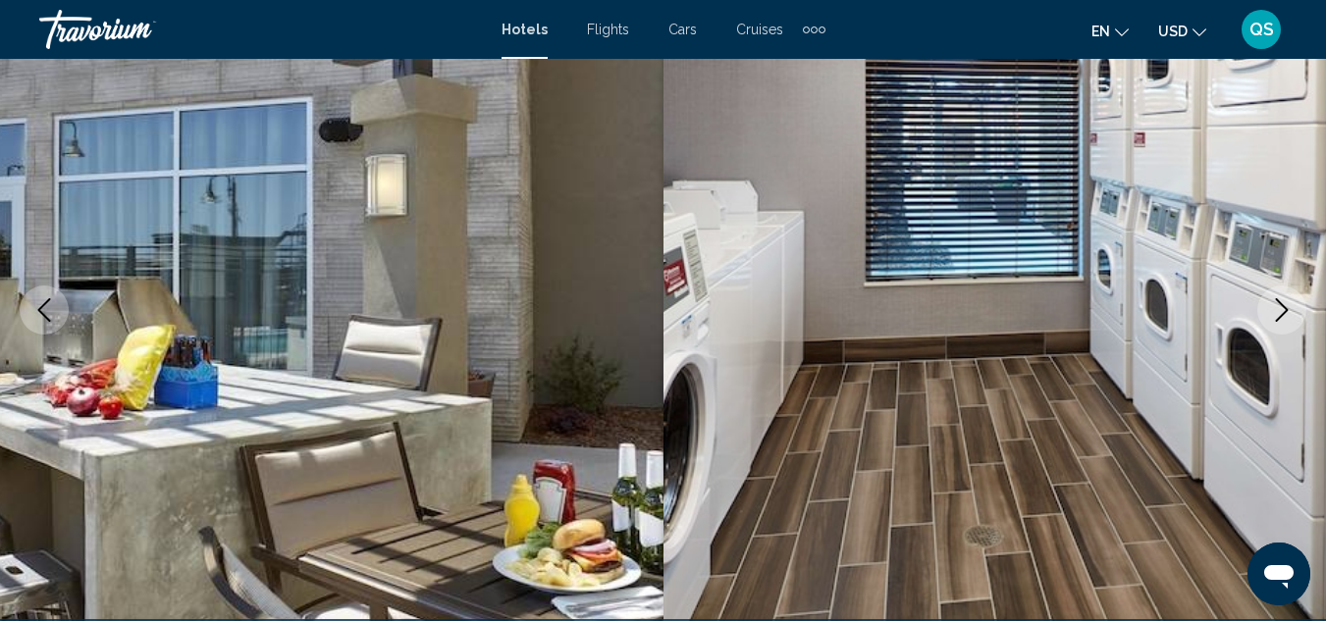
click at [1260, 321] on button "Next image" at bounding box center [1281, 310] width 49 height 49
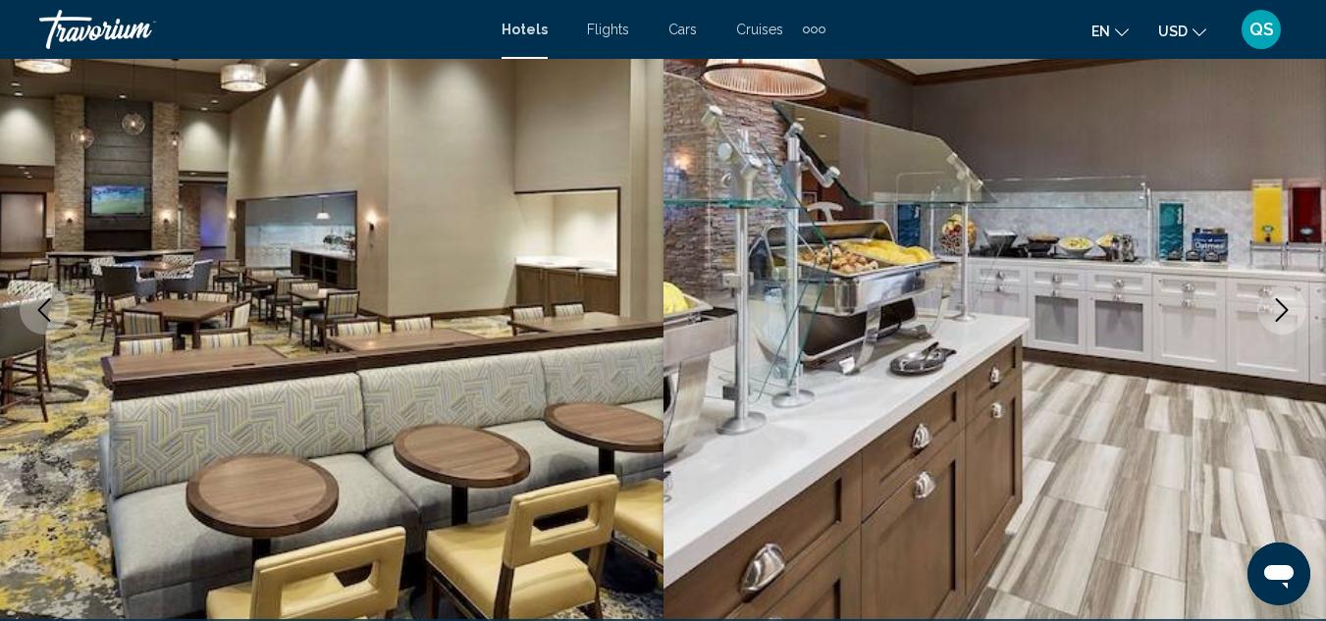
click at [1260, 321] on button "Next image" at bounding box center [1281, 310] width 49 height 49
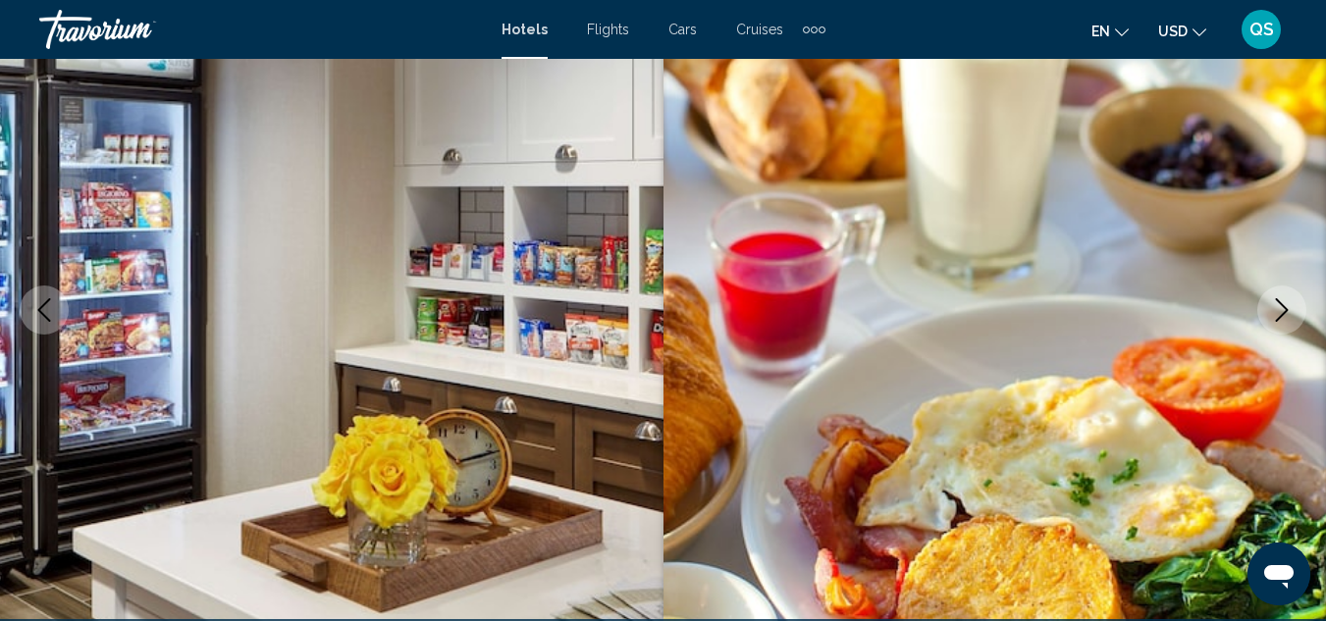
click at [1262, 320] on button "Next image" at bounding box center [1281, 310] width 49 height 49
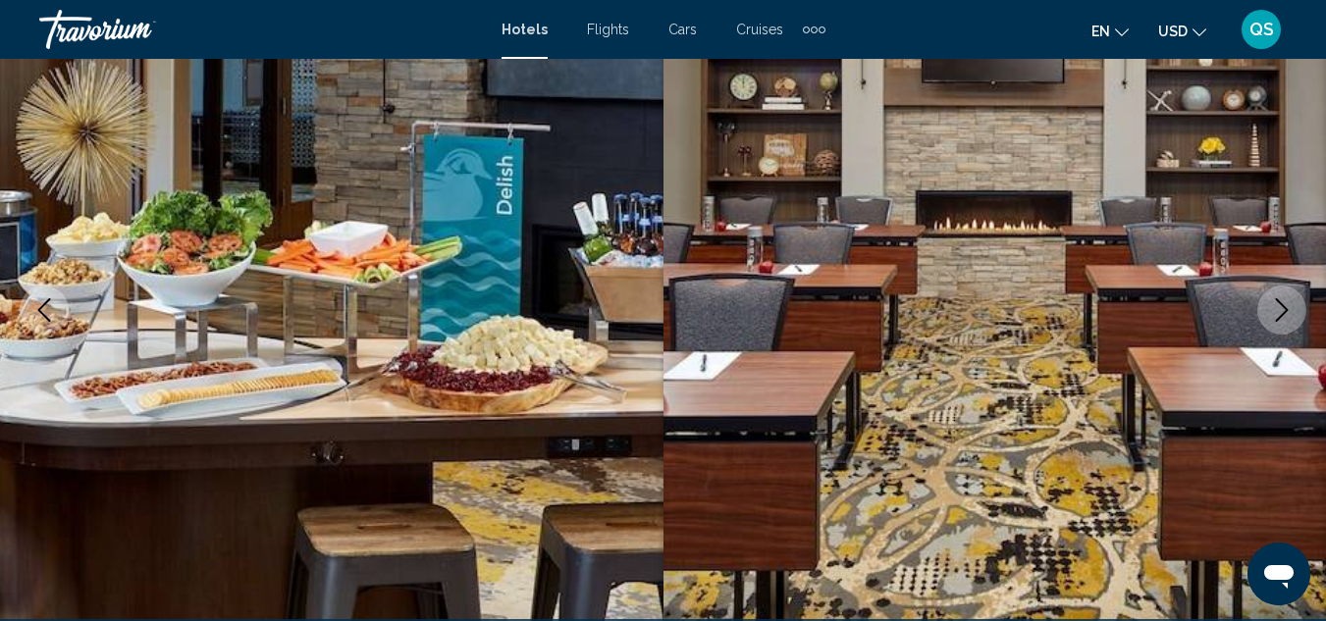
click at [1264, 315] on button "Next image" at bounding box center [1281, 310] width 49 height 49
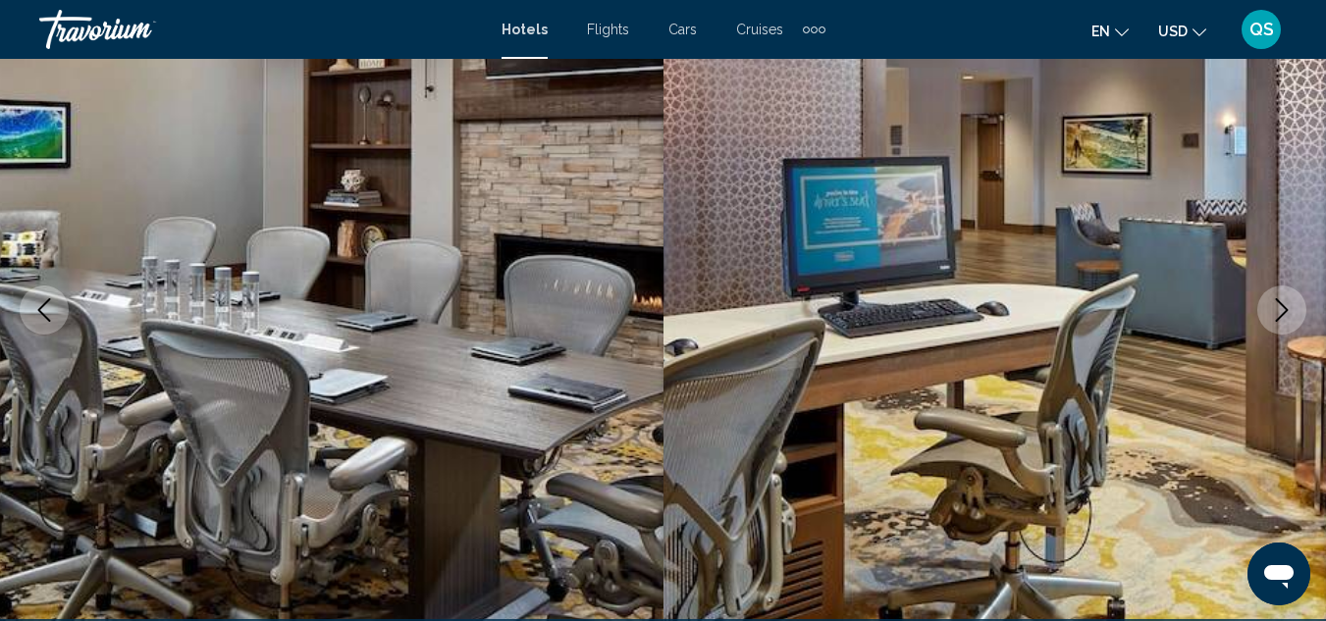
click at [1257, 332] on img "Main content" at bounding box center [994, 310] width 663 height 932
click at [1245, 342] on img "Main content" at bounding box center [994, 310] width 663 height 932
click at [1274, 321] on icon "Next image" at bounding box center [1282, 310] width 24 height 24
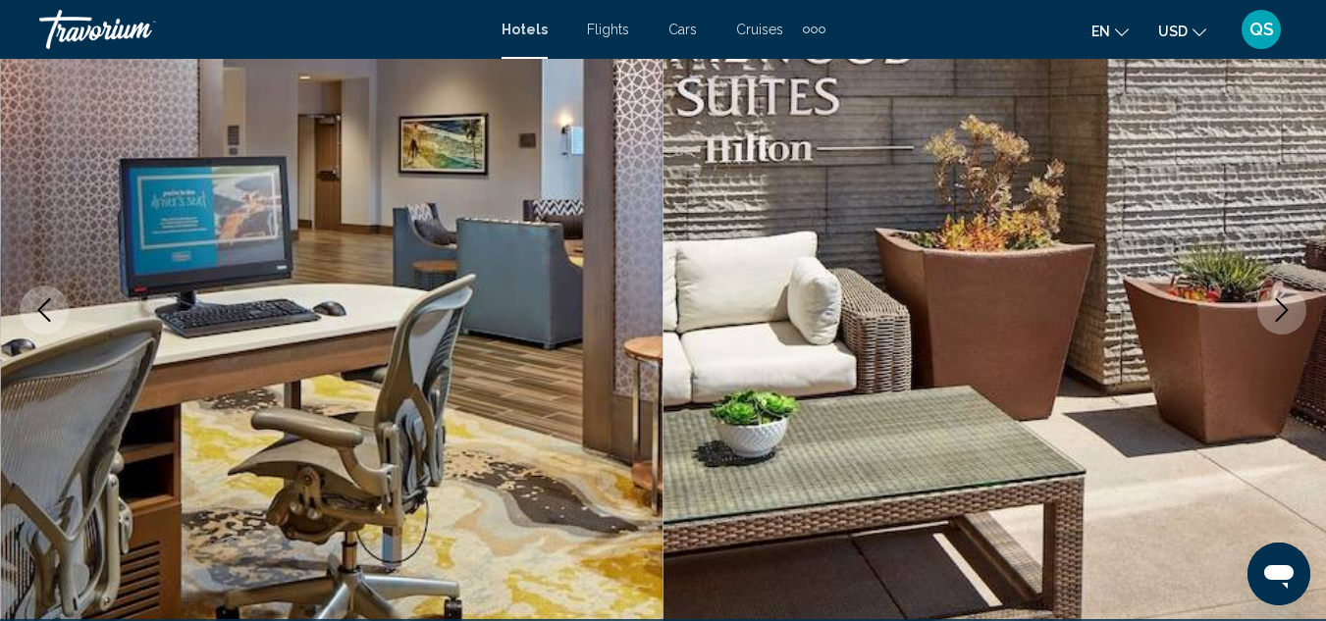
click at [1274, 321] on icon "Next image" at bounding box center [1282, 310] width 24 height 24
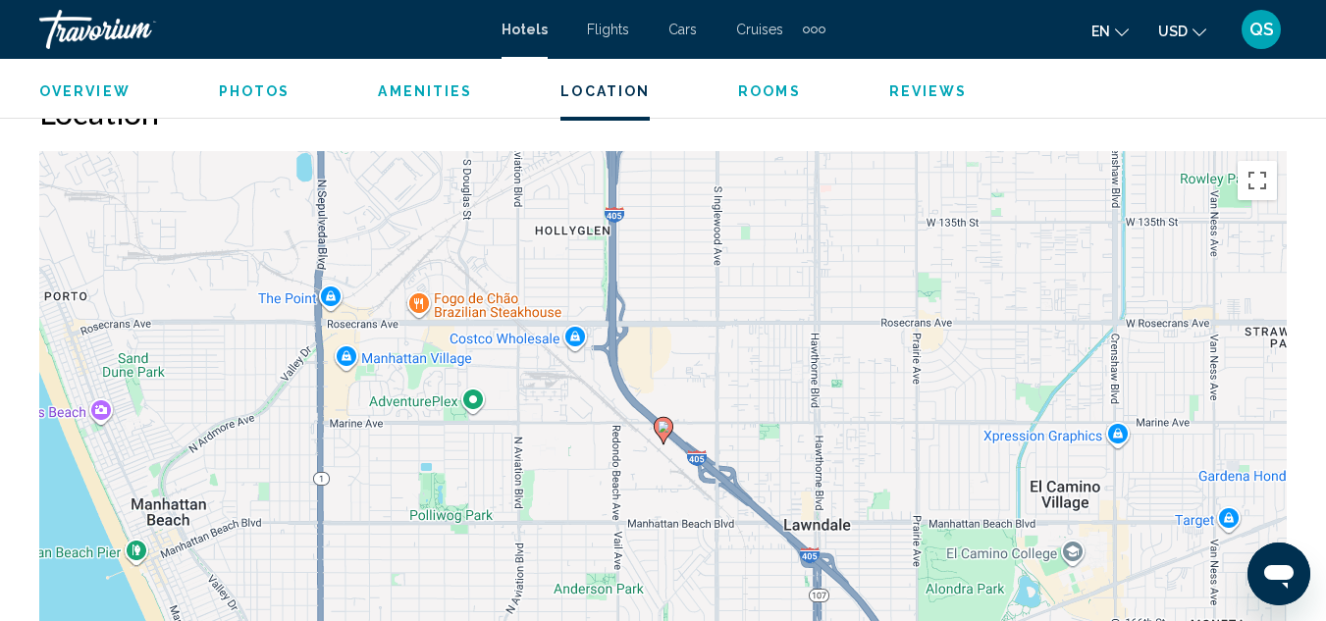
scroll to position [2152, 0]
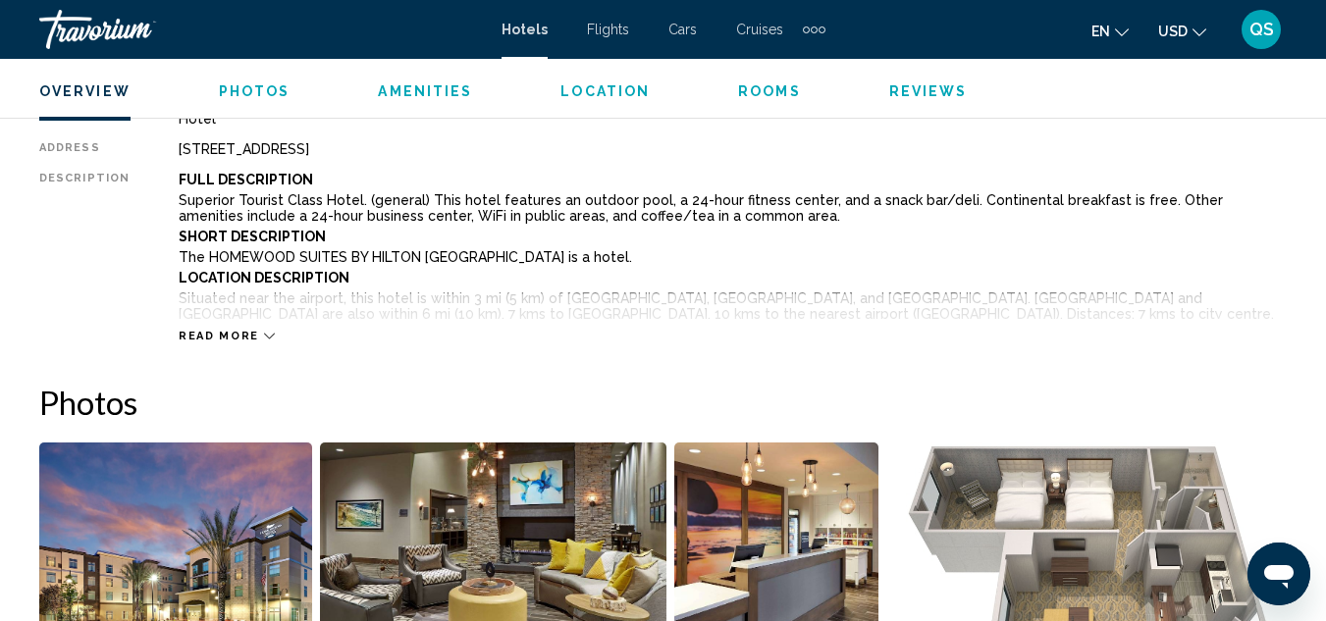
click at [893, 456] on img "Open full-screen image slider" at bounding box center [1086, 564] width 400 height 243
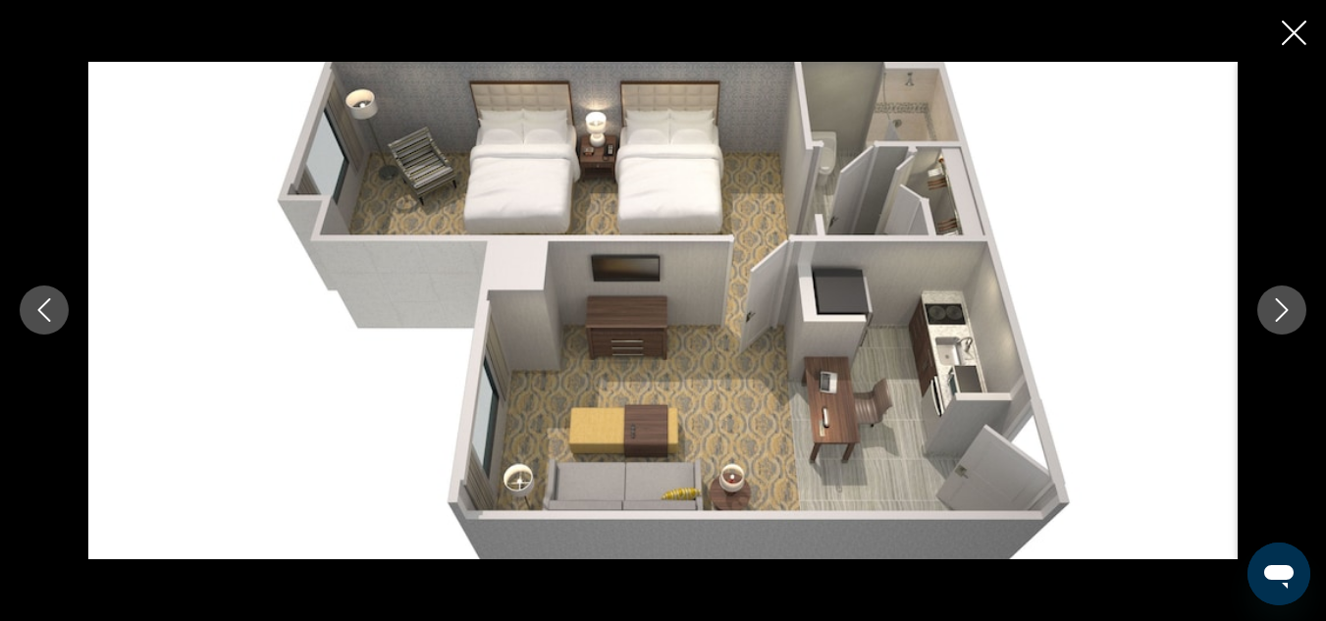
scroll to position [1011, 0]
click at [1283, 44] on icon "Close slideshow" at bounding box center [1294, 33] width 25 height 25
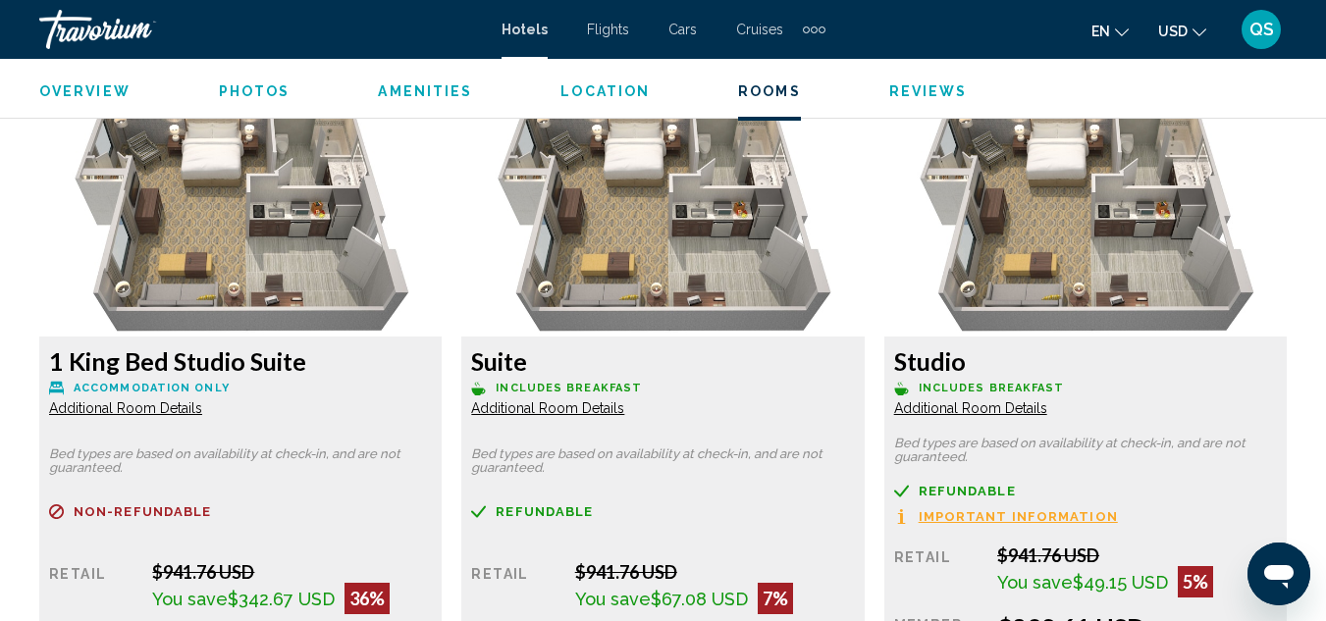
scroll to position [3028, 0]
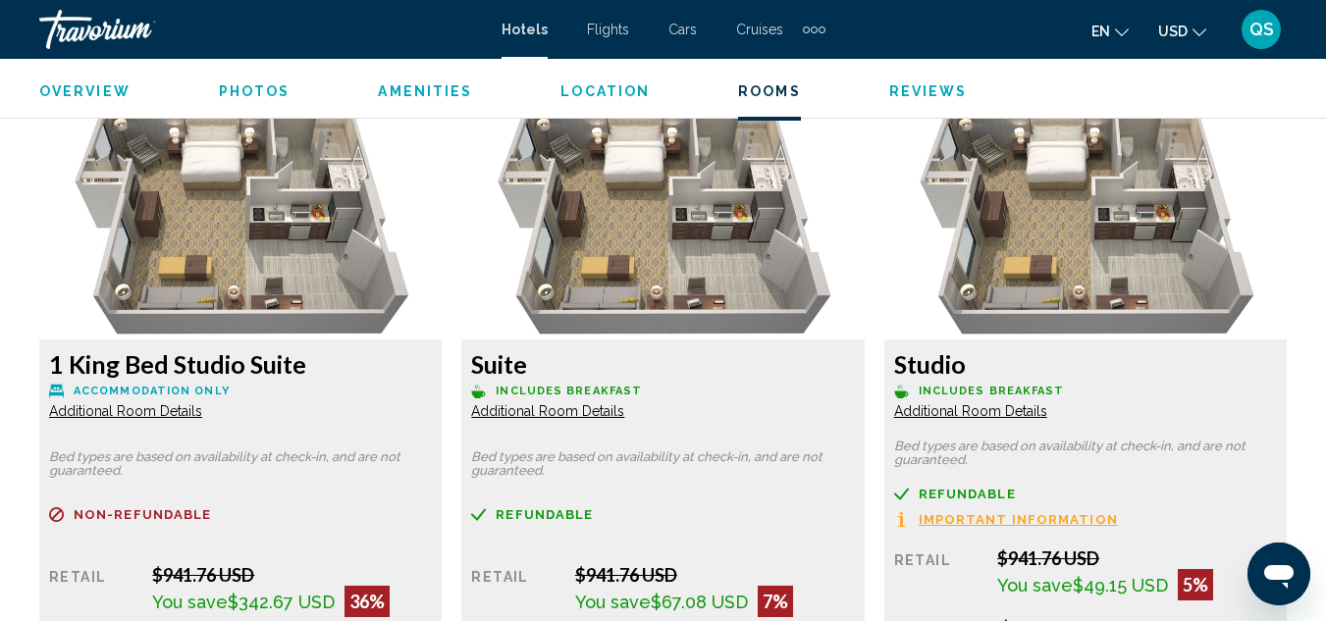
click at [182, 411] on span "Additional Room Details" at bounding box center [125, 411] width 153 height 16
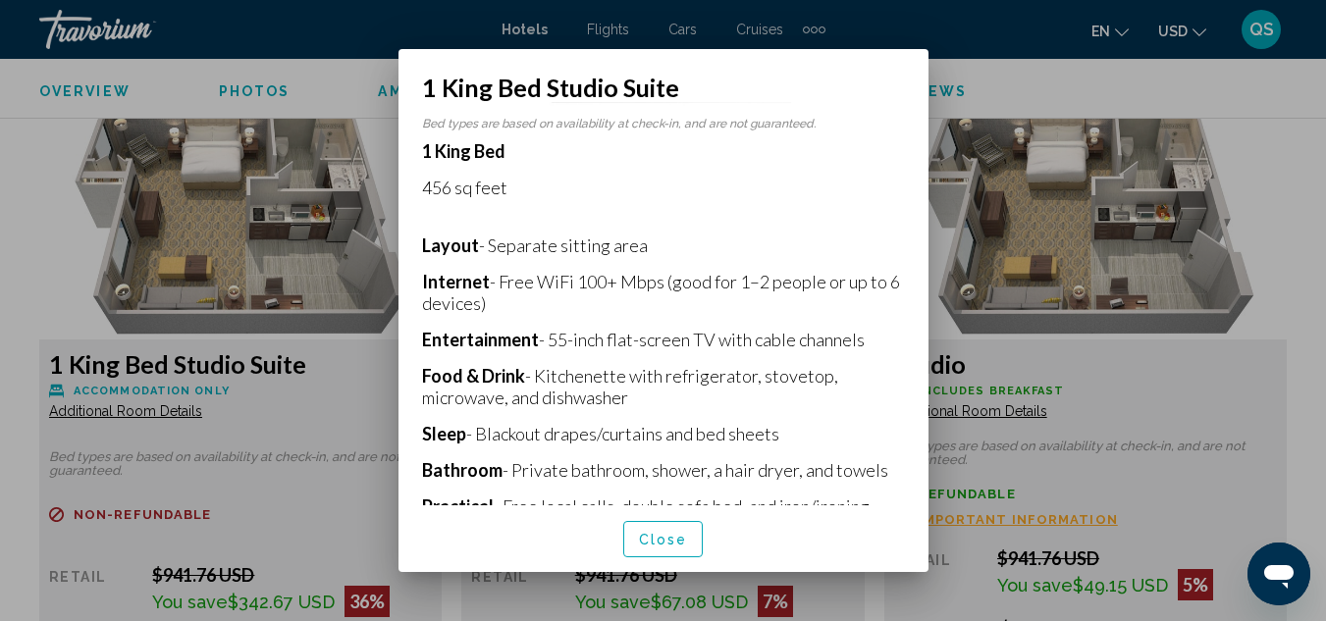
scroll to position [176, 0]
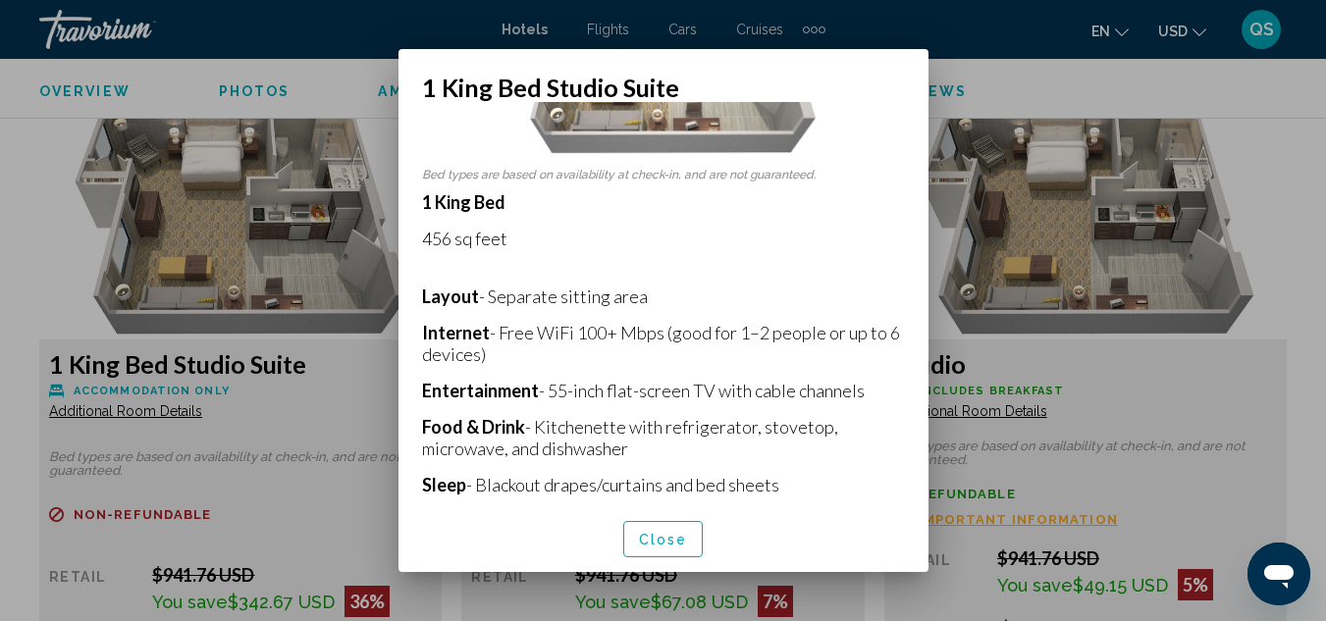
click at [670, 532] on span "Close" at bounding box center [663, 540] width 49 height 16
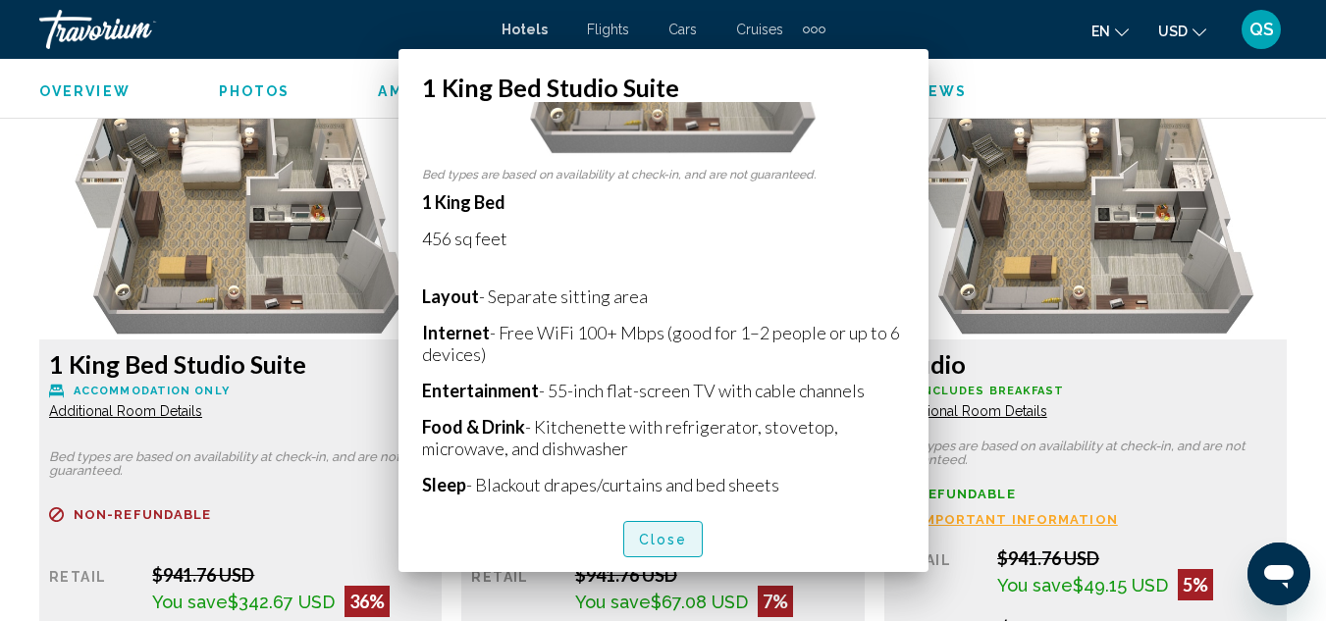
scroll to position [3028, 0]
